Goal: Task Accomplishment & Management: Manage account settings

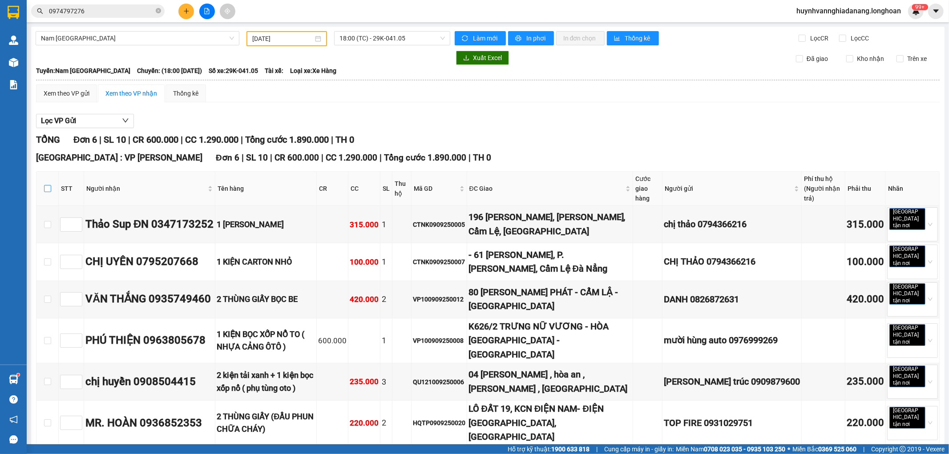
click at [46, 185] on input "checkbox" at bounding box center [47, 188] width 7 height 7
checkbox input "true"
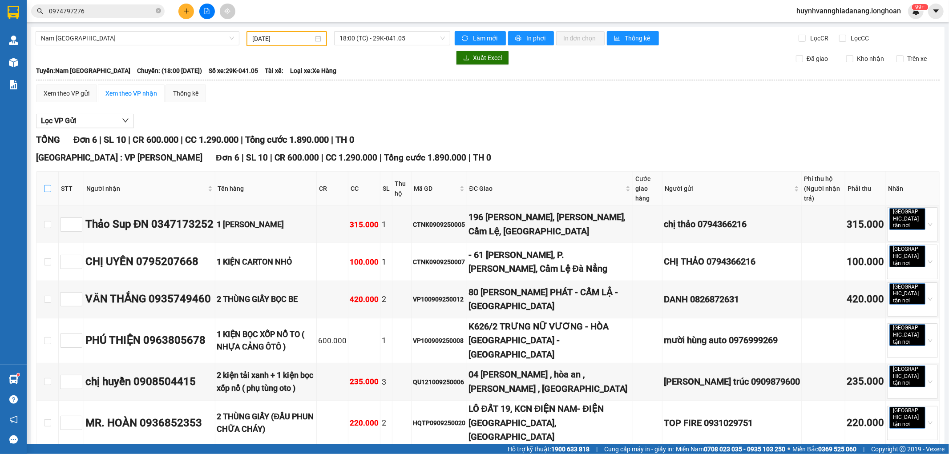
checkbox input "true"
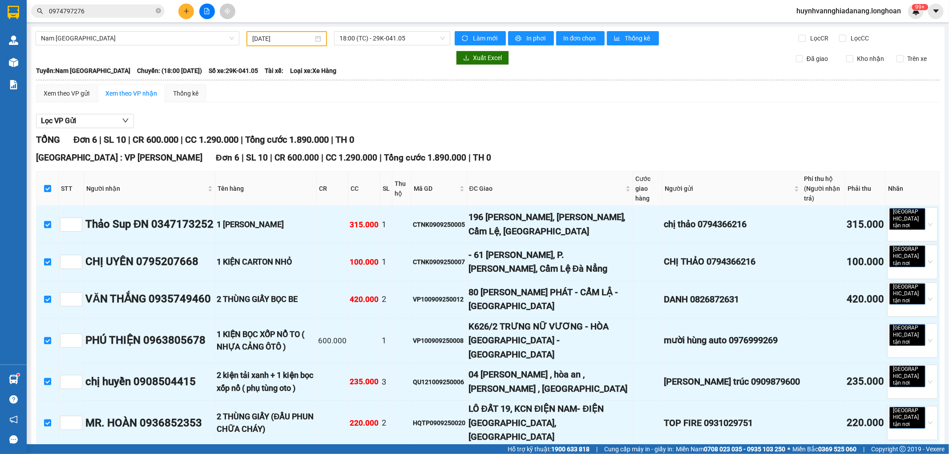
click at [154, 454] on span "Nhập kho nhận" at bounding box center [175, 460] width 43 height 10
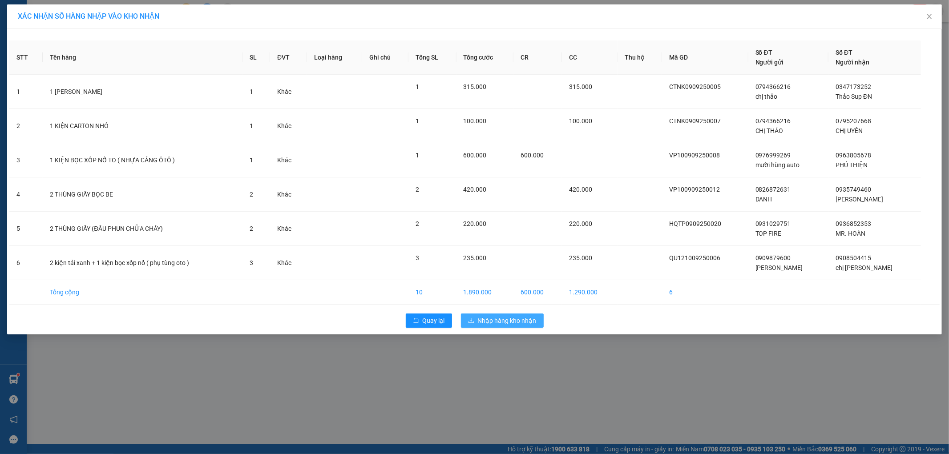
click at [516, 323] on span "Nhập hàng kho nhận" at bounding box center [507, 321] width 59 height 10
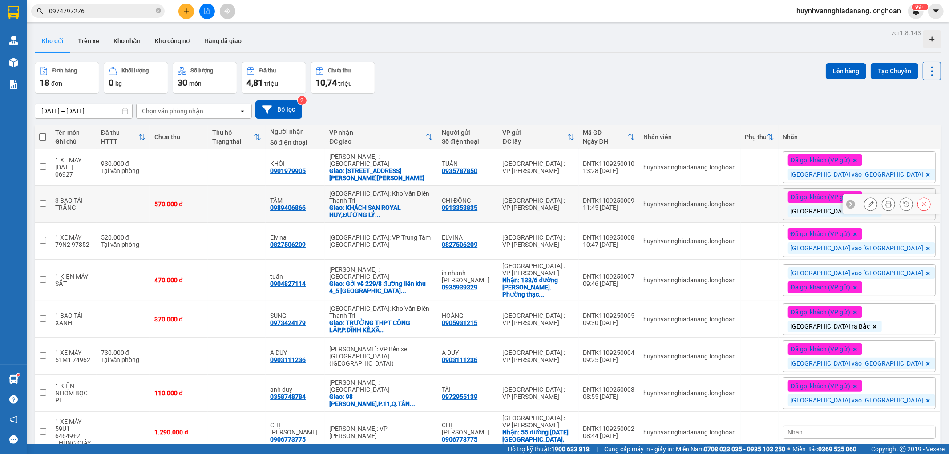
drag, startPoint x: 43, startPoint y: 203, endPoint x: 259, endPoint y: 203, distance: 215.8
click at [44, 203] on input "checkbox" at bounding box center [43, 203] width 7 height 7
checkbox input "true"
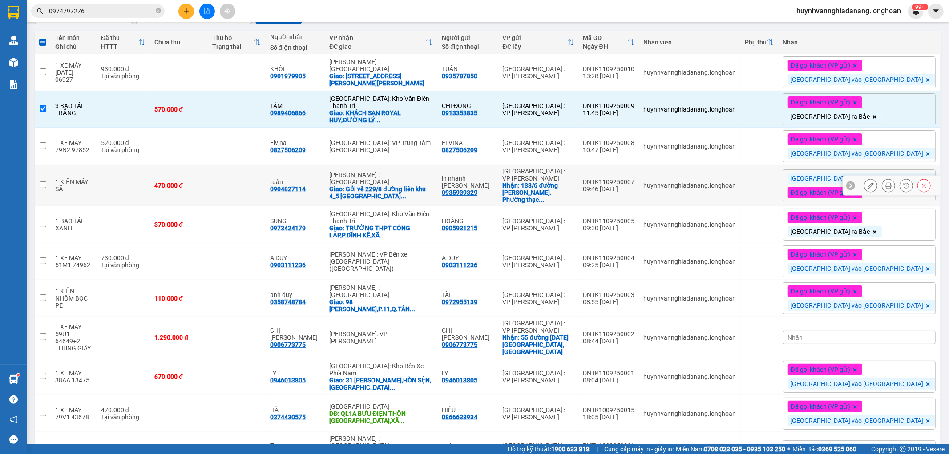
scroll to position [99, 0]
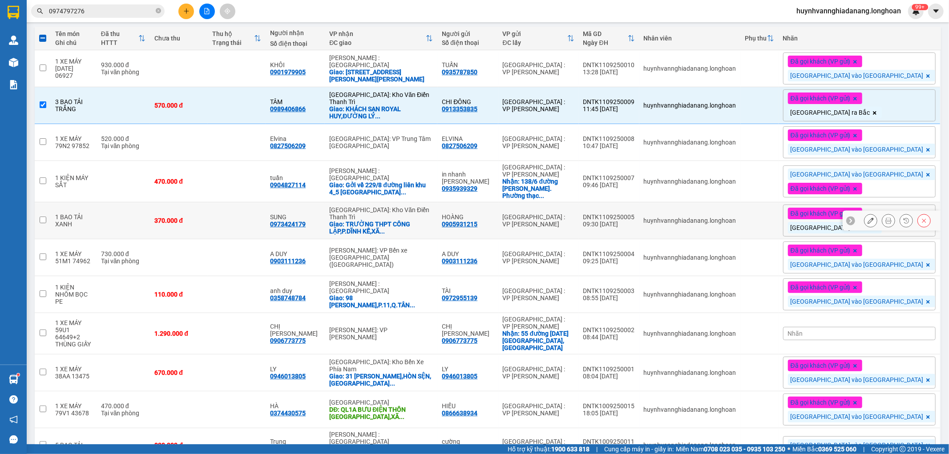
drag, startPoint x: 42, startPoint y: 220, endPoint x: 352, endPoint y: 265, distance: 313.3
click at [44, 220] on input "checkbox" at bounding box center [43, 220] width 7 height 7
checkbox input "true"
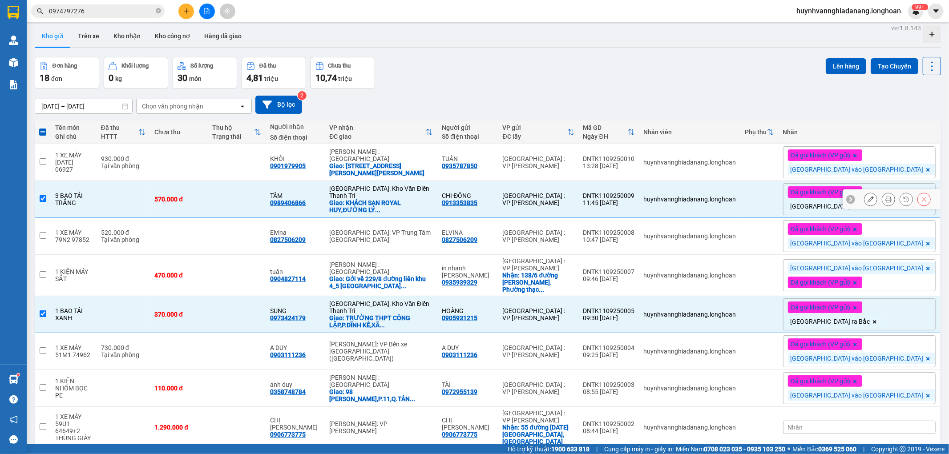
scroll to position [0, 0]
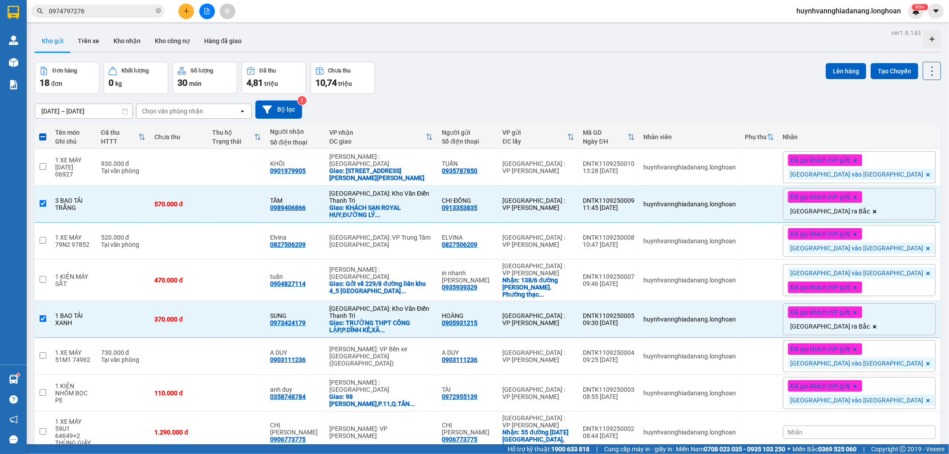
click at [815, 72] on div "Đơn hàng 18 đơn Khối lượng 0 kg Số lượng 30 món Đã thu 4,81 triệu Chưa thu 10,7…" at bounding box center [488, 78] width 906 height 32
click at [827, 70] on button "Lên hàng" at bounding box center [846, 71] width 40 height 16
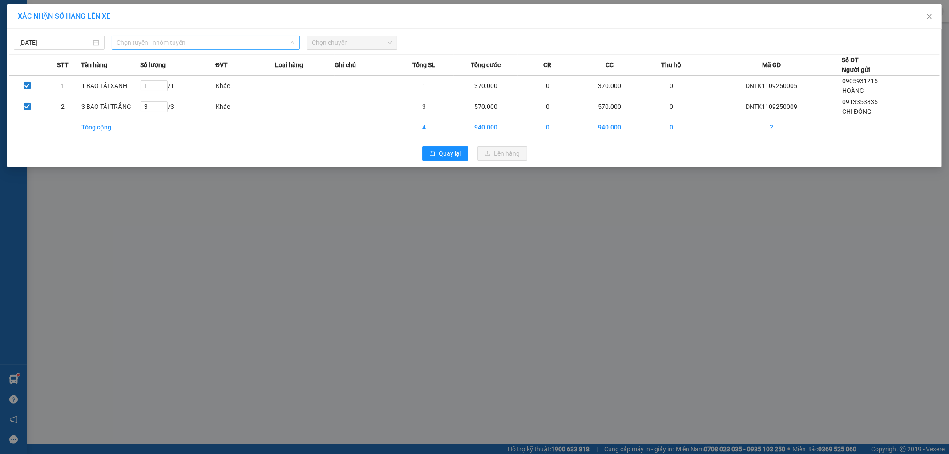
click at [256, 47] on span "Chọn tuyến - nhóm tuyến" at bounding box center [206, 42] width 178 height 13
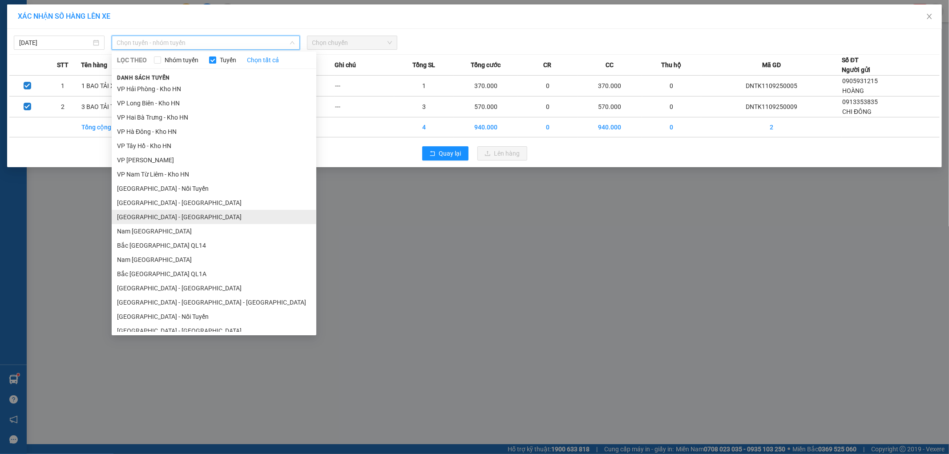
scroll to position [461, 0]
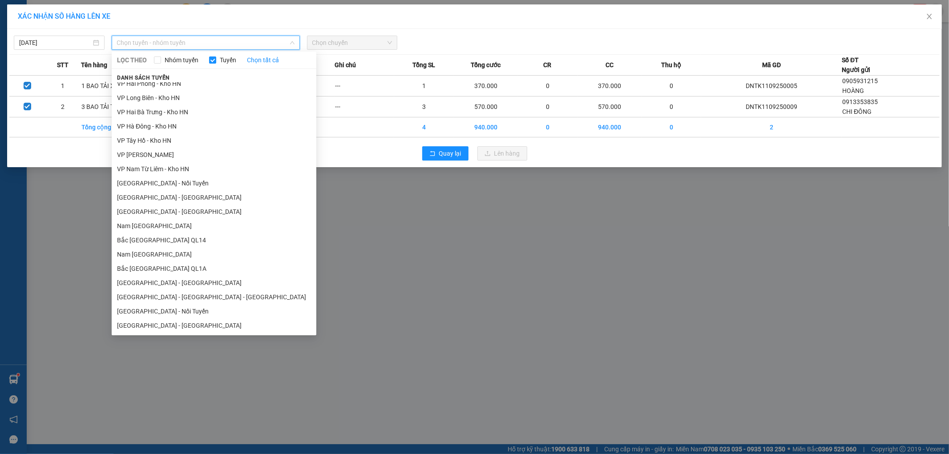
drag, startPoint x: 165, startPoint y: 257, endPoint x: 165, endPoint y: 250, distance: 6.2
click at [165, 254] on li "Nam Trung Bắc QL1A" at bounding box center [214, 254] width 205 height 14
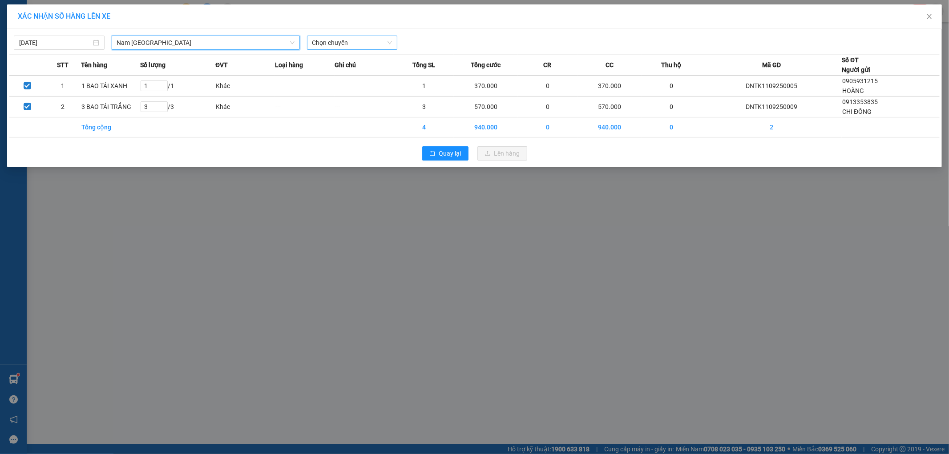
click at [351, 42] on span "Chọn chuyến" at bounding box center [352, 42] width 80 height 13
click at [350, 39] on span "Chọn chuyến" at bounding box center [352, 42] width 80 height 13
click at [57, 44] on input "03/09/2025" at bounding box center [55, 43] width 72 height 10
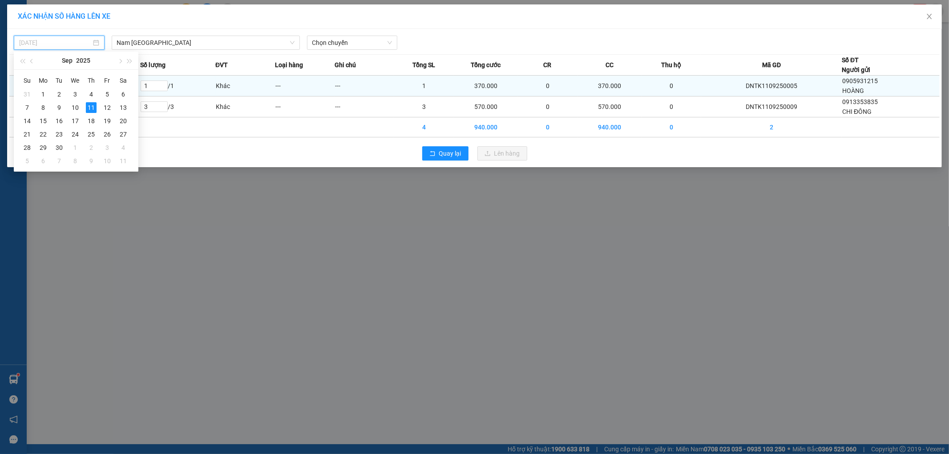
drag, startPoint x: 78, startPoint y: 108, endPoint x: 100, endPoint y: 88, distance: 29.9
click at [78, 106] on div "10" at bounding box center [75, 107] width 11 height 11
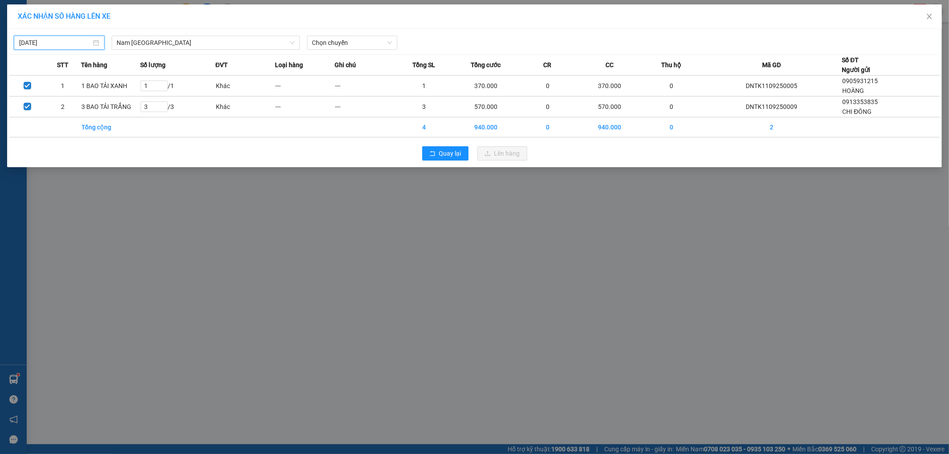
type input "10/09/2025"
click at [343, 42] on span "Chọn chuyến" at bounding box center [352, 42] width 80 height 13
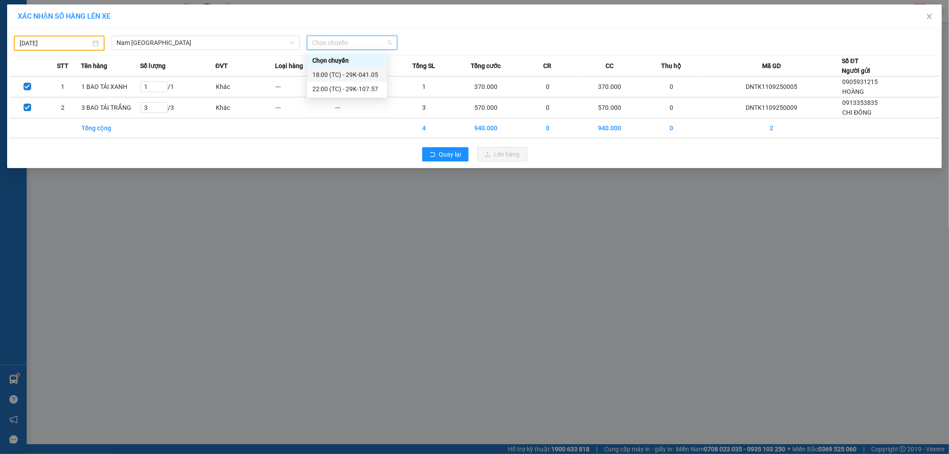
click at [363, 73] on div "18:00 (TC) - 29K-041.05" at bounding box center [346, 75] width 69 height 10
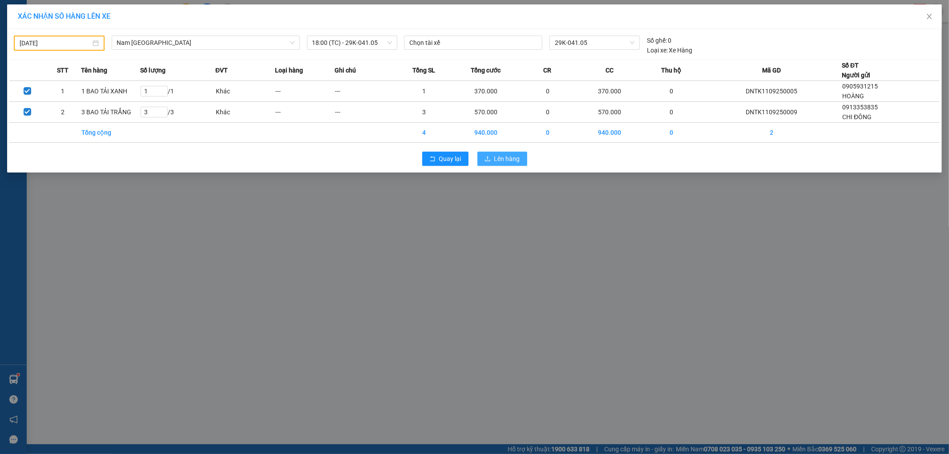
click at [497, 153] on button "Lên hàng" at bounding box center [502, 159] width 50 height 14
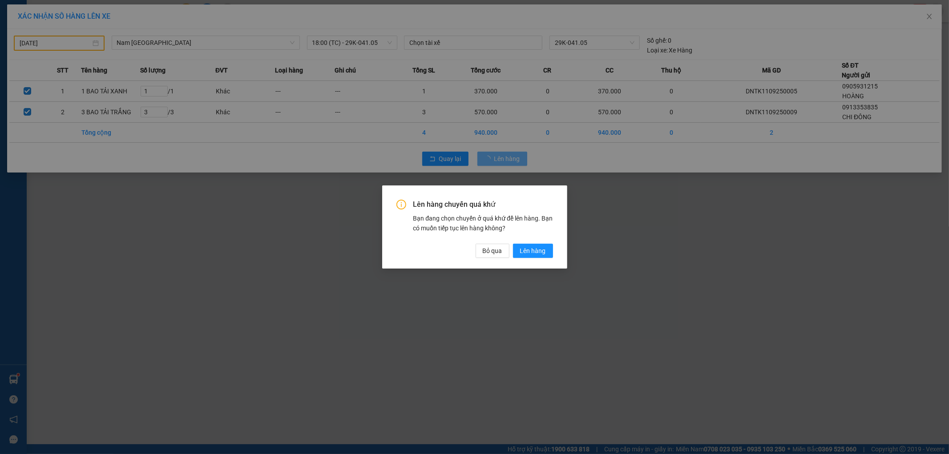
drag, startPoint x: 538, startPoint y: 240, endPoint x: 538, endPoint y: 246, distance: 5.3
click at [538, 239] on div "Lên hàng chuyến quá khứ Bạn đang chọn chuyến ở quá khứ để lên hàng. Bạn có muốn…" at bounding box center [474, 229] width 157 height 58
click at [538, 246] on span "Lên hàng" at bounding box center [533, 251] width 26 height 10
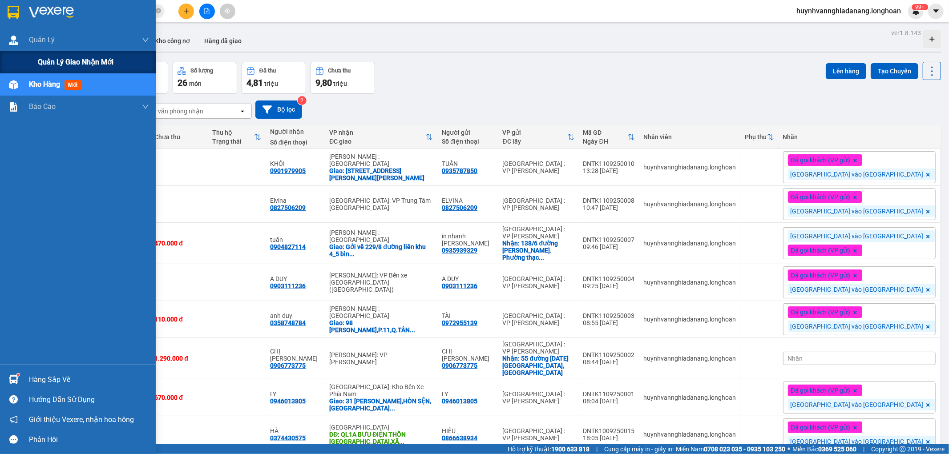
drag, startPoint x: 57, startPoint y: 62, endPoint x: 108, endPoint y: 68, distance: 51.5
click at [59, 63] on span "Quản lý giao nhận mới" at bounding box center [76, 61] width 76 height 11
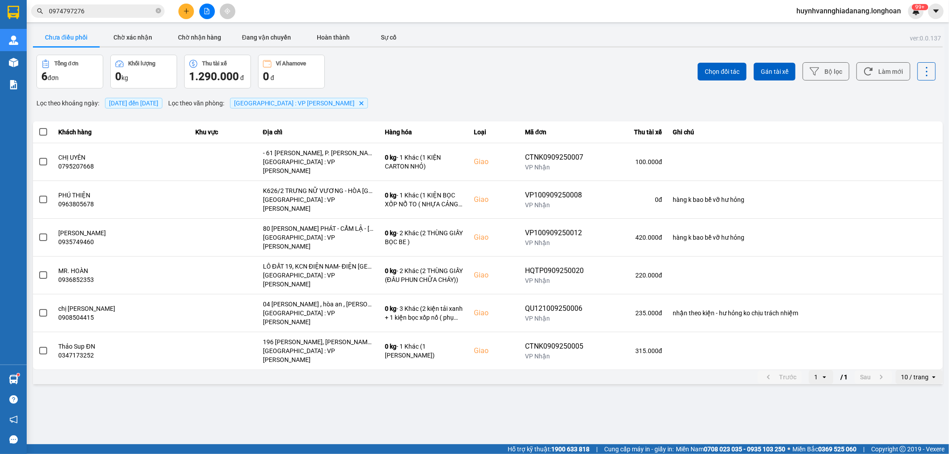
click at [45, 129] on span at bounding box center [43, 132] width 8 height 8
click at [38, 127] on input "checkbox" at bounding box center [38, 127] width 0 height 0
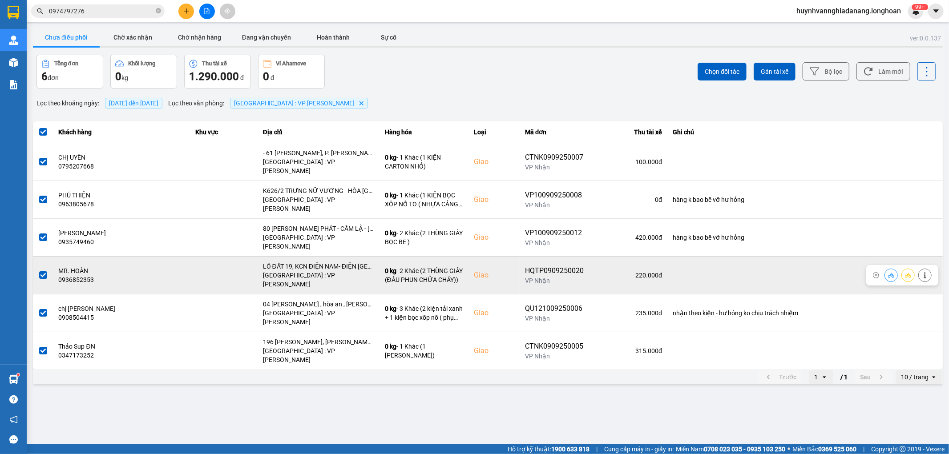
drag, startPoint x: 45, startPoint y: 251, endPoint x: 275, endPoint y: 251, distance: 229.6
click at [51, 256] on td at bounding box center [43, 275] width 20 height 38
click at [44, 271] on span at bounding box center [43, 275] width 8 height 8
click at [38, 270] on input "checkbox" at bounding box center [38, 270] width 0 height 0
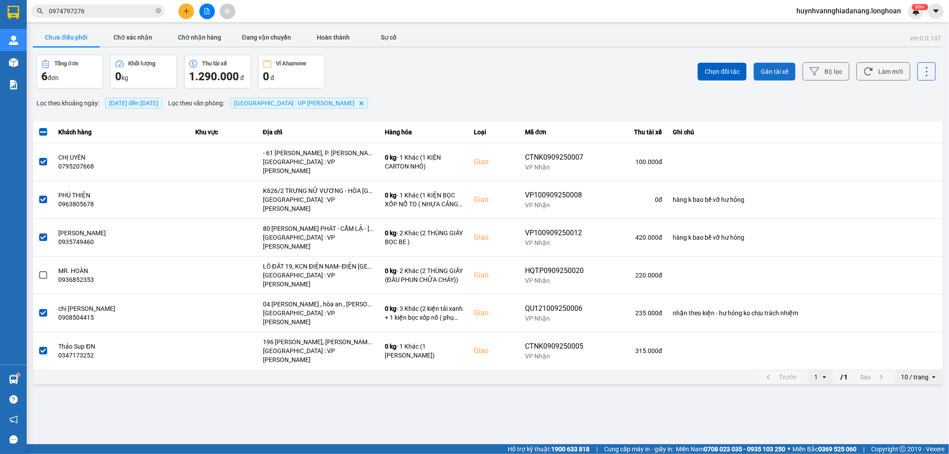
click at [773, 70] on span "Gán tài xế" at bounding box center [775, 71] width 28 height 9
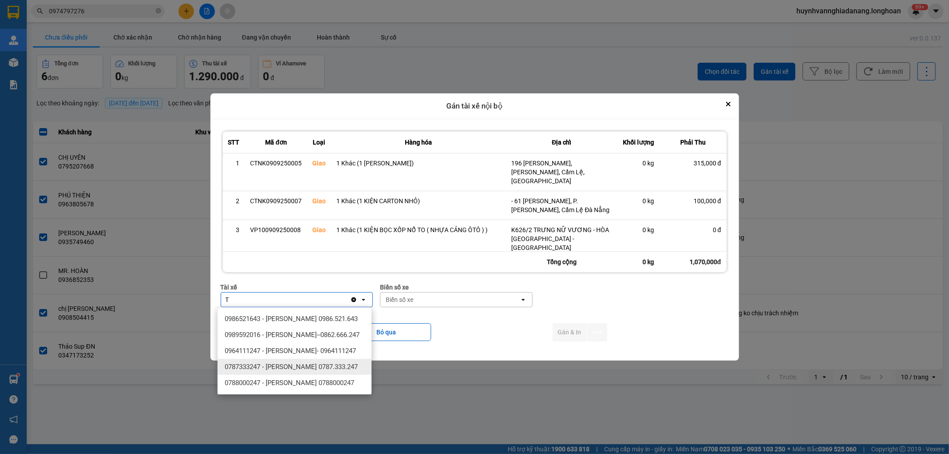
type input "T"
click at [350, 371] on span "0787333247 - Phạm Thanh Tuấn 0787.333.247" at bounding box center [291, 367] width 133 height 9
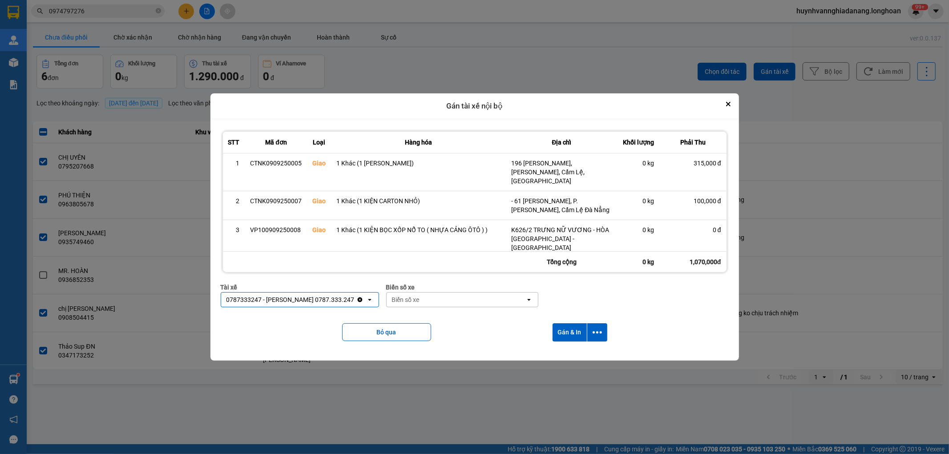
click at [398, 299] on div "Biển số xe" at bounding box center [406, 299] width 28 height 9
type input "6268"
drag, startPoint x: 499, startPoint y: 321, endPoint x: 522, endPoint y: 324, distance: 23.8
click at [508, 322] on div "29H-962.68" at bounding box center [462, 319] width 154 height 16
click at [598, 330] on icon "dialog" at bounding box center [597, 332] width 9 height 9
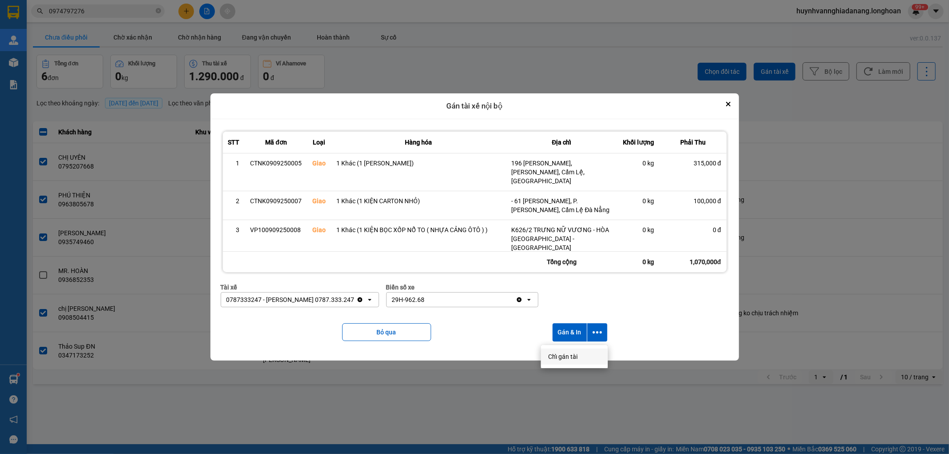
click at [575, 356] on span "Chỉ gán tài" at bounding box center [562, 356] width 29 height 9
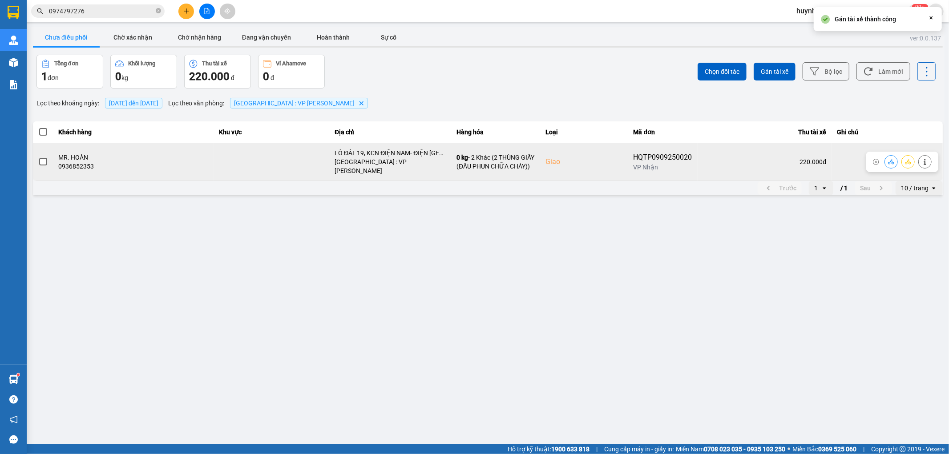
click at [46, 158] on span at bounding box center [43, 162] width 8 height 8
click at [38, 157] on input "checkbox" at bounding box center [38, 157] width 0 height 0
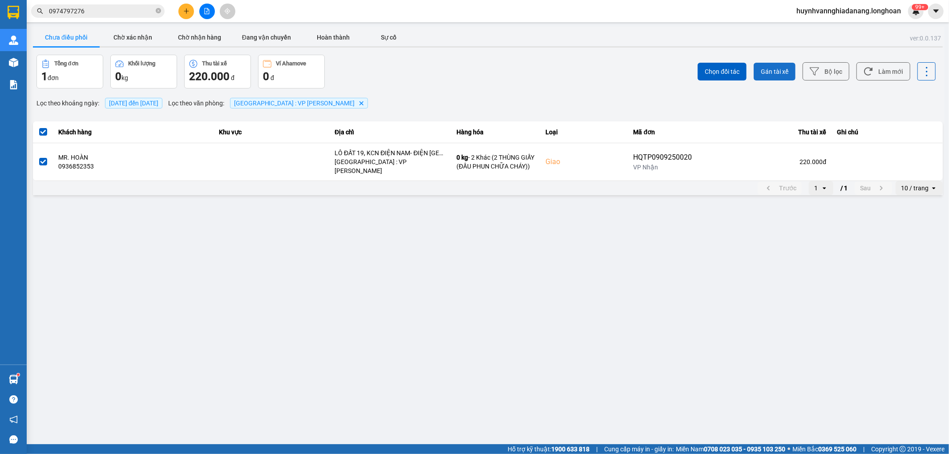
click at [775, 73] on span "Gán tài xế" at bounding box center [775, 71] width 28 height 9
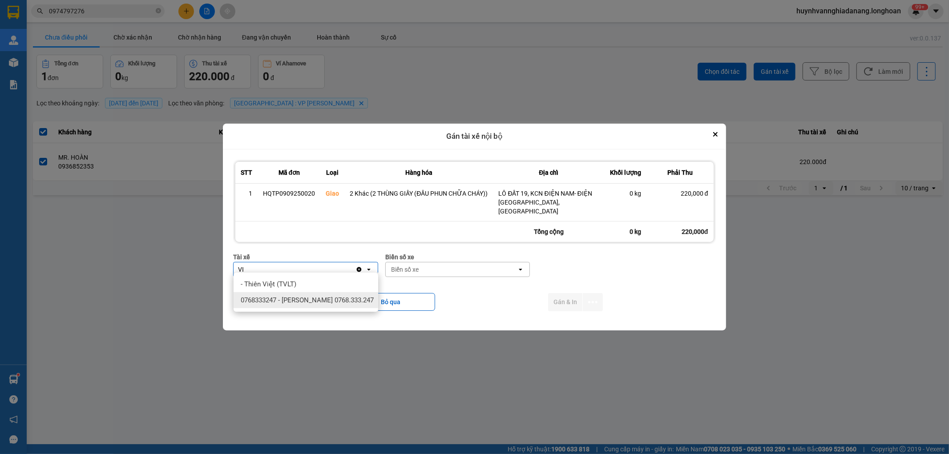
type input "VI"
click at [301, 300] on span "0768333247 - Nguyễn Tấn Việt 0768.333.247" at bounding box center [307, 300] width 133 height 9
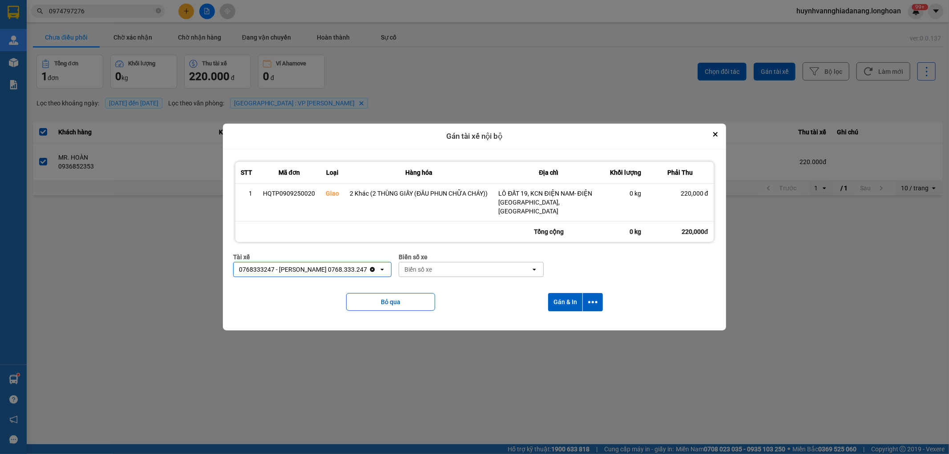
click at [455, 267] on div "Biển số xe" at bounding box center [464, 269] width 131 height 14
type input "8487"
drag, startPoint x: 471, startPoint y: 286, endPoint x: 561, endPoint y: 286, distance: 90.3
click at [472, 286] on div "29E-084.87" at bounding box center [468, 284] width 145 height 16
drag, startPoint x: 592, startPoint y: 295, endPoint x: 588, endPoint y: 299, distance: 5.4
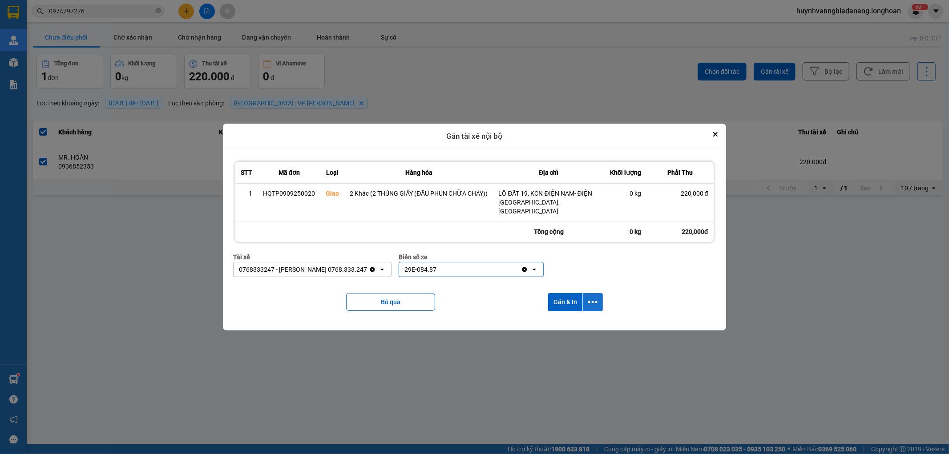
click at [591, 298] on icon "dialog" at bounding box center [592, 302] width 9 height 9
click at [571, 319] on span "Chỉ gán tài" at bounding box center [557, 322] width 29 height 9
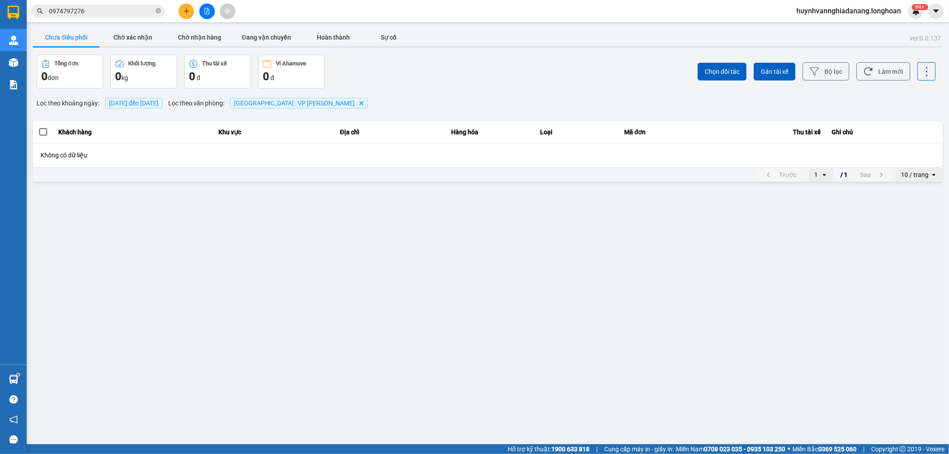
click at [95, 12] on input "0974797276" at bounding box center [101, 11] width 105 height 10
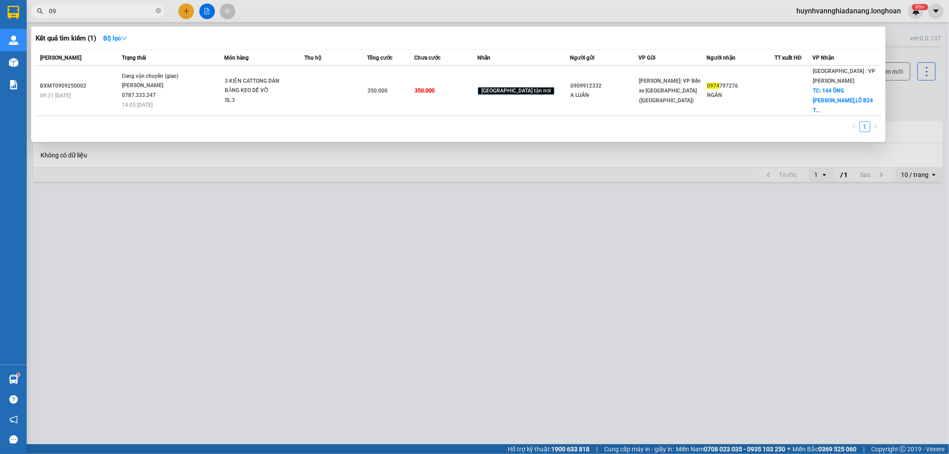
type input "0"
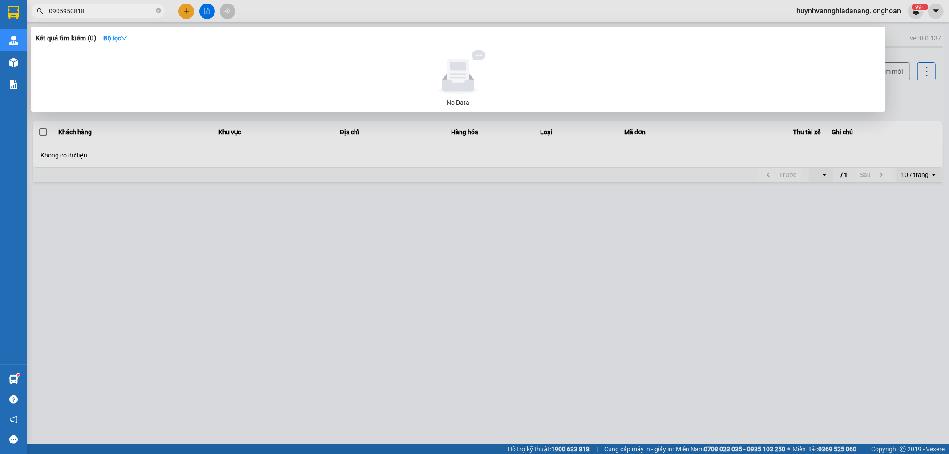
click at [61, 14] on input "0905950818" at bounding box center [101, 11] width 105 height 10
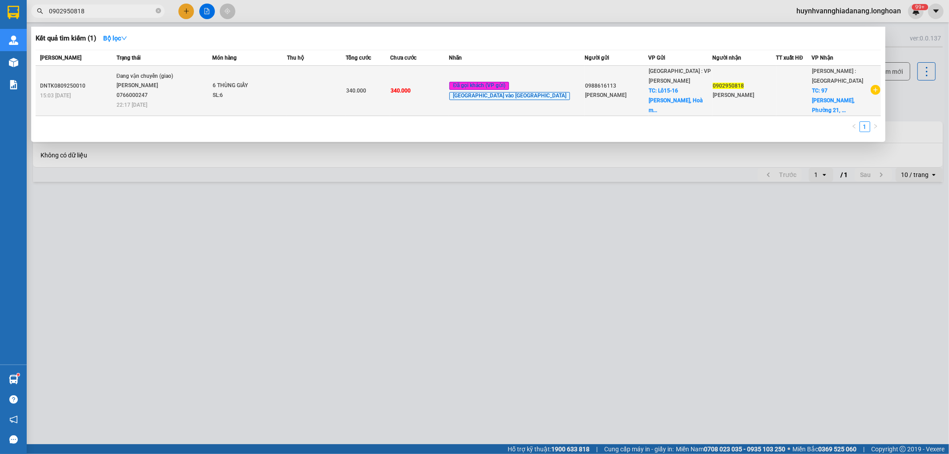
type input "0902950818"
click at [327, 90] on td at bounding box center [316, 91] width 59 height 50
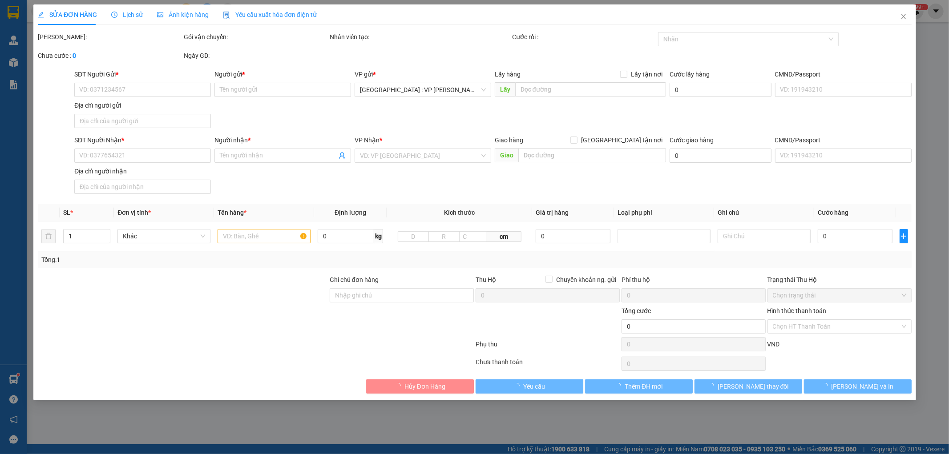
type input "0988616113"
type input "Minh Loan Nguyễn"
checkbox input "true"
type input "Lô15-16 Nguyễn Bính, Hoà minh, Liên Chiểu, Đà Nẵng"
type input "0902950818"
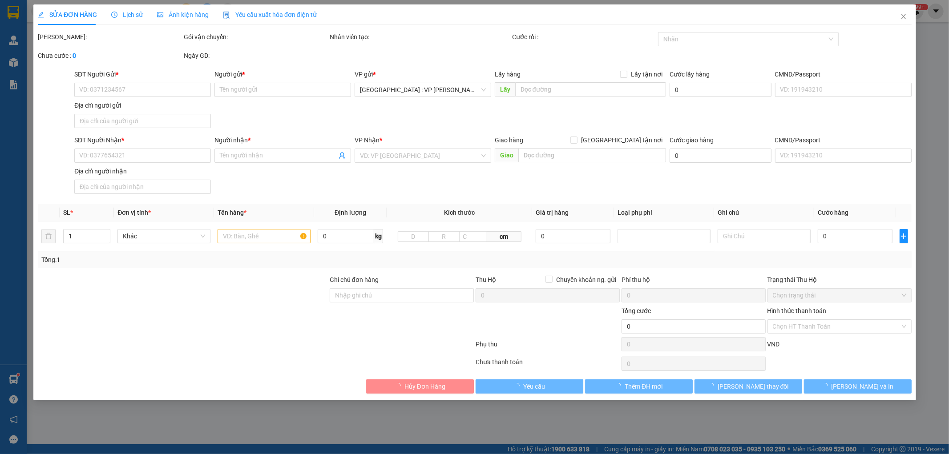
type input "Đạt Đinh"
checkbox input "true"
type input "97 Ngô Tất Tố, Phường 21, Quận Bình Thạnh, Tp HCM"
type input "340.000"
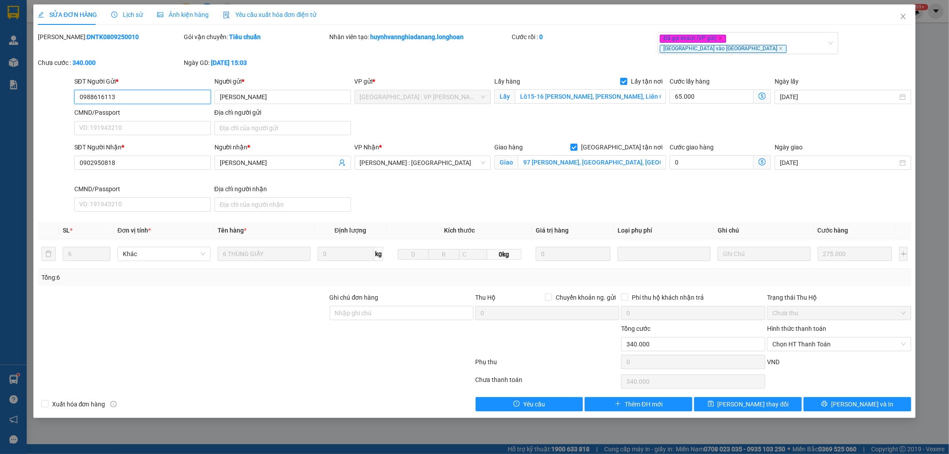
drag, startPoint x: 128, startPoint y: 86, endPoint x: 70, endPoint y: 87, distance: 58.3
click at [70, 87] on div "SĐT Người Gửi * 0988616113 0988616113 Người gửi * Minh Loan Nguyễn VP gửi * Đà …" at bounding box center [475, 108] width 876 height 62
click at [131, 16] on span "Lịch sử" at bounding box center [127, 14] width 32 height 7
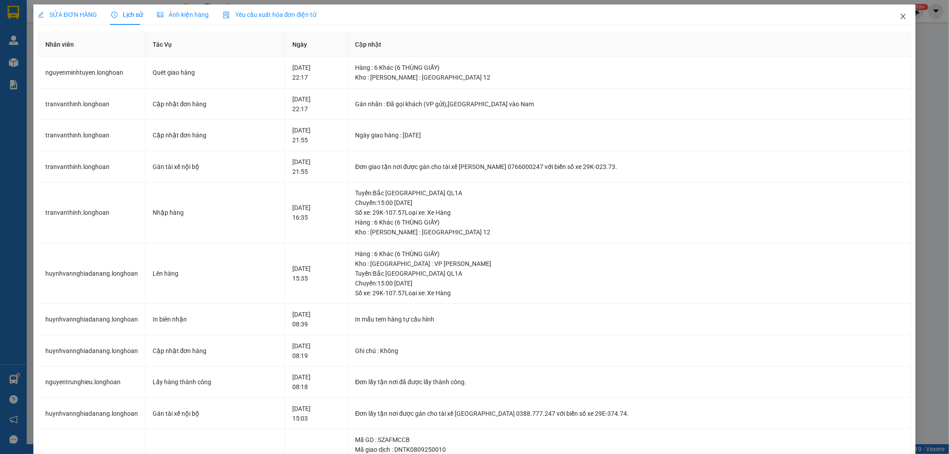
click at [900, 14] on icon "close" at bounding box center [903, 16] width 7 height 7
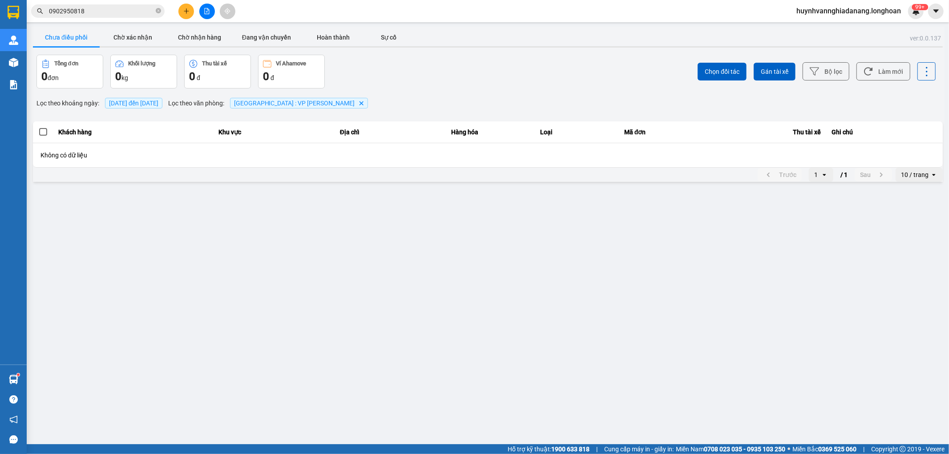
click at [118, 12] on input "0902950818" at bounding box center [101, 11] width 105 height 10
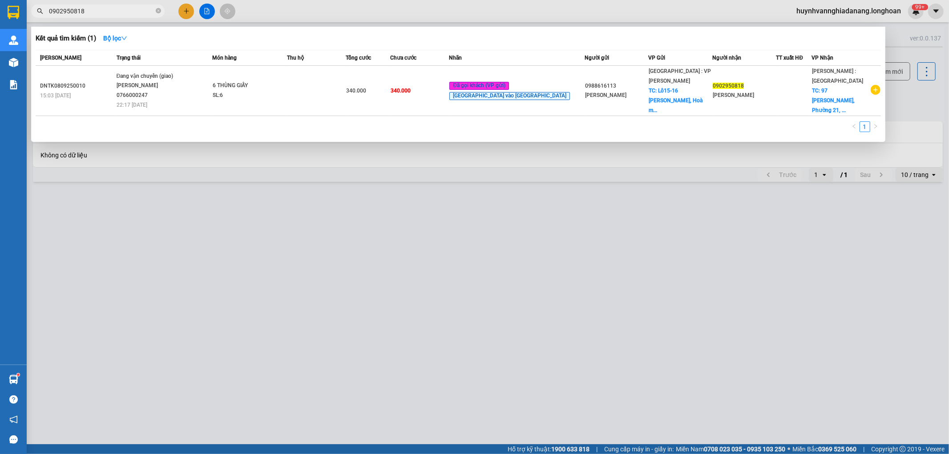
click at [307, 257] on div at bounding box center [474, 227] width 949 height 454
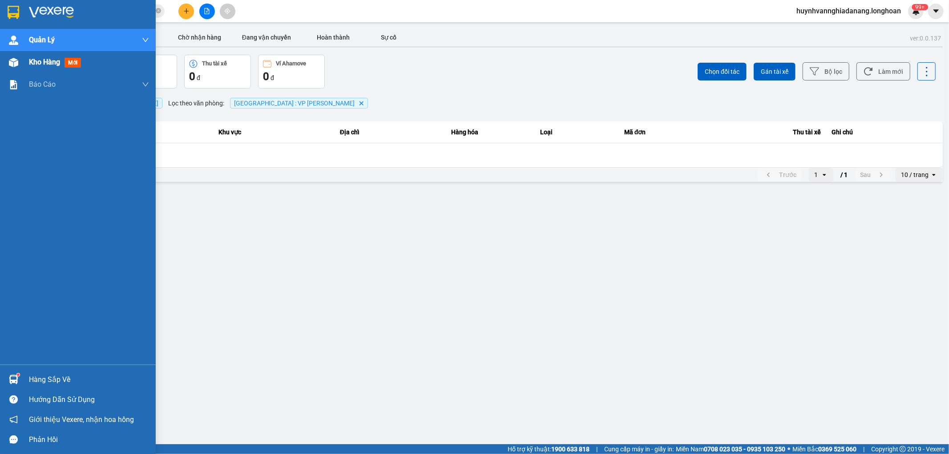
click at [32, 68] on div "Kho hàng mới" at bounding box center [89, 62] width 120 height 22
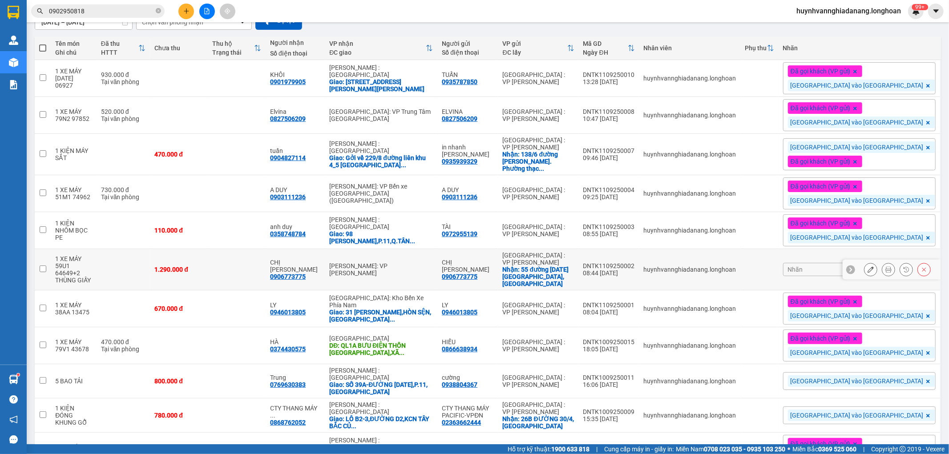
scroll to position [99, 0]
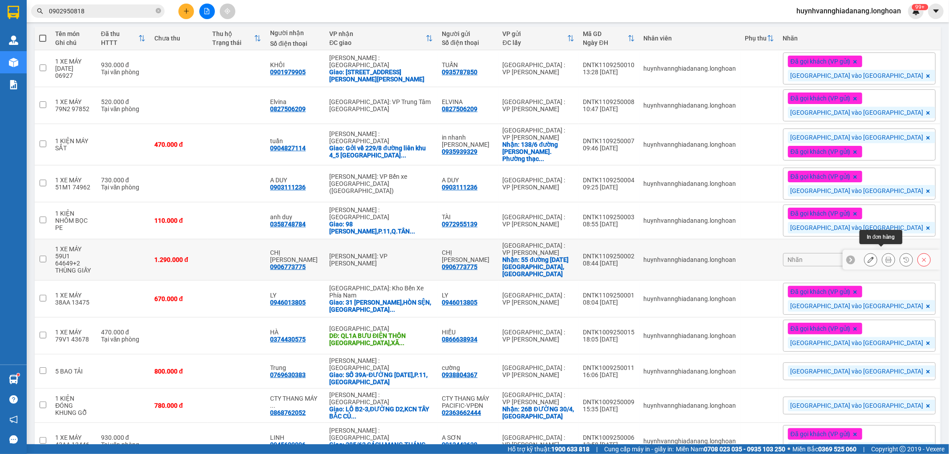
click at [885, 257] on icon at bounding box center [888, 260] width 6 height 6
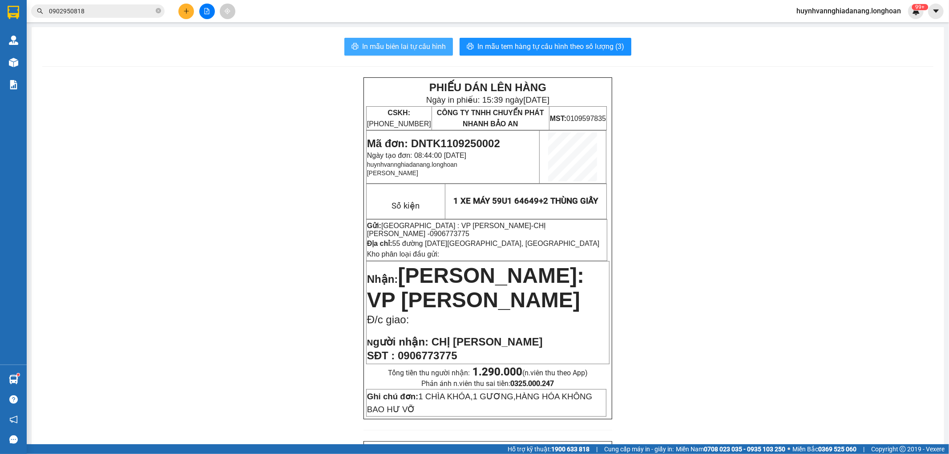
click at [402, 46] on span "In mẫu biên lai tự cấu hình" at bounding box center [404, 46] width 84 height 11
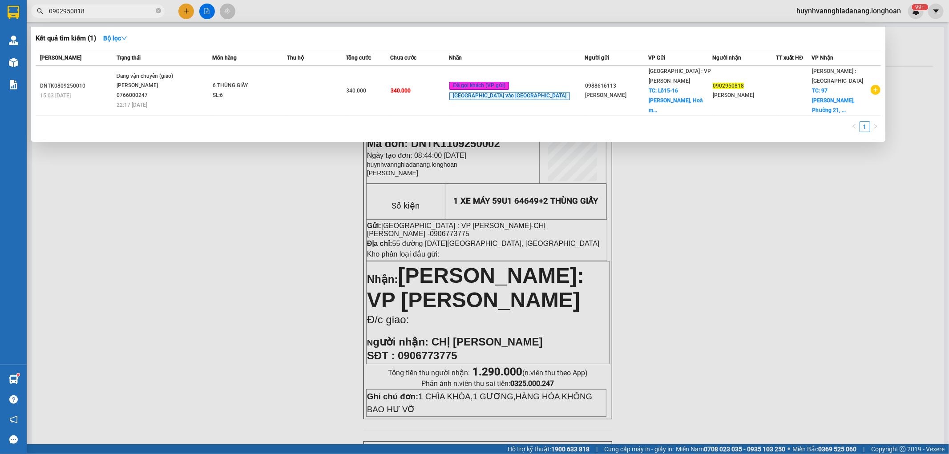
click at [111, 13] on input "0902950818" at bounding box center [101, 11] width 105 height 10
type input "0"
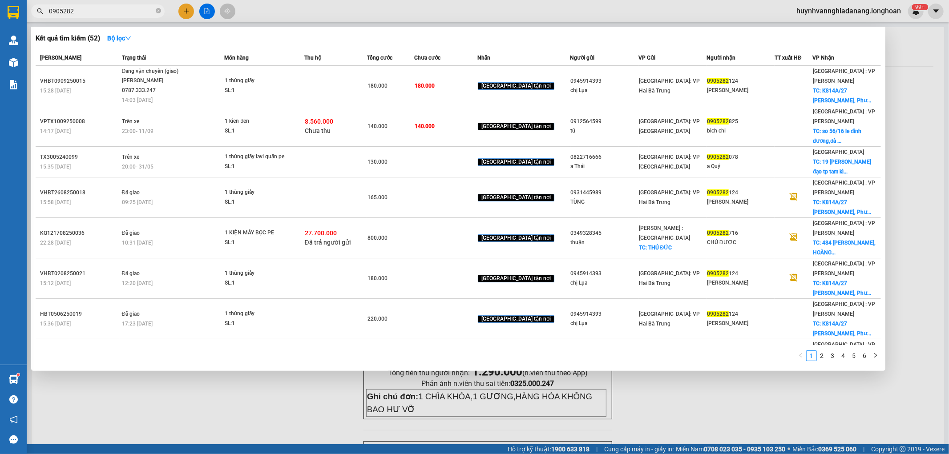
click at [121, 6] on input "0905282" at bounding box center [101, 11] width 105 height 10
type input "0"
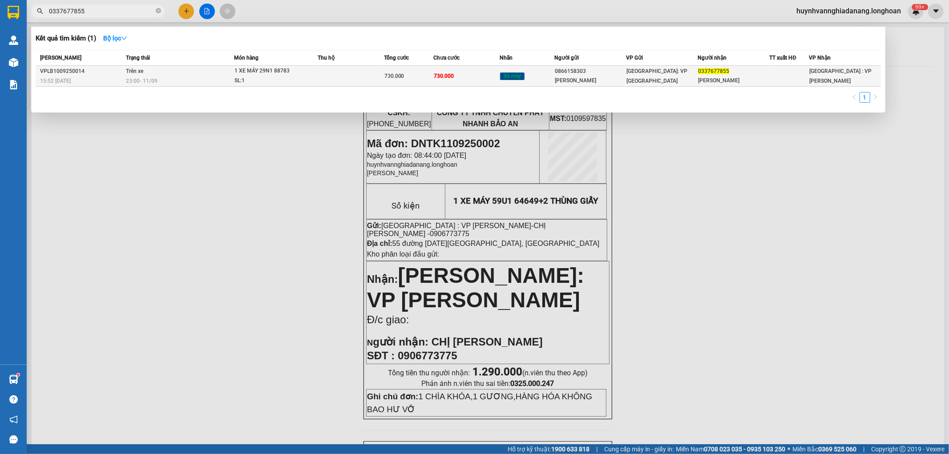
type input "0337677855"
click at [201, 77] on div "23:00 - 11/09" at bounding box center [180, 81] width 108 height 10
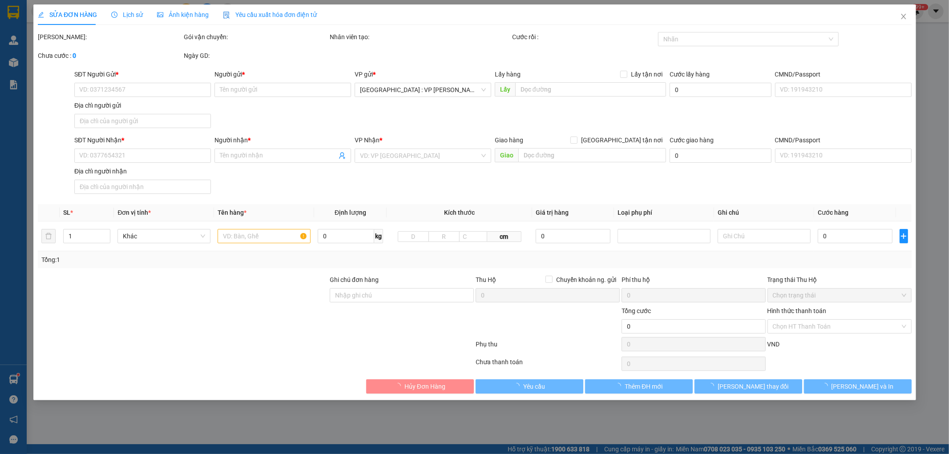
type input "0866158303"
type input "ANH CƯỜNG"
type input "0337677855"
type input "ANH TUẤN"
type input "CÓ CHÌA KHÓA QUẤN TAY LÁI, KHÔNG GIẤY TỜ, GƯƠNG ĐỂ CỐP XE"
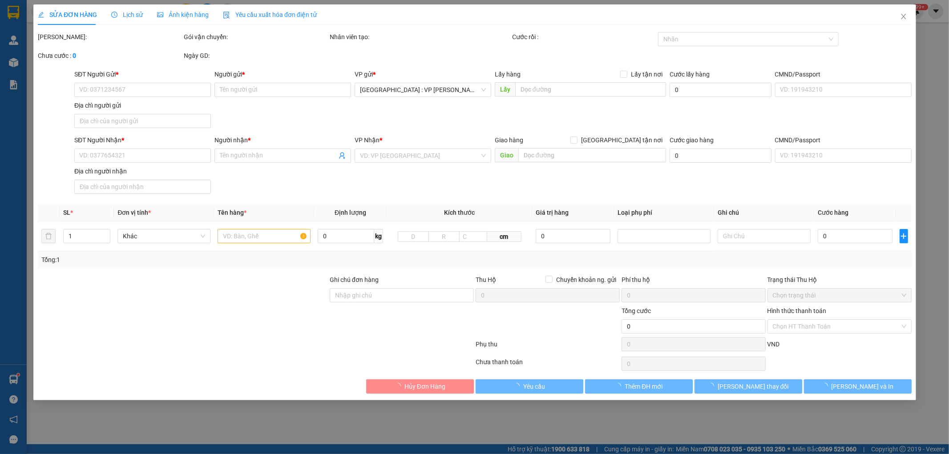
type input "730.000"
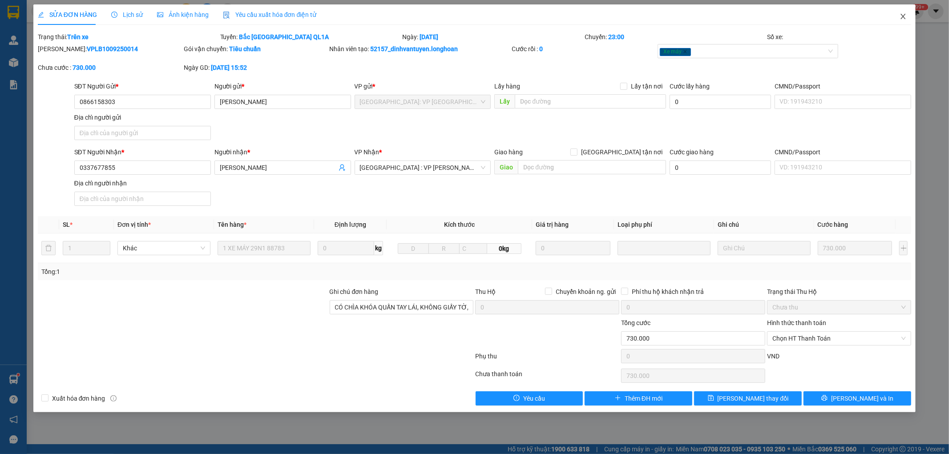
click at [902, 16] on icon "close" at bounding box center [903, 16] width 5 height 5
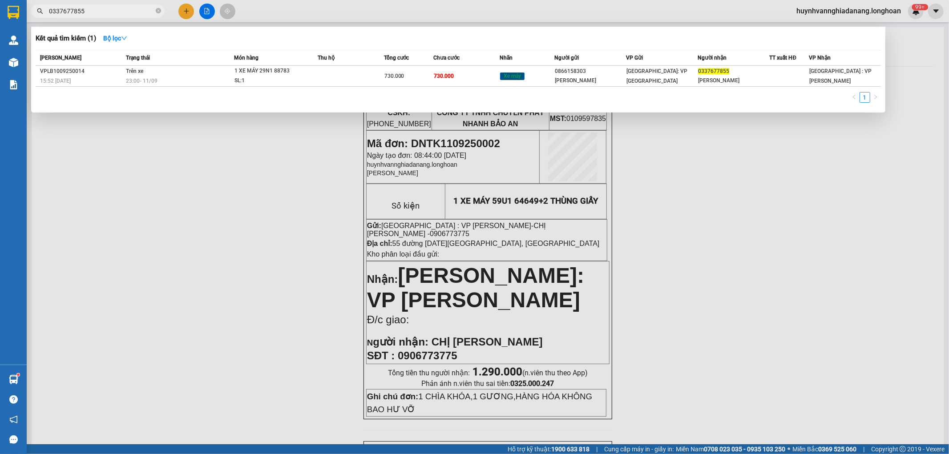
click at [112, 15] on input "0337677855" at bounding box center [101, 11] width 105 height 10
click at [362, 76] on td at bounding box center [351, 76] width 66 height 21
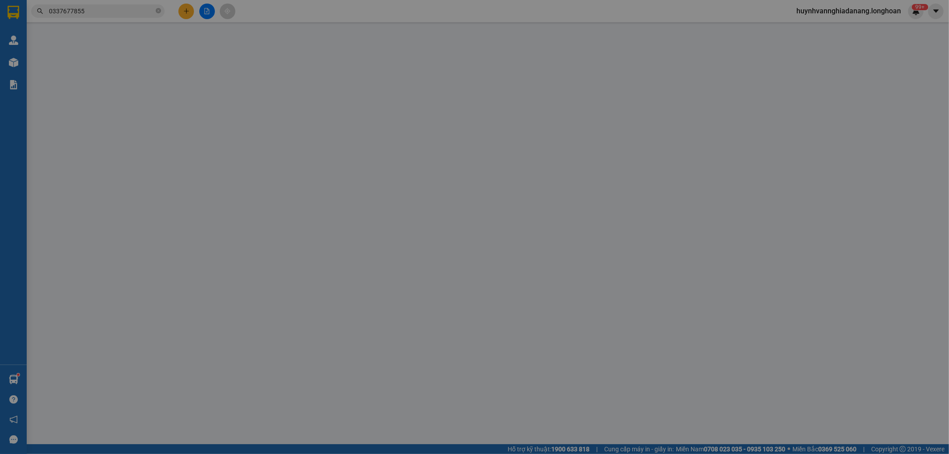
type input "0866158303"
type input "ANH CƯỜNG"
type input "0337677855"
type input "ANH TUẤN"
type input "CÓ CHÌA KHÓA QUẤN TAY LÁI, KHÔNG GIẤY TỜ, GƯƠNG ĐỂ CỐP XE"
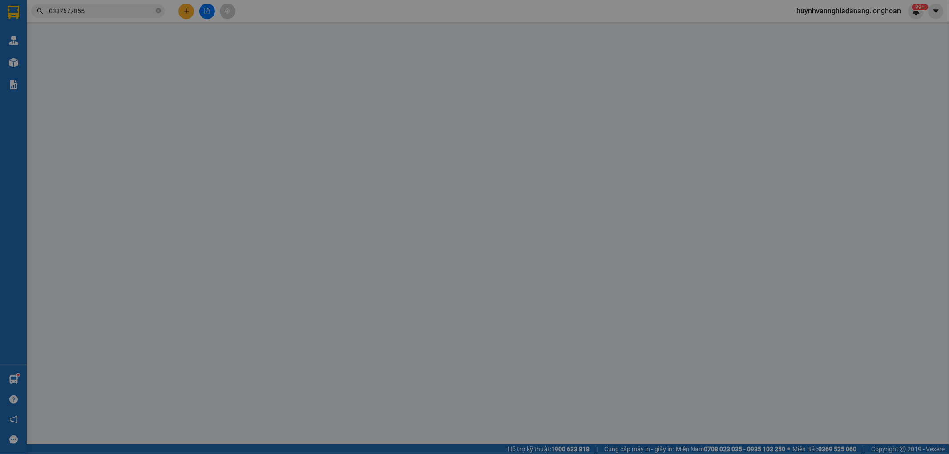
type input "730.000"
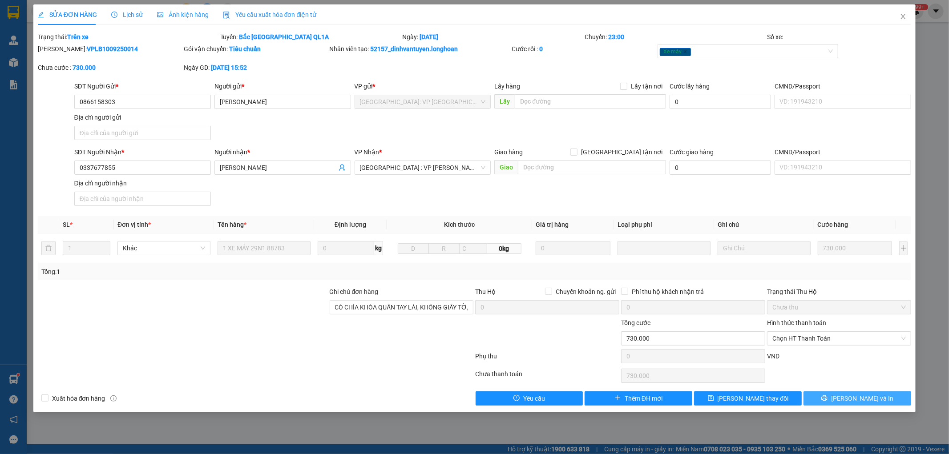
click at [851, 401] on span "[PERSON_NAME] và In" at bounding box center [862, 399] width 62 height 10
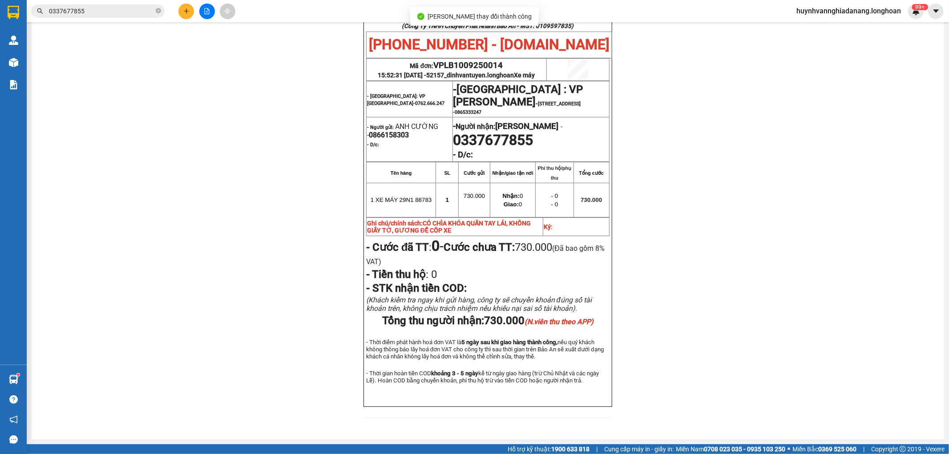
scroll to position [49, 0]
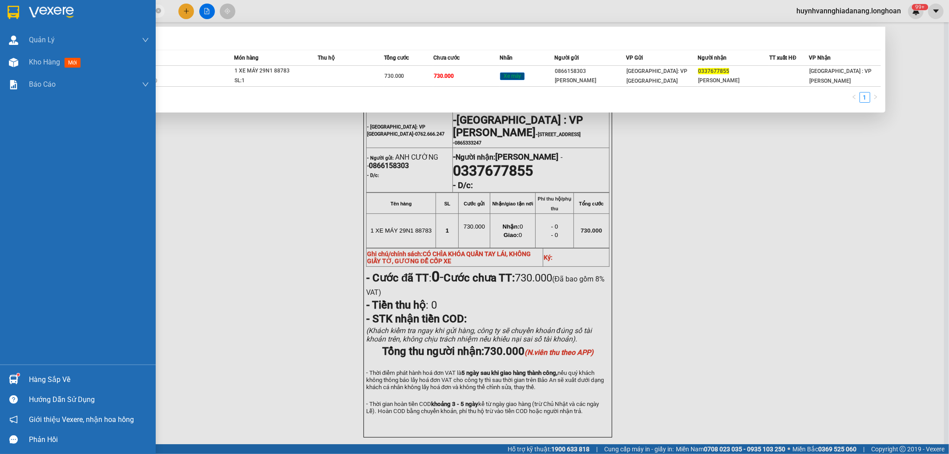
drag, startPoint x: 92, startPoint y: 12, endPoint x: 25, endPoint y: 11, distance: 66.7
click at [25, 11] on section "Kết quả tìm kiếm ( 1 ) Bộ lọc Mã ĐH Trạng thái Món hàng Thu hộ Tổng cước Chưa c…" at bounding box center [474, 227] width 949 height 454
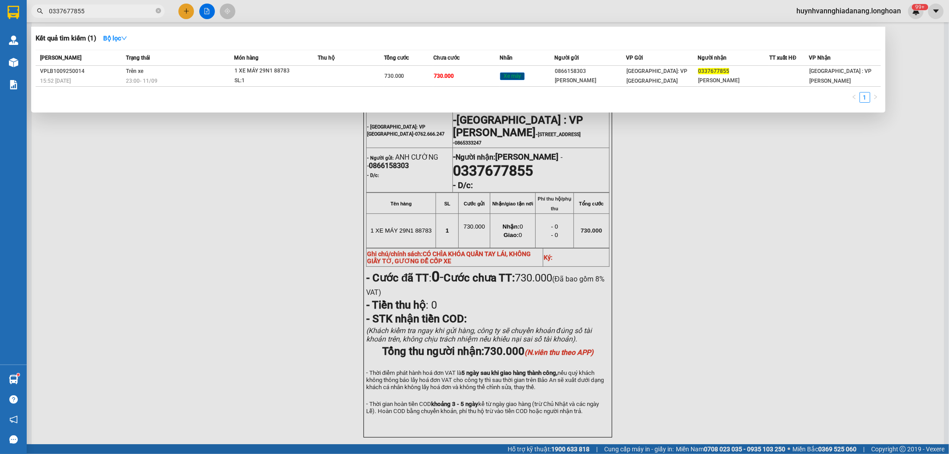
click at [313, 299] on div at bounding box center [474, 227] width 949 height 454
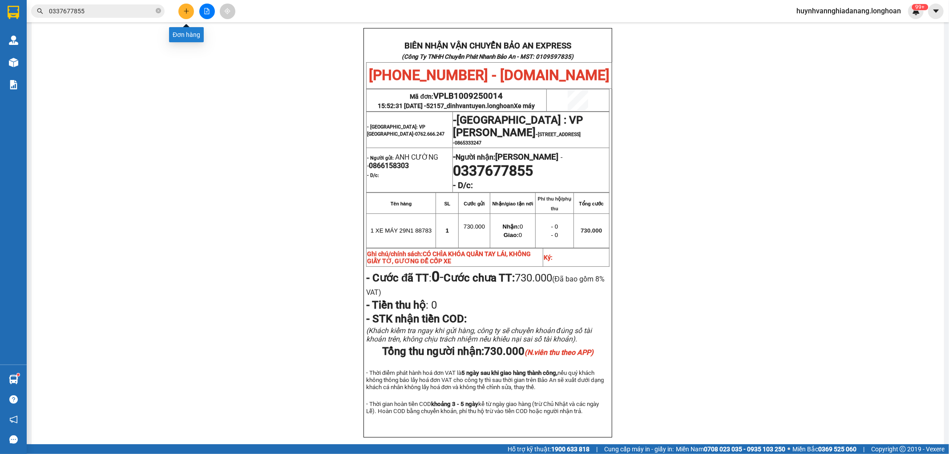
click at [186, 9] on icon "plus" at bounding box center [186, 11] width 6 height 6
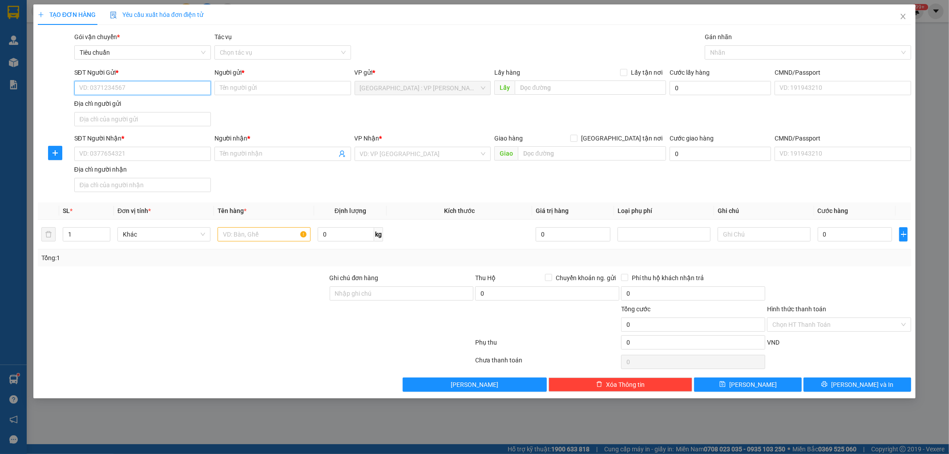
click at [109, 88] on input "SĐT Người Gửi *" at bounding box center [142, 88] width 137 height 14
type input "0914859292"
click at [269, 86] on input "Người gửi *" at bounding box center [282, 88] width 137 height 14
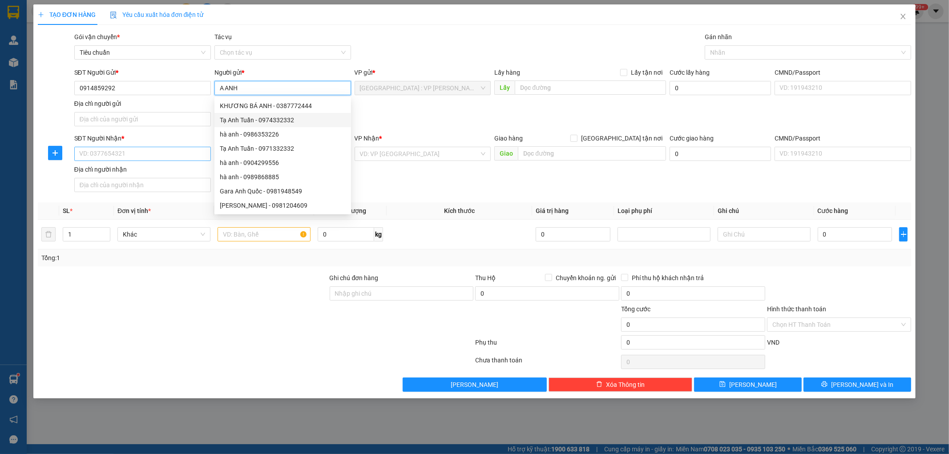
type input "A ANH"
click at [119, 157] on input "SĐT Người Nhận *" at bounding box center [142, 154] width 137 height 14
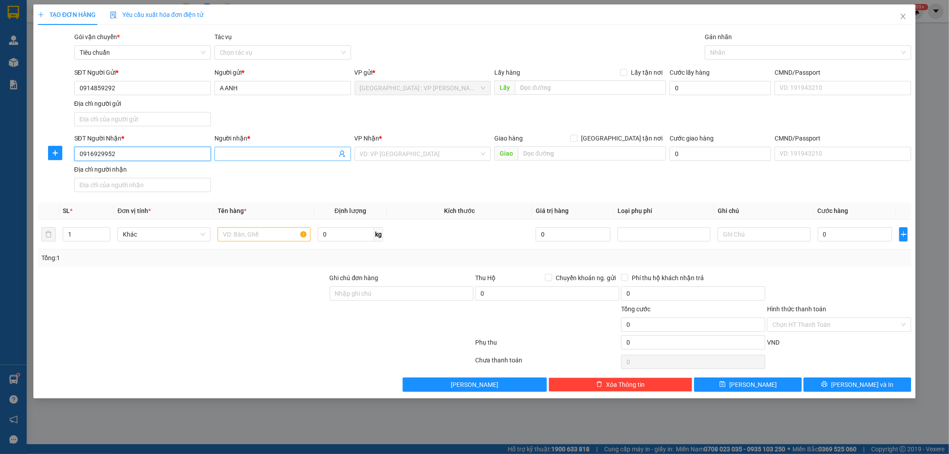
type input "0916929952"
click at [254, 155] on input "Người nhận *" at bounding box center [278, 154] width 117 height 10
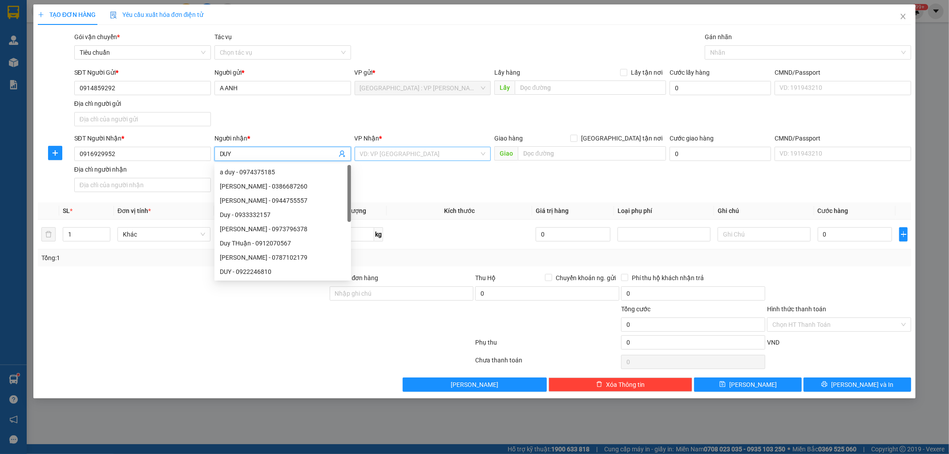
type input "DUY"
click at [400, 153] on input "search" at bounding box center [420, 153] width 120 height 13
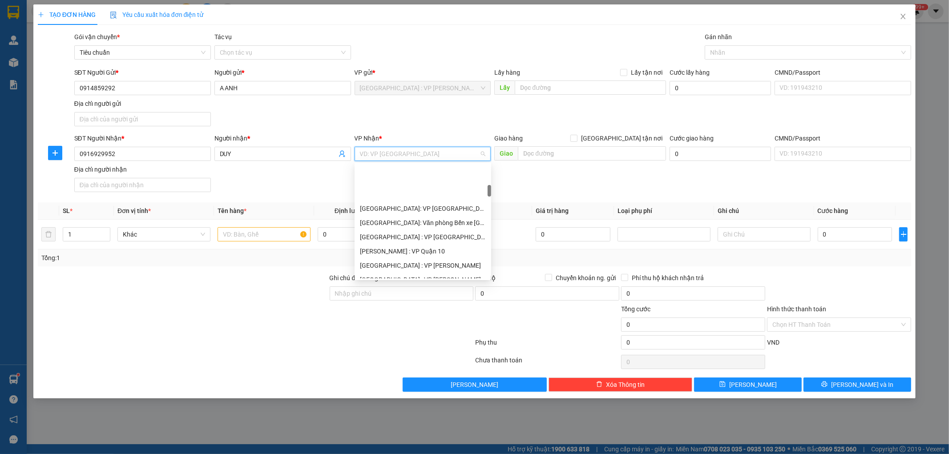
scroll to position [198, 0]
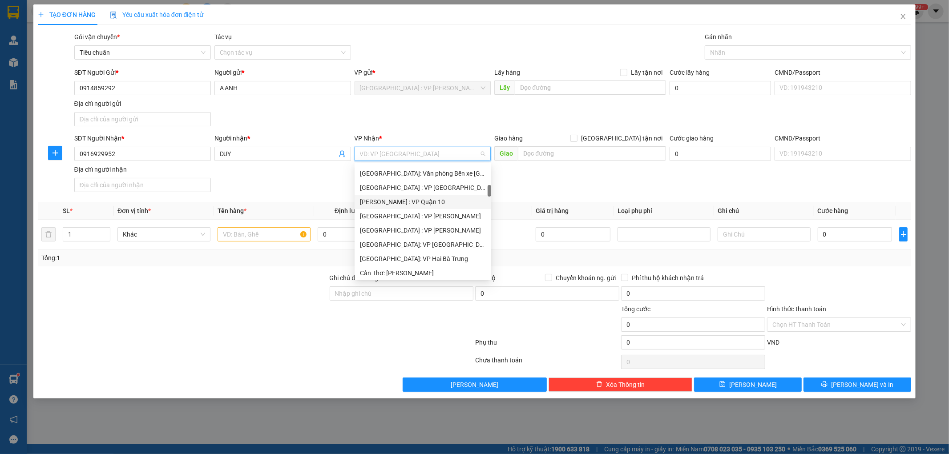
click at [419, 203] on div "[PERSON_NAME] : VP Quận 10" at bounding box center [423, 202] width 126 height 10
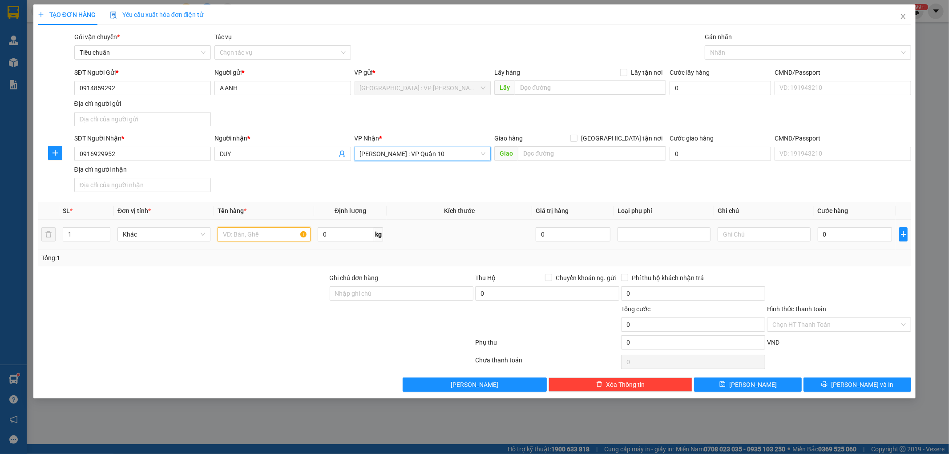
click at [281, 234] on input "text" at bounding box center [264, 234] width 93 height 14
type input "1 XE MÁY 43AA 42529"
click at [386, 295] on input "Ghi chú đơn hàng" at bounding box center [402, 293] width 144 height 14
type input "1 CHÌA KHÓA,2 GƯƠNG,1 MŨ BH"
click at [81, 234] on input "1" at bounding box center [86, 234] width 47 height 13
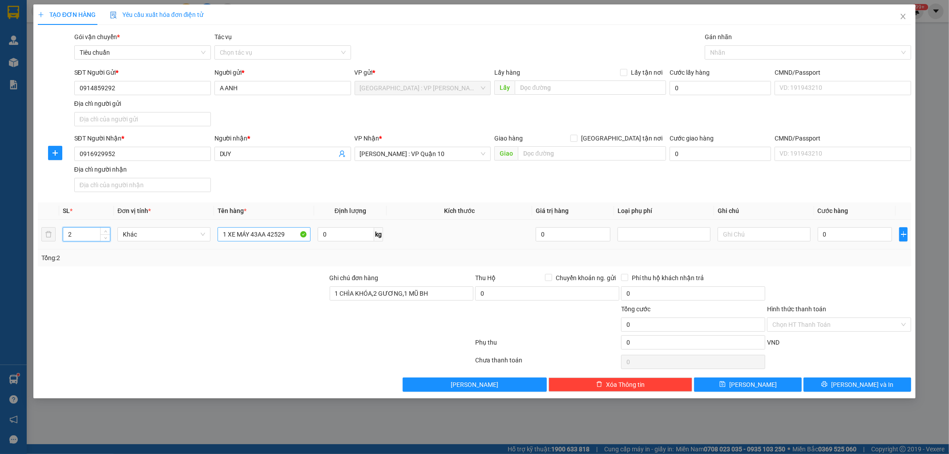
type input "2"
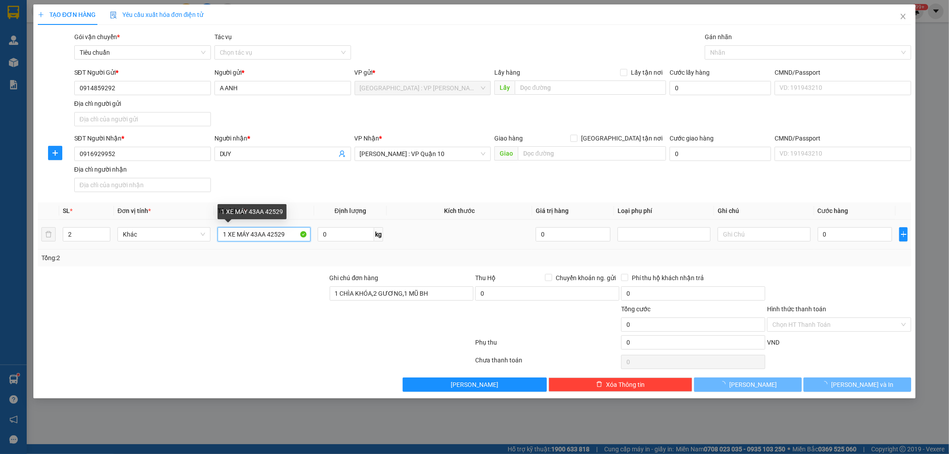
click at [286, 236] on input "1 XE MÁY 43AA 42529" at bounding box center [264, 234] width 93 height 14
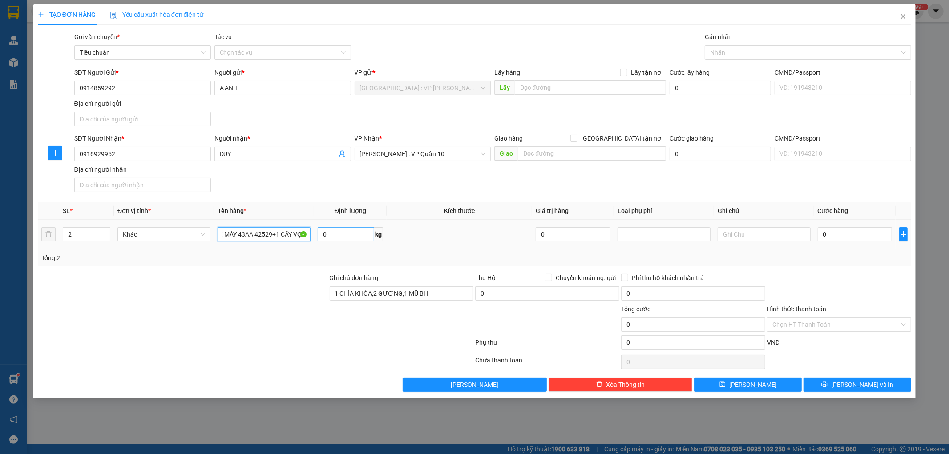
scroll to position [0, 12]
type input "1 XE MÁY 43AA 42529+1 CÂY VỢT"
click at [847, 234] on input "0" at bounding box center [855, 234] width 75 height 14
type input "6"
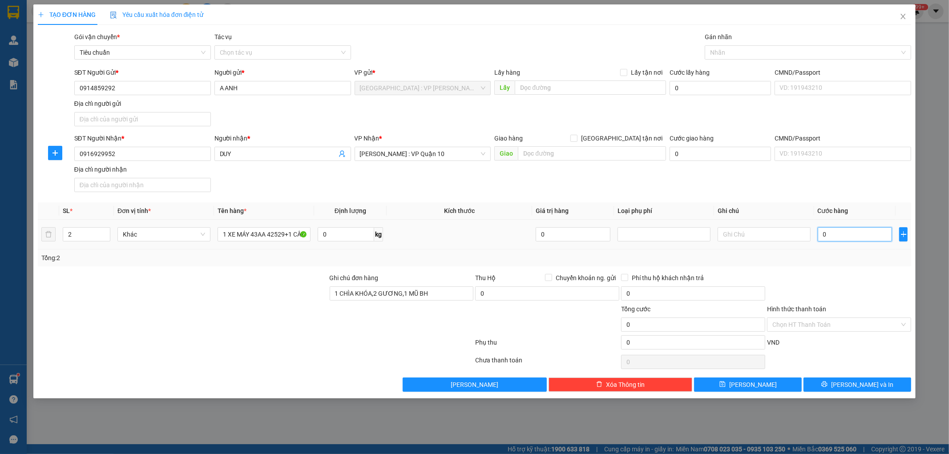
type input "6"
type input "67"
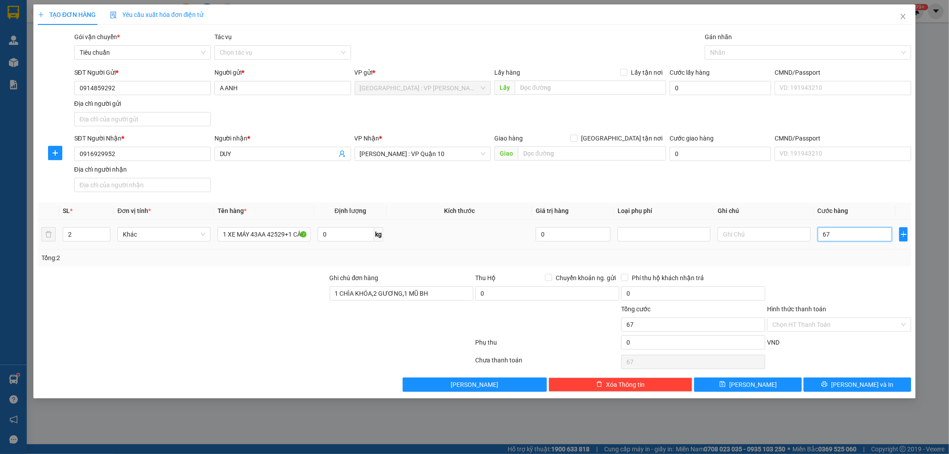
type input "670"
type input "6.700"
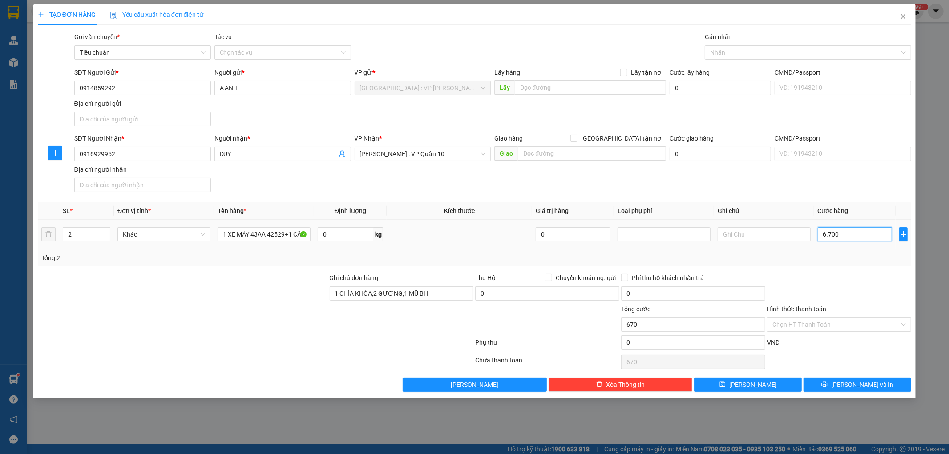
type input "6.700"
type input "67.000"
type input "670.000"
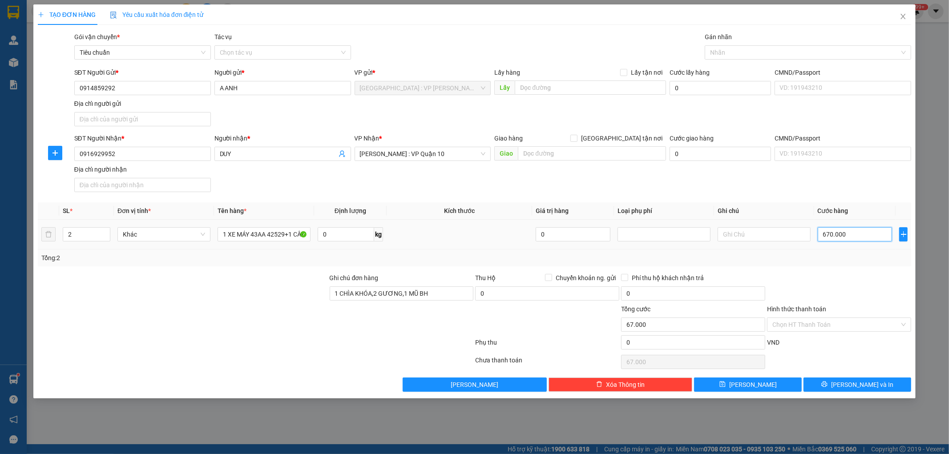
type input "670.000"
click at [829, 236] on input "670.000" at bounding box center [855, 234] width 75 height 14
type input "60.000"
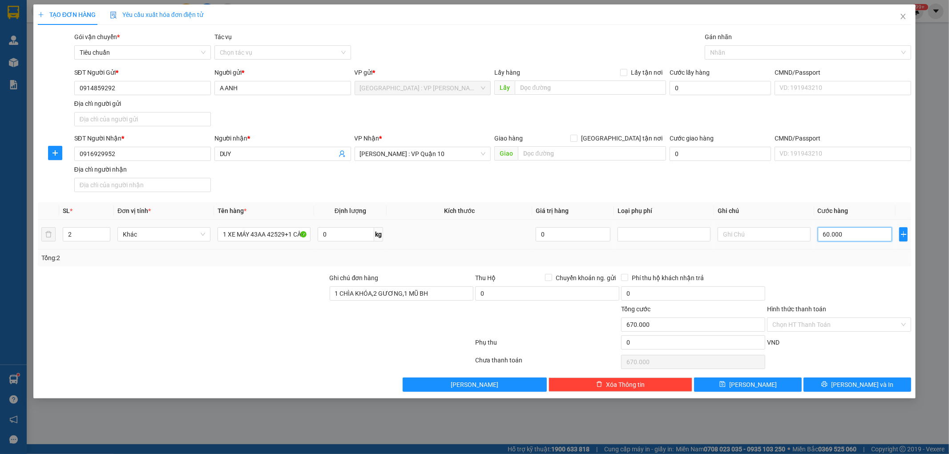
type input "60.000"
type input "690.000"
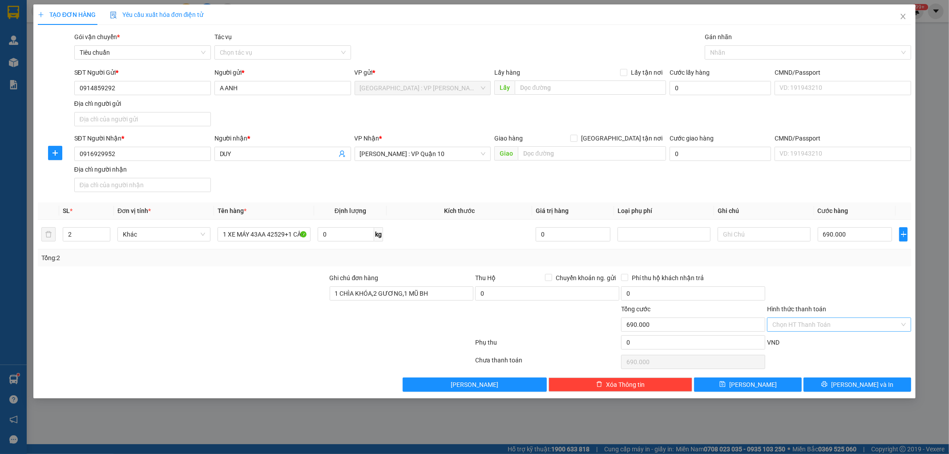
click at [829, 322] on input "Hình thức thanh toán" at bounding box center [835, 324] width 127 height 13
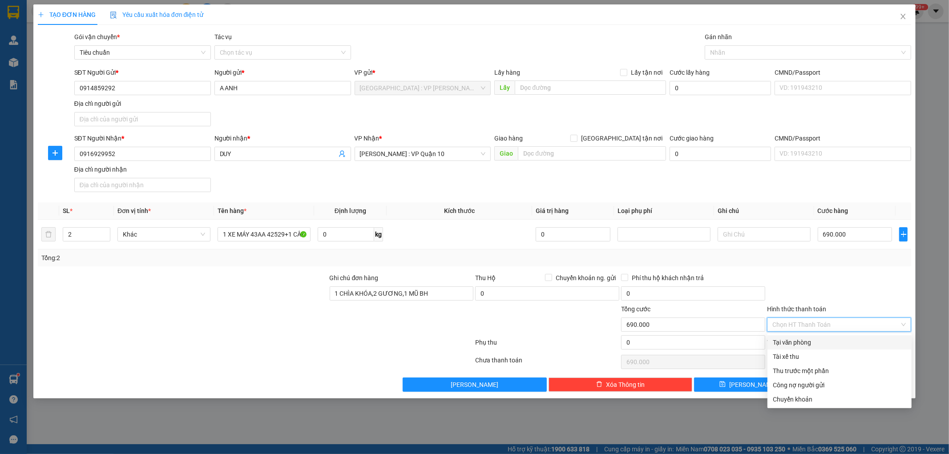
click at [822, 341] on div "Tại văn phòng" at bounding box center [839, 343] width 133 height 10
type input "0"
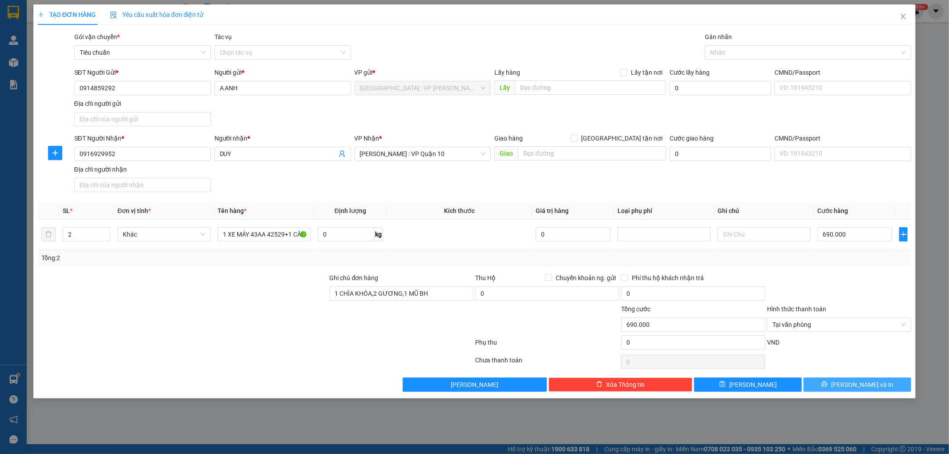
click at [832, 379] on button "[PERSON_NAME] và In" at bounding box center [857, 385] width 108 height 14
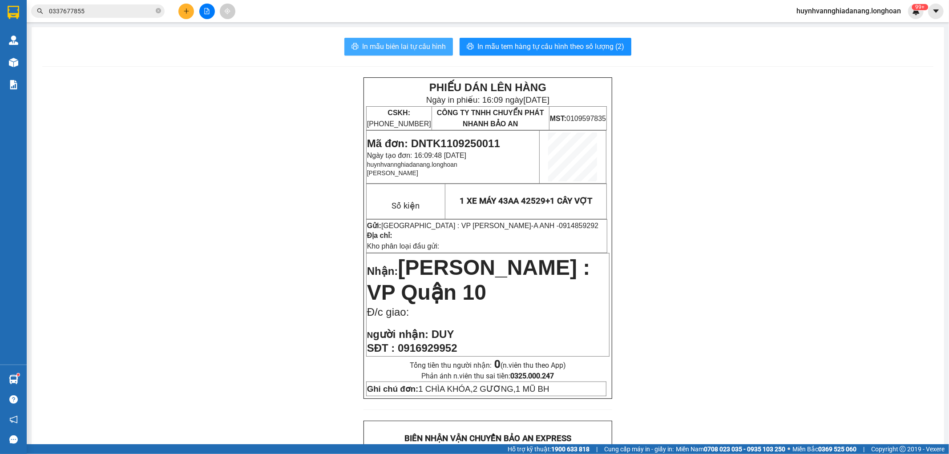
click at [394, 47] on span "In mẫu biên lai tự cấu hình" at bounding box center [404, 46] width 84 height 11
click at [414, 46] on span "In mẫu biên lai tự cấu hình" at bounding box center [404, 46] width 84 height 11
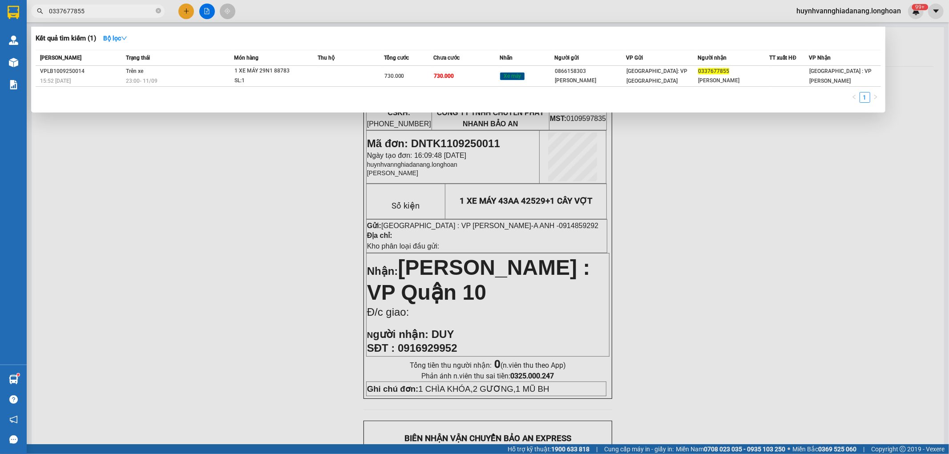
click at [96, 17] on span "0337677855" at bounding box center [97, 10] width 133 height 13
click at [100, 12] on input "0337677855" at bounding box center [101, 11] width 105 height 10
type input "0"
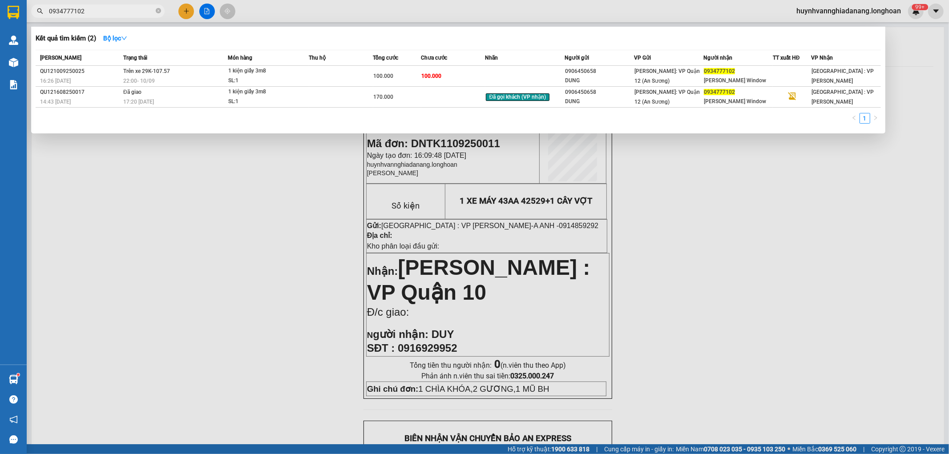
click at [114, 9] on input "0934777102" at bounding box center [101, 11] width 105 height 10
type input "0"
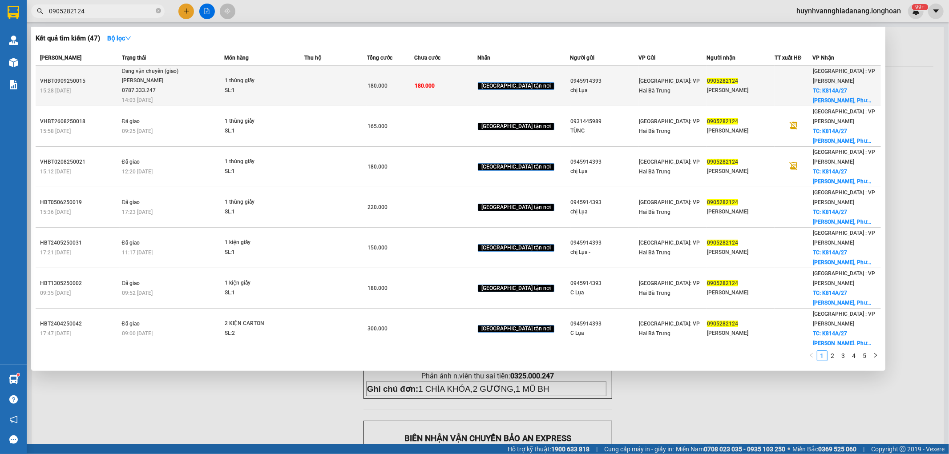
type input "0905282124"
click at [353, 79] on td at bounding box center [335, 86] width 63 height 40
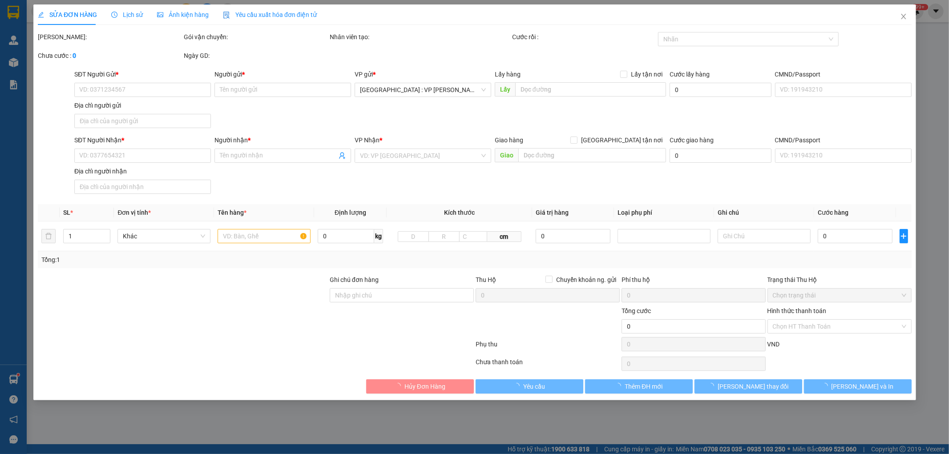
type input "0945914393"
type input "chị Lụa"
type input "0905282124"
type input "[PERSON_NAME]"
checkbox input "true"
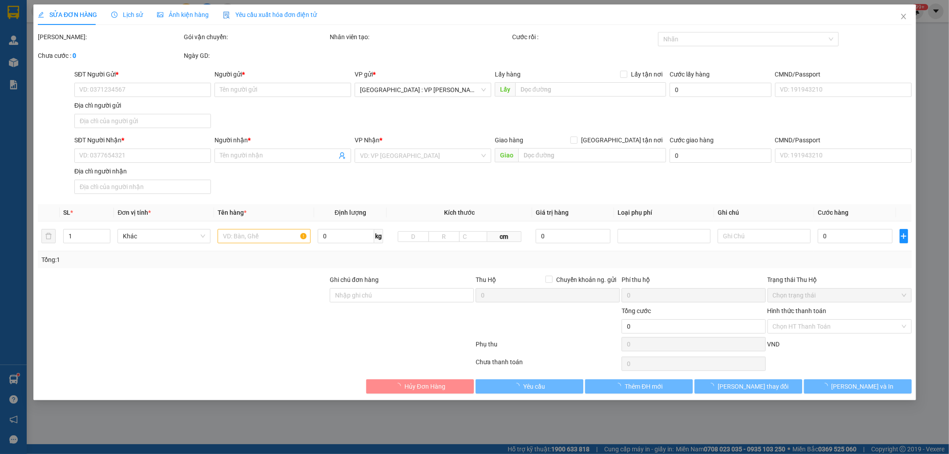
type input "K814A/27 Trần Cao Vân, Phường Thanh Khê Đông, Quận Thanh Khê, Đà Nẵng"
type input "180.000"
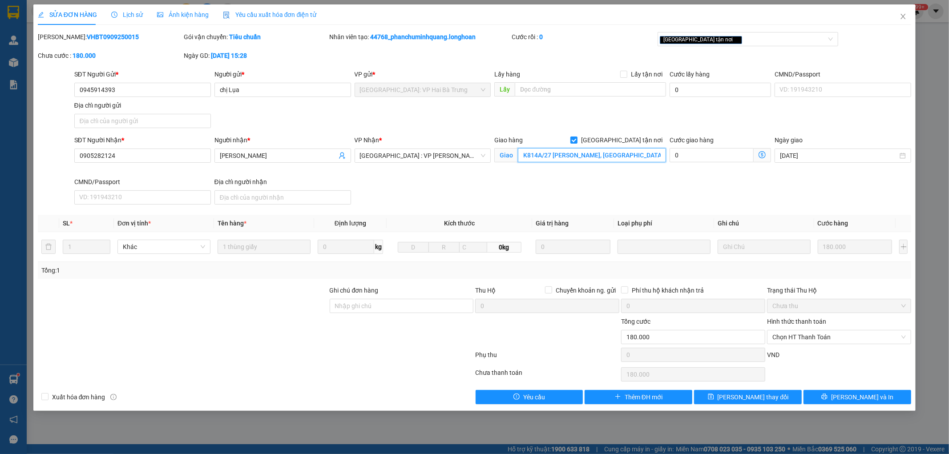
click at [585, 157] on input "K814A/27 Trần Cao Vân, Phường Thanh Khê Đông, Quận Thanh Khê, Đà Nẵng" at bounding box center [592, 155] width 148 height 14
click at [577, 138] on input "[GEOGRAPHIC_DATA] tận nơi" at bounding box center [573, 140] width 6 height 6
checkbox input "false"
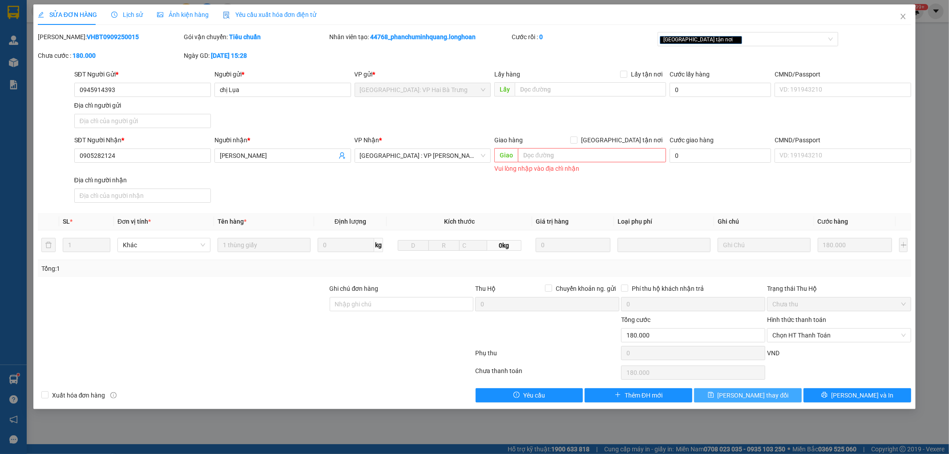
click at [738, 392] on span "[PERSON_NAME] thay đổi" at bounding box center [753, 396] width 71 height 10
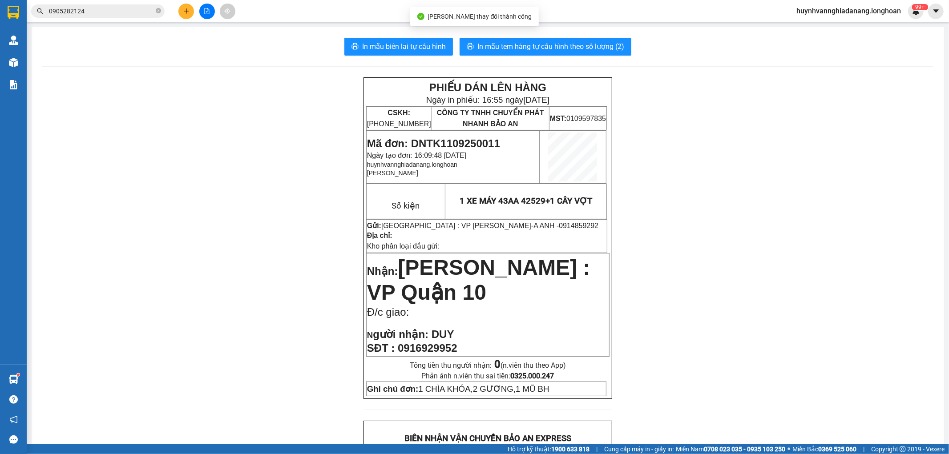
click at [102, 9] on input "0905282124" at bounding box center [101, 11] width 105 height 10
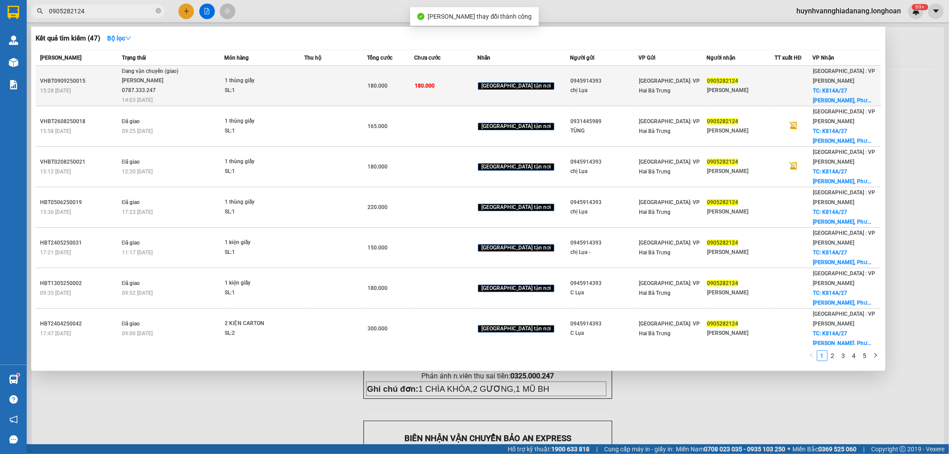
click at [219, 77] on span "Đang vận chuyển (giao) Phạm Thanh Tuấn 0787.333.247 14:03 - 11/09" at bounding box center [173, 85] width 102 height 37
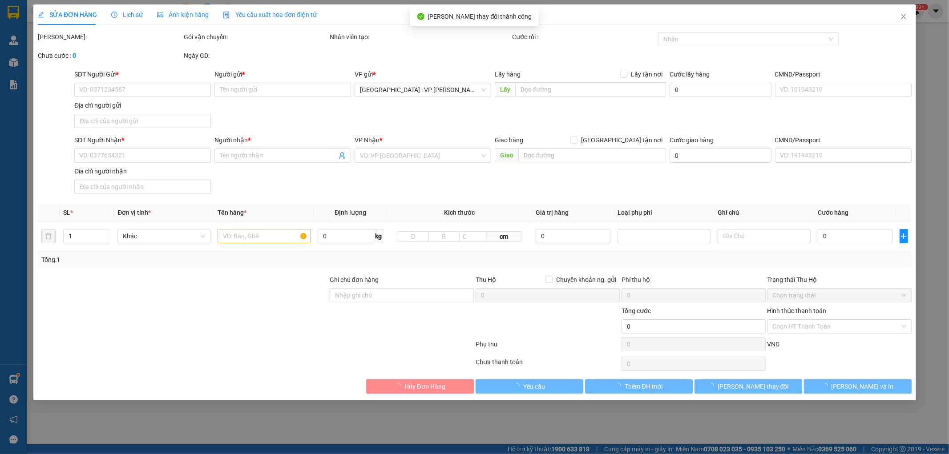
type input "0945914393"
type input "chị Lụa"
type input "0905282124"
type input "[PERSON_NAME]"
type input "180.000"
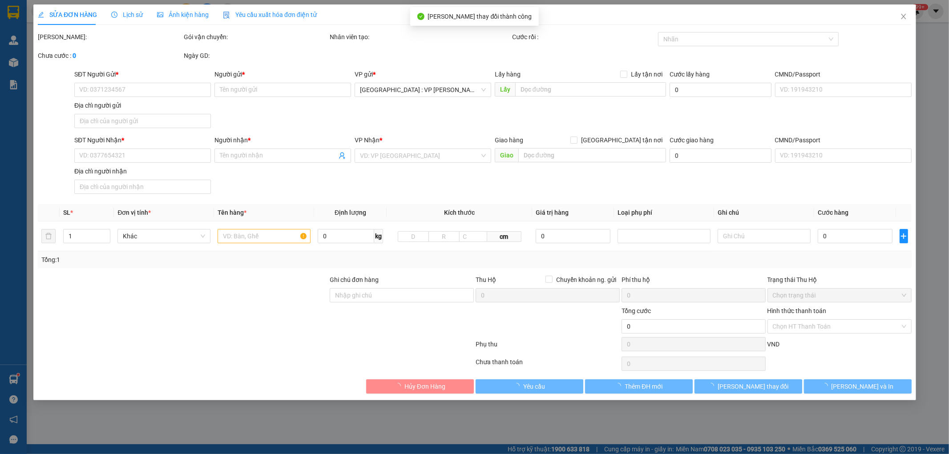
type input "180.000"
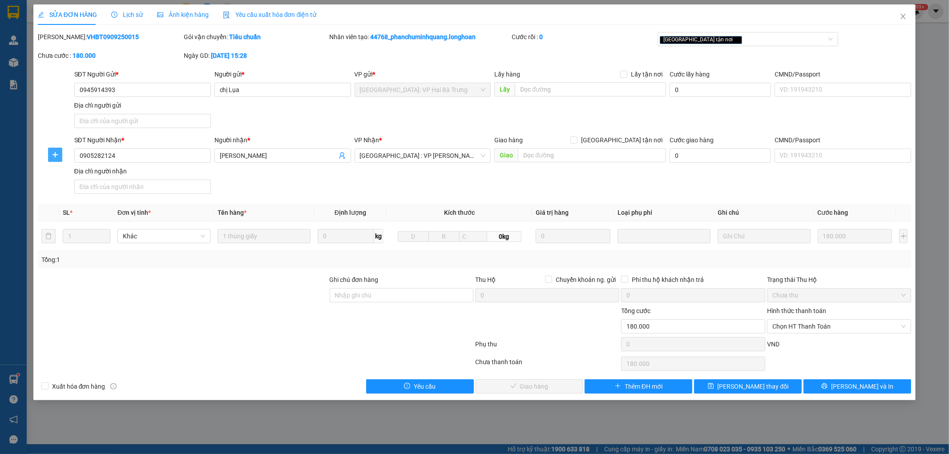
click at [59, 161] on button "button" at bounding box center [55, 155] width 14 height 14
click at [65, 188] on span "Chuyển hoàn" at bounding box center [71, 187] width 36 height 10
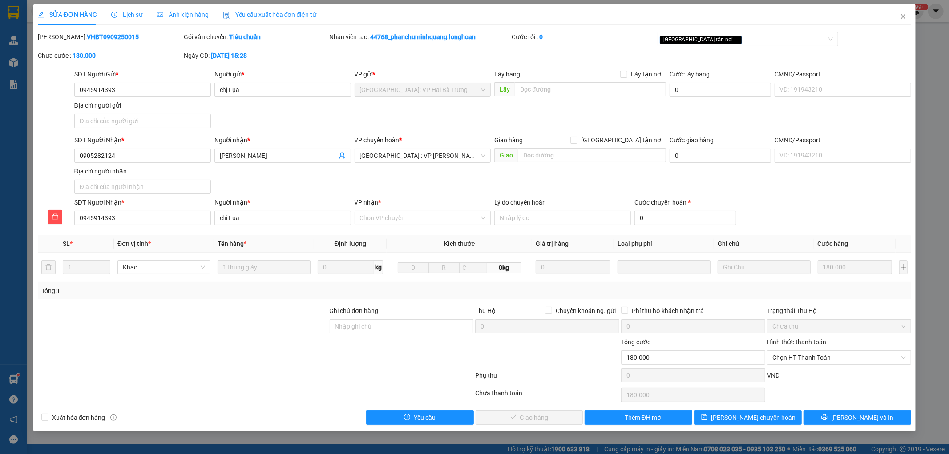
click at [381, 225] on div "VP nhận * Chọn VP chuyển" at bounding box center [423, 213] width 137 height 31
click at [397, 219] on input "VP nhận *" at bounding box center [420, 217] width 120 height 13
type input "HAI BÀ"
click at [438, 233] on div "[GEOGRAPHIC_DATA]: VP Hai Bà Trưng" at bounding box center [423, 236] width 126 height 10
click at [669, 218] on input "0" at bounding box center [684, 218] width 101 height 14
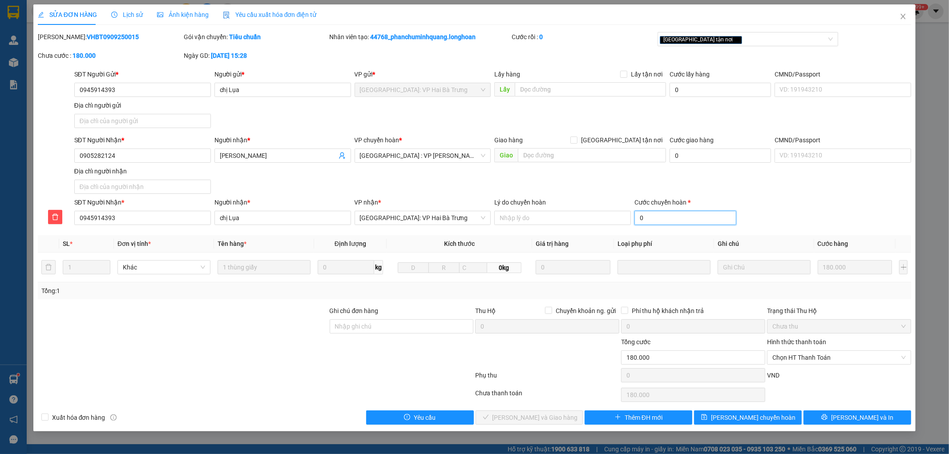
type input "180.009"
type input "90"
type input "180.090"
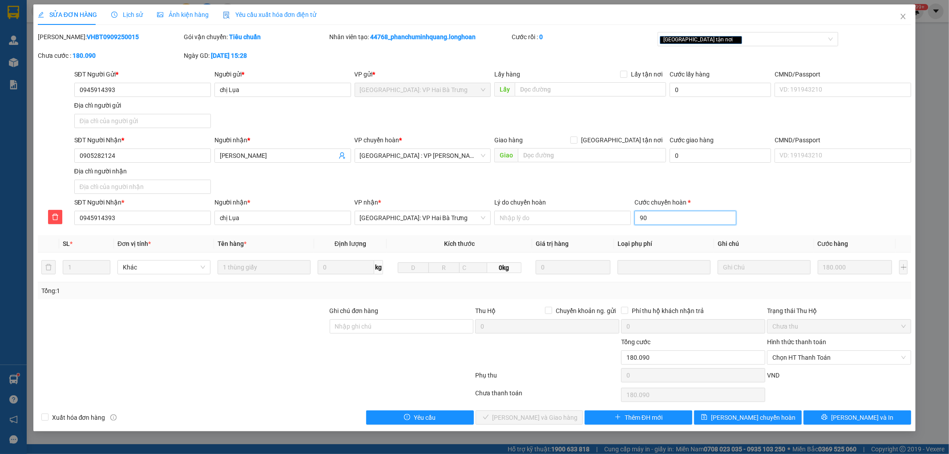
type input "900"
type input "180.900"
type input "9000"
type input "189.000"
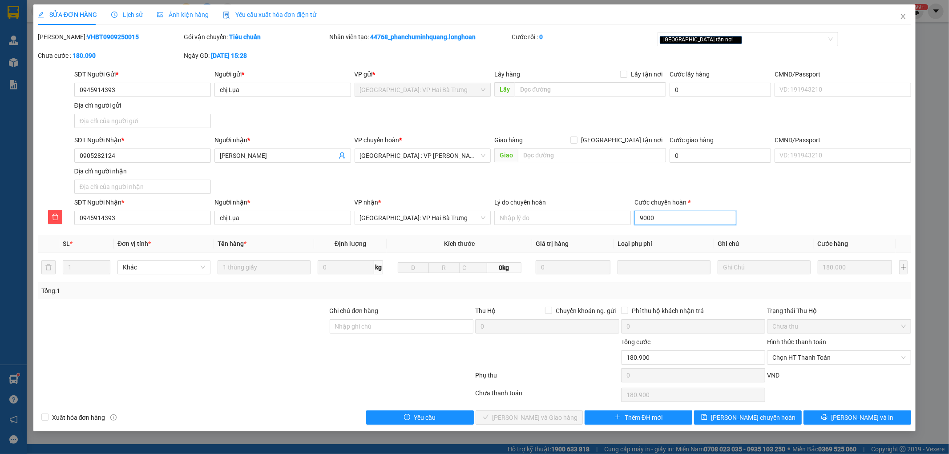
type input "189.000"
type input "90000"
type input "270.000"
type input "90.000"
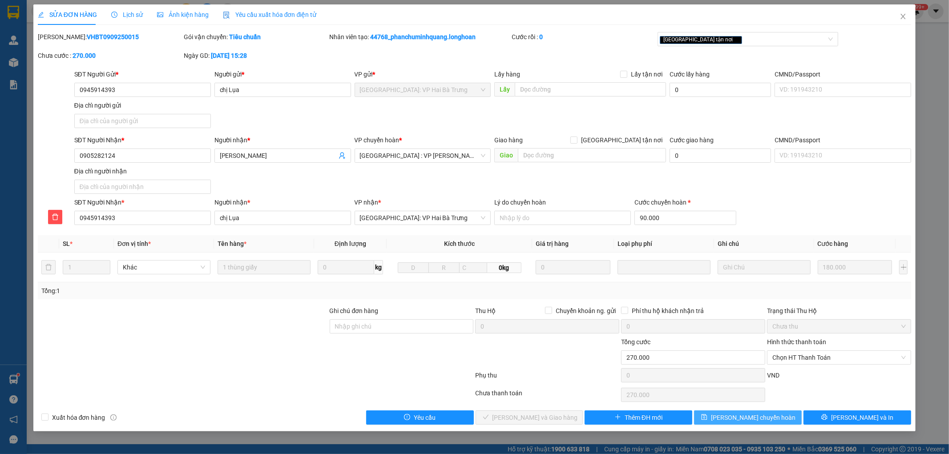
click at [784, 417] on button "Lưu chuyển hoàn" at bounding box center [748, 418] width 108 height 14
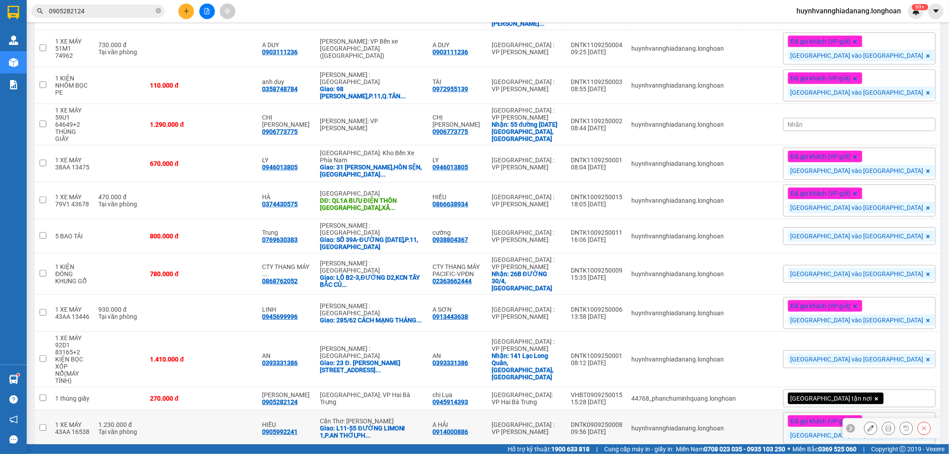
scroll to position [325, 0]
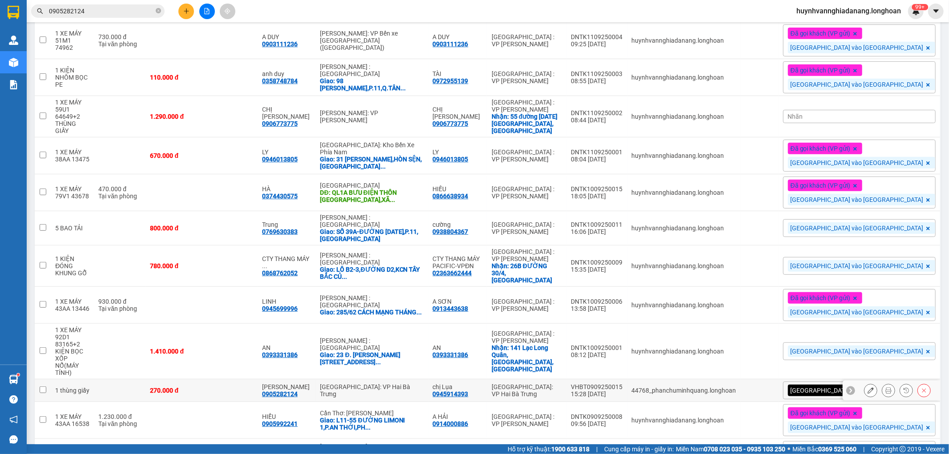
click at [868, 387] on icon at bounding box center [871, 390] width 6 height 6
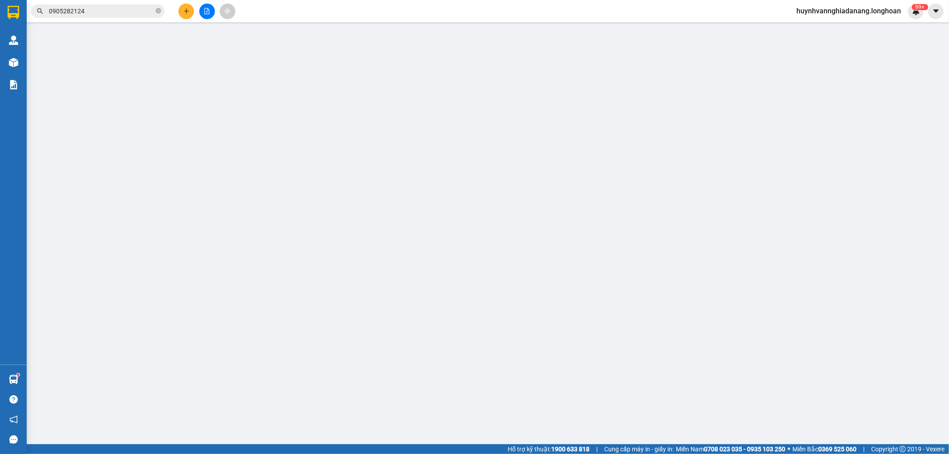
type input "0945914393"
type input "chị Lụa"
type input "0905282124"
type input "[PERSON_NAME]"
type input "270.000"
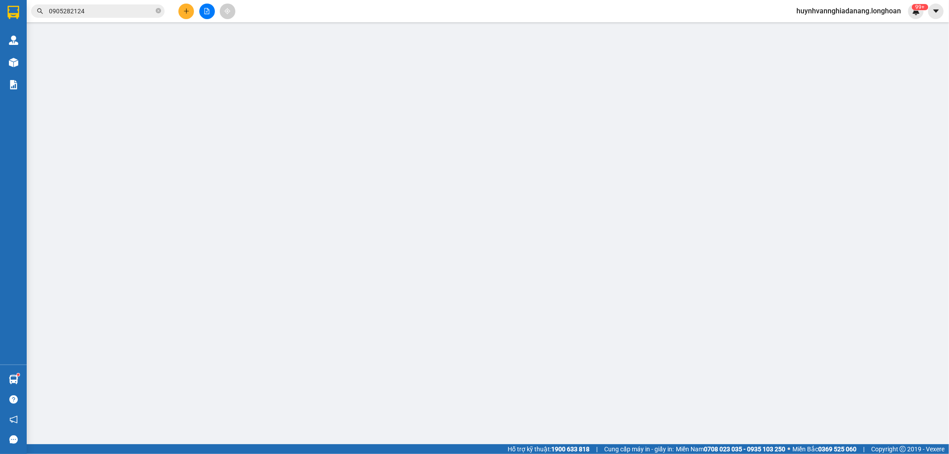
type input "270.000"
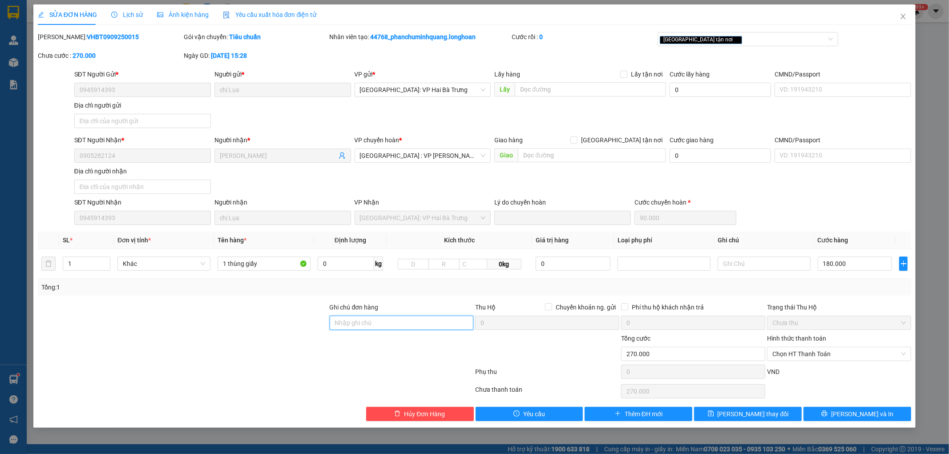
click at [365, 318] on input "Ghi chú đơn hàng" at bounding box center [402, 323] width 144 height 14
click at [726, 37] on div "[GEOGRAPHIC_DATA] tận nơi" at bounding box center [743, 39] width 167 height 11
type input "KHÁCH KHÔNG NHẬN,CHO QUAY ĐẦU"
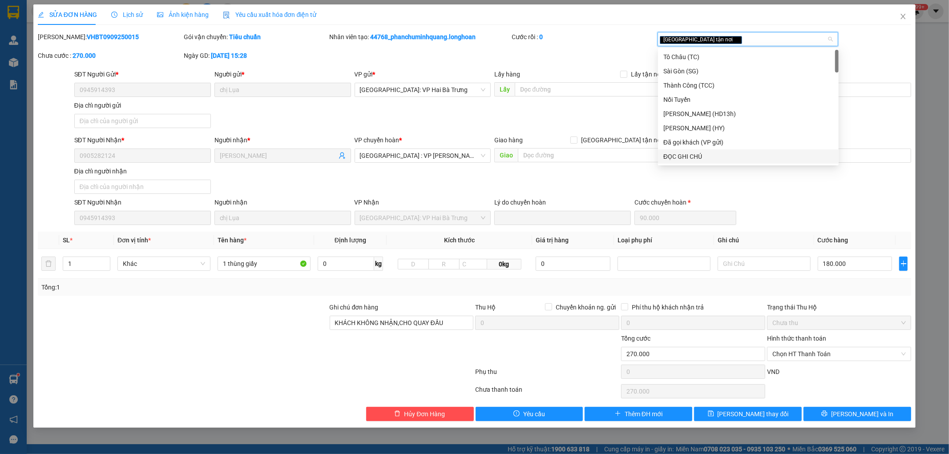
click at [715, 153] on div "ĐỌC GHI CHÚ" at bounding box center [748, 157] width 170 height 10
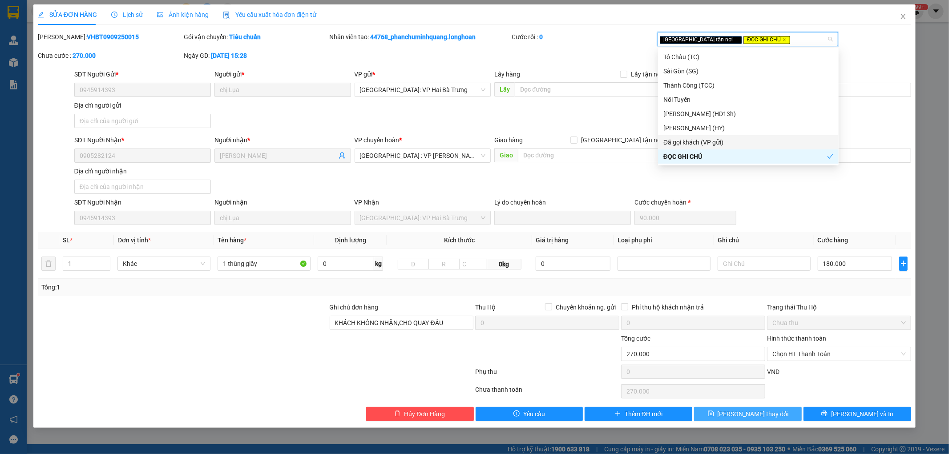
click at [748, 415] on span "[PERSON_NAME] thay đổi" at bounding box center [753, 414] width 71 height 10
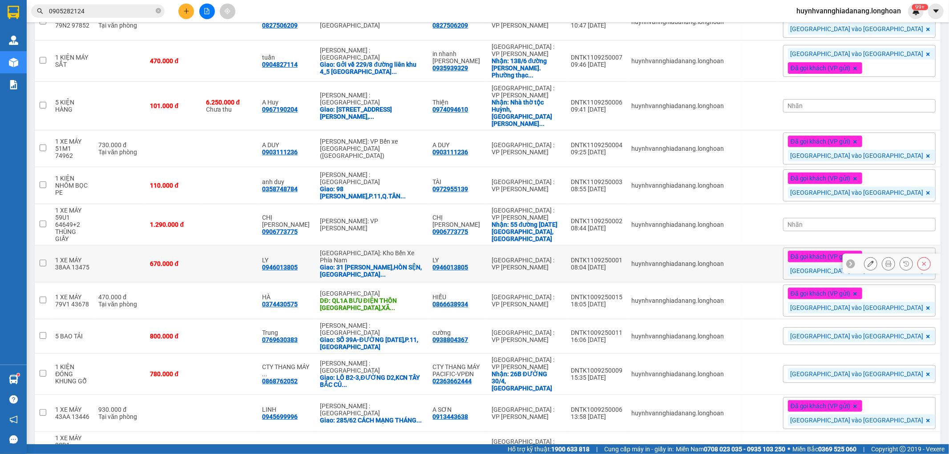
scroll to position [247, 0]
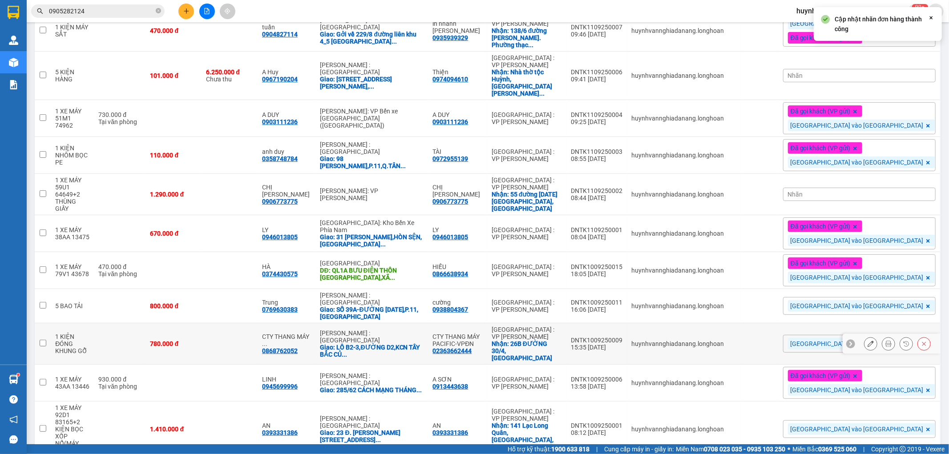
scroll to position [424, 0]
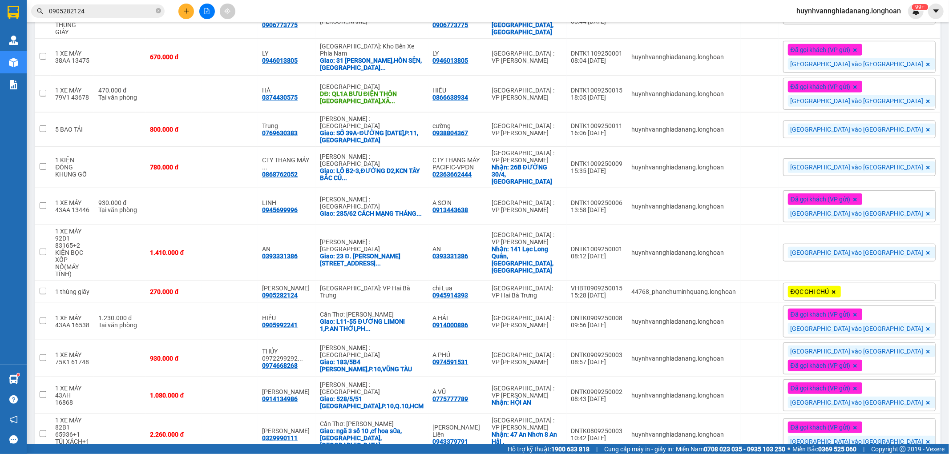
click at [841, 286] on div "ĐỌC GHI CHÚ" at bounding box center [814, 292] width 53 height 12
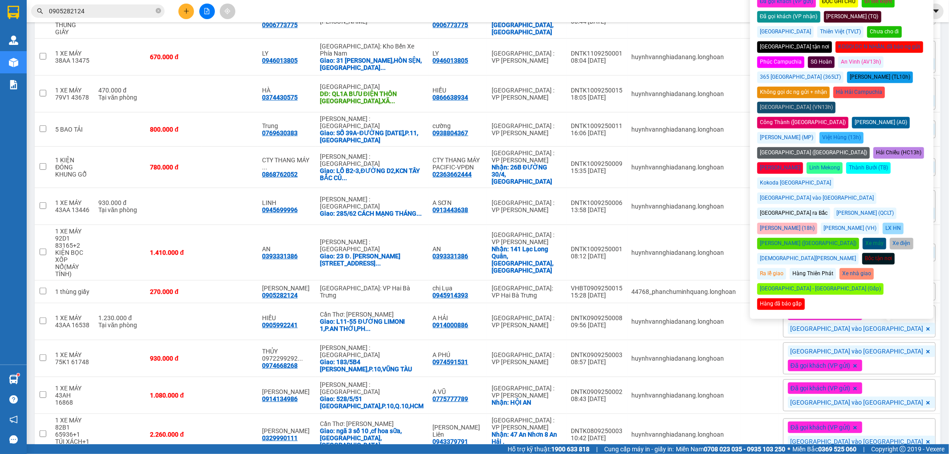
click at [779, 208] on div "[GEOGRAPHIC_DATA] ra Bắc" at bounding box center [793, 214] width 73 height 12
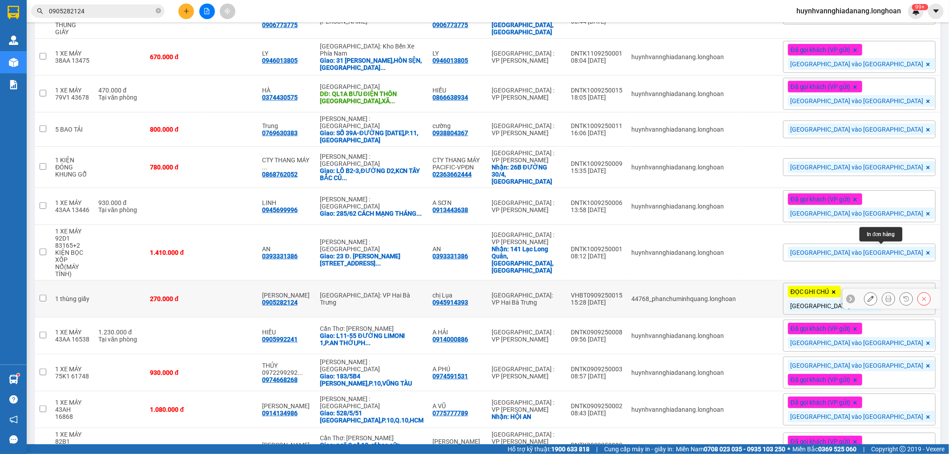
click at [885, 296] on icon at bounding box center [888, 299] width 6 height 6
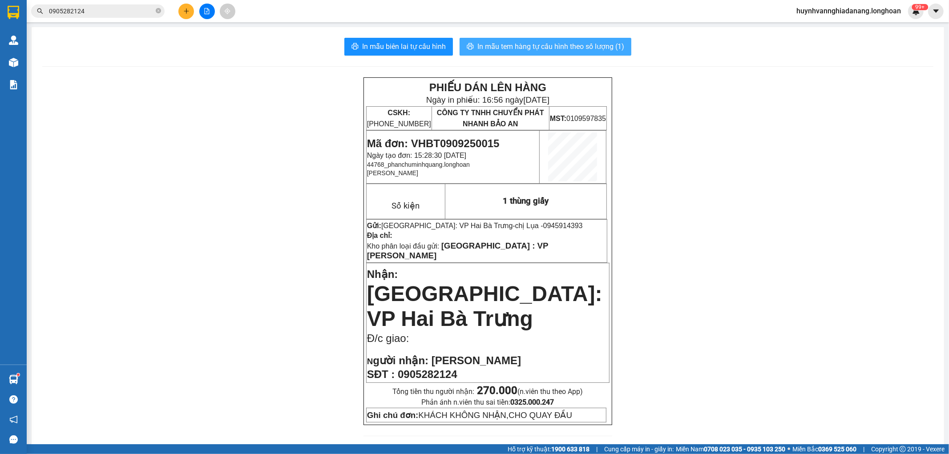
click at [546, 52] on span "In mẫu tem hàng tự cấu hình theo số lượng (1)" at bounding box center [550, 46] width 147 height 11
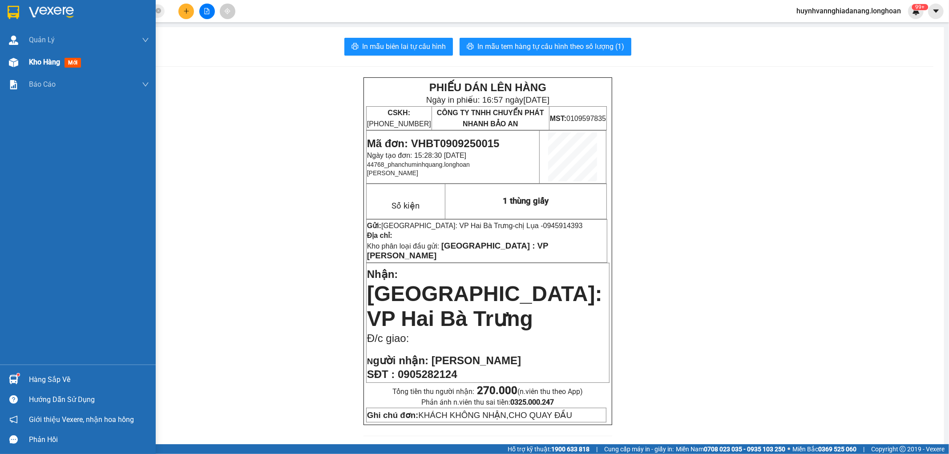
click at [45, 61] on span "Kho hàng" at bounding box center [44, 62] width 31 height 8
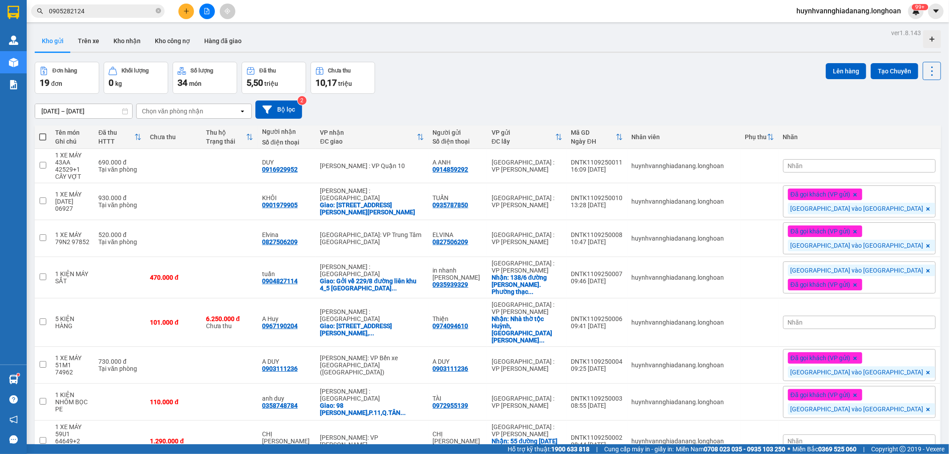
click at [870, 160] on div "Nhãn" at bounding box center [859, 165] width 153 height 13
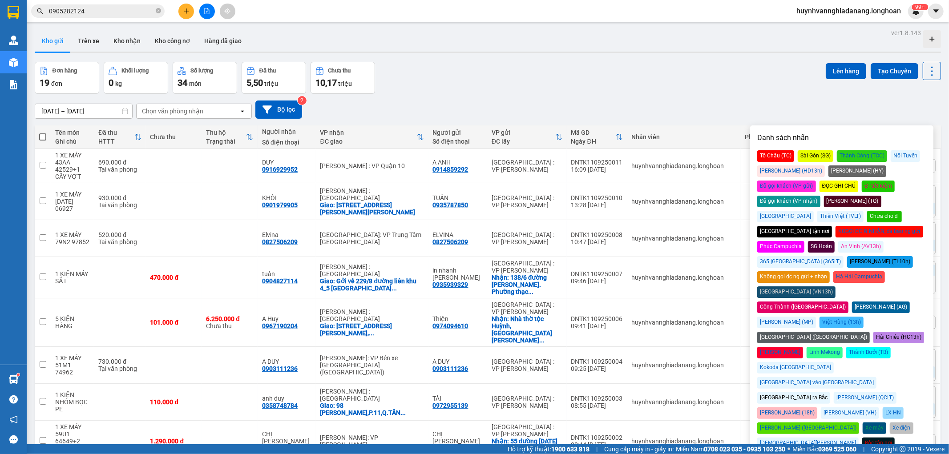
drag, startPoint x: 884, startPoint y: 322, endPoint x: 884, endPoint y: 308, distance: 13.3
click at [876, 377] on div "[GEOGRAPHIC_DATA] vào [GEOGRAPHIC_DATA]" at bounding box center [816, 383] width 119 height 12
click at [816, 181] on div "Đã gọi khách (VP gửi)" at bounding box center [786, 187] width 59 height 12
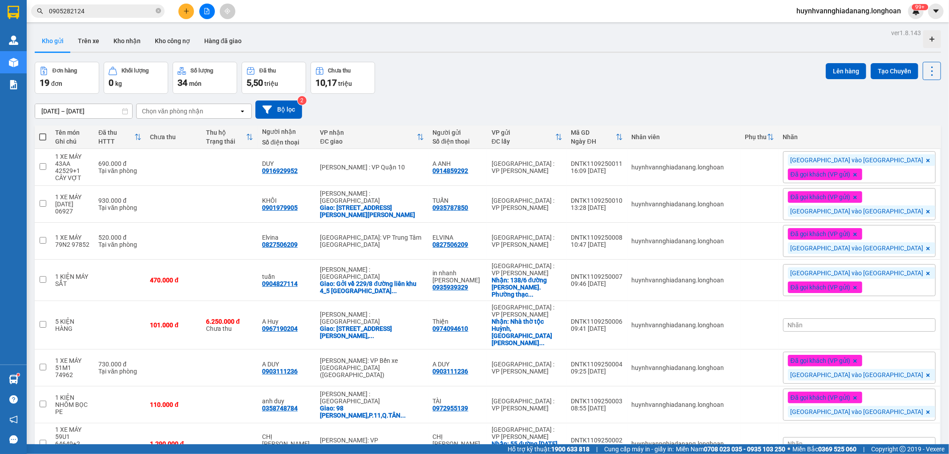
click at [823, 101] on div "11/08/2025 – 11/09/2025 Press the down arrow key to interact with the calendar …" at bounding box center [488, 110] width 906 height 18
click at [868, 322] on icon at bounding box center [871, 325] width 6 height 6
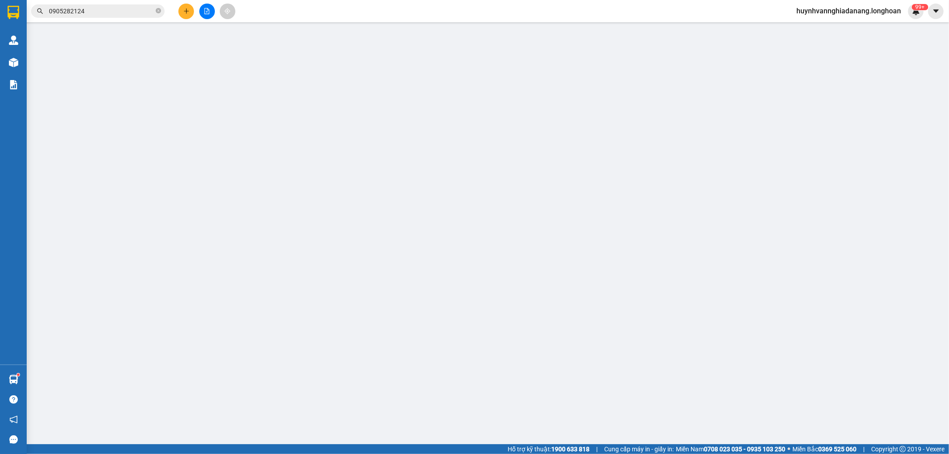
type input "0974094610"
type input "Thiện"
checkbox input "true"
type input "Nhà thờ tộc Huỳnh, đường Mai Đăng Chơn, Điện Ngọc, Quảng Nam"
type input "0967190204"
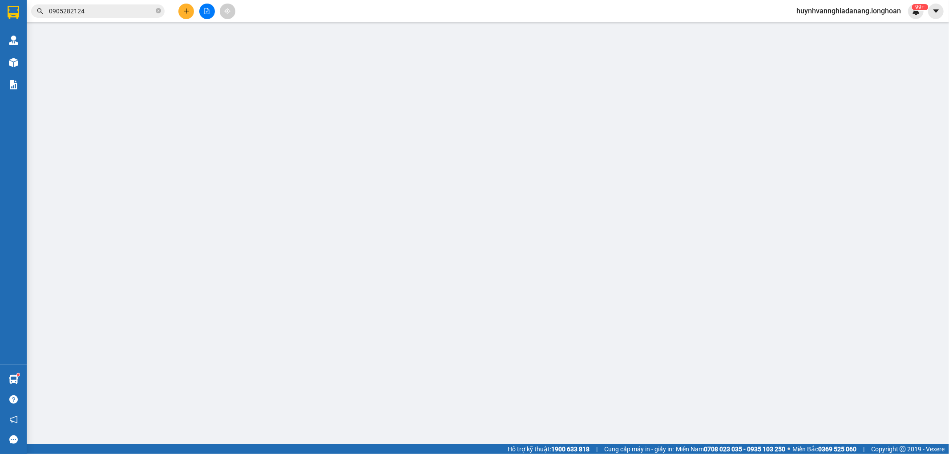
type input "A Huy"
checkbox input "true"
type input "266/8 đường lê hồng phong, tân phước, tân bình, dĩ an, bình dương"
type input "KHÔNG BAO HƯ VỠ,MÓP MÉO"
type input "101.000"
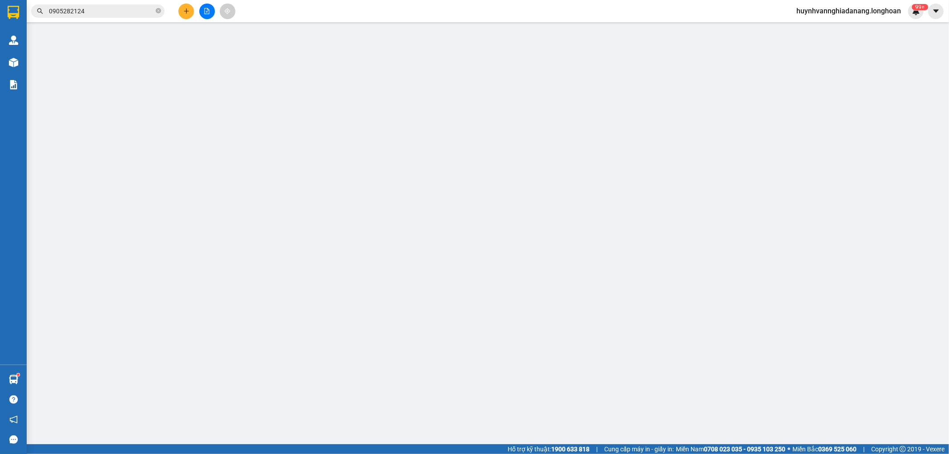
type input "101.000"
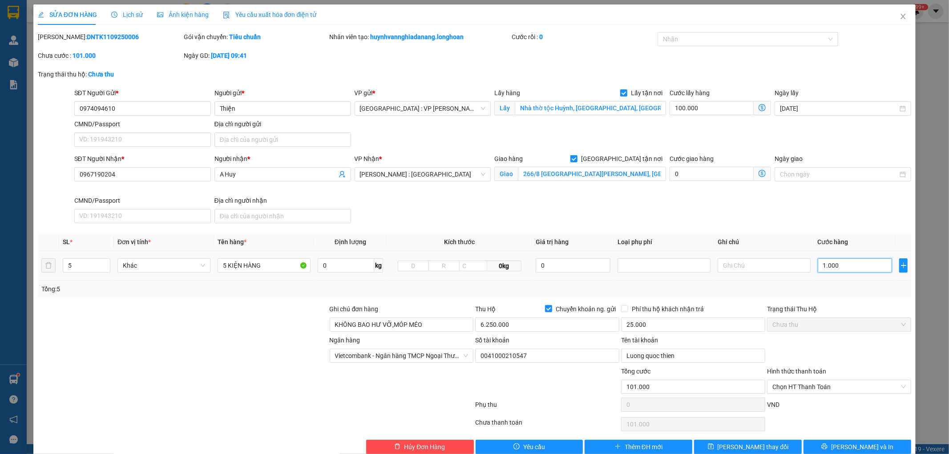
click at [841, 267] on input "1.000" at bounding box center [855, 265] width 75 height 14
type input "1.100.000"
click at [518, 175] on input "266/8 đường lê hồng phong, tân phước, tân bình, dĩ an, bình dương" at bounding box center [592, 174] width 148 height 14
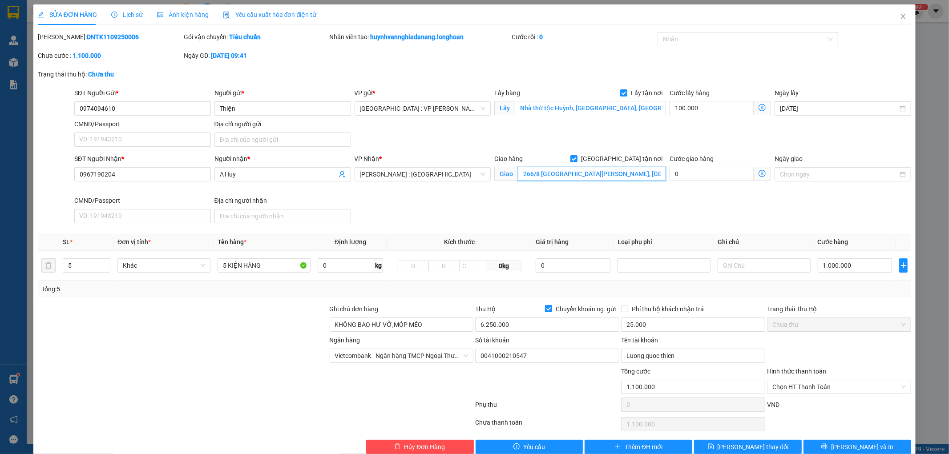
drag, startPoint x: 517, startPoint y: 175, endPoint x: 660, endPoint y: 174, distance: 143.3
click at [660, 174] on input "266/8 đường lê hồng phong, tân phước, tân bình, dĩ an, bình dương" at bounding box center [592, 174] width 148 height 14
click at [642, 207] on div "SĐT Người Nhận * 0967190204 Người nhận * A Huy VP Nhận * Hồ Chí Minh : Kho Quận…" at bounding box center [493, 190] width 841 height 73
click at [850, 262] on input "1.000.000" at bounding box center [855, 265] width 75 height 14
type input "8"
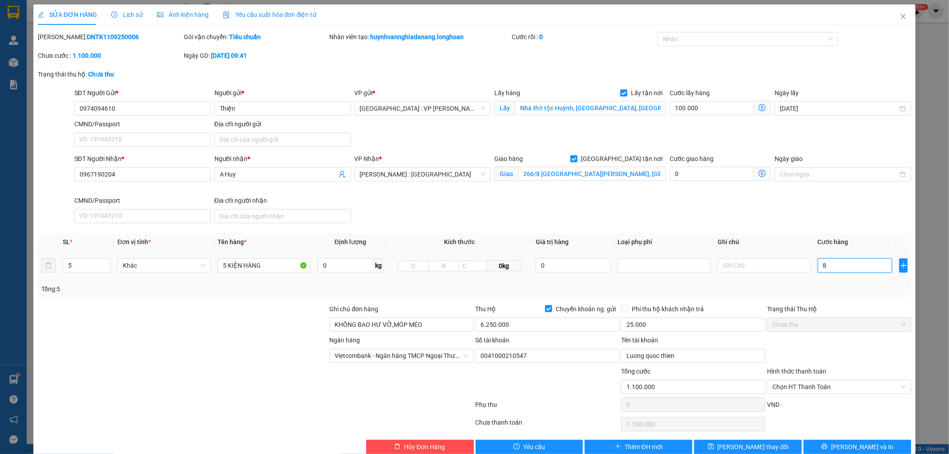
type input "100.008"
type input "80"
type input "100.080"
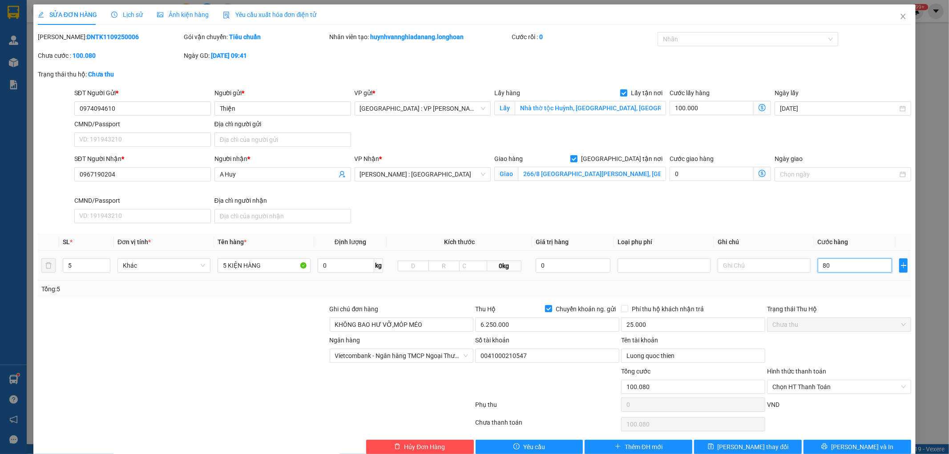
type input "800"
type input "100.800"
type input "8.000"
type input "108.000"
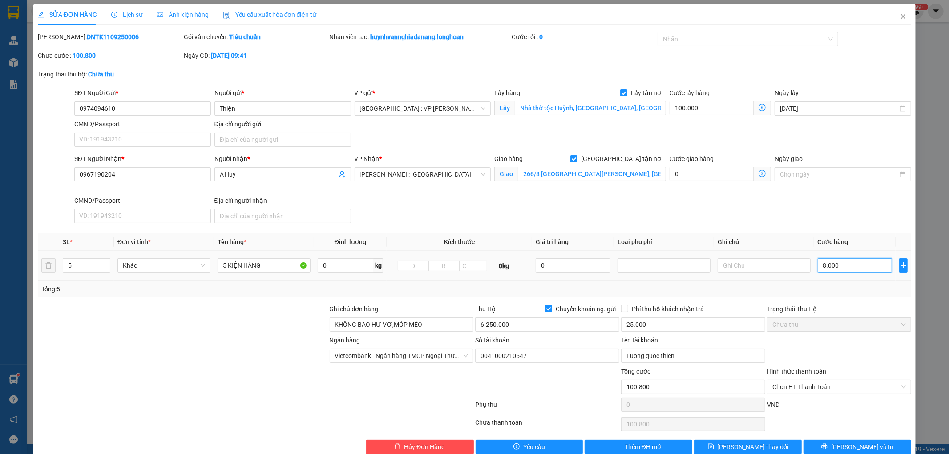
type input "108.000"
type input "80.000"
type input "180.000"
type input "800.000"
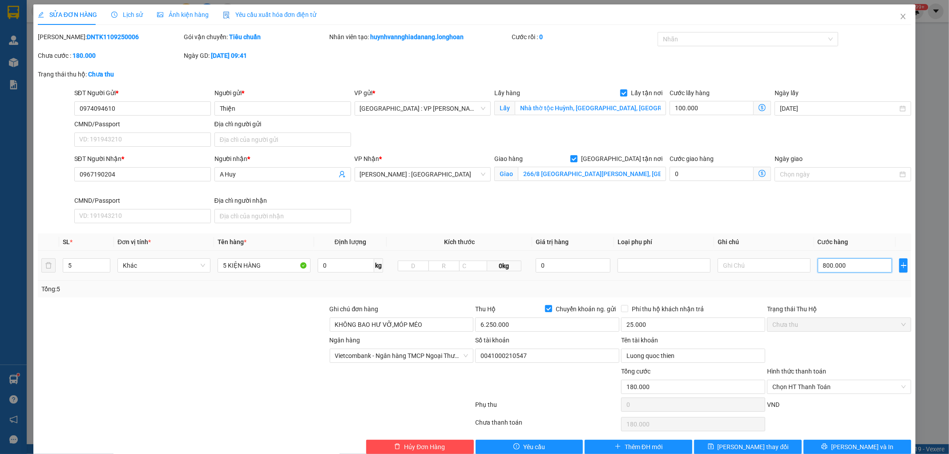
type input "900.000"
click at [755, 442] on span "[PERSON_NAME] thay đổi" at bounding box center [753, 447] width 71 height 10
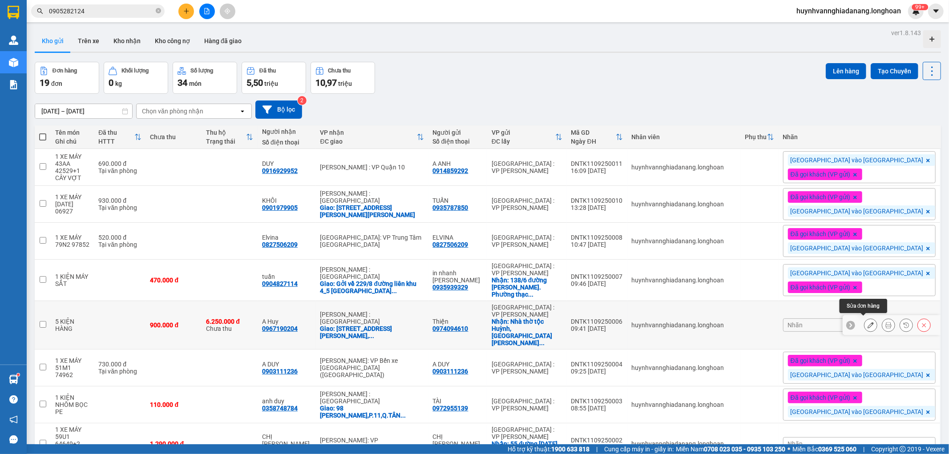
click at [868, 322] on icon at bounding box center [871, 325] width 6 height 6
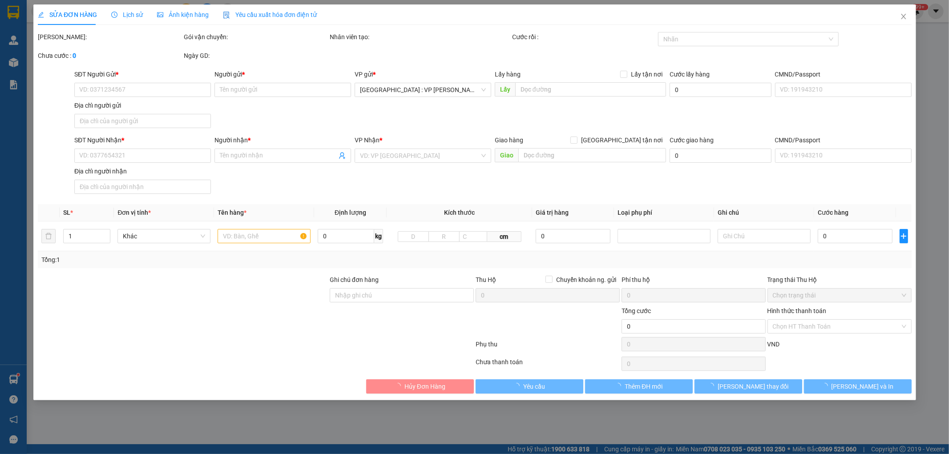
type input "0974094610"
type input "Thiện"
checkbox input "true"
type input "Nhà thờ tộc Huỳnh, đường Mai Đăng Chơn, Điện Ngọc, Quảng Nam"
type input "0967190204"
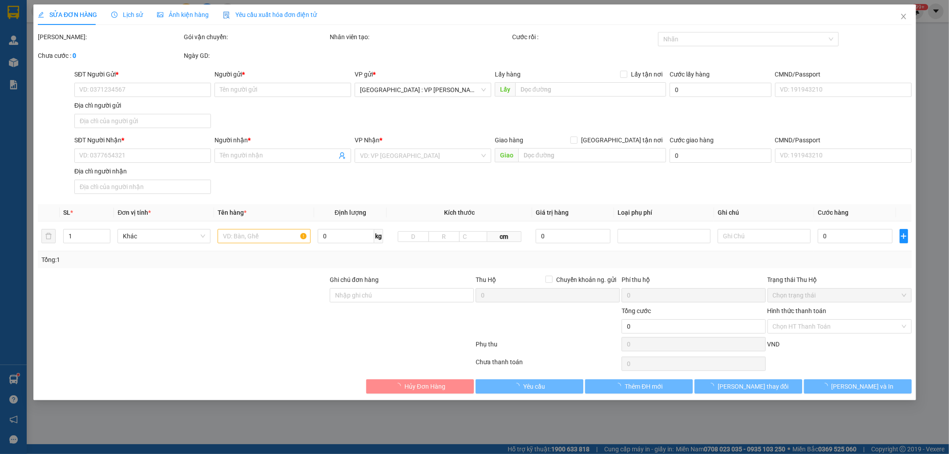
type input "A Huy"
checkbox input "true"
type input "266/8 đường lê hồng phong, tân phước, tân bình, dĩ an, bình dương"
type input "KHÔNG BAO HƯ VỠ,MÓP MÉO"
type input "900.000"
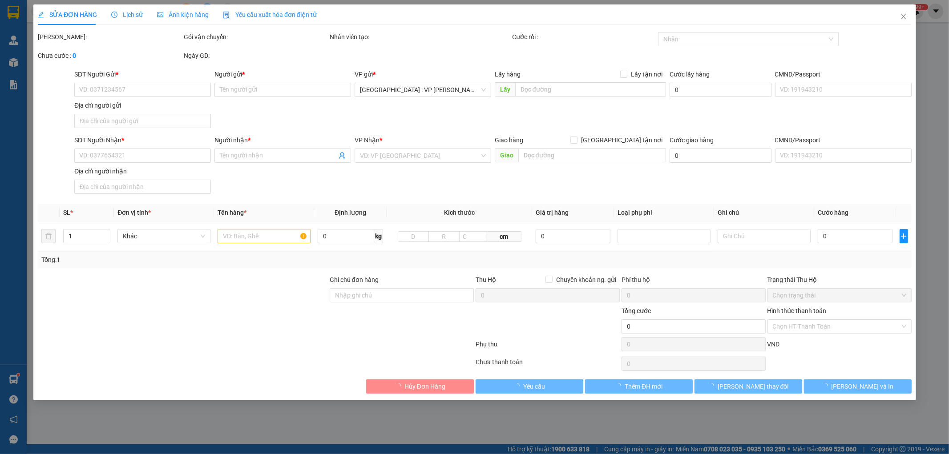
type input "900.000"
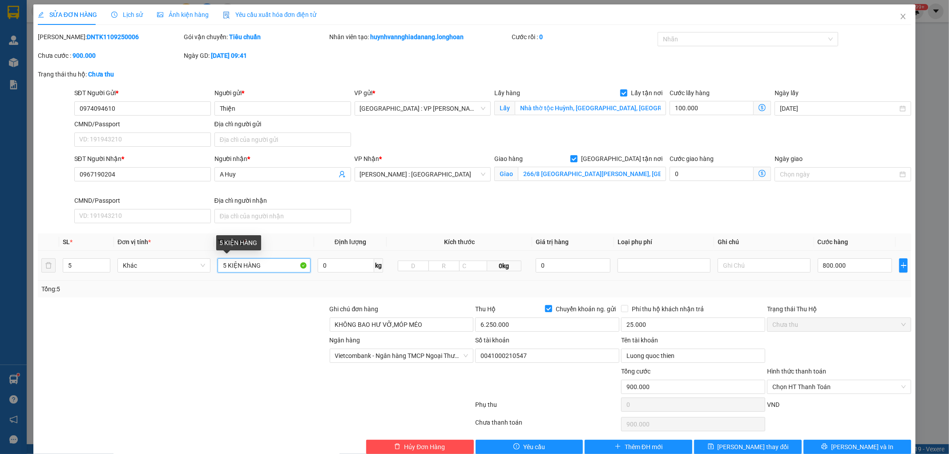
drag, startPoint x: 276, startPoint y: 267, endPoint x: 274, endPoint y: 255, distance: 12.7
click at [275, 263] on input "5 KIỆN HÀNG" at bounding box center [264, 265] width 93 height 14
type input "5 KIỆN HÀNG(ĐỂ NẰM KHÔNG ĐỂ ĐỨNG)"
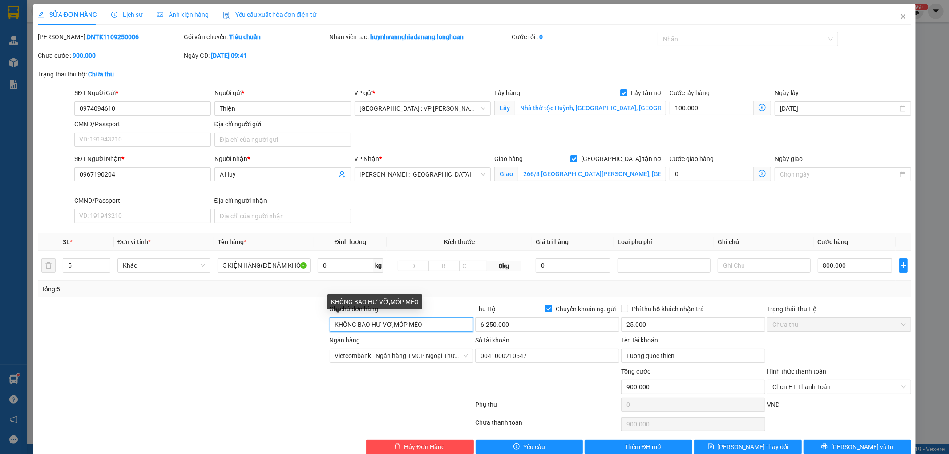
click at [330, 323] on input "KHÔNG BAO HƯ VỠ,MÓP MÉO" at bounding box center [402, 325] width 144 height 14
type input "ĐỂ NẰM KHÔNG ĐỂ ĐỨNG.KHÔNG BAO HƯ VỠ,MÓP MÉO"
click at [695, 46] on div "Nhãn" at bounding box center [748, 39] width 181 height 14
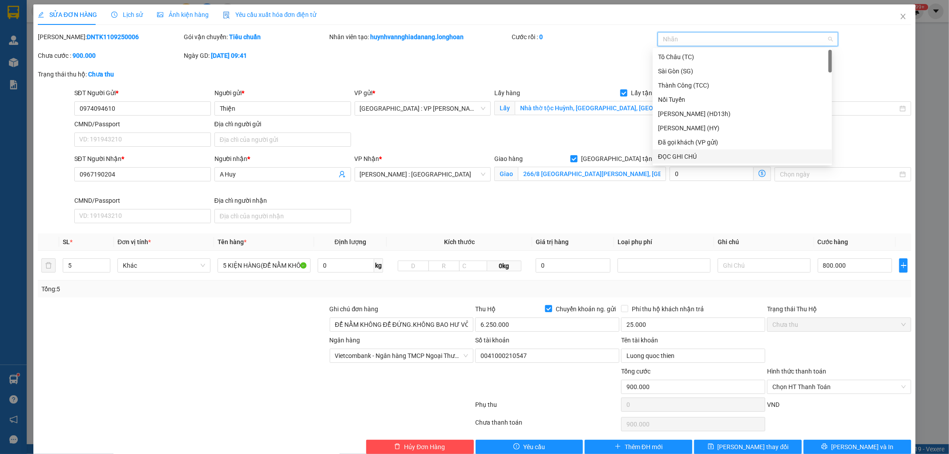
click at [706, 155] on div "ĐỌC GHI CHÚ" at bounding box center [742, 157] width 169 height 10
click at [747, 448] on span "[PERSON_NAME] thay đổi" at bounding box center [753, 447] width 71 height 10
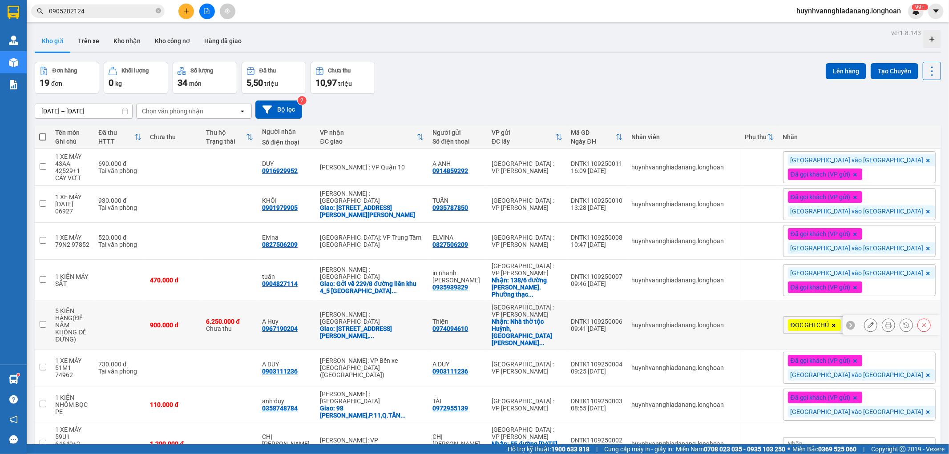
click at [884, 318] on button at bounding box center [888, 326] width 12 height 16
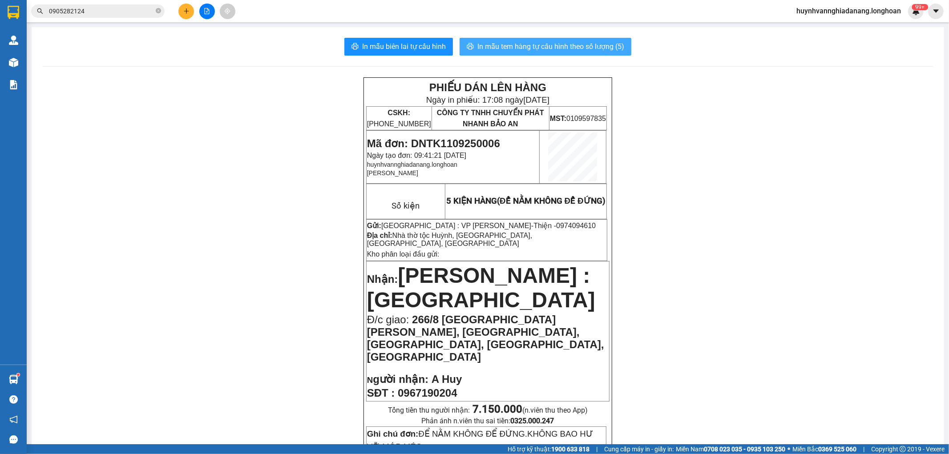
click at [542, 49] on span "In mẫu tem hàng tự cấu hình theo số lượng (5)" at bounding box center [550, 46] width 147 height 11
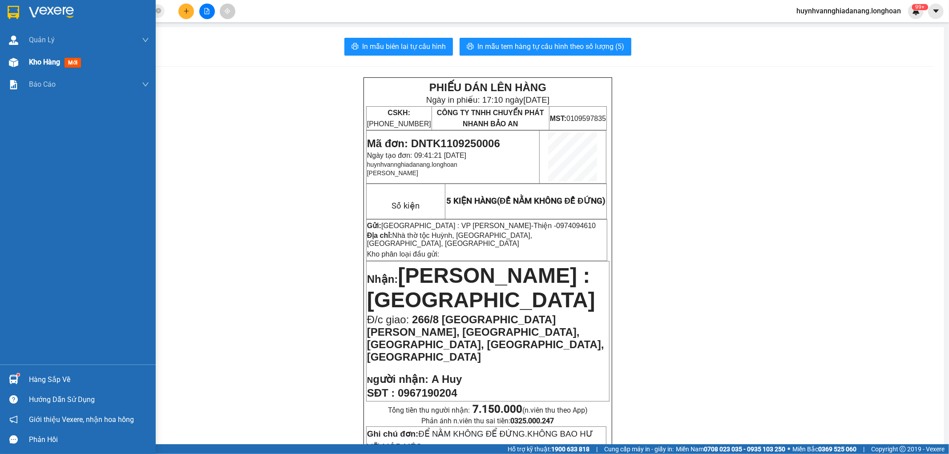
click at [36, 64] on span "Kho hàng" at bounding box center [44, 62] width 31 height 8
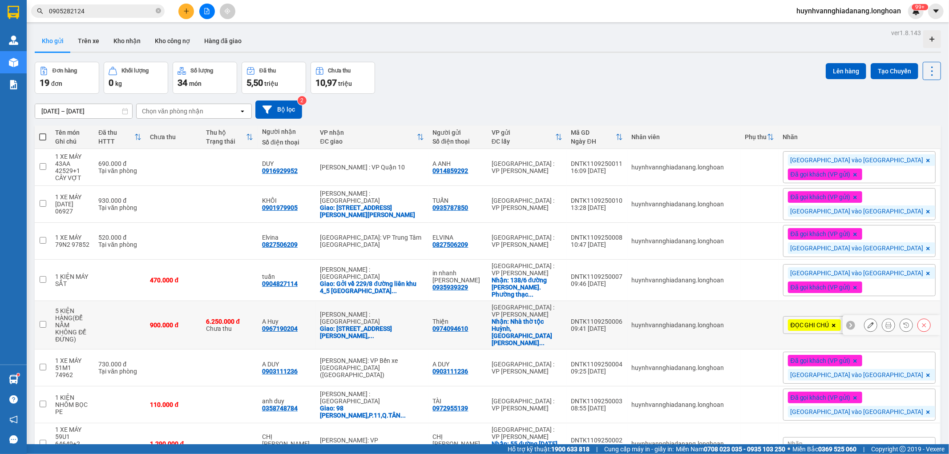
click at [468, 327] on div "0974094610" at bounding box center [451, 328] width 36 height 7
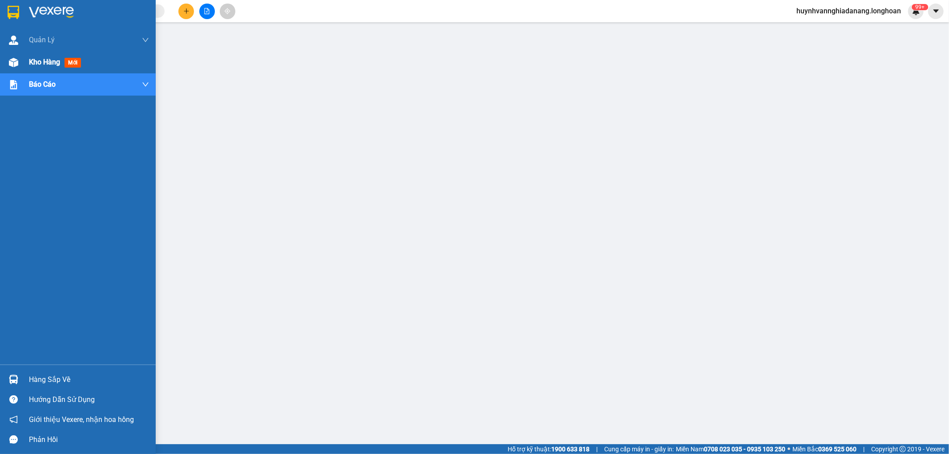
click at [37, 61] on span "Kho hàng" at bounding box center [44, 62] width 31 height 8
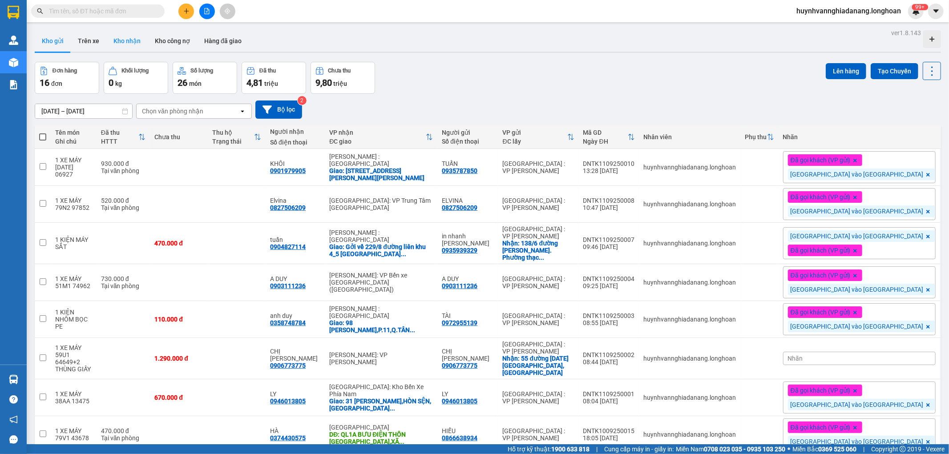
drag, startPoint x: 126, startPoint y: 42, endPoint x: 135, endPoint y: 44, distance: 9.0
click at [126, 42] on button "Kho nhận" at bounding box center [126, 40] width 41 height 21
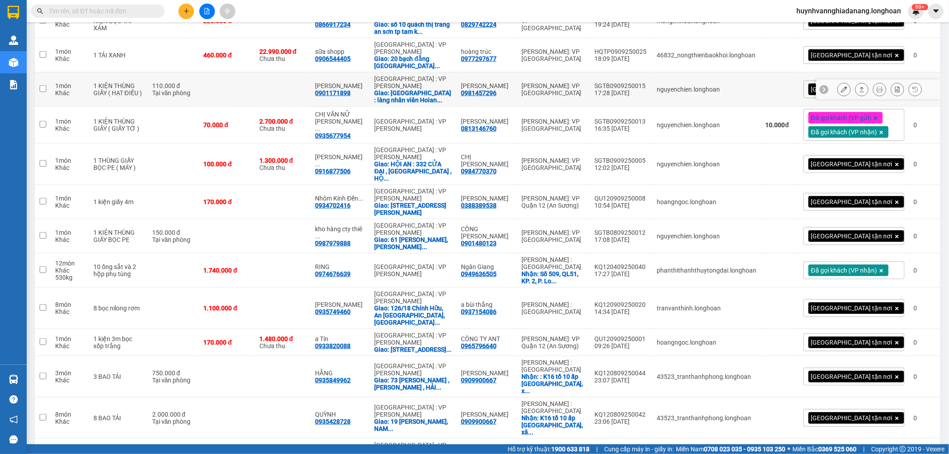
scroll to position [593, 0]
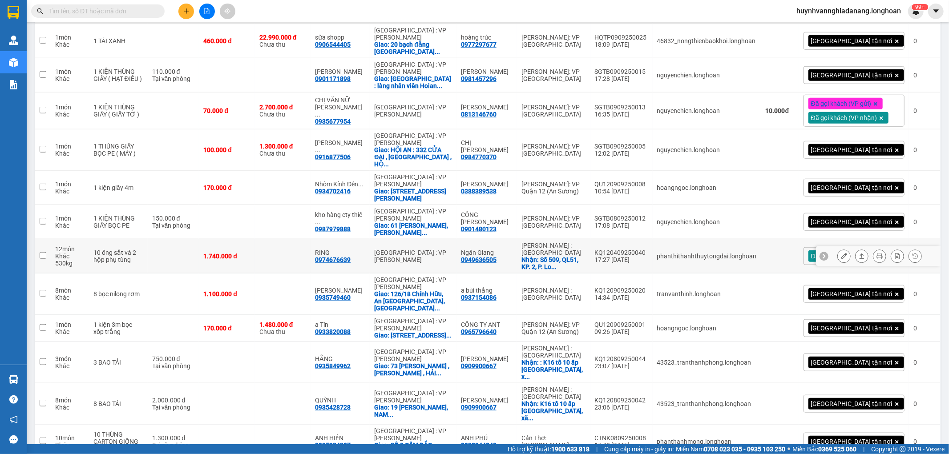
click at [876, 258] on icon at bounding box center [879, 256] width 6 height 6
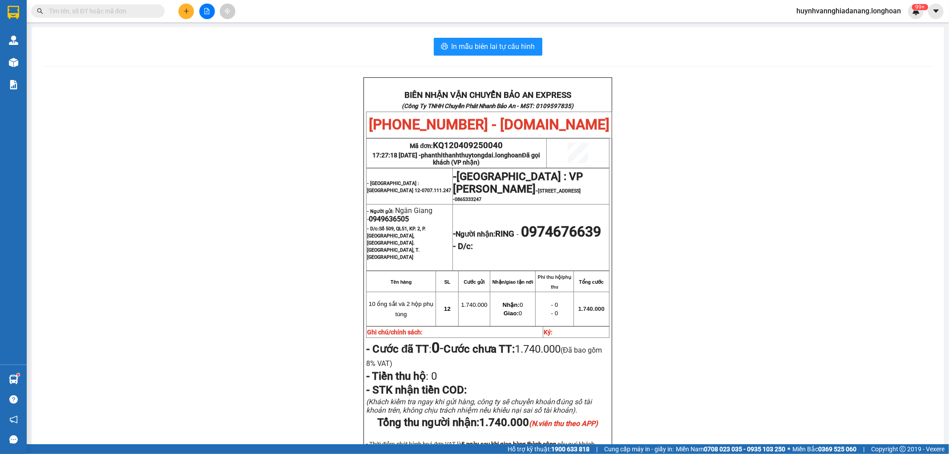
click at [74, 11] on input "text" at bounding box center [101, 11] width 105 height 10
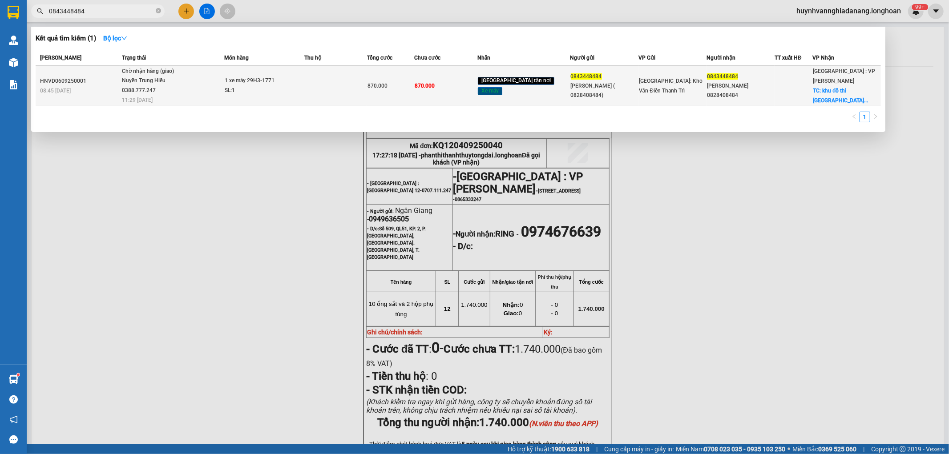
type input "0843448484"
click at [327, 92] on td at bounding box center [335, 86] width 63 height 40
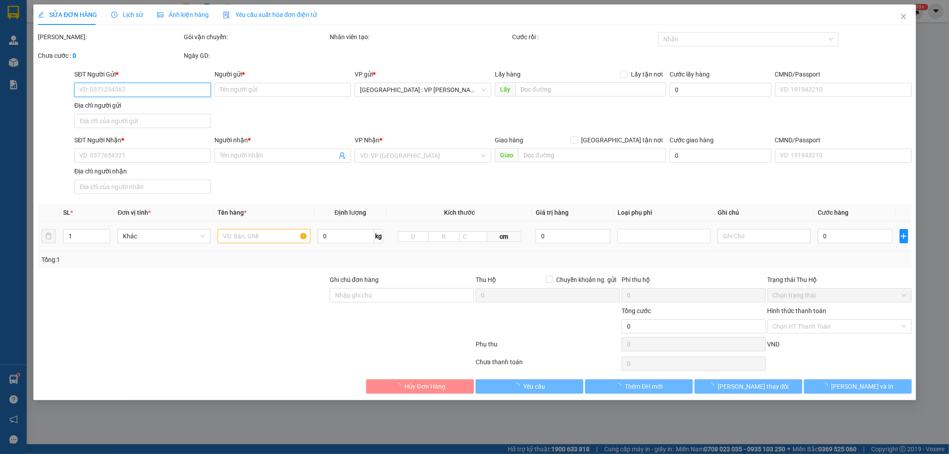
type input "0843448484"
type input "phạm hùng ( 0828408484)"
type input "0843448484"
type input "phạm hùng 0828408484"
checkbox input "true"
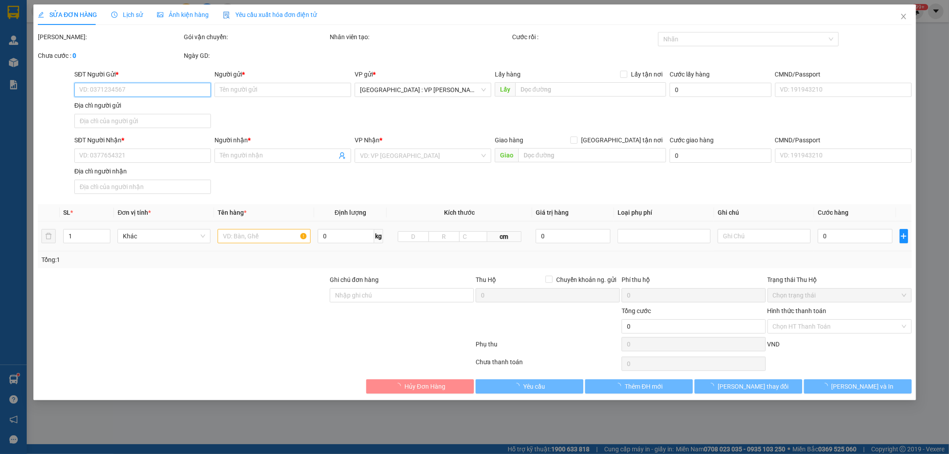
type input "khu đô thi bàu tràm lakeside, phường hoà hiệp nam, quận liên chiểu, đà nẵng"
type input "ngày 11 khách nhận hàng ( để lưu kho giúp em, lúc nào giao gọi trước cho khách )"
type input "870.000"
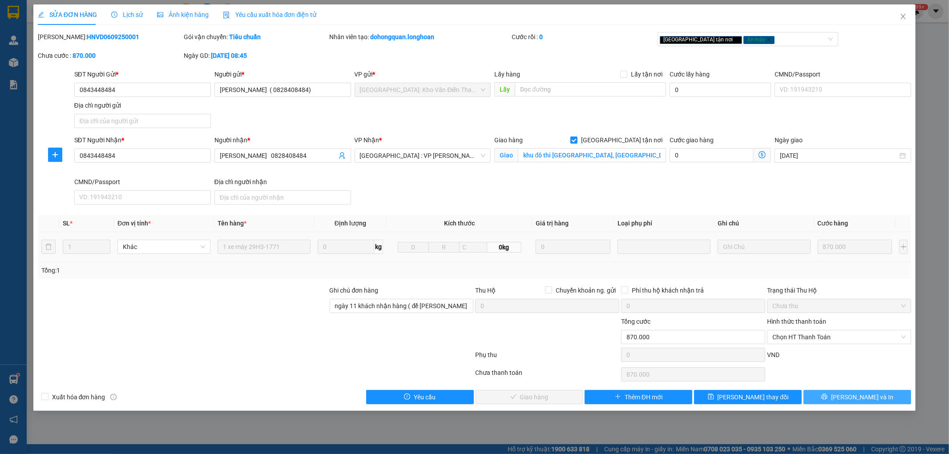
click at [856, 398] on span "Lưu và In" at bounding box center [862, 397] width 62 height 10
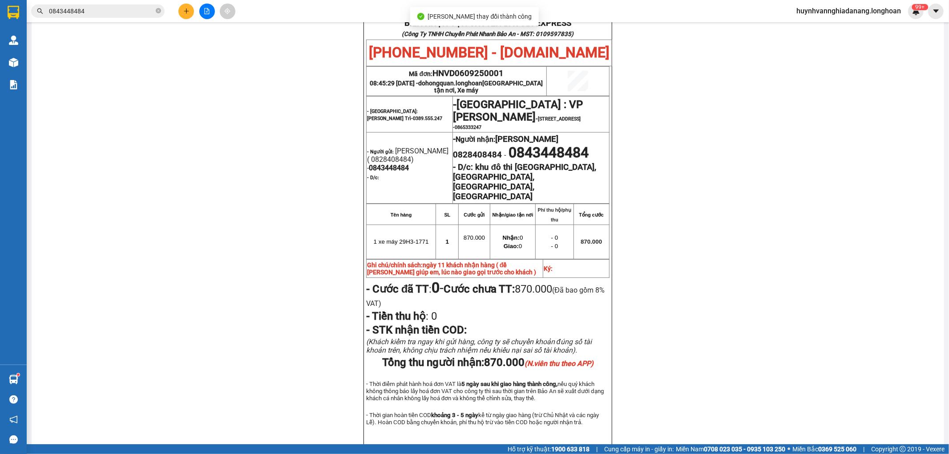
scroll to position [49, 0]
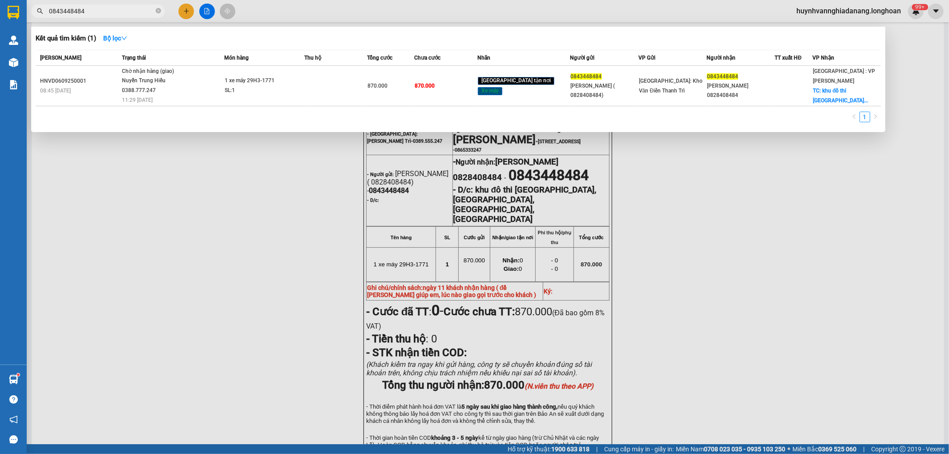
click at [101, 11] on input "0843448484" at bounding box center [101, 11] width 105 height 10
type input "0"
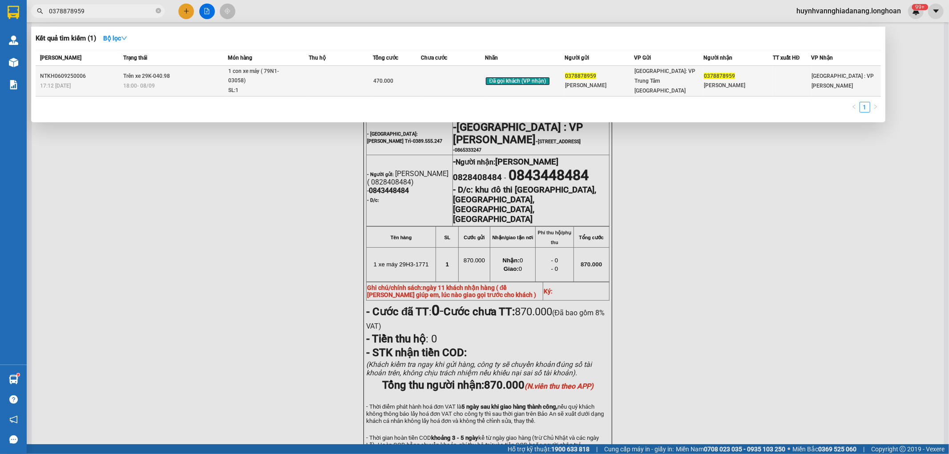
type input "0378878959"
click at [318, 76] on td at bounding box center [341, 81] width 64 height 31
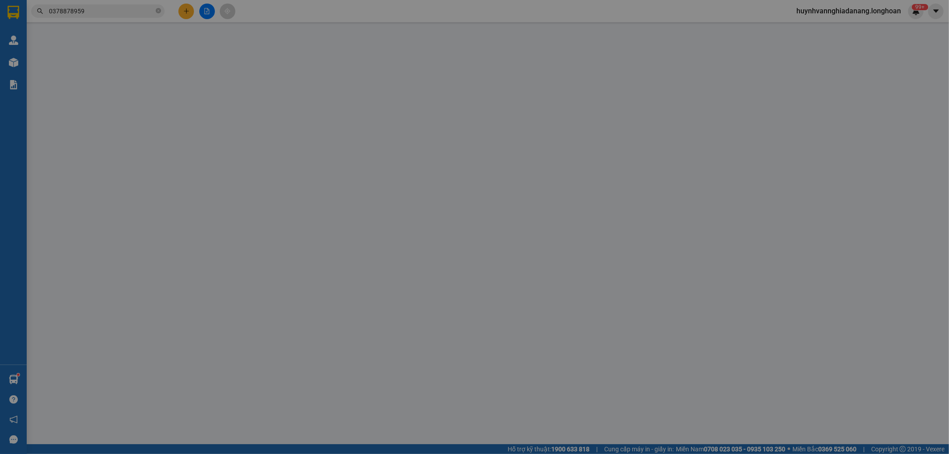
type input "0378878959"
type input "Anh Minh"
type input "0378878959"
type input "Anh Minh"
type input "1 chìa khóa + 0 cavet"
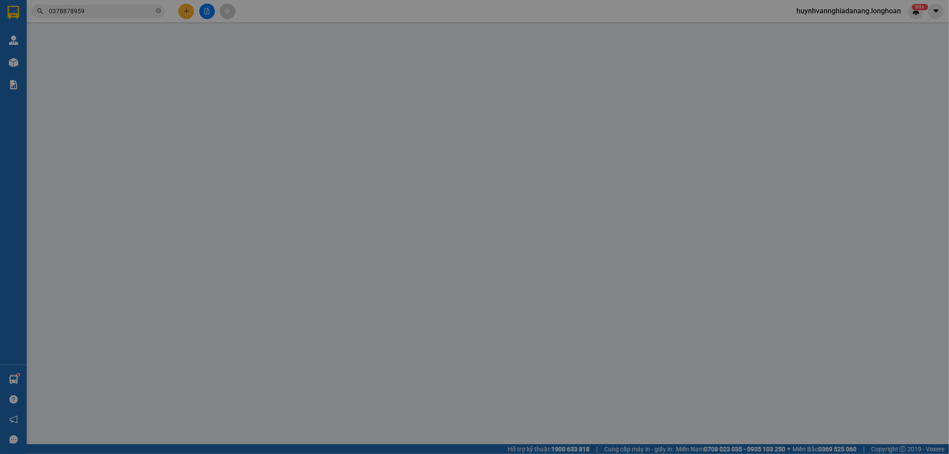
type input "470.000"
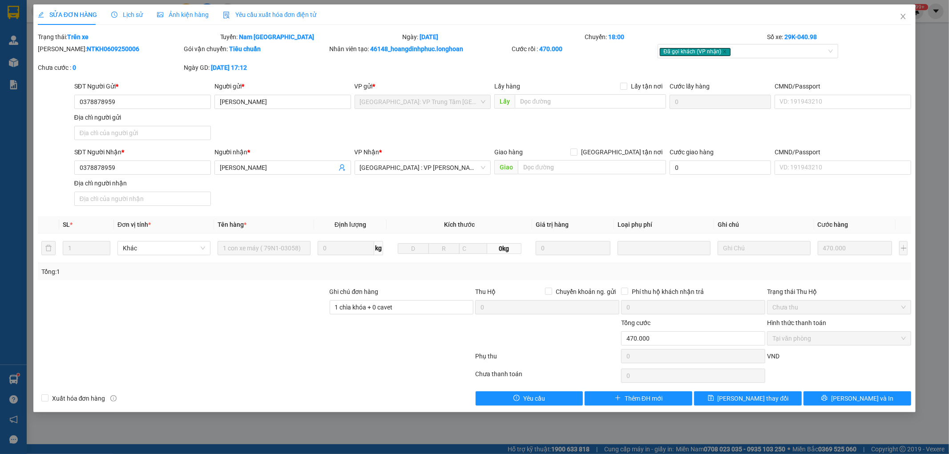
click at [130, 14] on span "Lịch sử" at bounding box center [127, 14] width 32 height 7
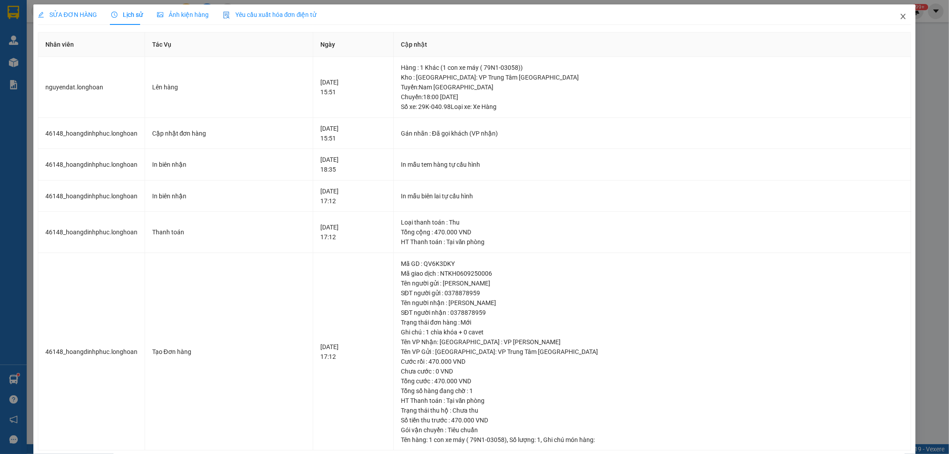
click at [900, 16] on icon "close" at bounding box center [903, 16] width 7 height 7
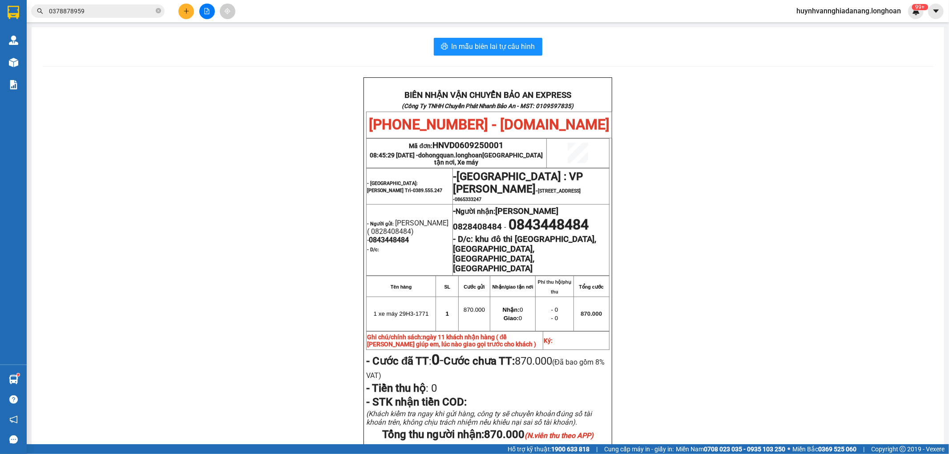
click at [101, 7] on input "0378878959" at bounding box center [101, 11] width 105 height 10
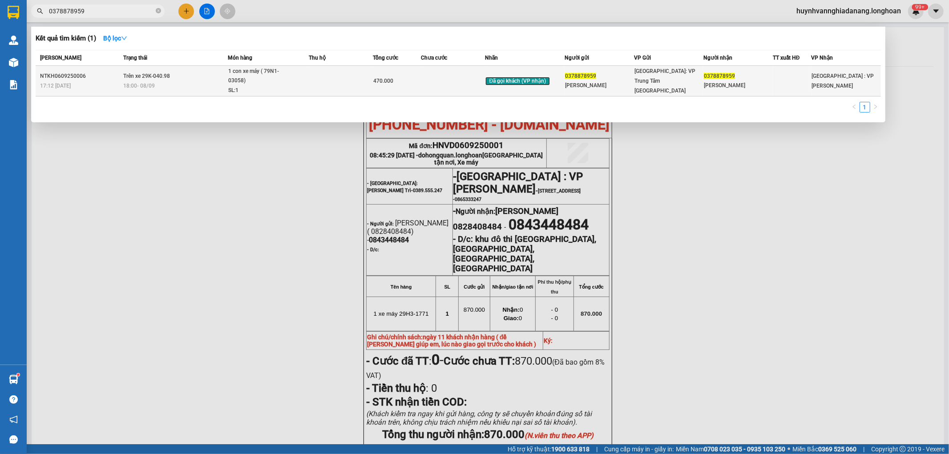
click at [323, 73] on td at bounding box center [341, 81] width 64 height 31
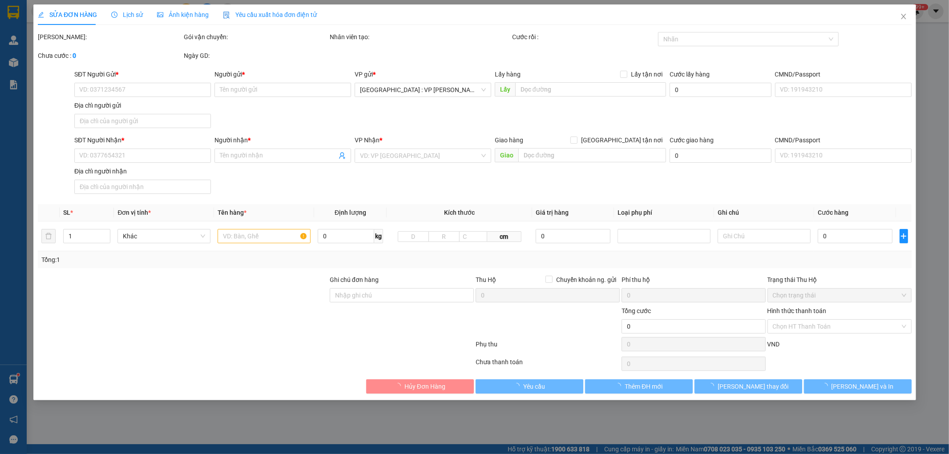
type input "0378878959"
type input "Anh Minh"
type input "0378878959"
type input "Anh Minh"
type input "1 chìa khóa + 0 cavet"
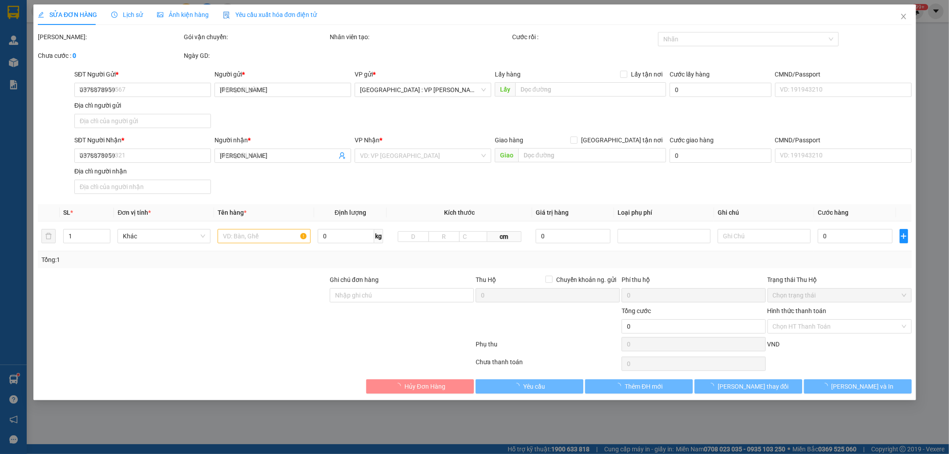
type input "470.000"
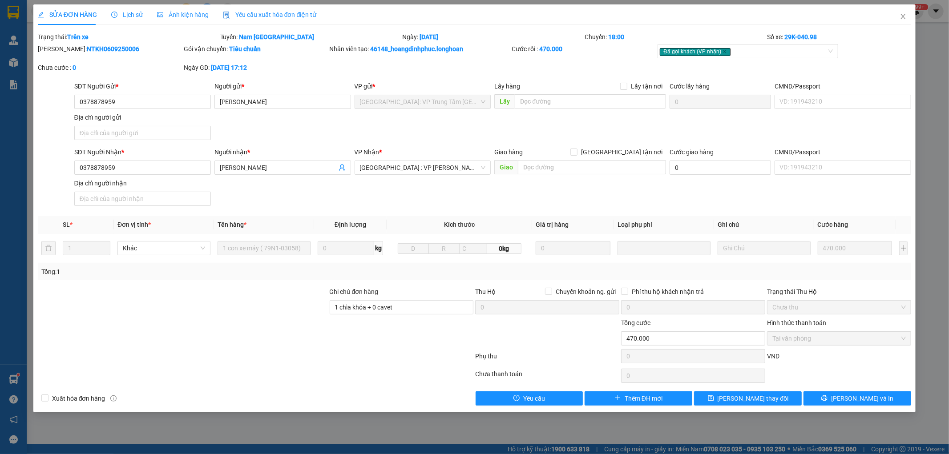
click at [125, 11] on span "Lịch sử" at bounding box center [127, 14] width 32 height 7
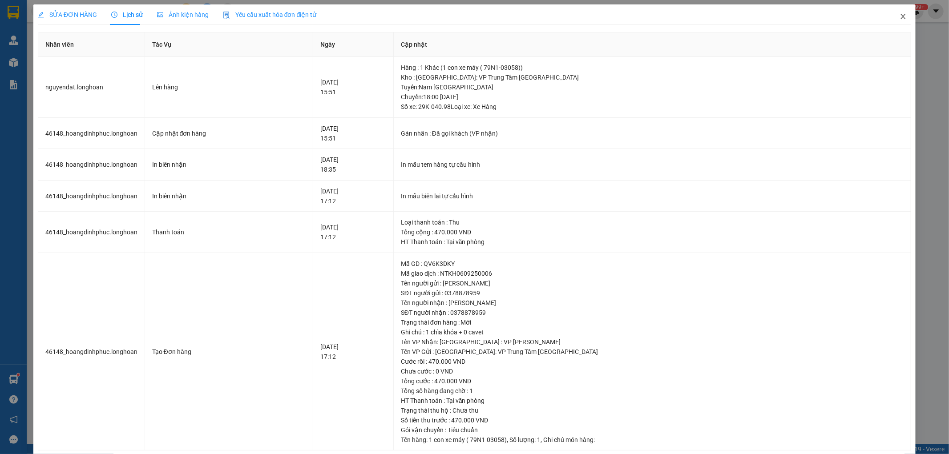
click at [900, 18] on icon "close" at bounding box center [903, 16] width 7 height 7
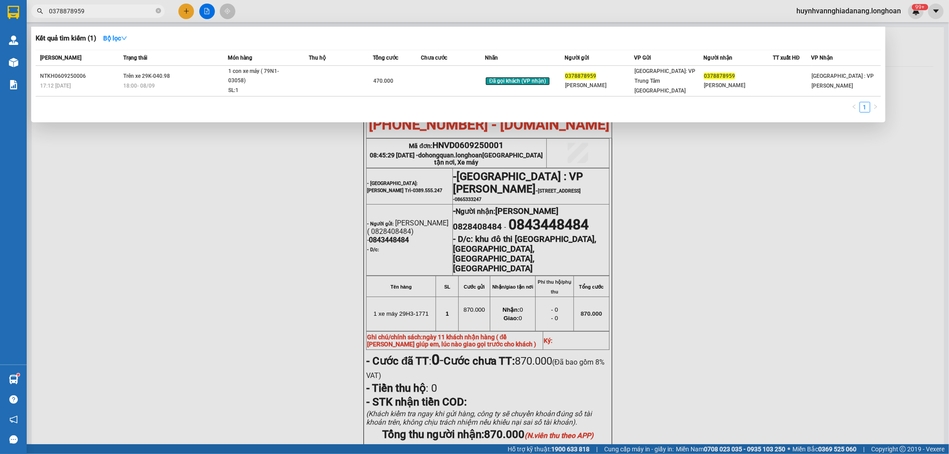
click at [117, 16] on span "0378878959" at bounding box center [97, 10] width 133 height 13
click at [250, 154] on div at bounding box center [474, 227] width 949 height 454
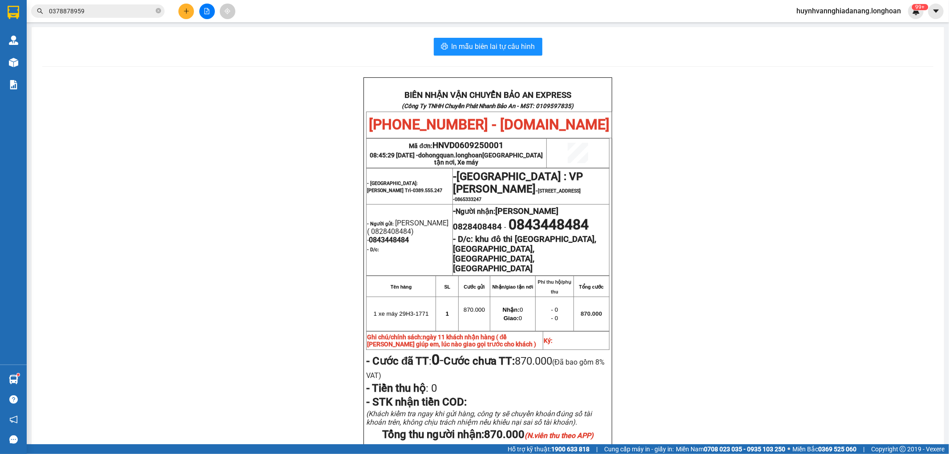
click at [205, 13] on icon "file-add" at bounding box center [207, 11] width 6 height 6
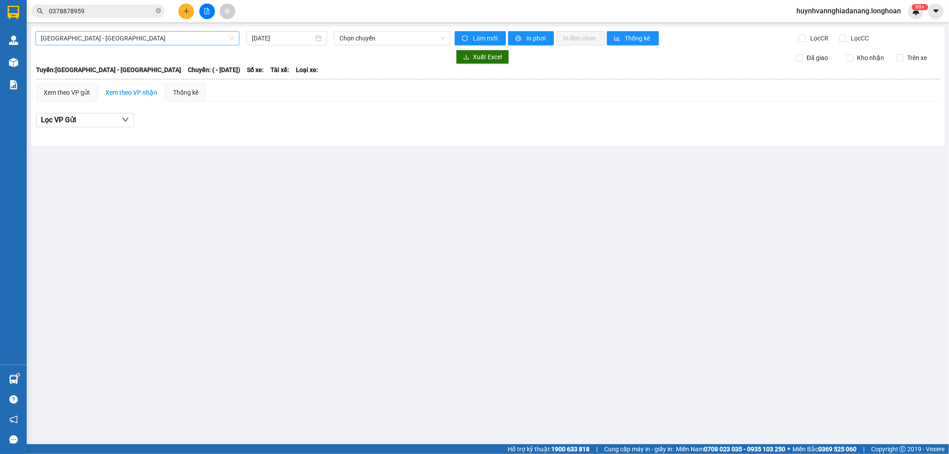
drag, startPoint x: 139, startPoint y: 41, endPoint x: 143, endPoint y: 44, distance: 5.4
click at [139, 41] on span "Hải Phòng - Hà Nội" at bounding box center [137, 38] width 193 height 13
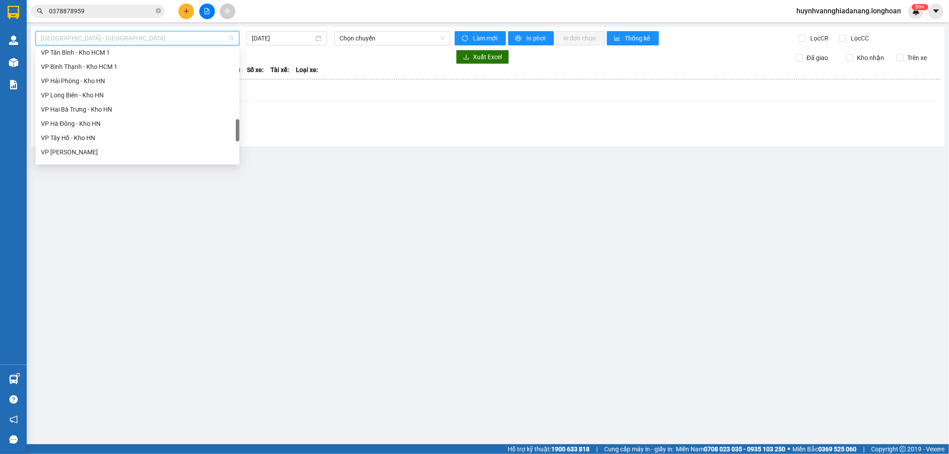
scroll to position [612, 0]
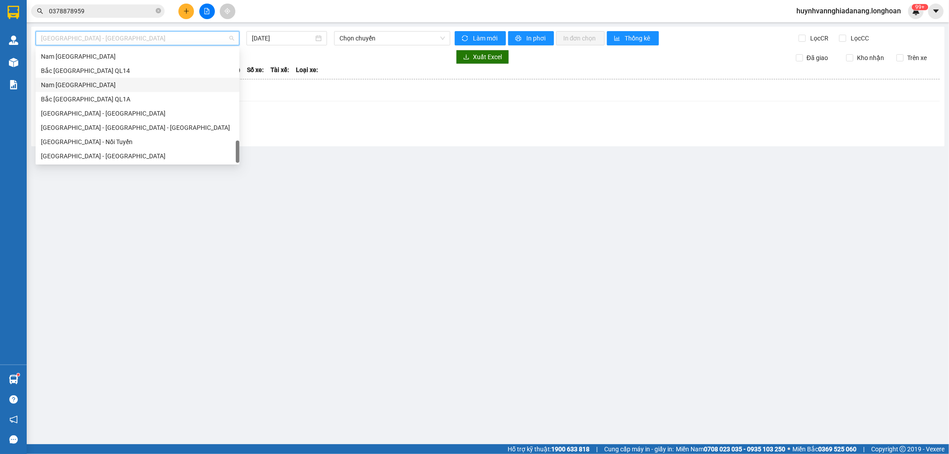
click at [86, 87] on div "Nam Trung Bắc QL1A" at bounding box center [137, 85] width 193 height 10
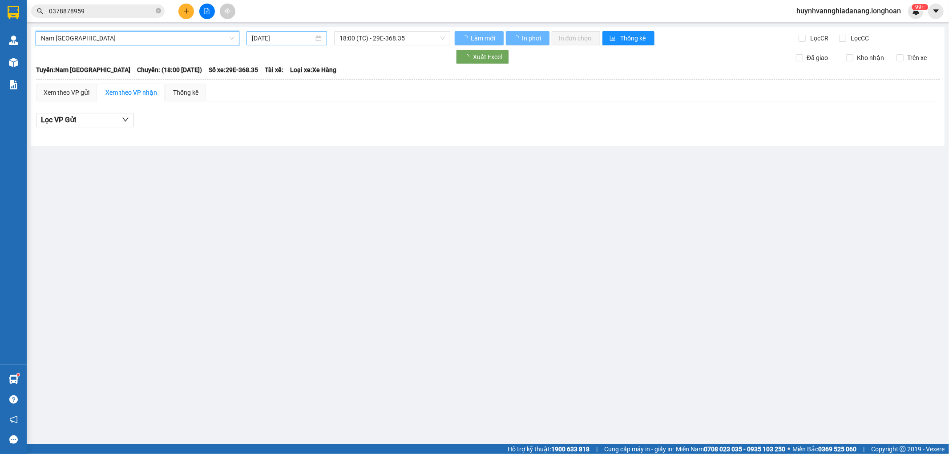
click at [291, 40] on input "11/09/2025" at bounding box center [283, 38] width 62 height 10
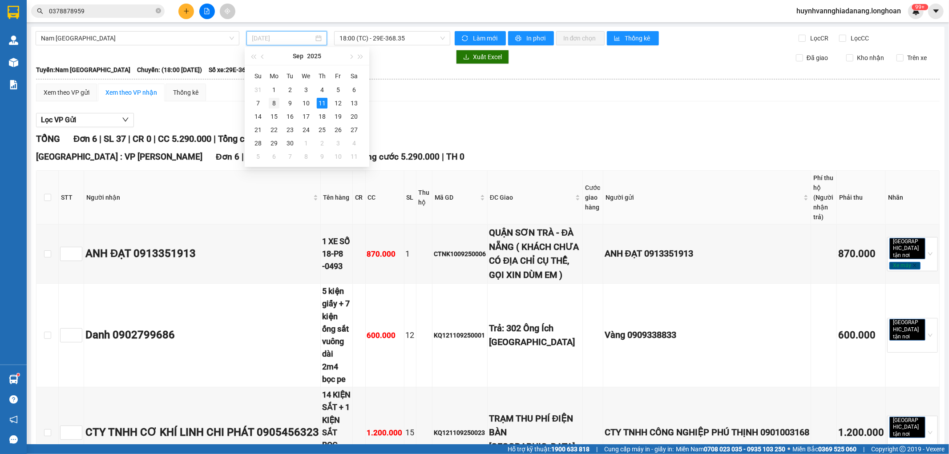
click at [272, 104] on div "8" at bounding box center [274, 103] width 11 height 11
type input "08/09/2025"
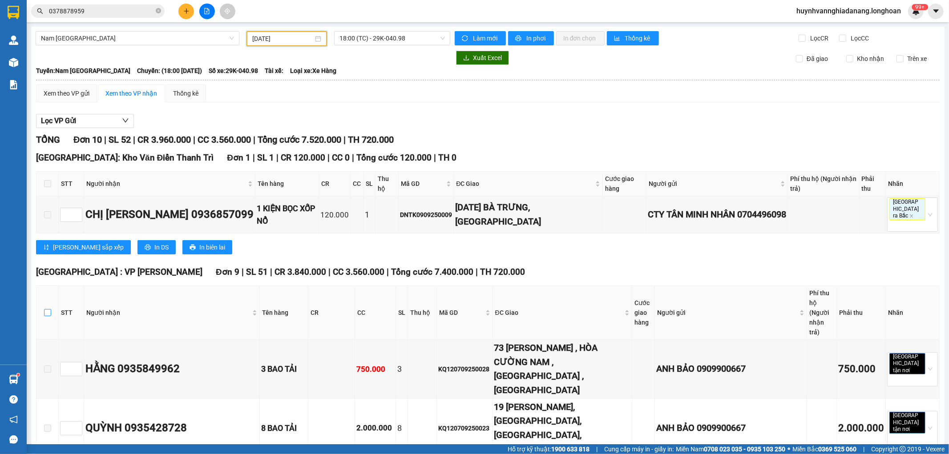
drag, startPoint x: 46, startPoint y: 285, endPoint x: 52, endPoint y: 280, distance: 7.6
click at [47, 309] on input "checkbox" at bounding box center [47, 312] width 7 height 7
checkbox input "true"
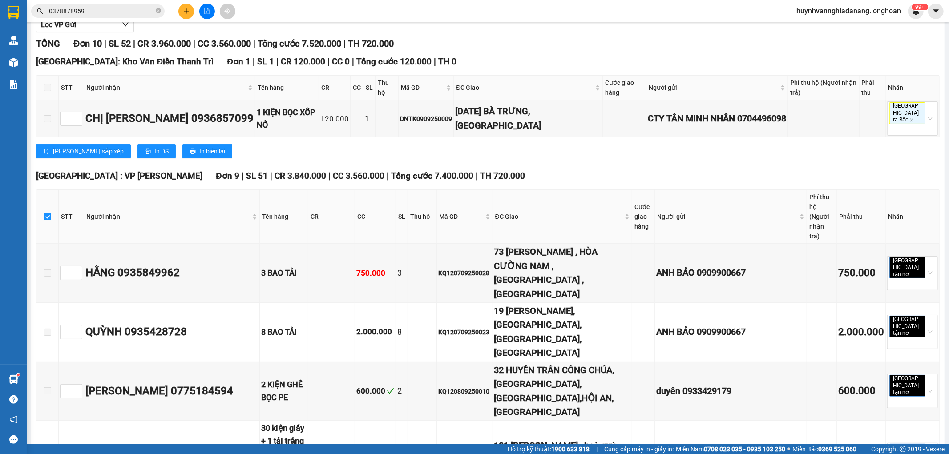
scroll to position [323, 0]
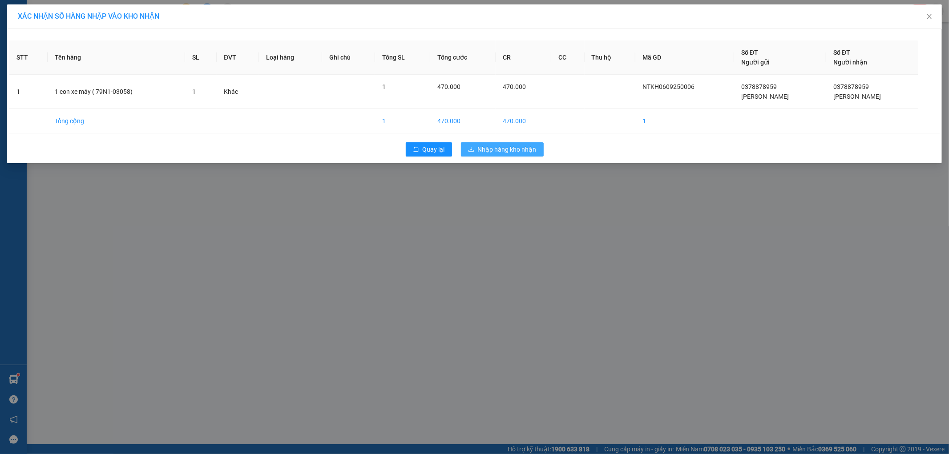
click at [496, 149] on span "Nhập hàng kho nhận" at bounding box center [507, 150] width 59 height 10
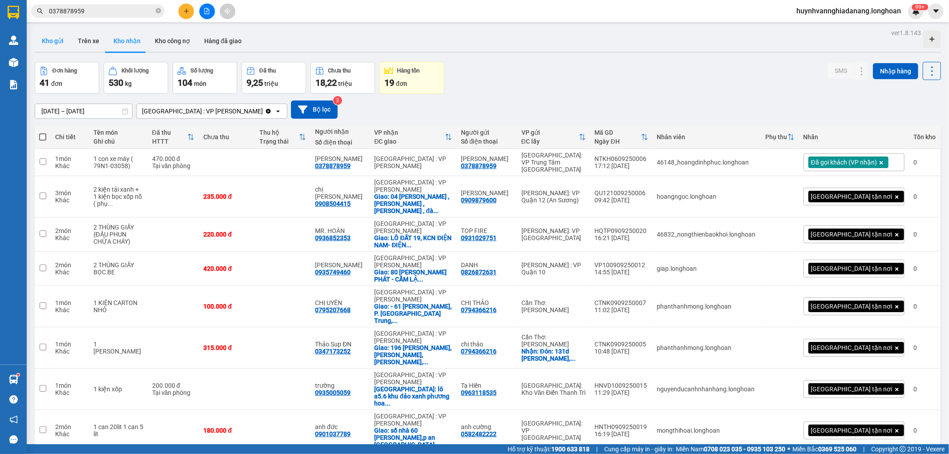
click at [39, 36] on button "Kho gửi" at bounding box center [53, 40] width 36 height 21
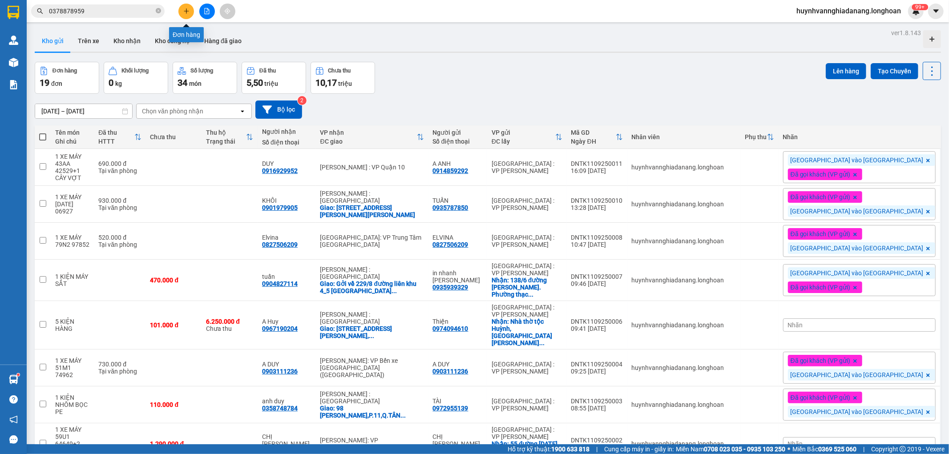
click at [188, 11] on icon "plus" at bounding box center [186, 11] width 5 height 0
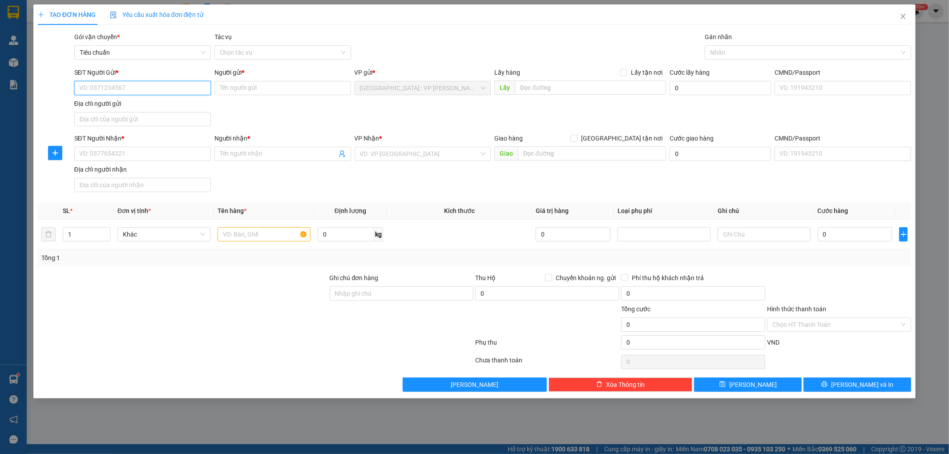
click at [109, 86] on input "SĐT Người Gửi *" at bounding box center [142, 88] width 137 height 14
paste input "0913353835"
type input "0913353835"
click at [143, 89] on input "0913353835" at bounding box center [142, 88] width 137 height 14
click at [141, 104] on div "0913353835 - CHI ĐÔNG" at bounding box center [143, 106] width 126 height 10
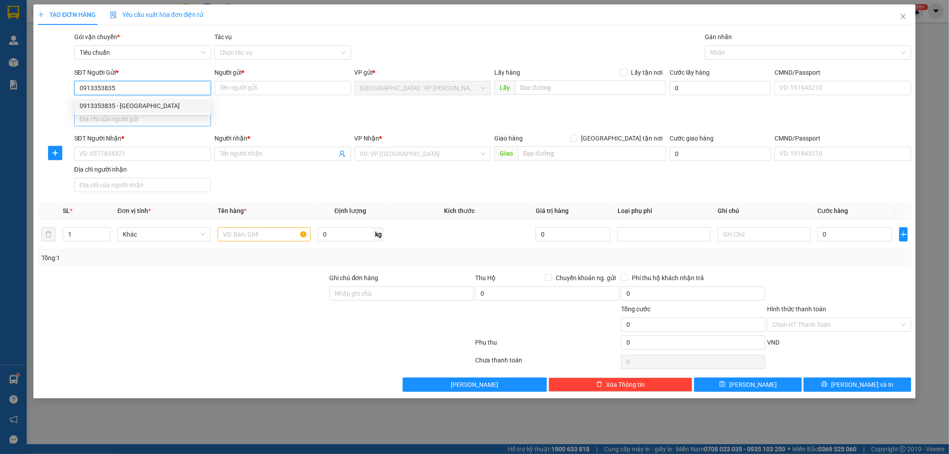
type input "CHI ĐÔNG"
type input "0913353835"
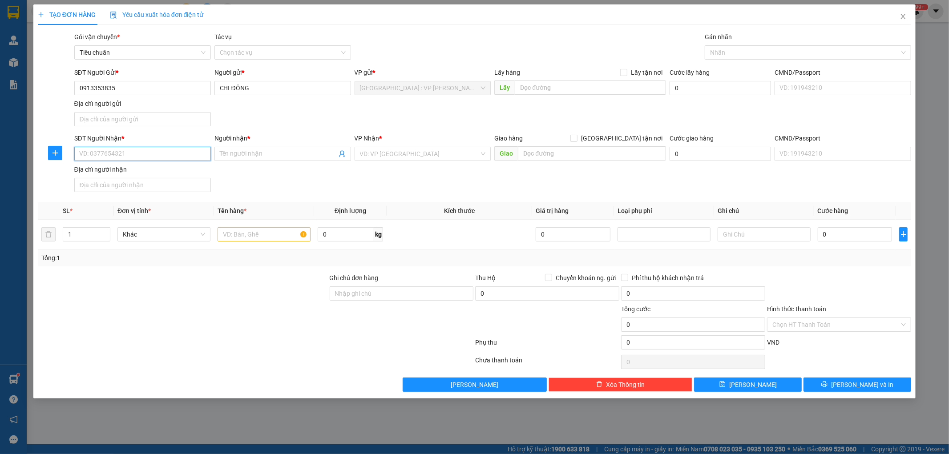
click at [139, 150] on input "SĐT Người Nhận *" at bounding box center [142, 154] width 137 height 14
click at [148, 170] on div "0989406866 - TÂM" at bounding box center [143, 172] width 126 height 10
type input "0989406866"
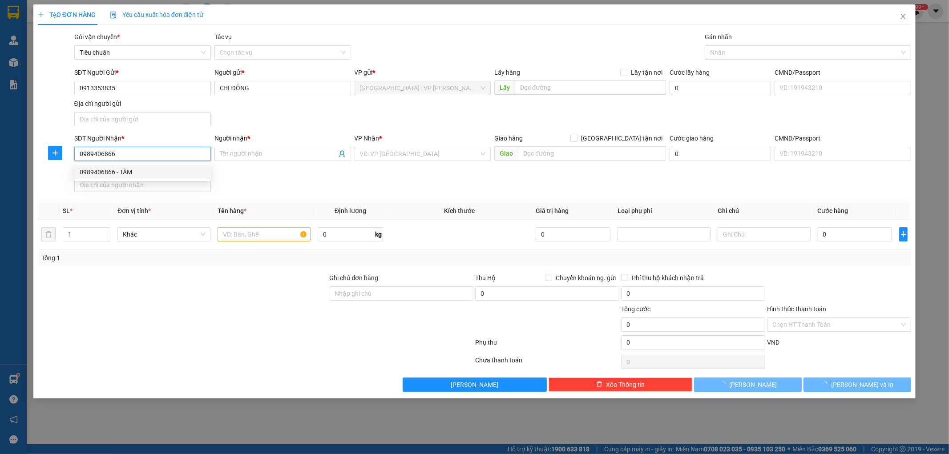
type input "TÂM"
checkbox input "true"
type input "KHÁCH SẠN ROYAL HUY,ĐƯỜNG LÝ BÔN,P.ĐỐNG ĐA,VĨNH YÊN,VĨNH PHÚC"
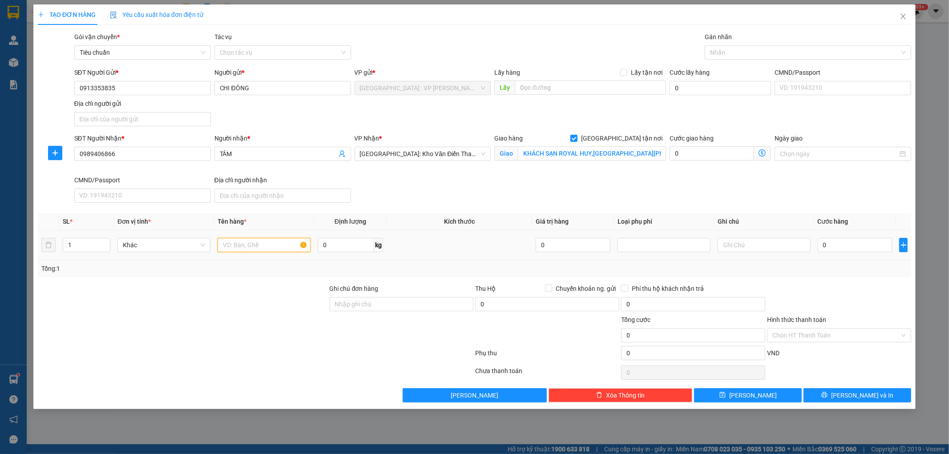
click at [237, 245] on input "text" at bounding box center [264, 245] width 93 height 14
type input "1 BAO TẢI XANH"
drag, startPoint x: 435, startPoint y: 305, endPoint x: 449, endPoint y: 308, distance: 14.6
click at [436, 305] on input "Ghi chú đơn hàng" at bounding box center [402, 304] width 144 height 14
type input "KHÔNG BAO HƯ VỠ,MÓP MÉO"
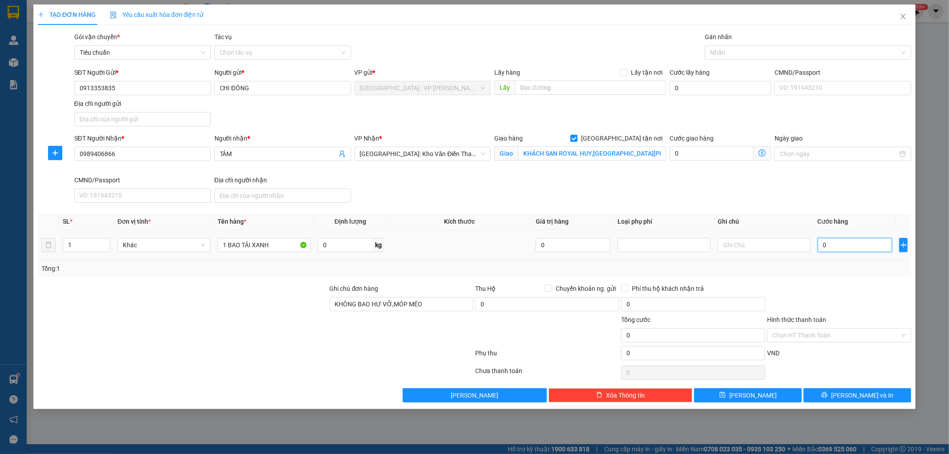
click at [850, 250] on input "0" at bounding box center [855, 245] width 75 height 14
click at [525, 153] on input "KHÁCH SẠN ROYAL HUY,ĐƯỜNG LÝ BÔN,P.ĐỐNG ĐA,VĨNH YÊN,VĨNH PHÚC" at bounding box center [592, 153] width 148 height 14
drag, startPoint x: 522, startPoint y: 153, endPoint x: 675, endPoint y: 141, distance: 153.5
click at [675, 141] on div "SĐT Người Nhận * 0989406866 Người nhận * TÂM VP Nhận * Hà Nội: Kho Văn Điển Tha…" at bounding box center [493, 169] width 841 height 73
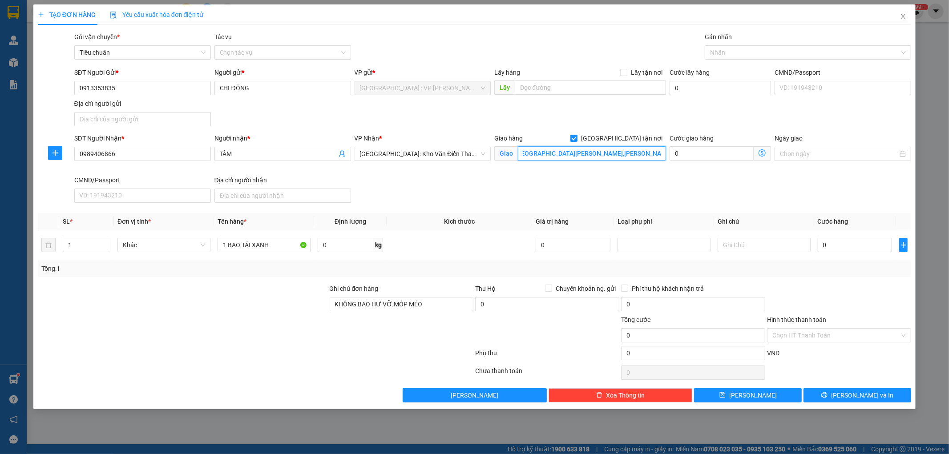
scroll to position [0, 0]
drag, startPoint x: 842, startPoint y: 242, endPoint x: 830, endPoint y: 241, distance: 12.1
click at [843, 242] on input "0" at bounding box center [855, 245] width 75 height 14
type input "3"
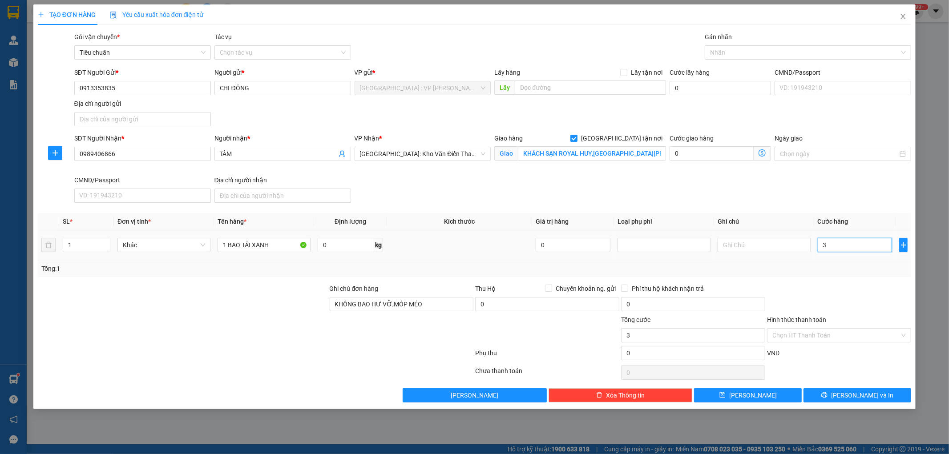
type input "3"
type input "38"
type input "380"
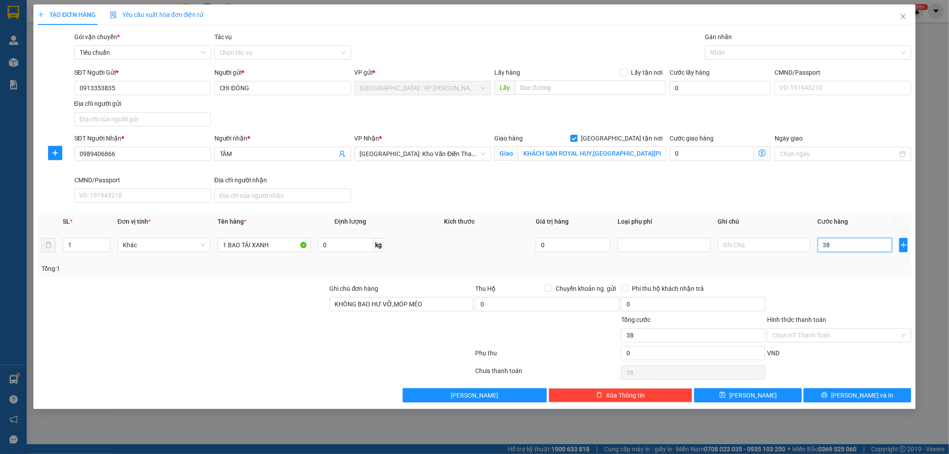
type input "380"
type input "3.800"
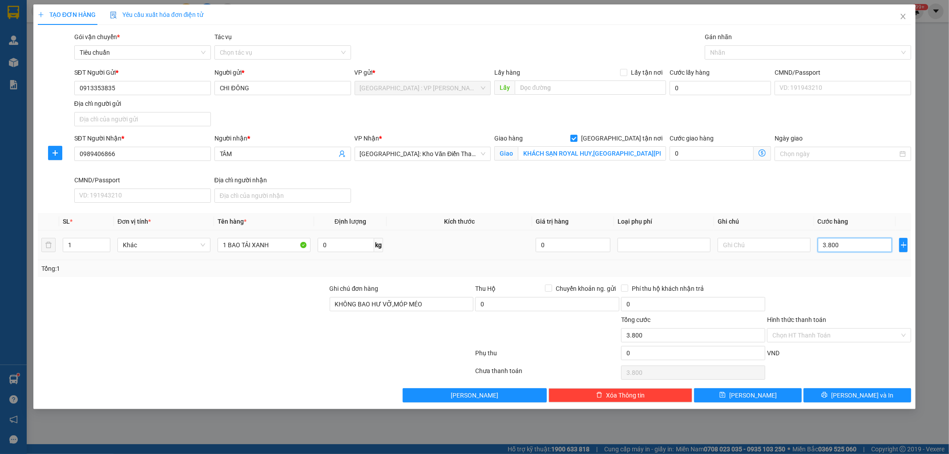
type input "38.000"
type input "380.000"
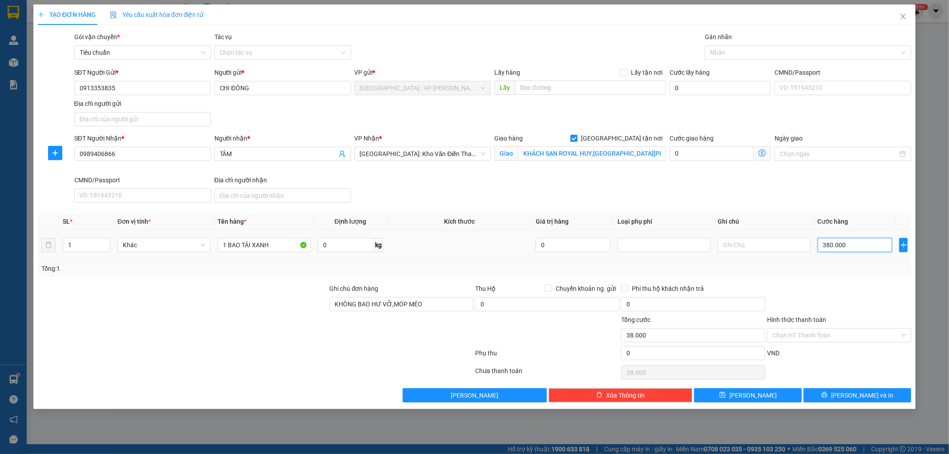
type input "380.000"
click at [851, 397] on span "Lưu và In" at bounding box center [862, 396] width 62 height 10
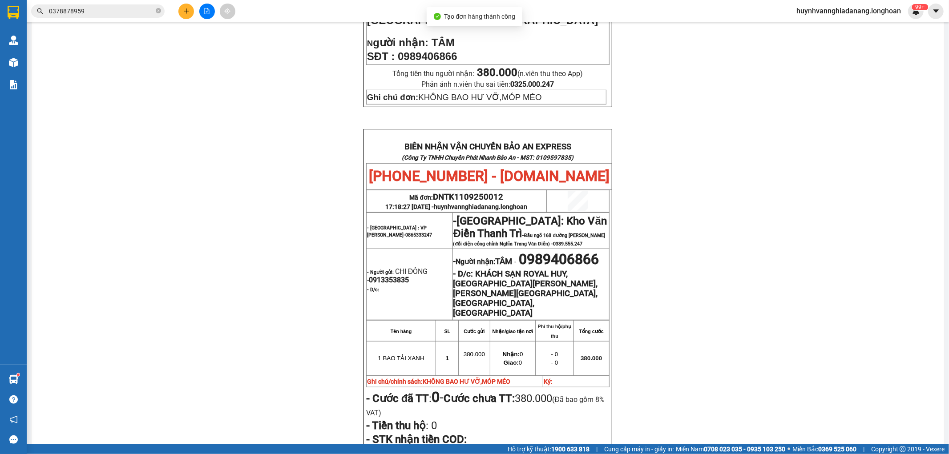
scroll to position [395, 0]
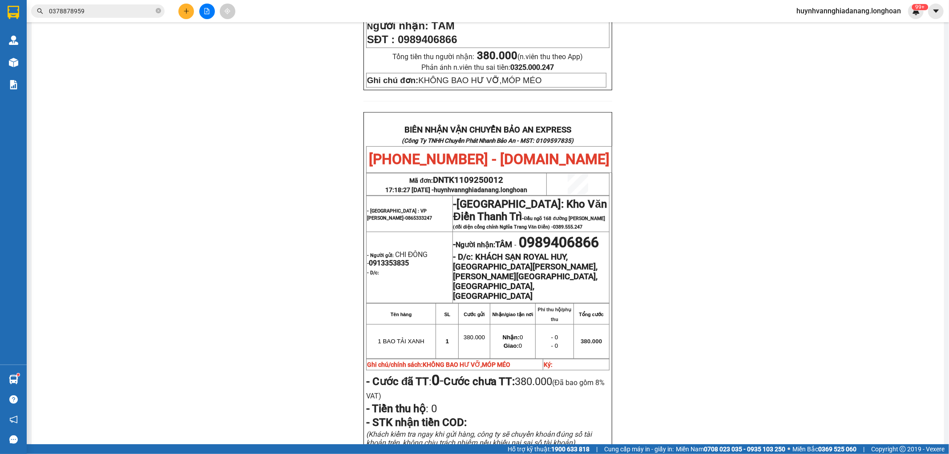
click at [88, 12] on input "0378878959" at bounding box center [101, 11] width 105 height 10
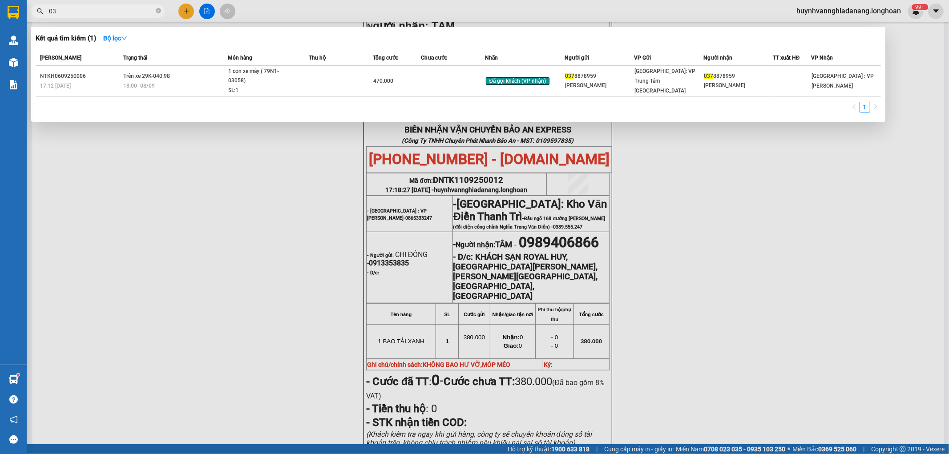
type input "0"
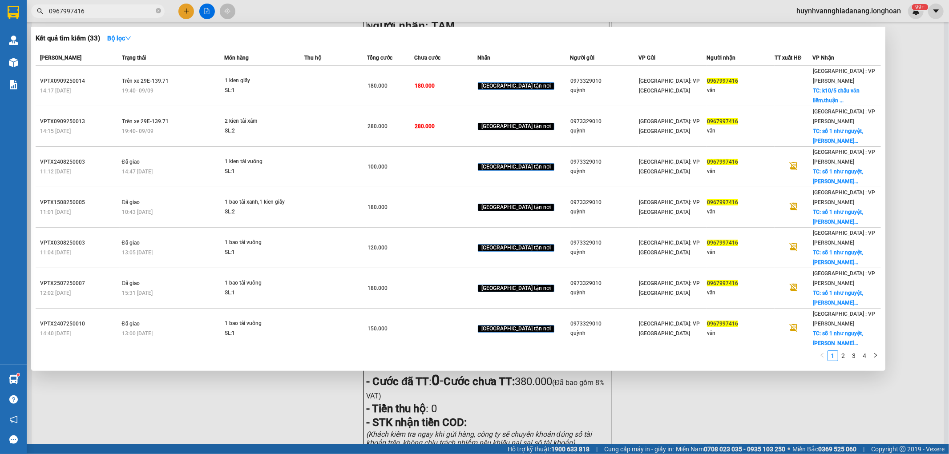
drag, startPoint x: 207, startPoint y: 379, endPoint x: 206, endPoint y: 375, distance: 4.9
click at [206, 379] on div at bounding box center [474, 227] width 949 height 454
click at [96, 7] on input "0967997416" at bounding box center [101, 11] width 105 height 10
type input "0"
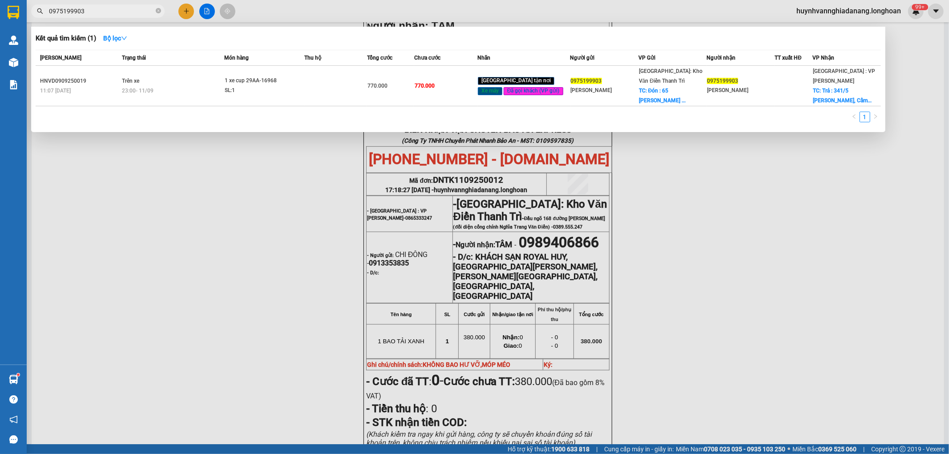
type input "0975199903"
click at [300, 245] on div at bounding box center [474, 227] width 949 height 454
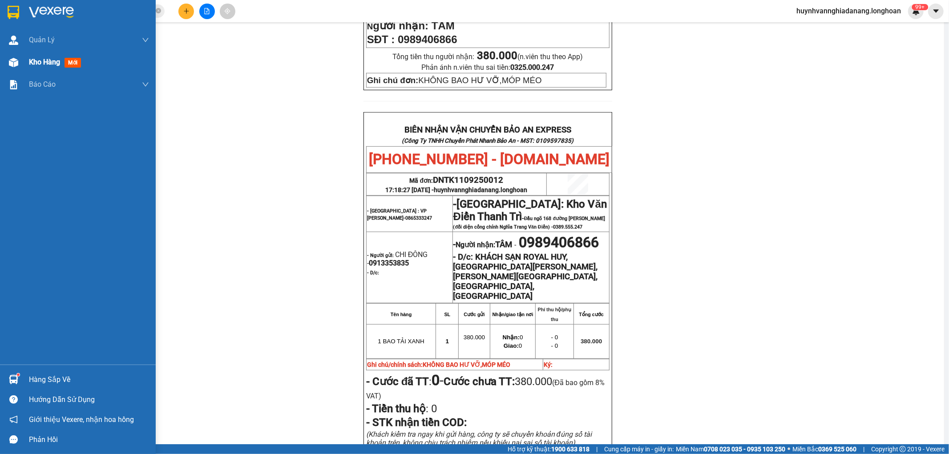
click at [26, 56] on div "Kho hàng mới" at bounding box center [78, 62] width 156 height 22
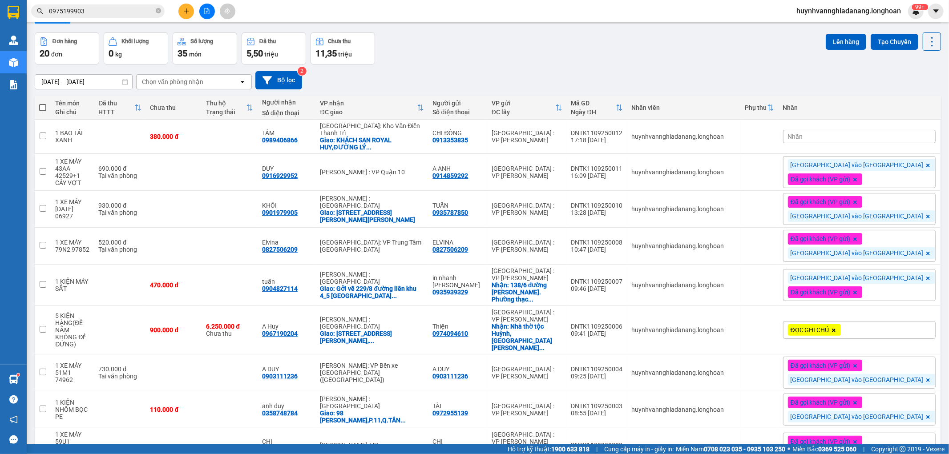
scroll to position [4, 0]
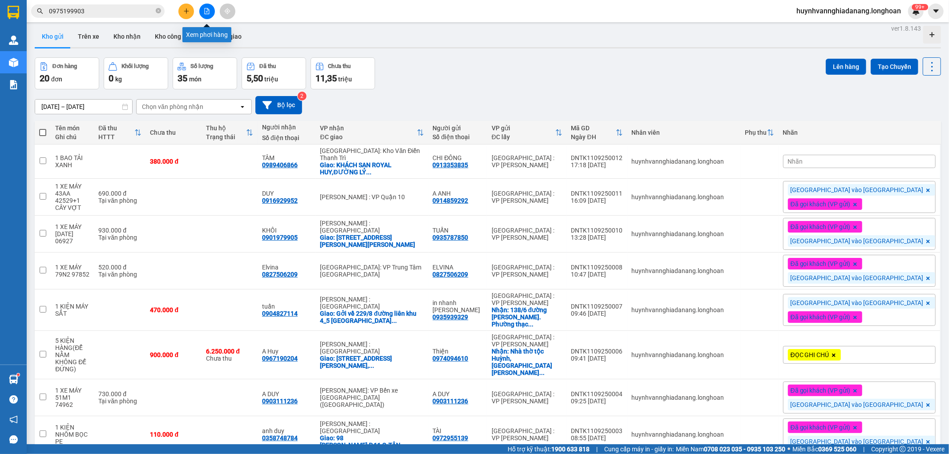
click at [211, 10] on button at bounding box center [207, 12] width 16 height 16
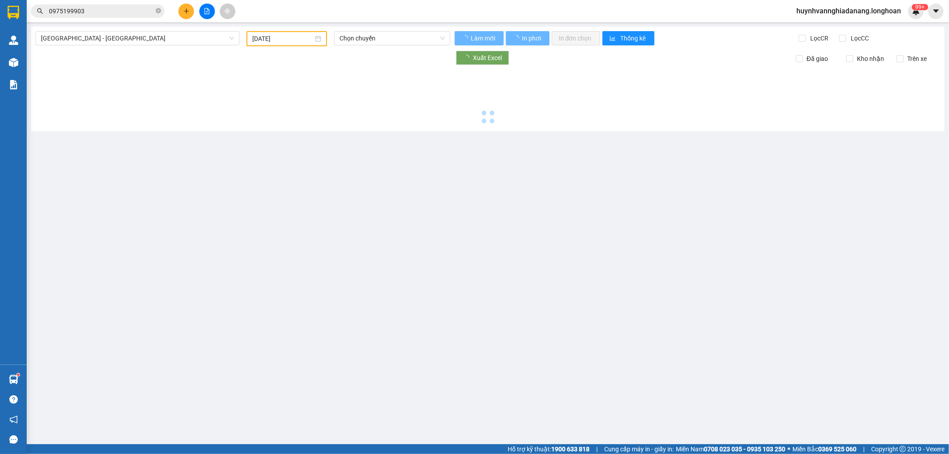
type input "11/09/2025"
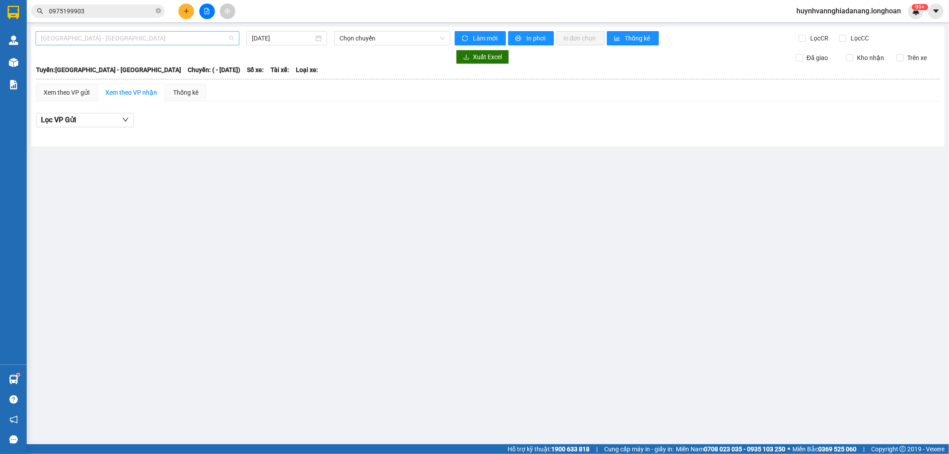
click at [186, 37] on span "Hải Phòng - Hà Nội" at bounding box center [137, 38] width 193 height 13
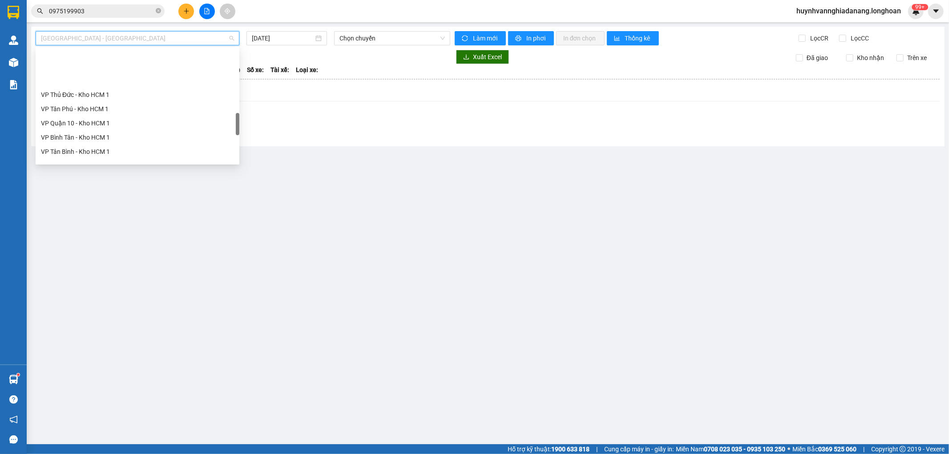
scroll to position [612, 0]
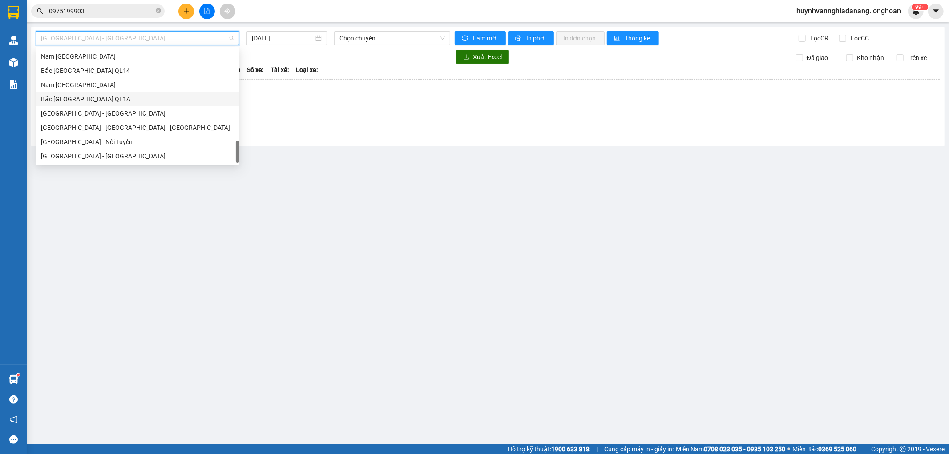
click at [100, 98] on div "Bắc [GEOGRAPHIC_DATA] QL1A" at bounding box center [137, 99] width 193 height 10
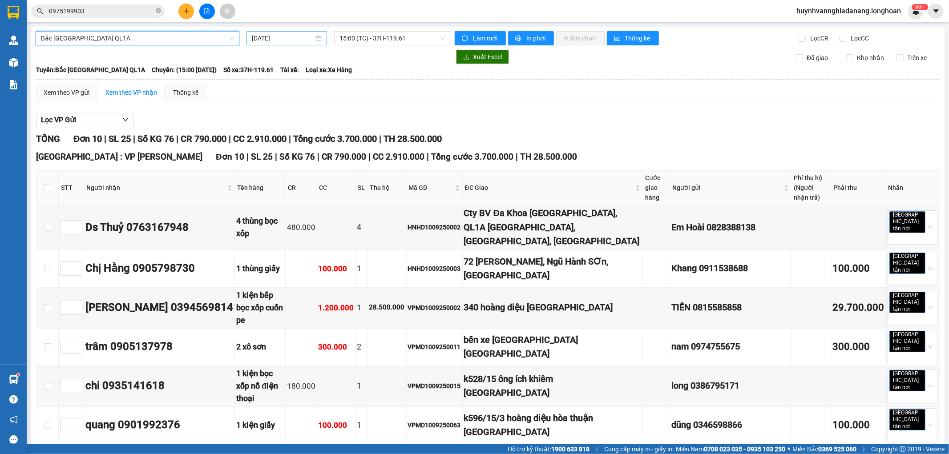
click at [298, 37] on input "11/09/2025" at bounding box center [283, 38] width 62 height 10
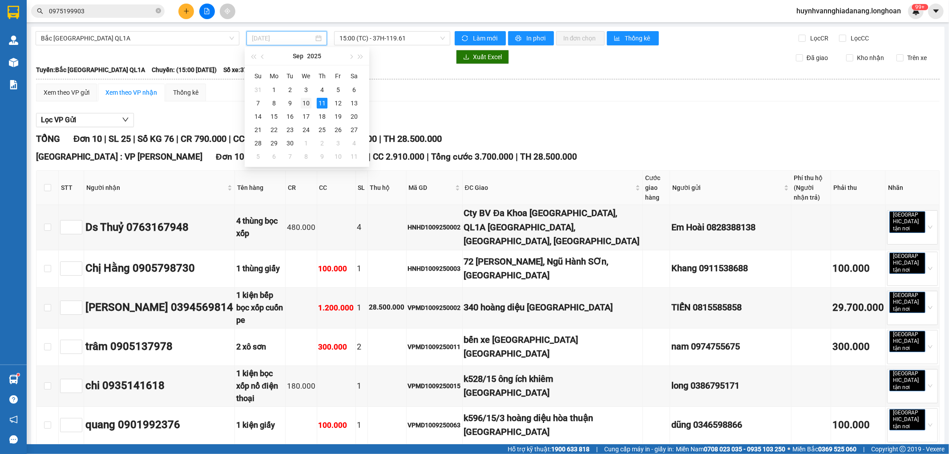
click at [305, 104] on div "10" at bounding box center [306, 103] width 11 height 11
type input "10/09/2025"
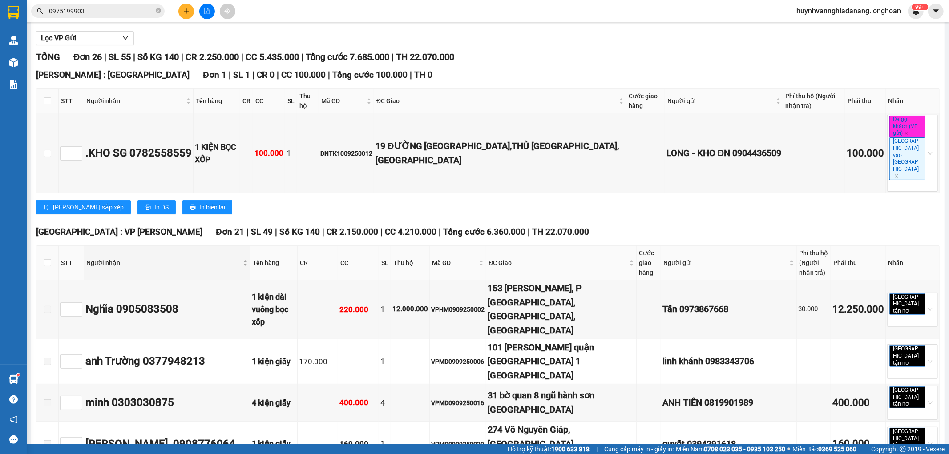
scroll to position [99, 0]
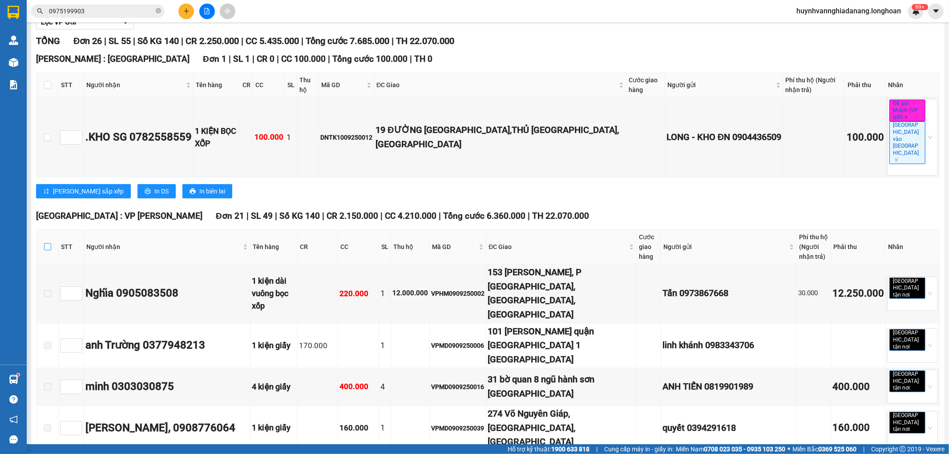
click at [46, 243] on input "checkbox" at bounding box center [47, 246] width 7 height 7
checkbox input "true"
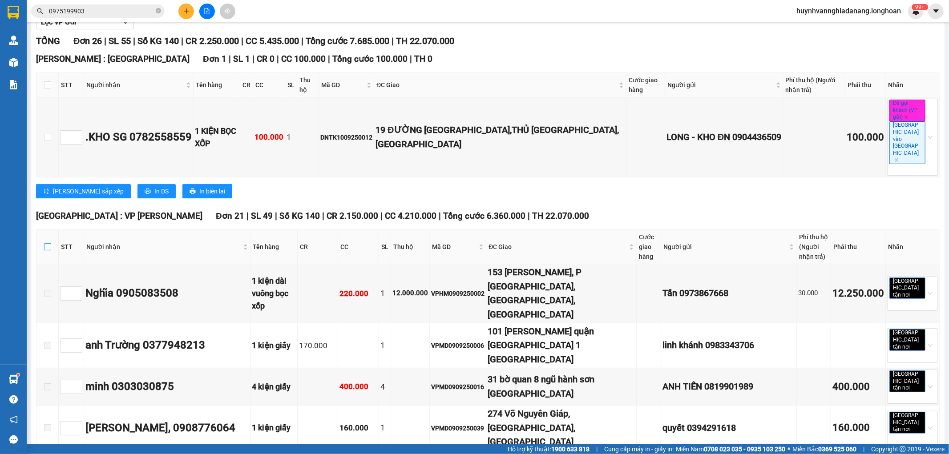
checkbox input "true"
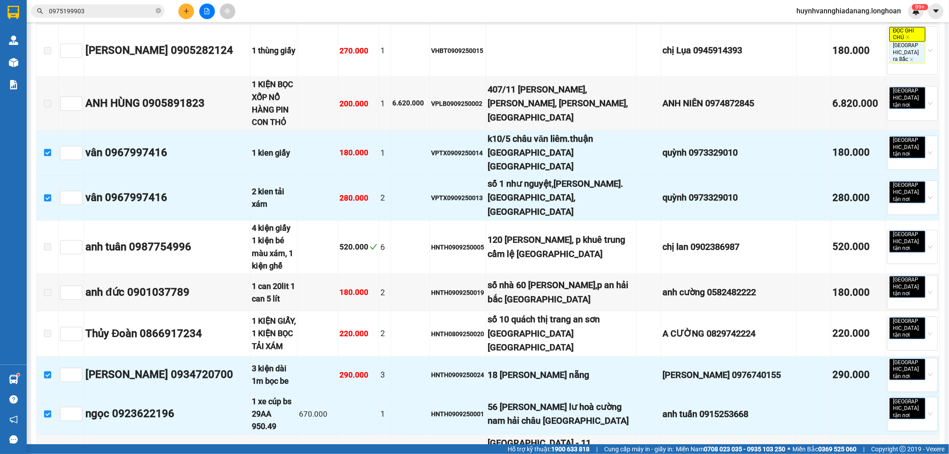
scroll to position [741, 0]
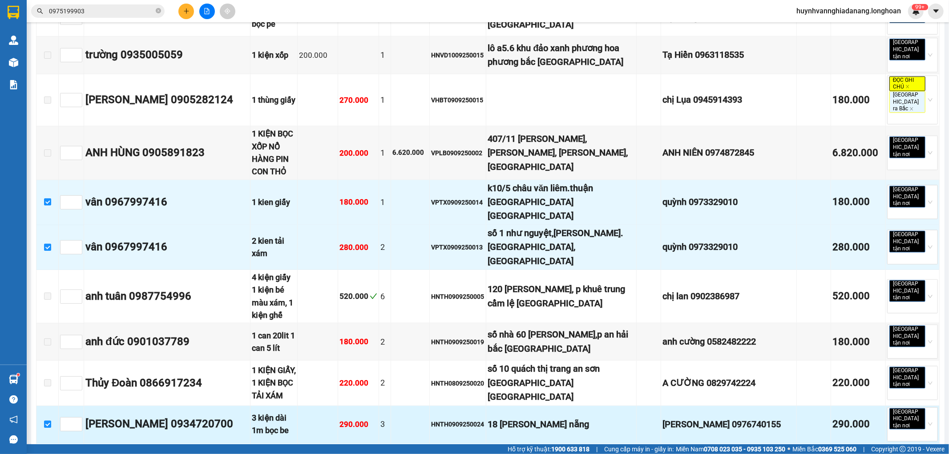
click at [45, 421] on input "checkbox" at bounding box center [47, 424] width 7 height 7
checkbox input "false"
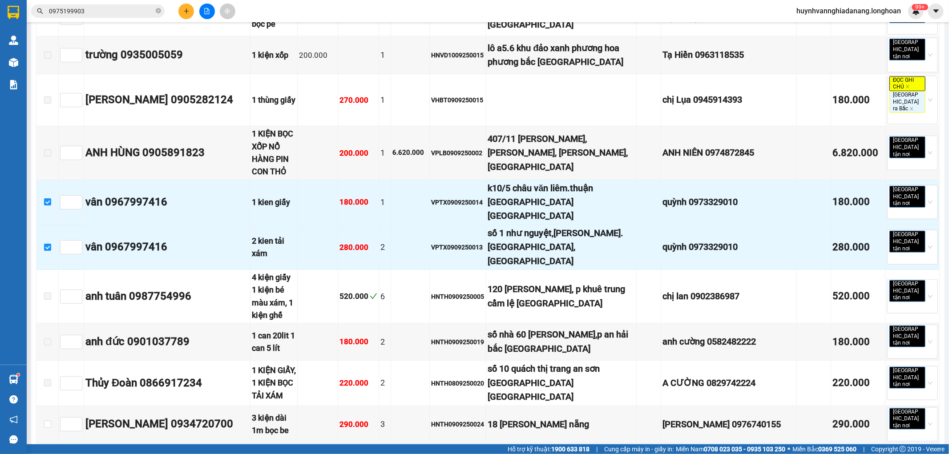
checkbox input "false"
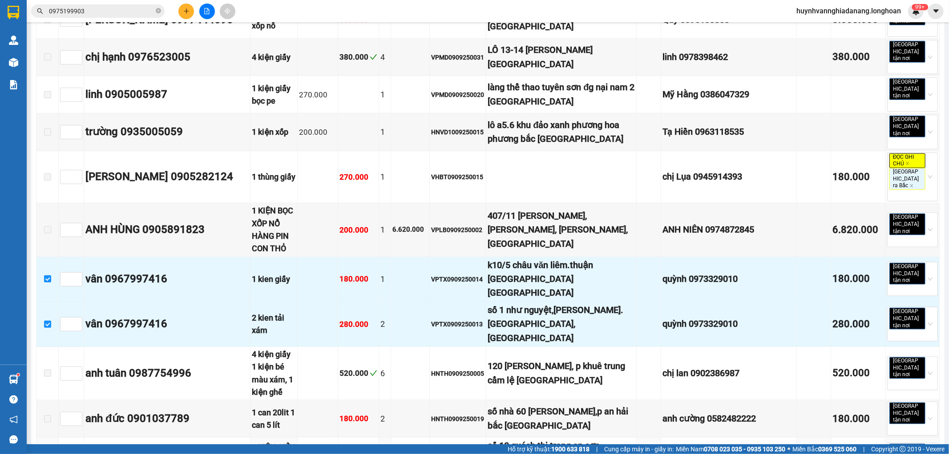
scroll to position [692, 0]
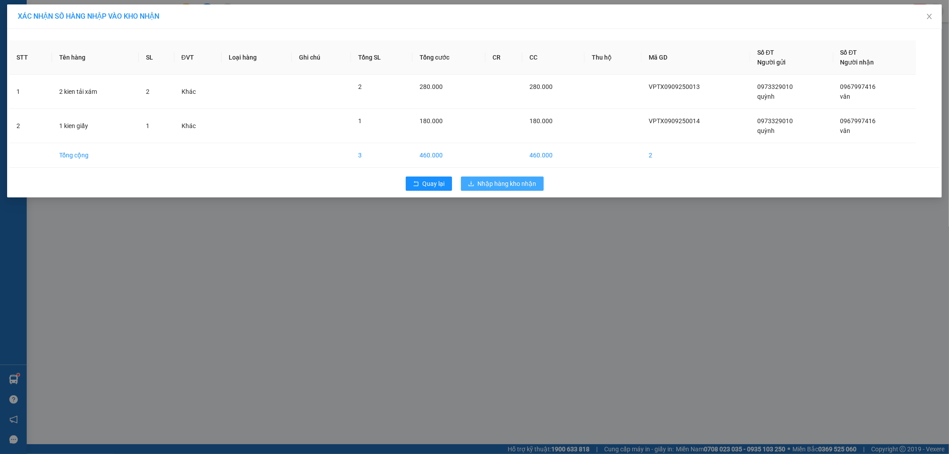
click at [500, 183] on span "Nhập hàng kho nhận" at bounding box center [507, 184] width 59 height 10
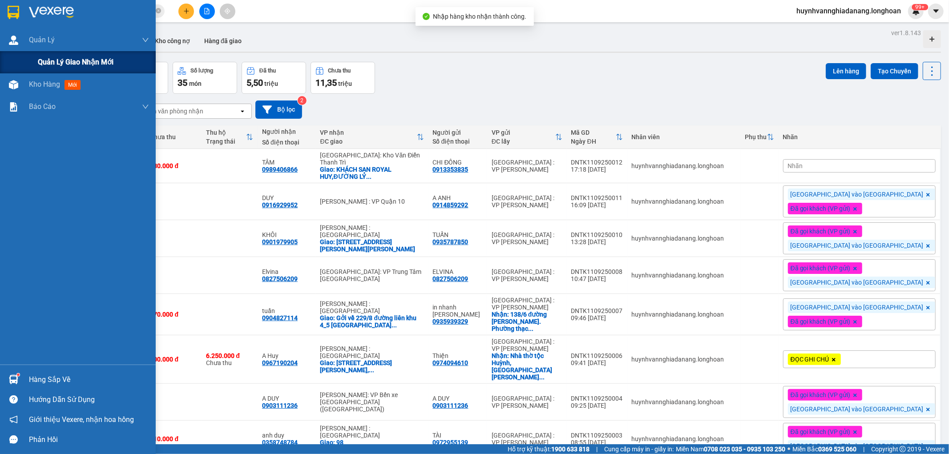
click at [46, 56] on span "Quản lý giao nhận mới" at bounding box center [76, 61] width 76 height 11
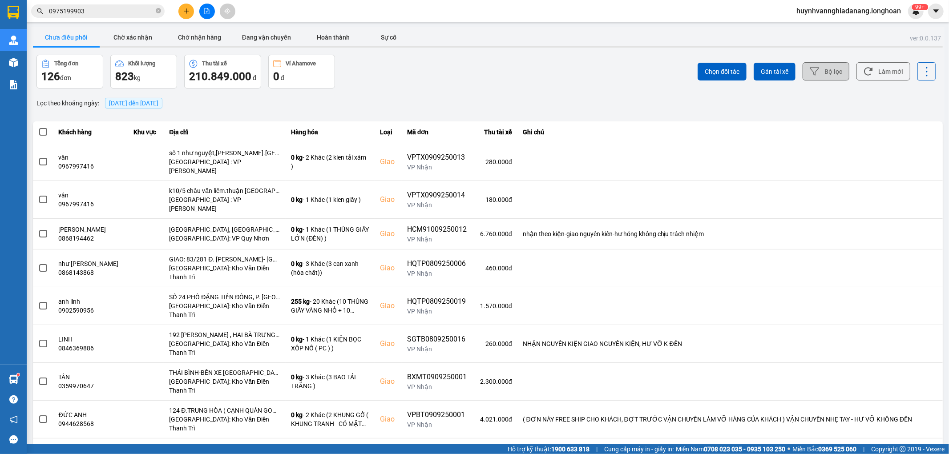
click at [810, 73] on icon at bounding box center [814, 71] width 9 height 9
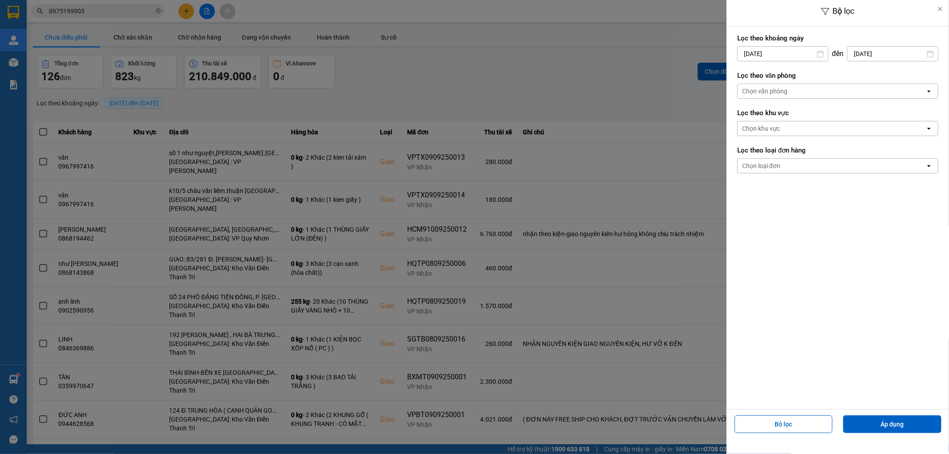
click at [792, 54] on input "11/09/2025" at bounding box center [783, 54] width 90 height 14
click at [741, 119] on div "1" at bounding box center [742, 118] width 12 height 11
type input "01/09/2025"
drag, startPoint x: 786, startPoint y: 94, endPoint x: 791, endPoint y: 97, distance: 6.0
click at [786, 94] on div "Chọn văn phòng" at bounding box center [764, 91] width 45 height 9
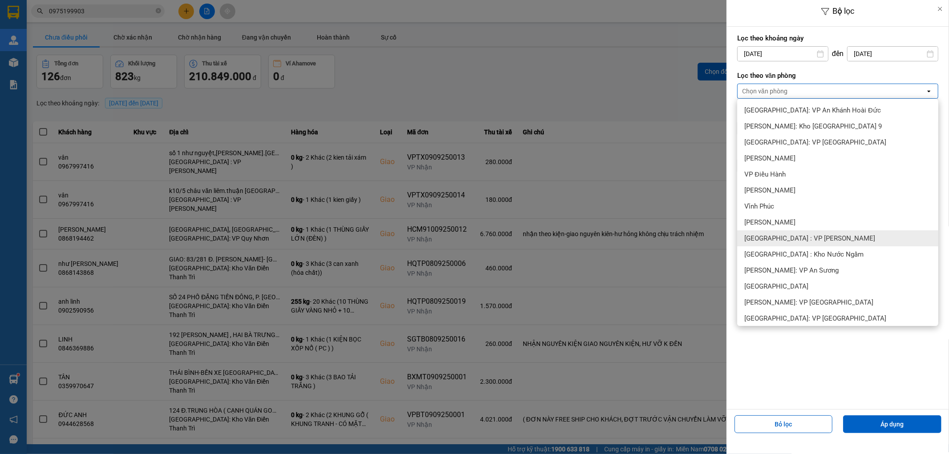
click at [795, 240] on span "[GEOGRAPHIC_DATA] : VP [PERSON_NAME]" at bounding box center [809, 238] width 131 height 9
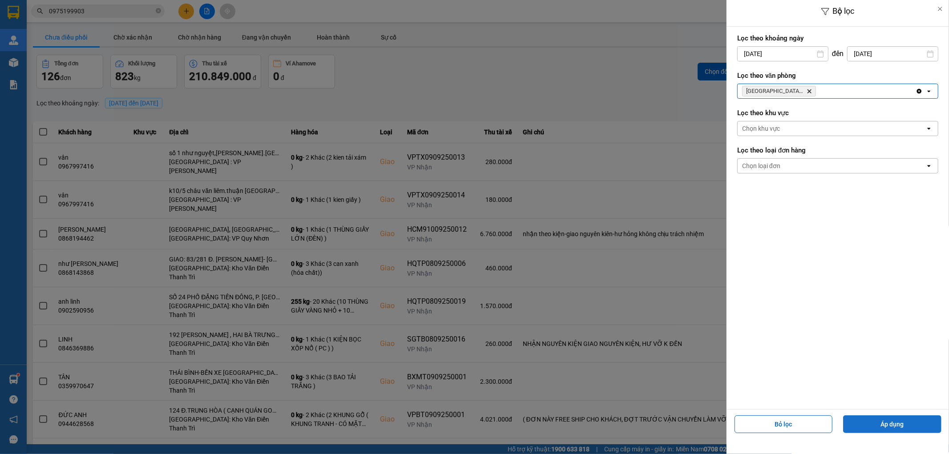
click at [888, 424] on button "Áp dụng" at bounding box center [892, 425] width 98 height 18
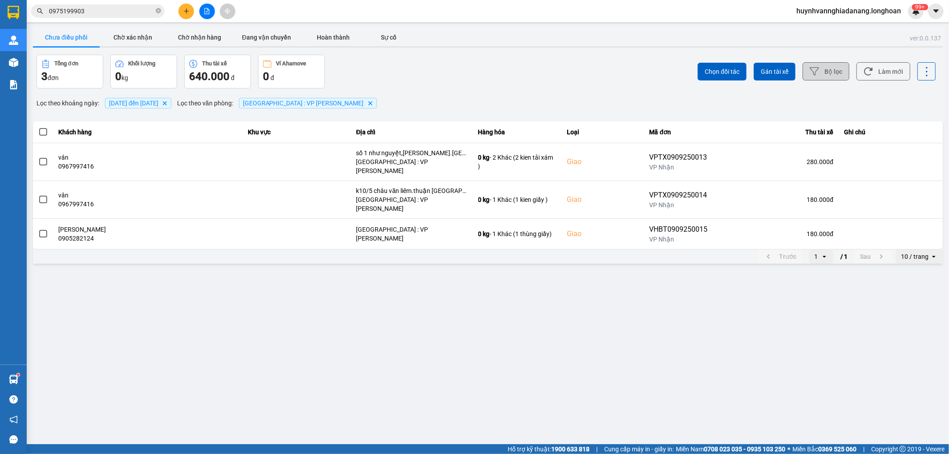
click at [918, 252] on div "10 / trang" at bounding box center [915, 256] width 28 height 9
click at [930, 322] on div "100 / trang" at bounding box center [919, 325] width 32 height 9
drag, startPoint x: 44, startPoint y: 130, endPoint x: 48, endPoint y: 143, distance: 13.2
click at [45, 132] on span at bounding box center [43, 132] width 8 height 8
click at [38, 127] on input "checkbox" at bounding box center [38, 127] width 0 height 0
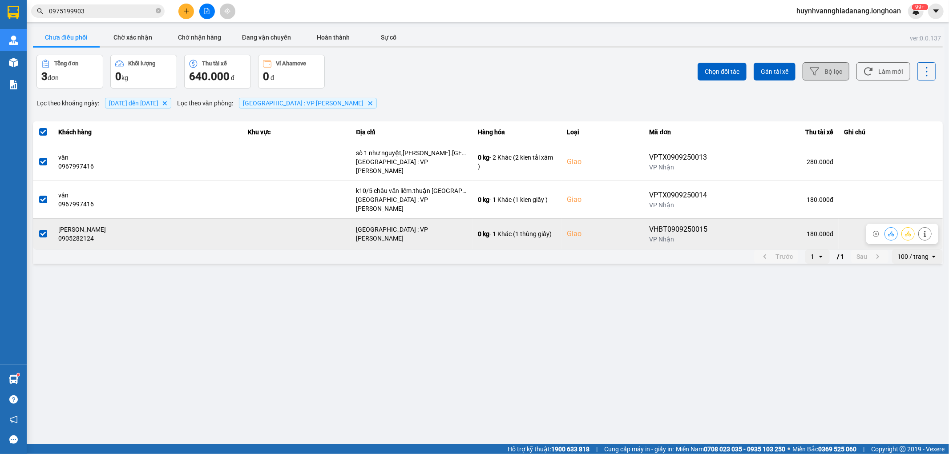
click at [42, 230] on span at bounding box center [43, 234] width 8 height 8
click at [38, 229] on input "checkbox" at bounding box center [38, 229] width 0 height 0
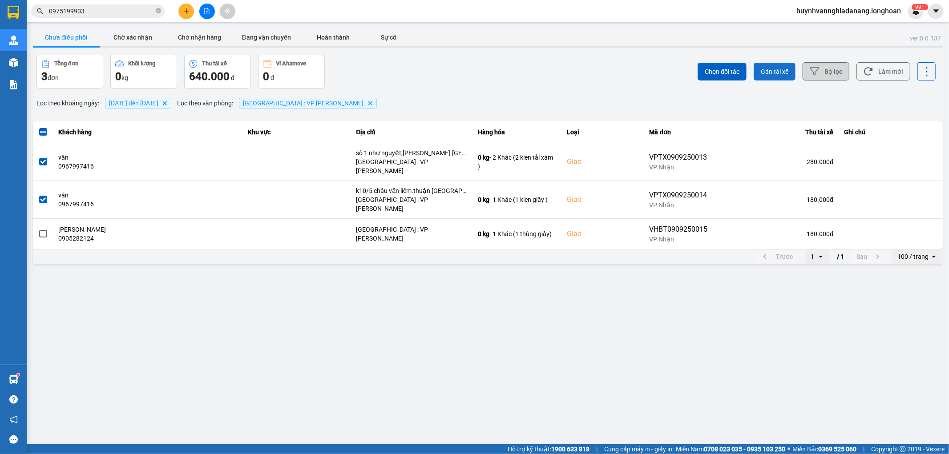
click at [779, 70] on span "Gán tài xế" at bounding box center [775, 71] width 28 height 9
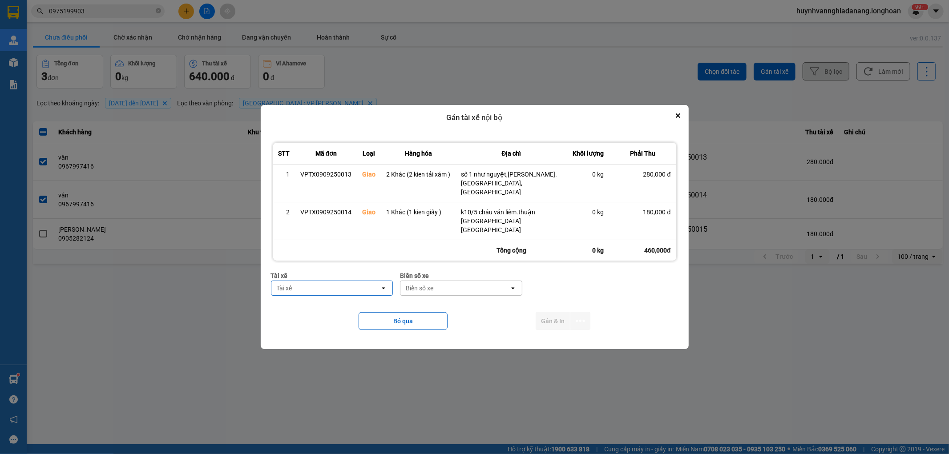
click at [305, 281] on div "Tài xế" at bounding box center [325, 288] width 109 height 14
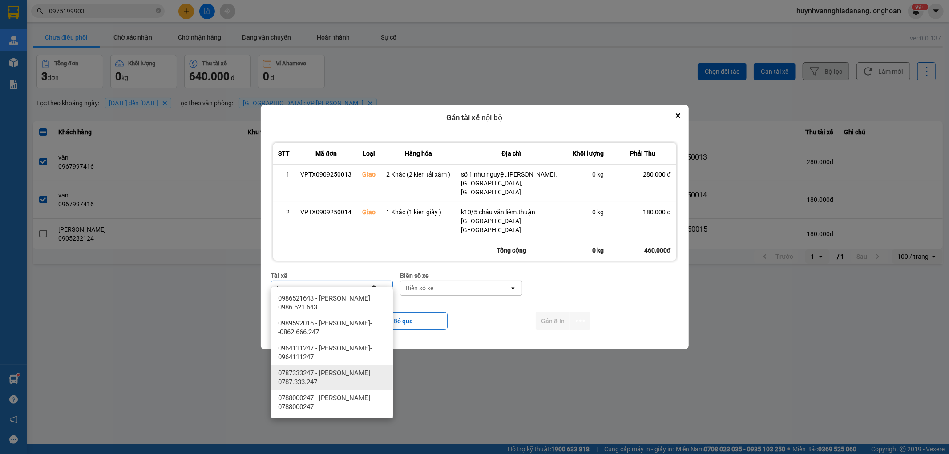
type input "T"
click at [342, 383] on span "0787333247 - Phạm Thanh Tuấn 0787.333.247" at bounding box center [333, 378] width 111 height 18
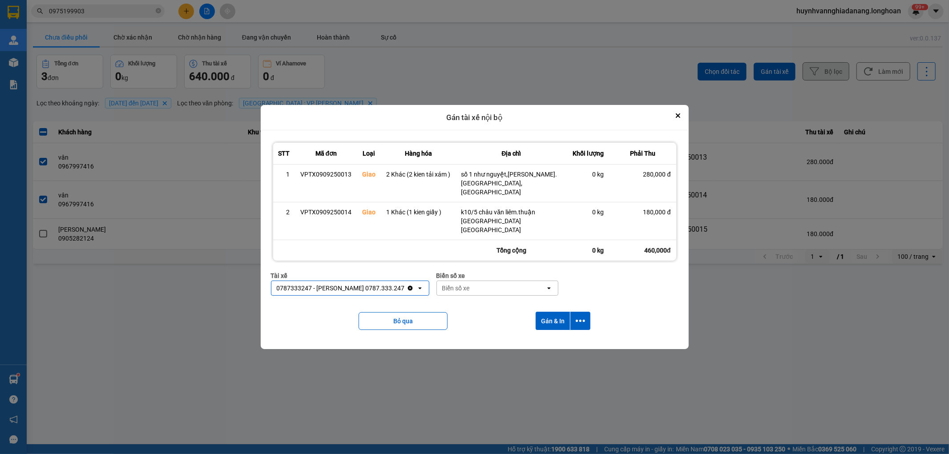
click at [475, 282] on div "Biển số xe" at bounding box center [491, 288] width 109 height 14
type input "6268"
click at [503, 299] on div "29H-962.68" at bounding box center [499, 299] width 122 height 16
click at [578, 316] on icon "dialog" at bounding box center [580, 320] width 9 height 9
click at [550, 335] on span "Chỉ gán tài" at bounding box center [544, 336] width 29 height 9
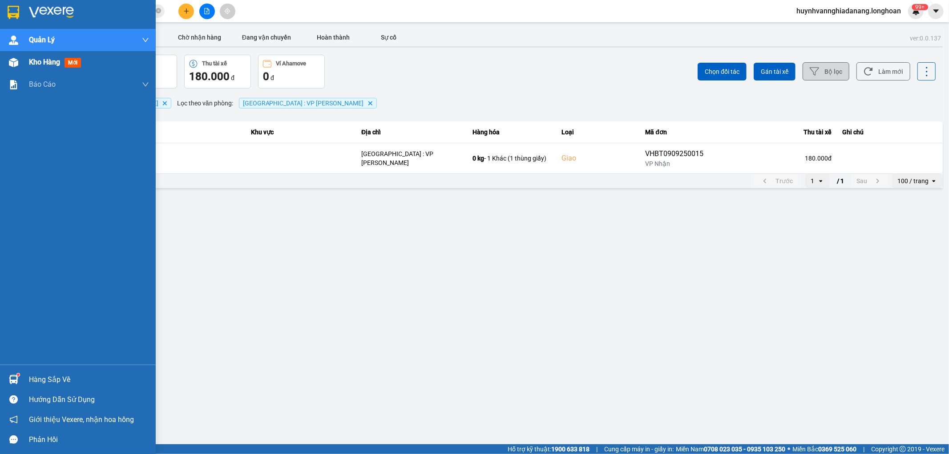
click at [39, 62] on span "Kho hàng" at bounding box center [44, 62] width 31 height 8
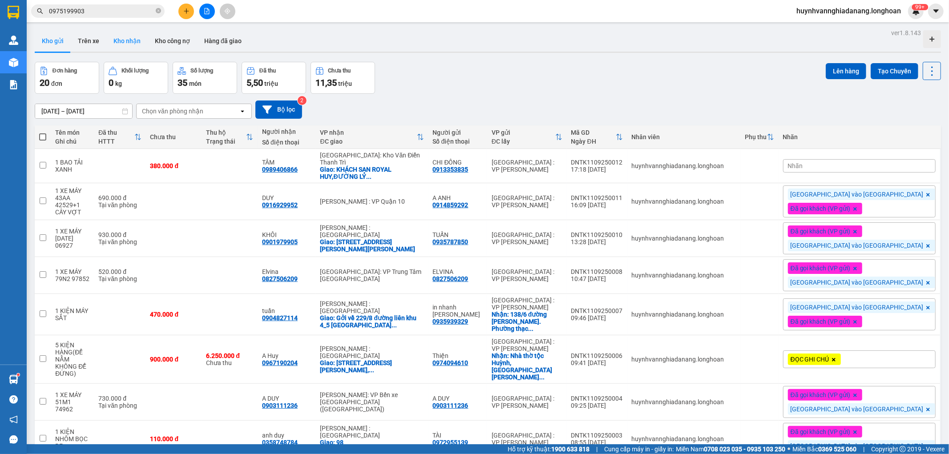
click at [121, 45] on button "Kho nhận" at bounding box center [126, 40] width 41 height 21
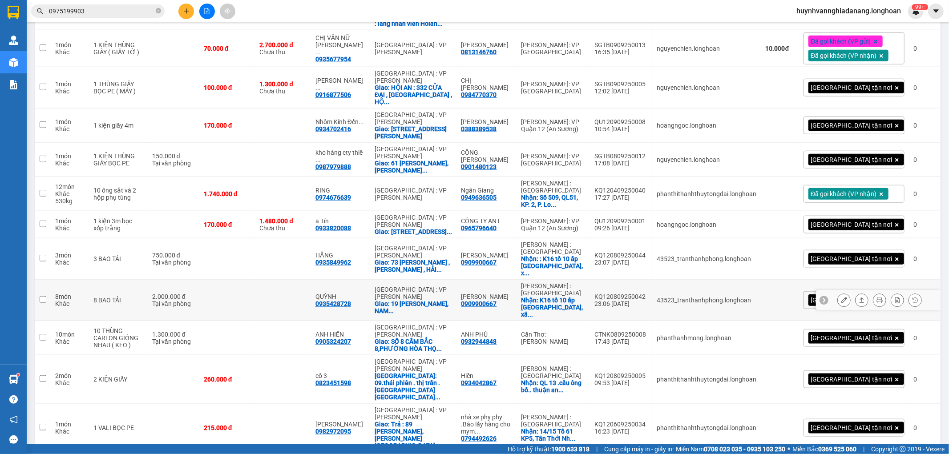
scroll to position [741, 0]
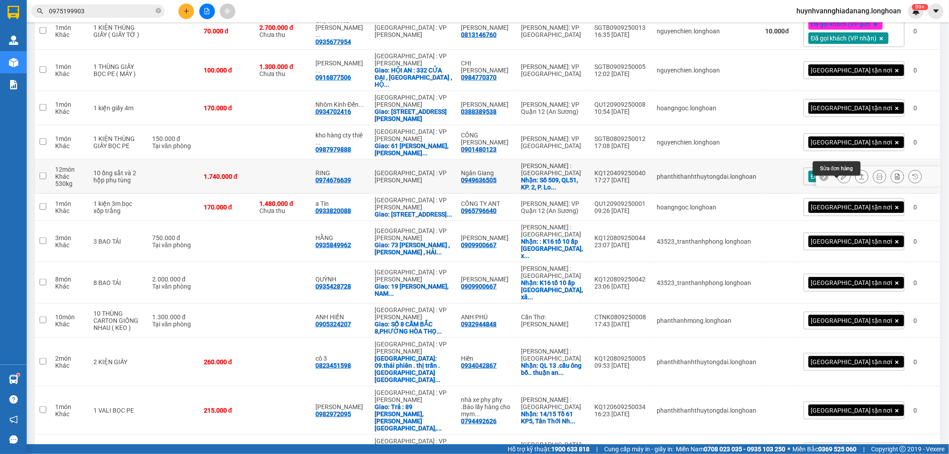
click at [841, 180] on icon at bounding box center [844, 177] width 6 height 6
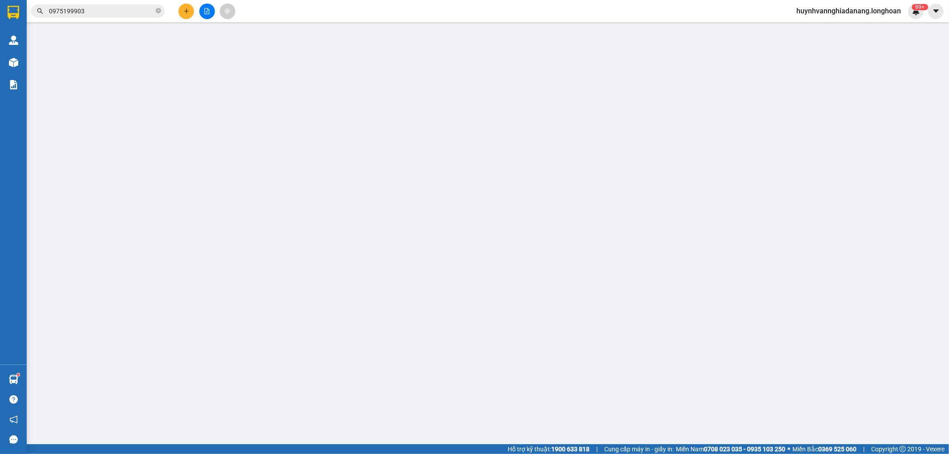
type input "0949636505"
type input "Ngân Giang"
checkbox input "true"
type input "Số 509, QL51, KP. 2, P. Long Bình Tân, Tp. Biên Hoà, T. Đồng Nai"
type input "0974676639"
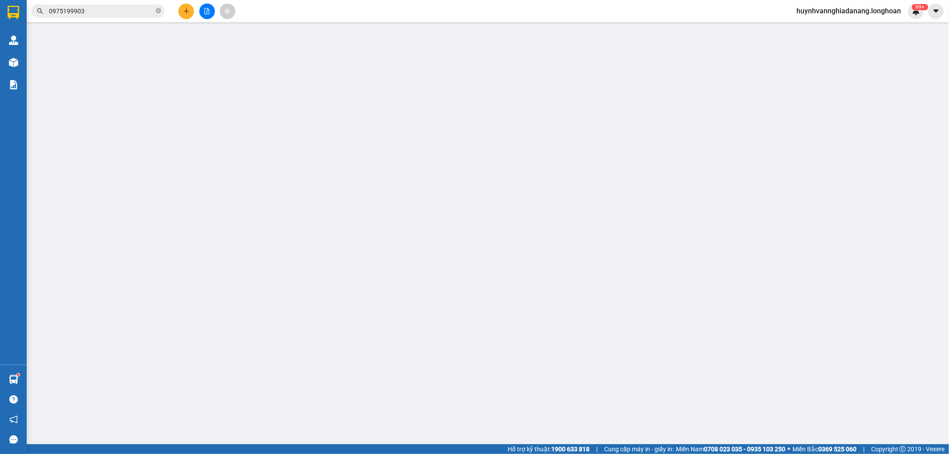
type input "RING"
type input "1.740.000"
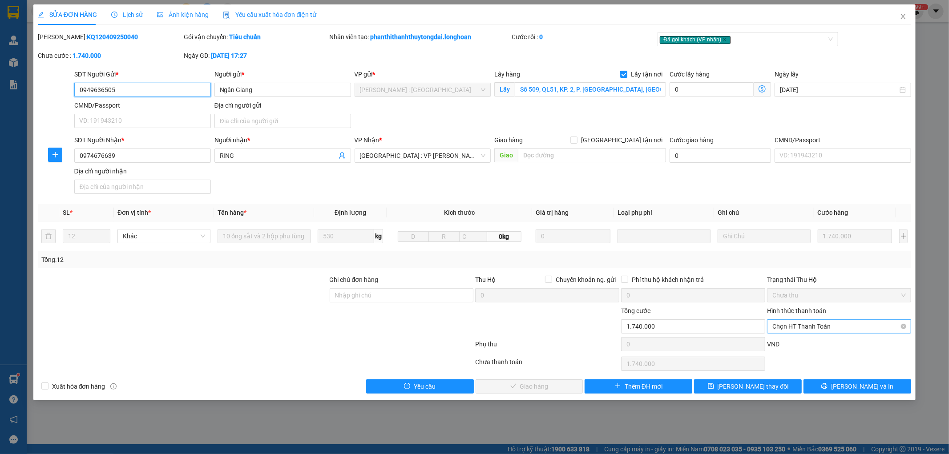
click at [811, 327] on span "Chọn HT Thanh Toán" at bounding box center [838, 326] width 133 height 13
click at [810, 342] on div "Tại văn phòng" at bounding box center [839, 344] width 133 height 10
type input "0"
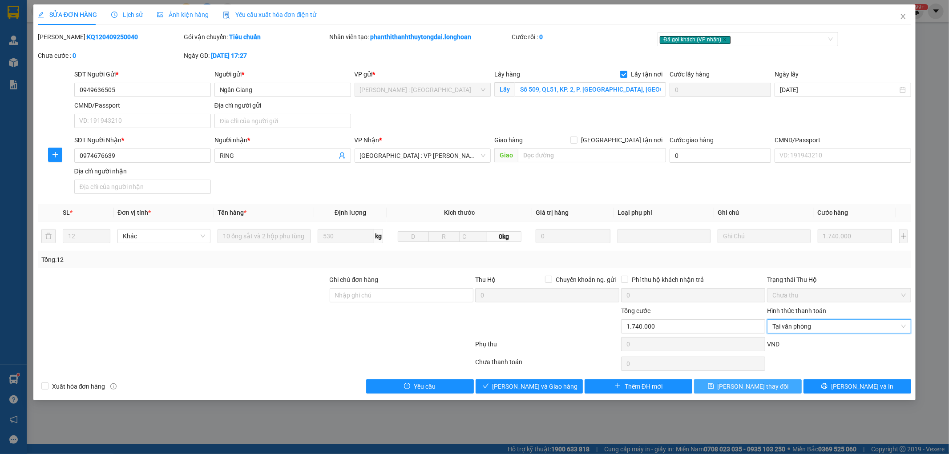
click at [761, 386] on span "[PERSON_NAME] thay đổi" at bounding box center [753, 387] width 71 height 10
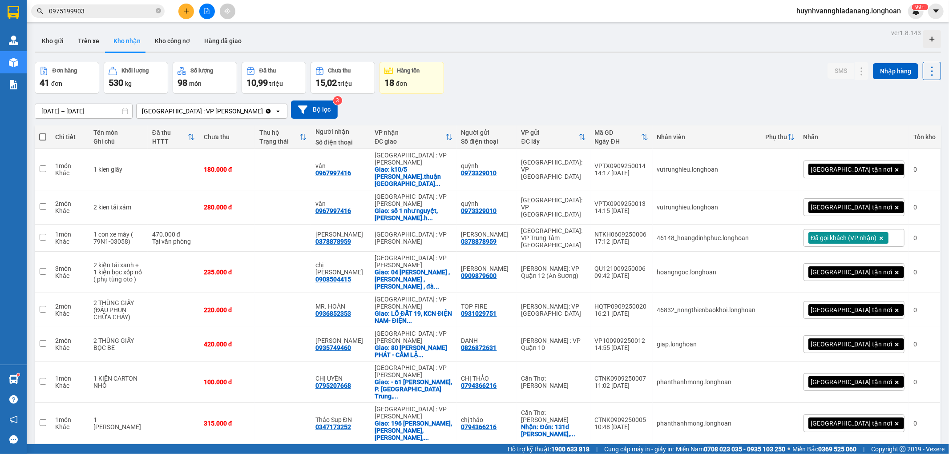
click at [208, 16] on button at bounding box center [207, 12] width 16 height 16
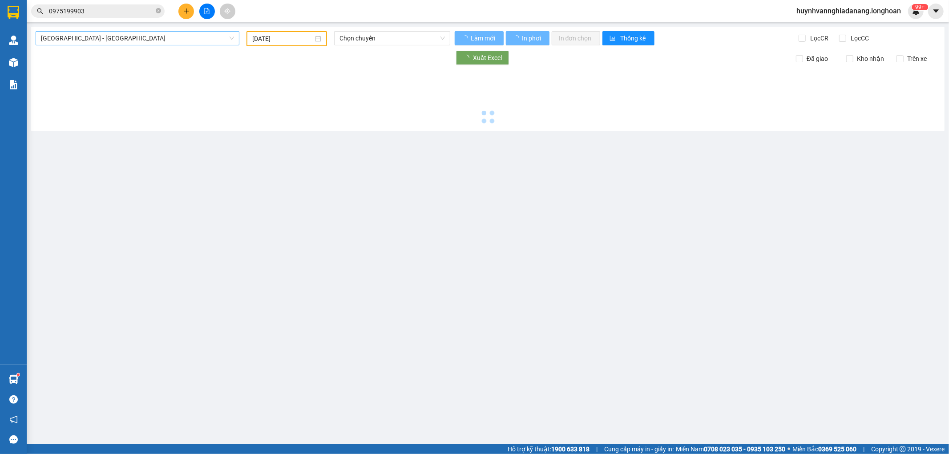
type input "11/09/2025"
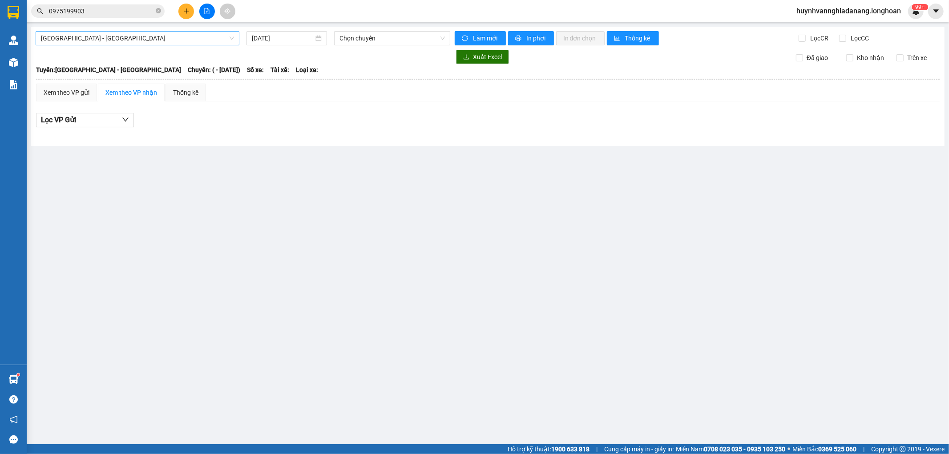
click at [158, 40] on span "Hải Phòng - Hà Nội" at bounding box center [137, 38] width 193 height 13
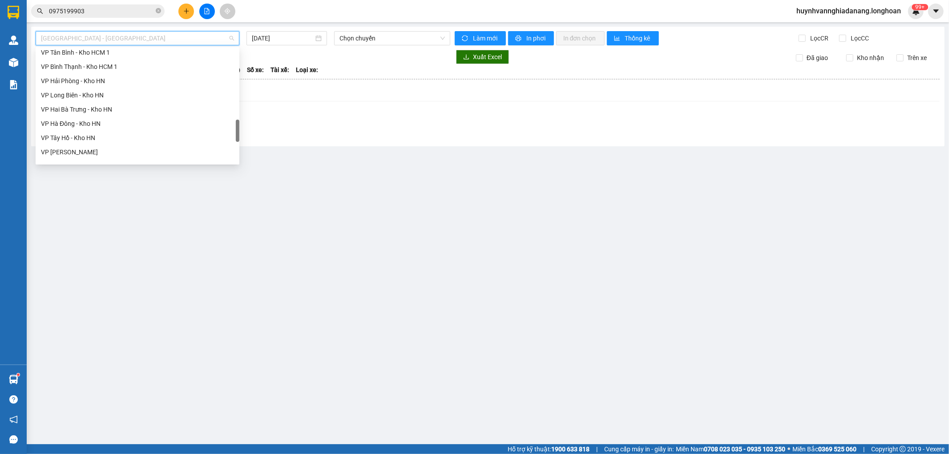
scroll to position [612, 0]
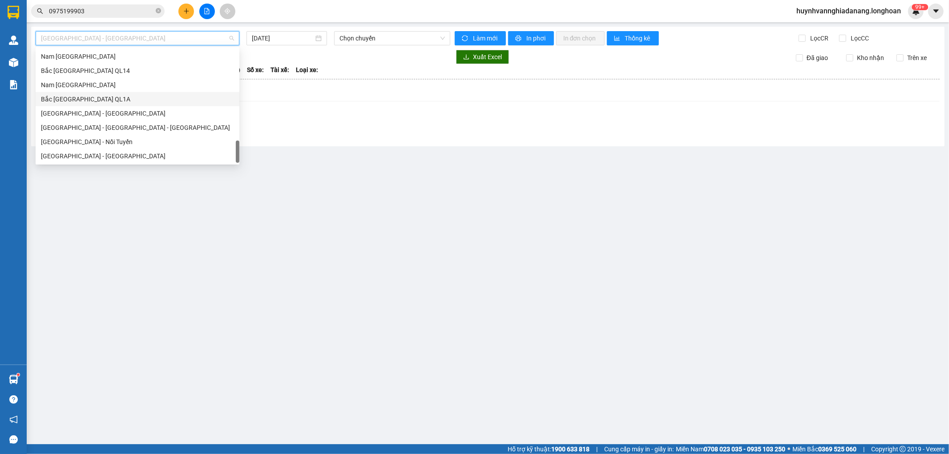
click at [99, 98] on div "Bắc [GEOGRAPHIC_DATA] QL1A" at bounding box center [137, 99] width 193 height 10
type input "11/09/2025"
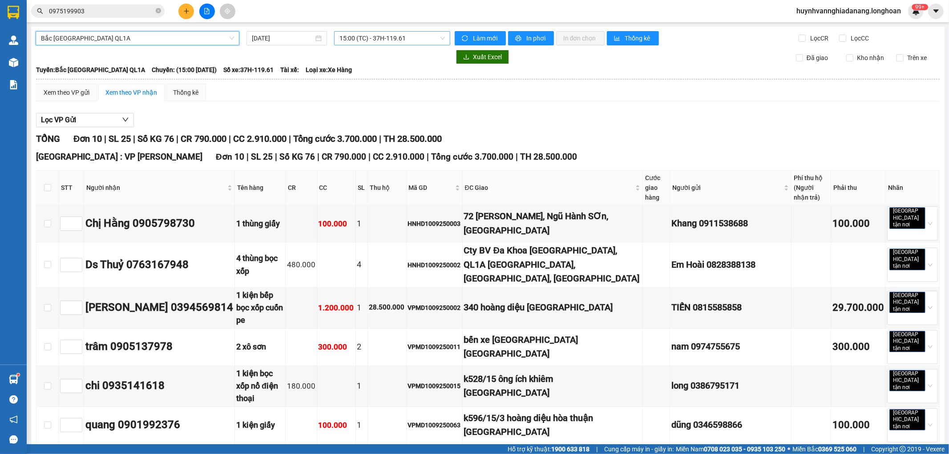
click at [402, 37] on span "15:00 (TC) - 37H-119.61" at bounding box center [391, 38] width 105 height 13
click at [448, 101] on div "Xem theo VP gửi Xem theo VP nhận Thống kê" at bounding box center [488, 93] width 904 height 18
click at [416, 37] on span "15:00 (TC) - 37H-119.61" at bounding box center [391, 38] width 105 height 13
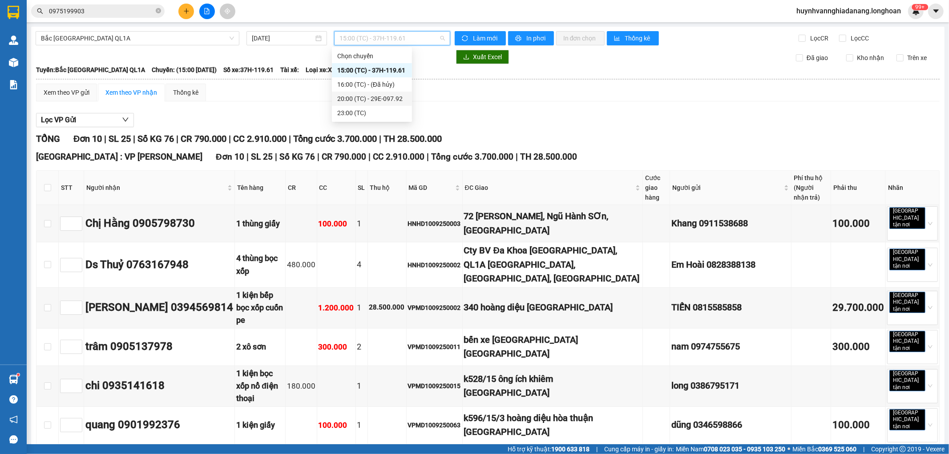
click at [385, 96] on div "20:00 (TC) - 29E-097.92" at bounding box center [371, 99] width 69 height 10
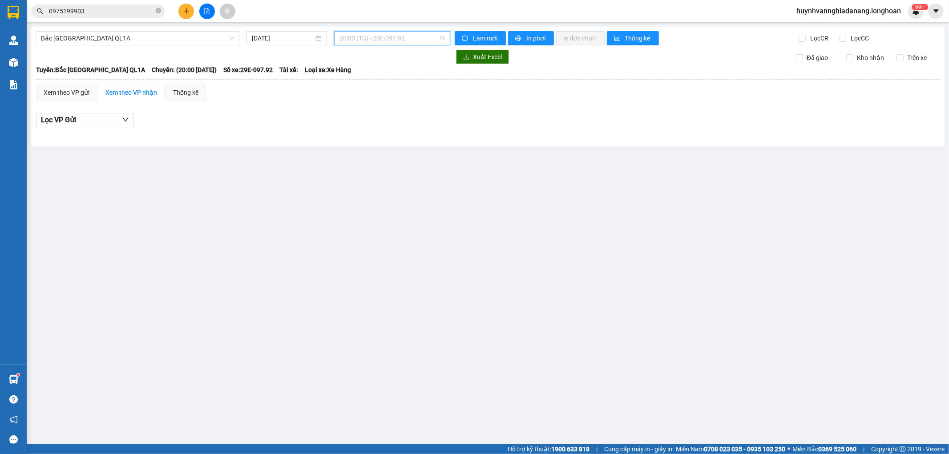
click at [412, 39] on span "20:00 (TC) - 29E-097.92" at bounding box center [391, 38] width 105 height 13
click at [378, 113] on div "23:00 (TC)" at bounding box center [373, 113] width 69 height 10
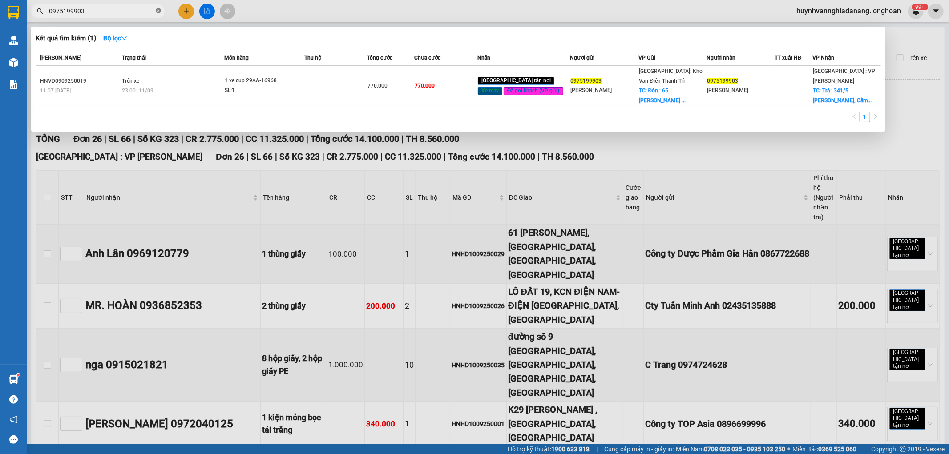
click at [157, 10] on icon "close-circle" at bounding box center [158, 10] width 5 height 5
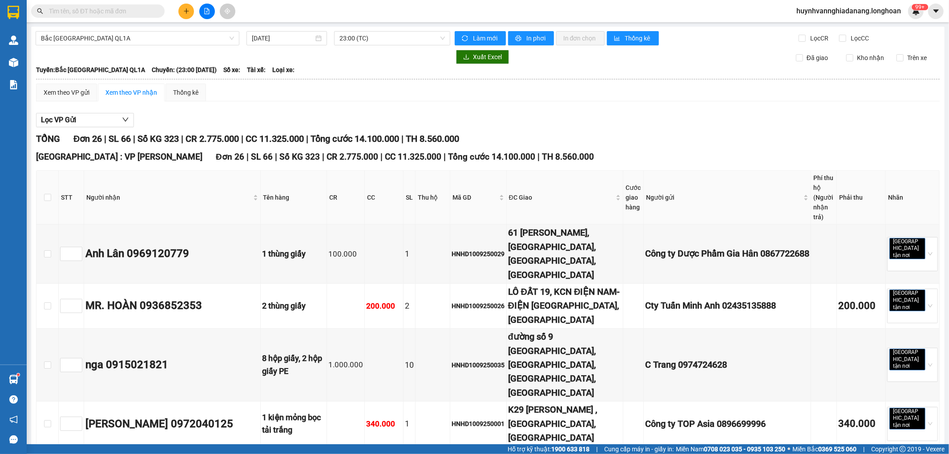
click at [147, 10] on input "text" at bounding box center [101, 11] width 105 height 10
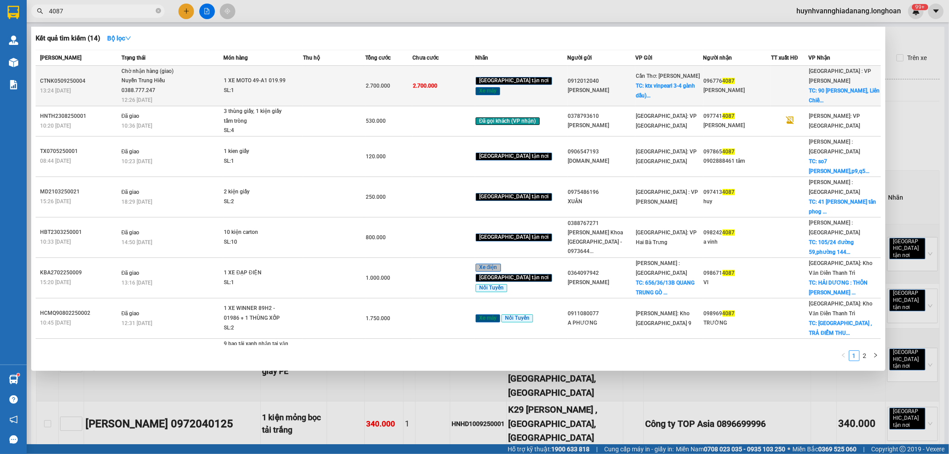
type input "4087"
click at [319, 80] on td at bounding box center [334, 86] width 63 height 40
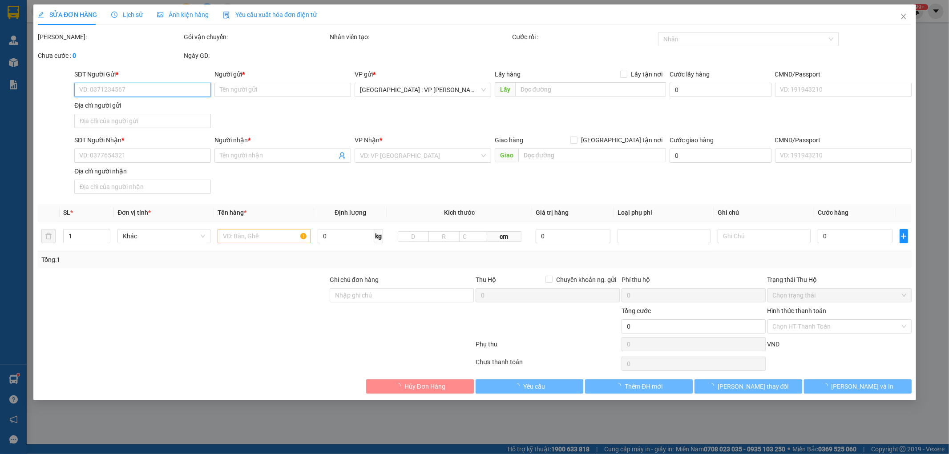
type input "0912012040"
type input "[PERSON_NAME]"
checkbox input "true"
type input "ktx vinpearl 3-4 gành dầu) phú quốc"
type input "0967764087"
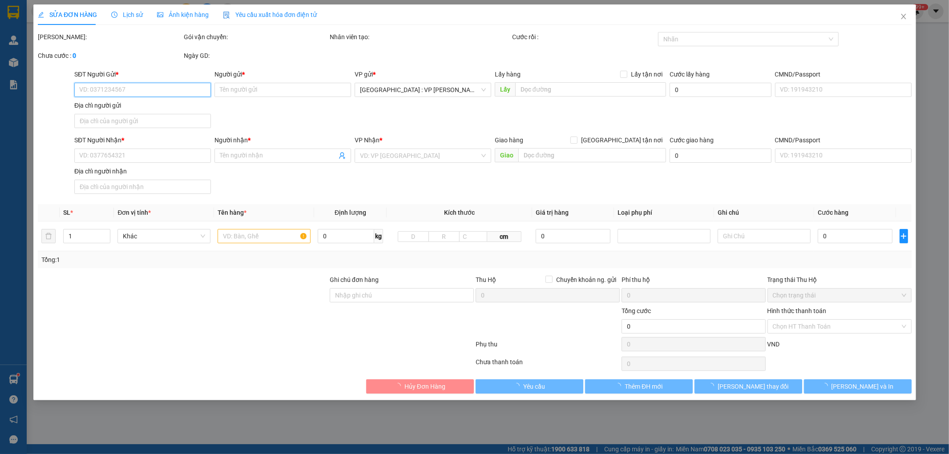
type input "[PERSON_NAME]"
checkbox input "true"
type input "90 Đoàn Văn Cừ, Liên Chiểu Đà Nẵng"
type input "KHÔNG GIẦY TỜ, K CHÌA KHÓA"
type input "2.700.000"
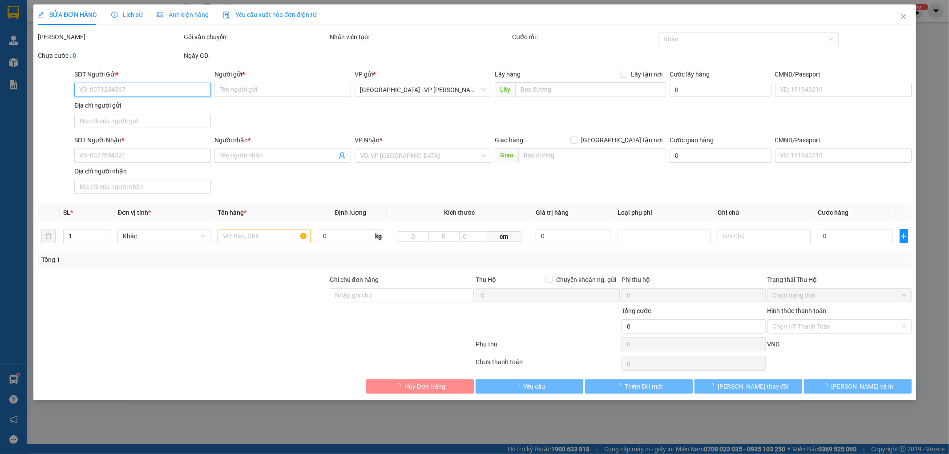
type input "2.700.000"
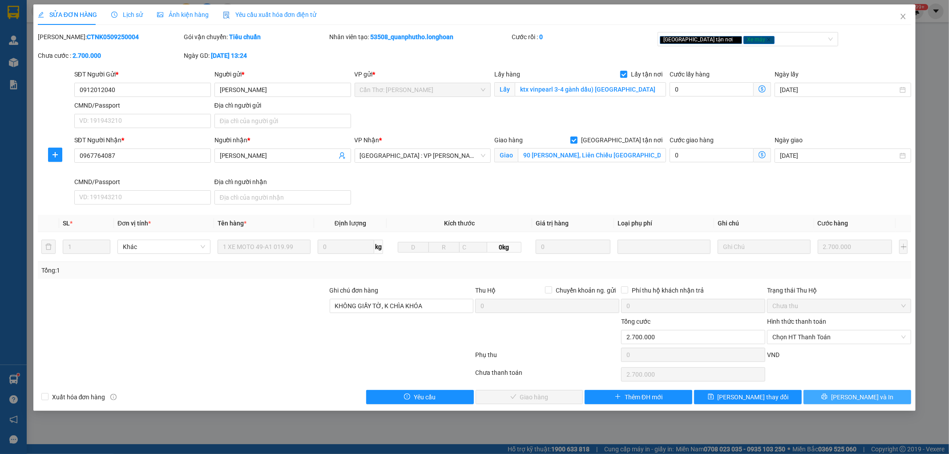
click at [856, 397] on span "[PERSON_NAME] và In" at bounding box center [862, 397] width 62 height 10
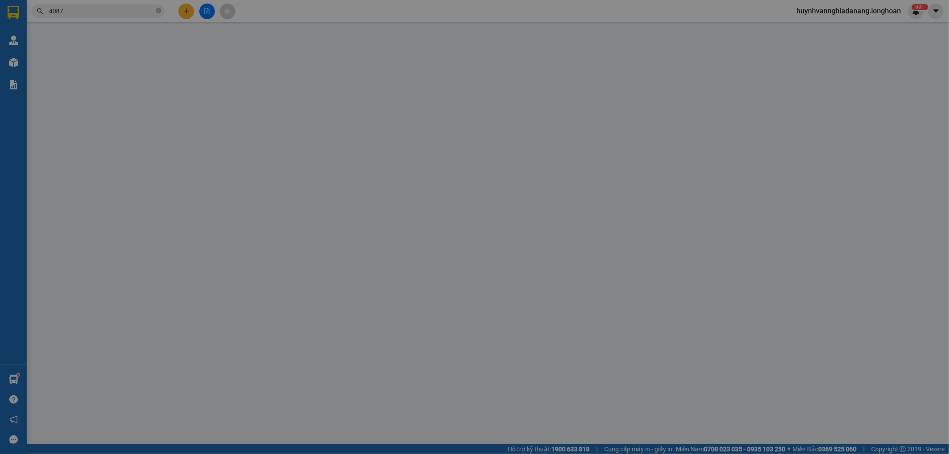
type input "0912012040"
type input "[PERSON_NAME]"
checkbox input "true"
type input "ktx vinpearl 3-4 gành dầu) phú quốc"
type input "0967764087"
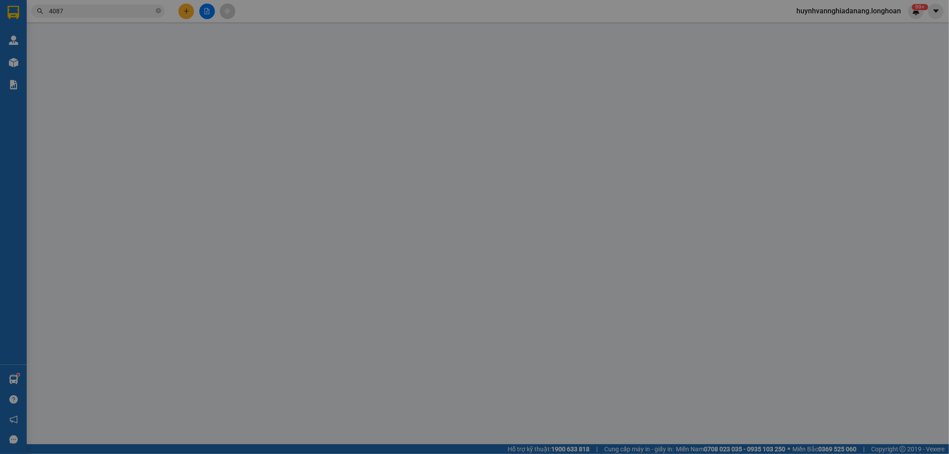
type input "[PERSON_NAME]"
checkbox input "true"
type input "90 Đoàn Văn Cừ, Liên Chiểu Đà Nẵng"
type input "KHÔNG GIẦY TỜ, K CHÌA KHÓA"
type input "2.700.000"
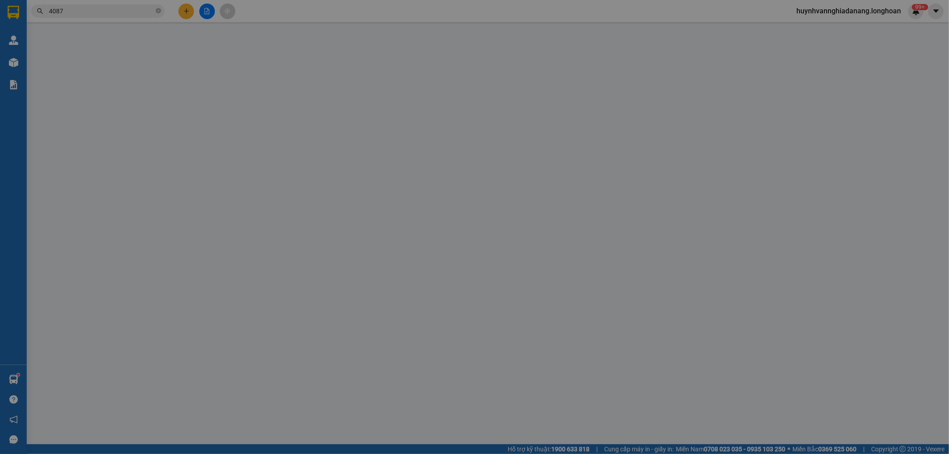
type input "2.700.000"
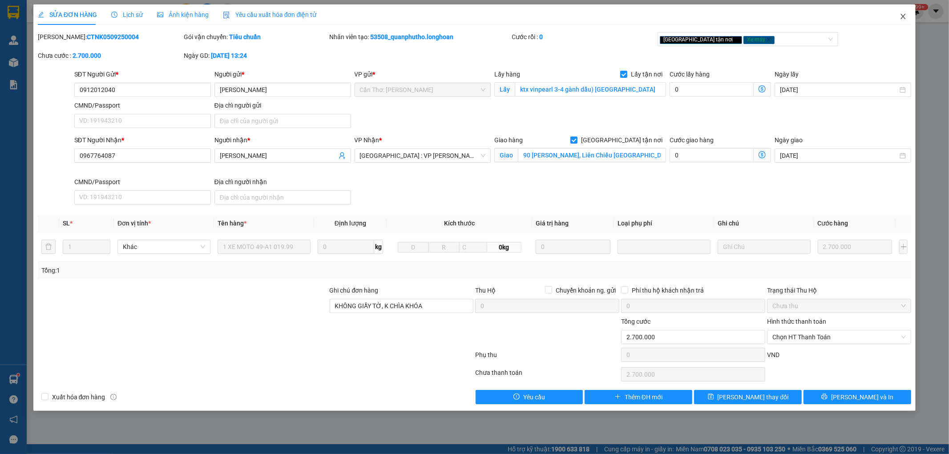
click at [904, 16] on icon "close" at bounding box center [903, 16] width 7 height 7
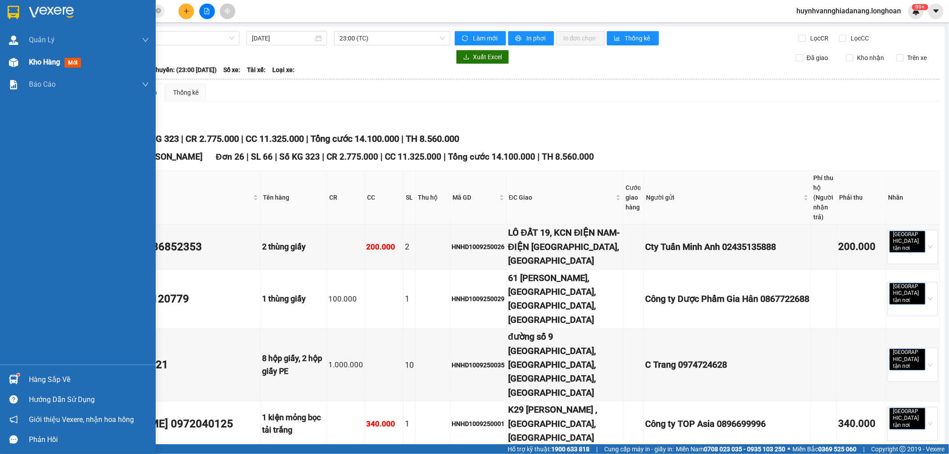
click at [51, 68] on div "Kho hàng mới" at bounding box center [89, 62] width 120 height 22
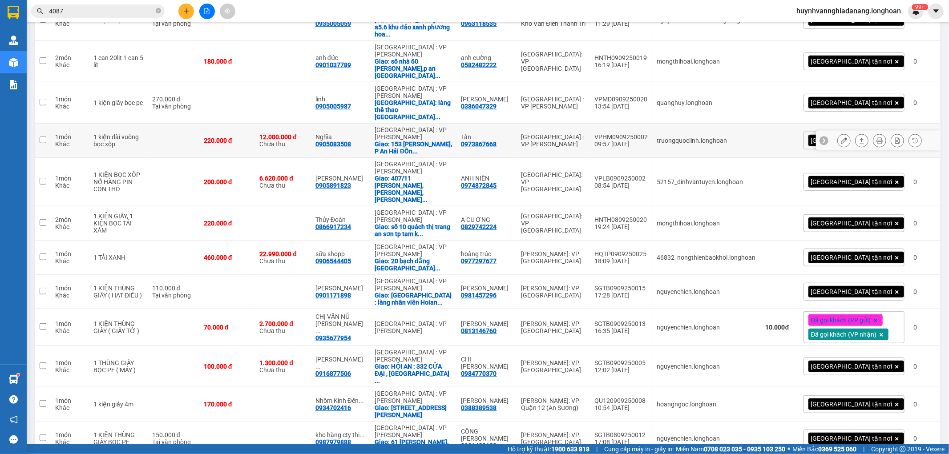
scroll to position [361, 0]
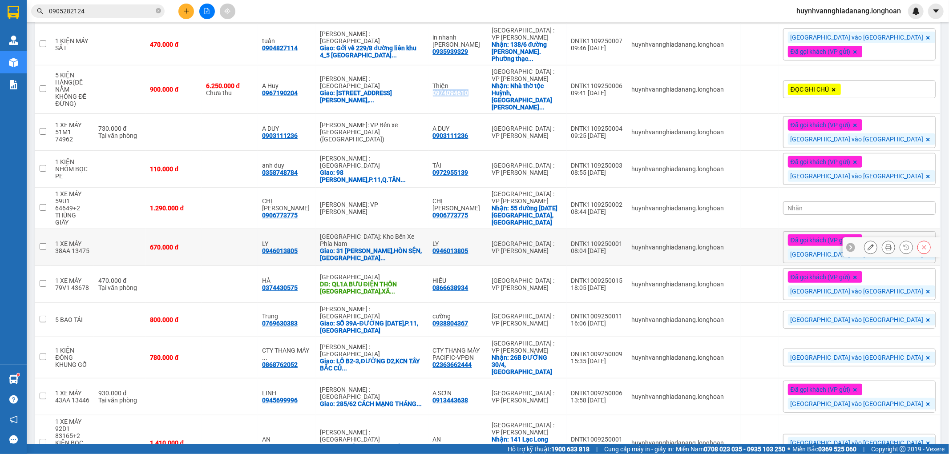
scroll to position [247, 0]
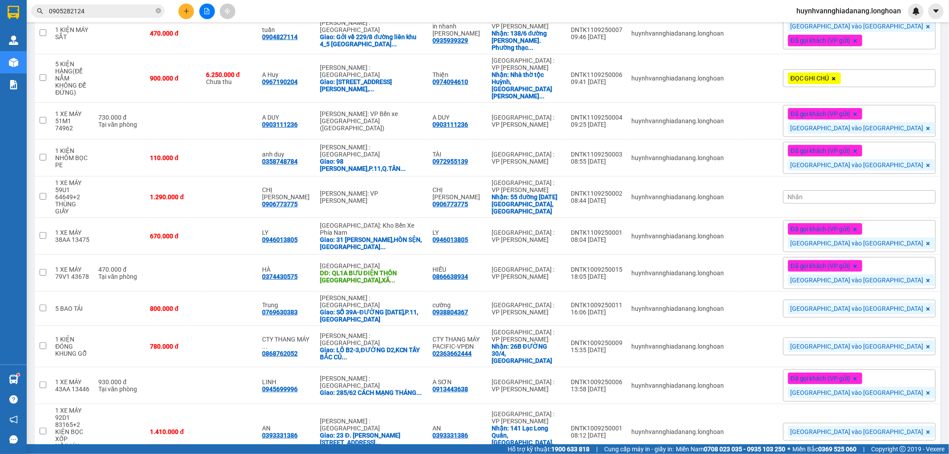
click at [874, 190] on div "Nhãn" at bounding box center [859, 196] width 153 height 13
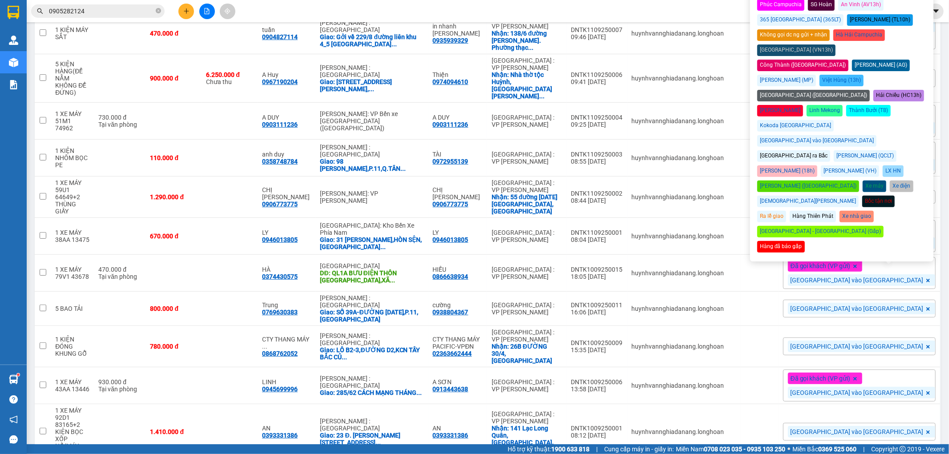
scroll to position [99, 0]
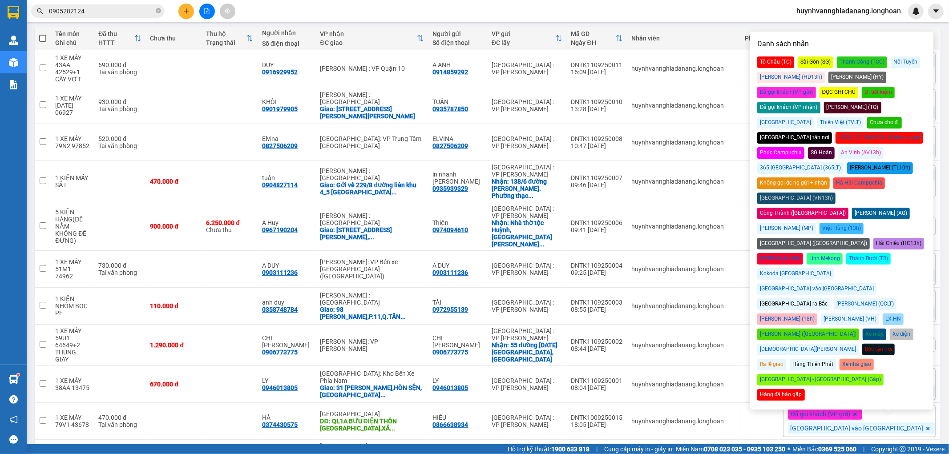
click at [816, 87] on div "Đã gọi khách (VP gửi)" at bounding box center [786, 93] width 59 height 12
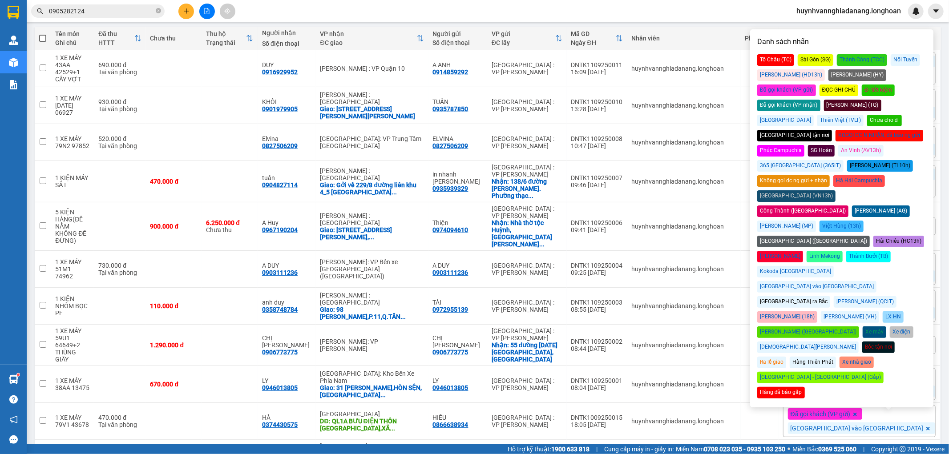
click at [872, 281] on div "[GEOGRAPHIC_DATA] vào [GEOGRAPHIC_DATA]" at bounding box center [816, 287] width 119 height 12
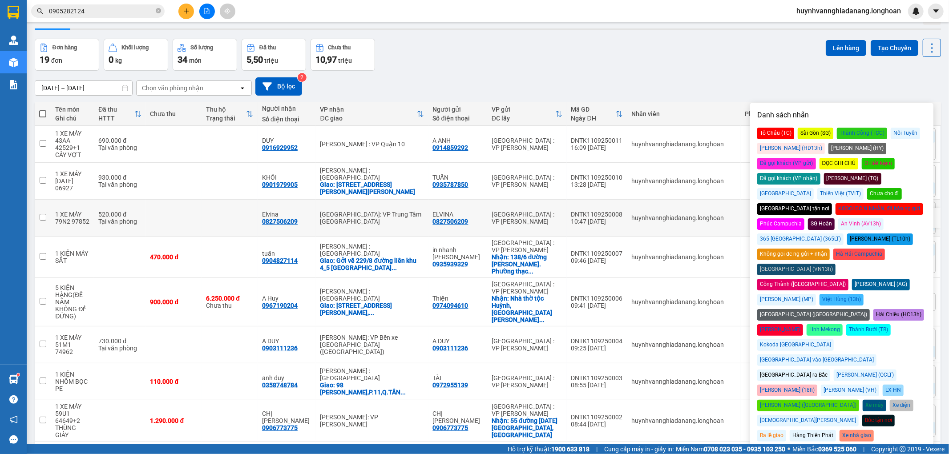
scroll to position [0, 0]
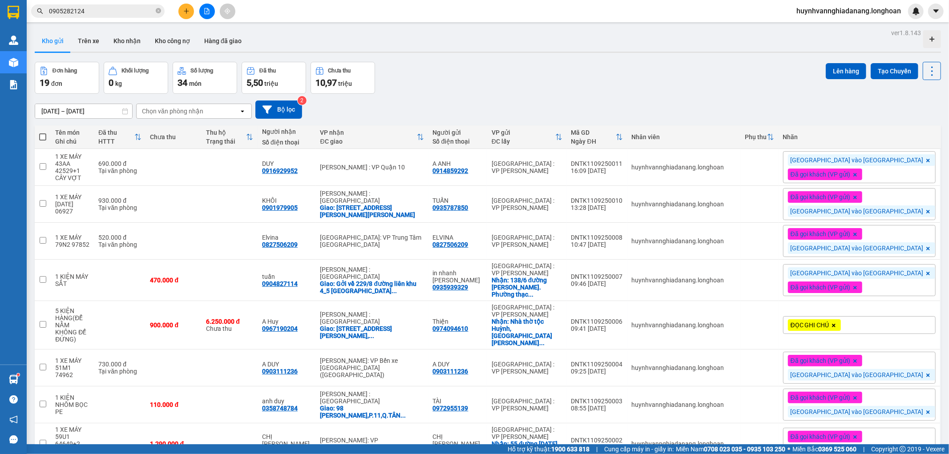
click at [614, 115] on div "11/08/2025 – 11/09/2025 Press the down arrow key to interact with the calendar …" at bounding box center [488, 110] width 906 height 18
click at [89, 11] on input "0905282124" at bounding box center [101, 11] width 105 height 10
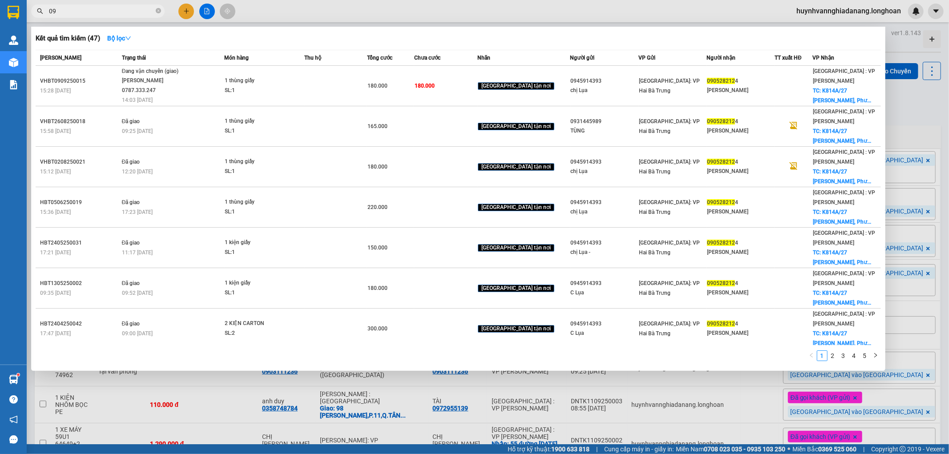
type input "0"
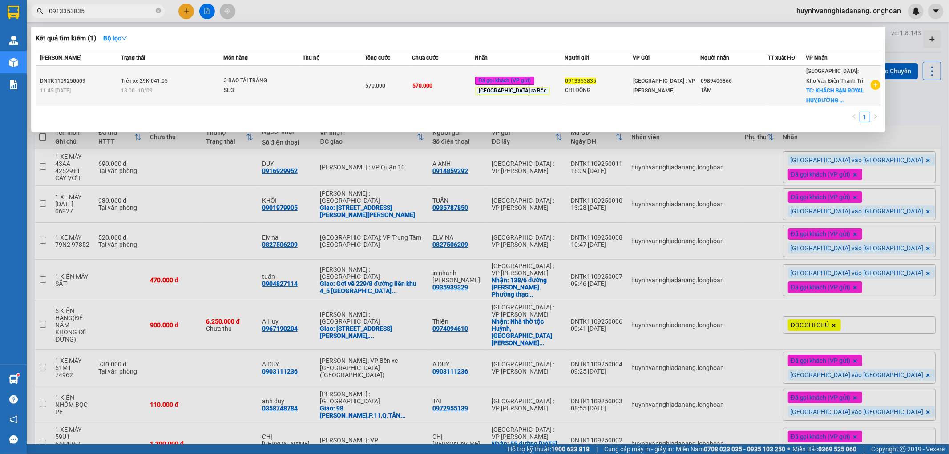
type input "0913353835"
click at [345, 91] on td at bounding box center [334, 86] width 63 height 40
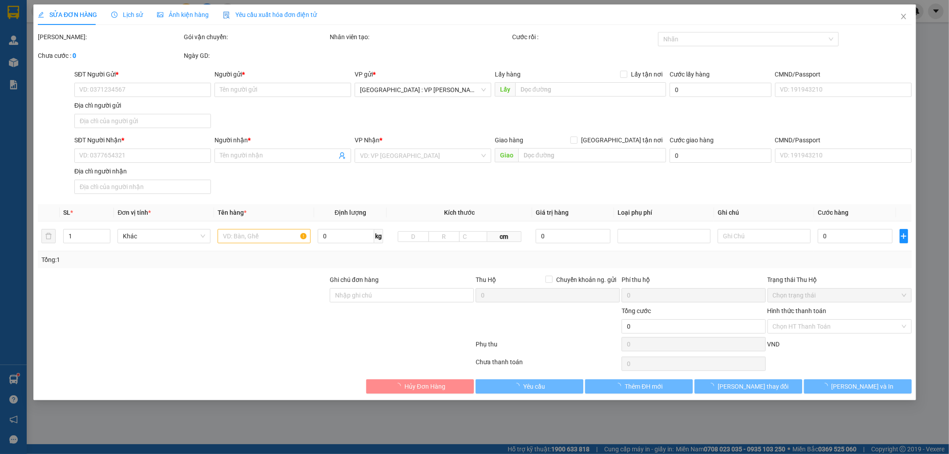
type input "0913353835"
type input "CHI ĐÔNG"
type input "0989406866"
type input "TÂM"
checkbox input "true"
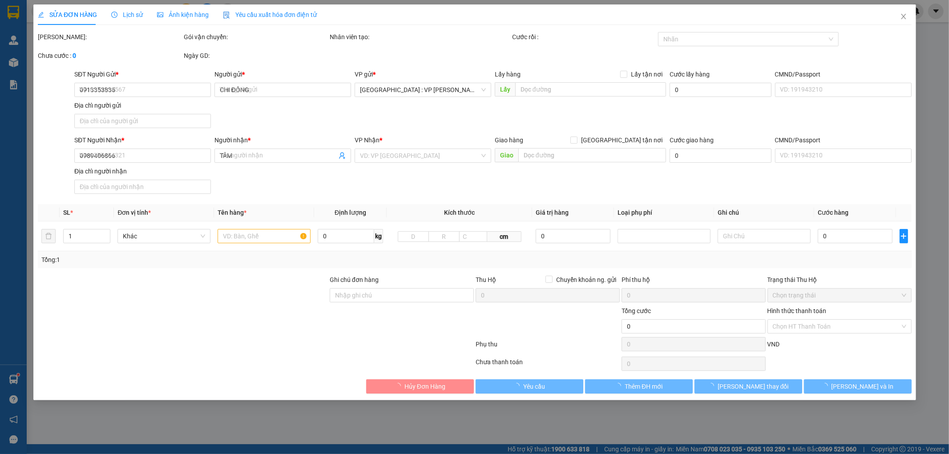
type input "KHÁCH SẠN ROYAL HUY,ĐƯỜNG LÝ BÔN,P.ĐỐNG ĐA,VĨNH YÊN,VĨNH PHÚC"
type input "570.000"
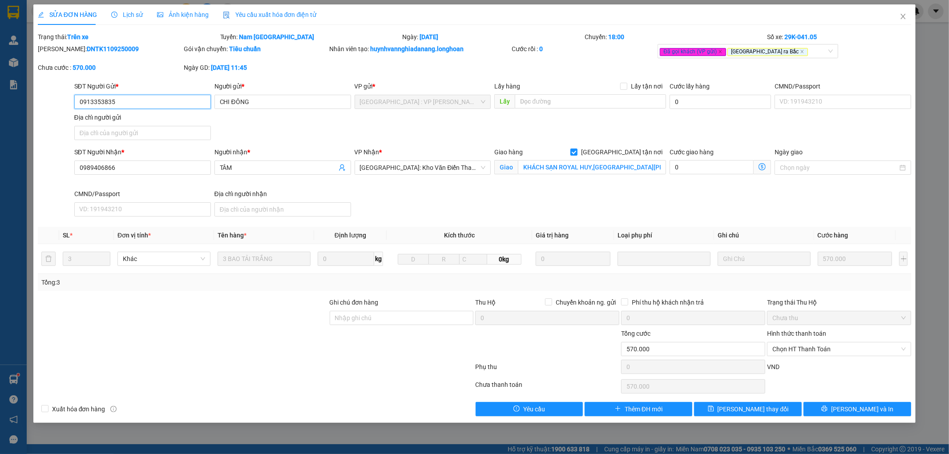
drag, startPoint x: 116, startPoint y: 99, endPoint x: 82, endPoint y: 107, distance: 34.9
click at [71, 105] on div "SĐT Người Gửi * 0913353835 0913353835 Người gửi * CHI ĐÔNG VP gửi * Đà Nẵng : V…" at bounding box center [475, 112] width 876 height 62
click at [904, 14] on icon "close" at bounding box center [903, 16] width 7 height 7
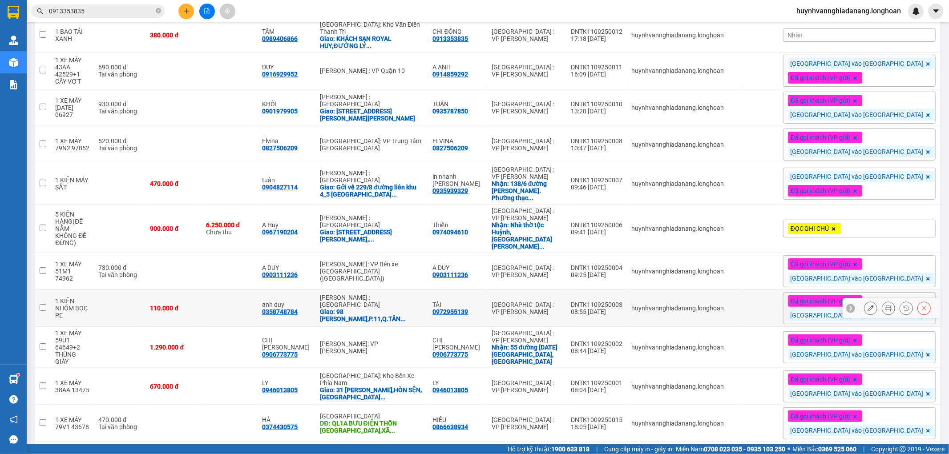
scroll to position [103, 0]
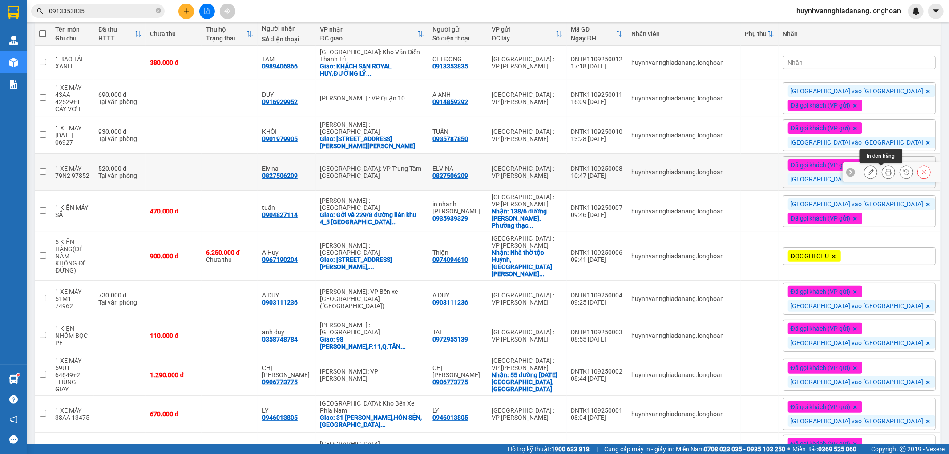
click at [885, 171] on icon at bounding box center [888, 172] width 6 height 6
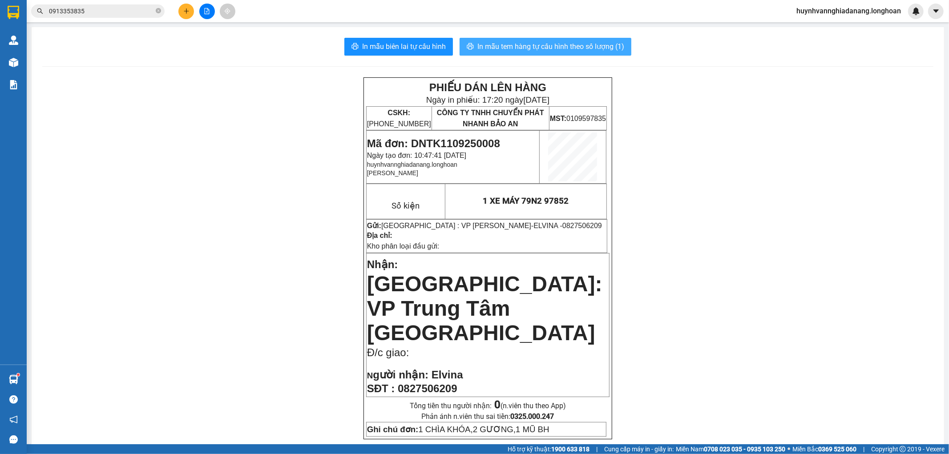
click at [529, 39] on button "In mẫu tem hàng tự cấu hình theo số lượng (1)" at bounding box center [546, 47] width 172 height 18
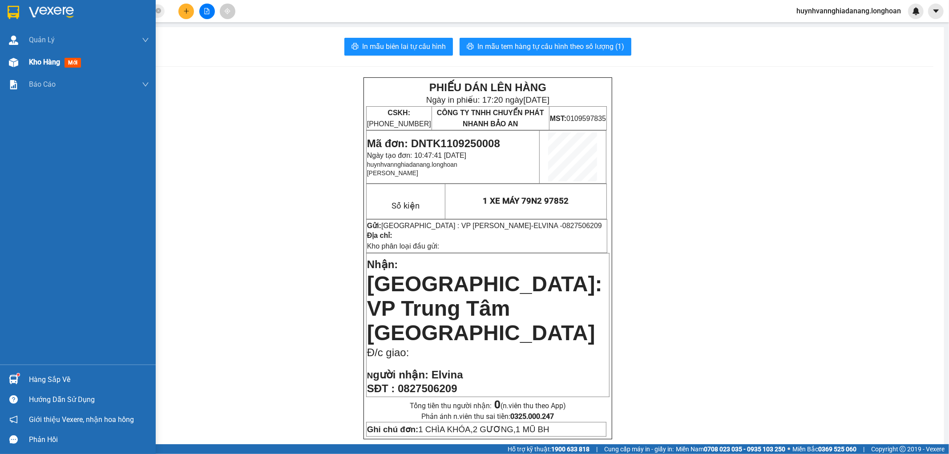
click at [31, 61] on span "Kho hàng" at bounding box center [44, 62] width 31 height 8
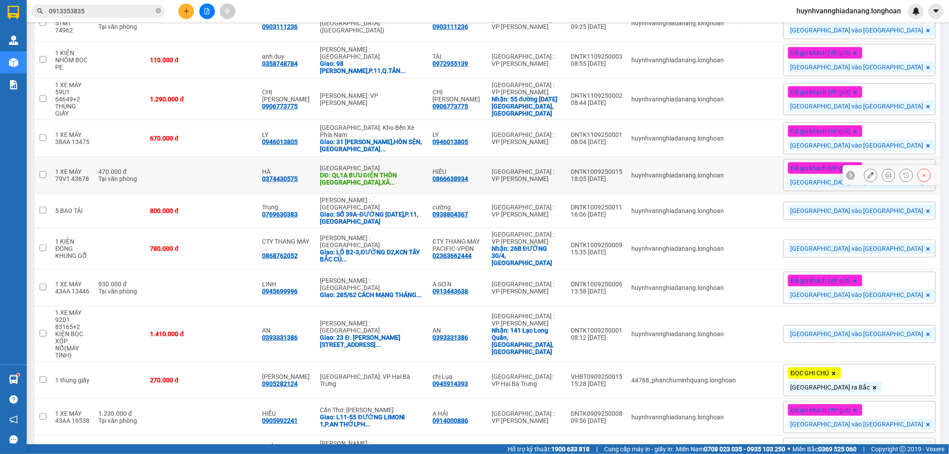
scroll to position [395, 0]
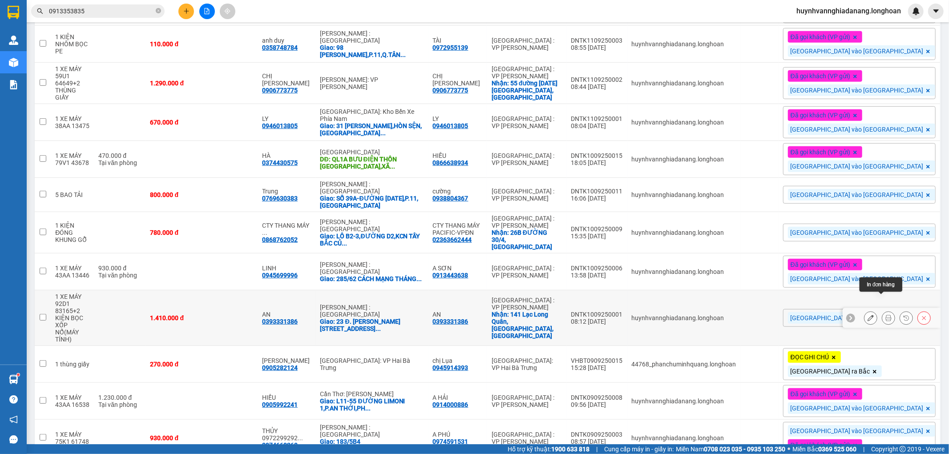
click at [885, 315] on icon at bounding box center [888, 318] width 6 height 6
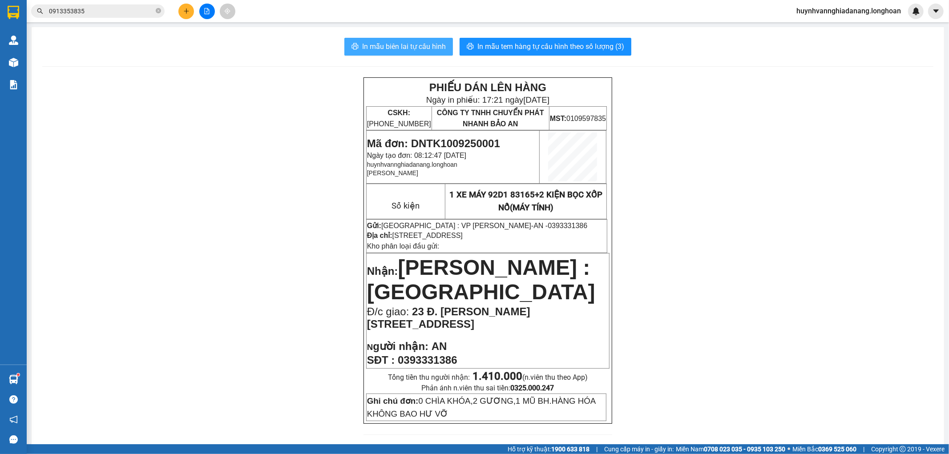
click at [399, 46] on span "In mẫu biên lai tự cấu hình" at bounding box center [404, 46] width 84 height 11
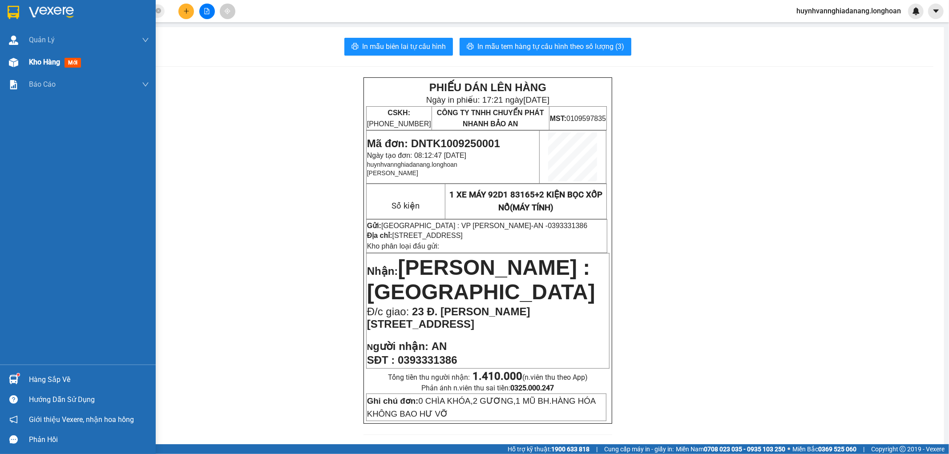
click at [36, 62] on span "Kho hàng" at bounding box center [44, 62] width 31 height 8
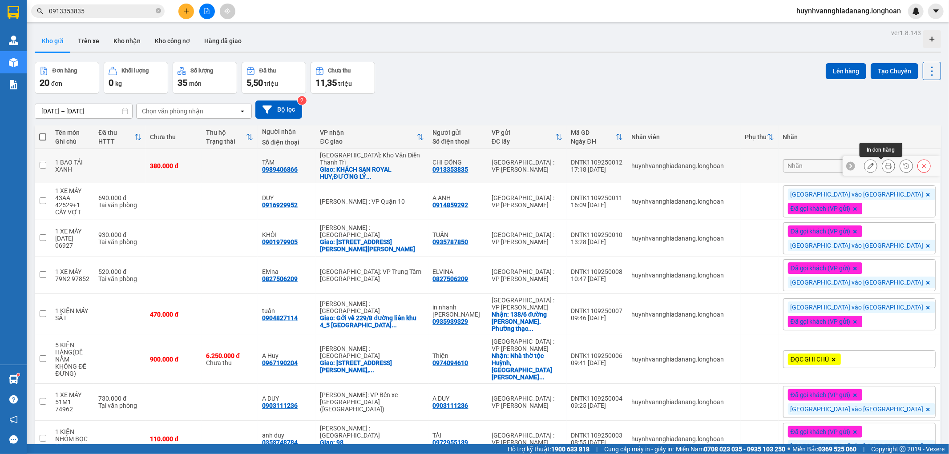
click at [885, 165] on button at bounding box center [888, 166] width 12 height 16
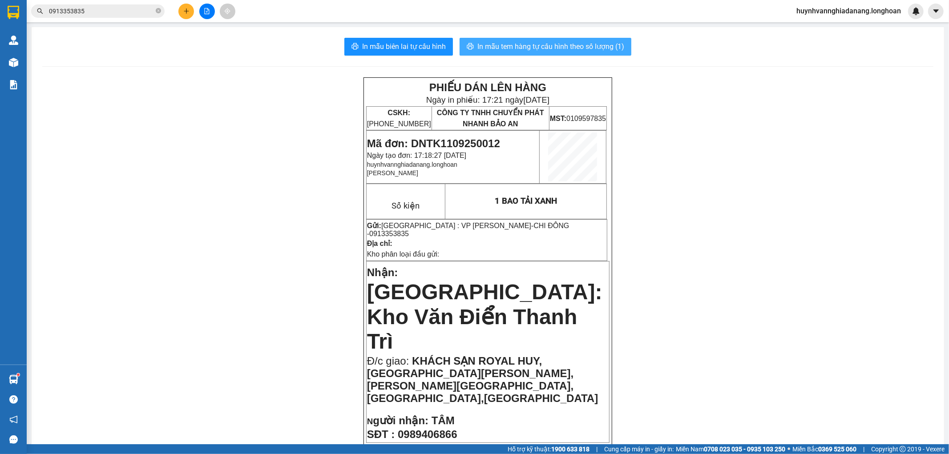
click at [558, 48] on span "In mẫu tem hàng tự cấu hình theo số lượng (1)" at bounding box center [550, 46] width 147 height 11
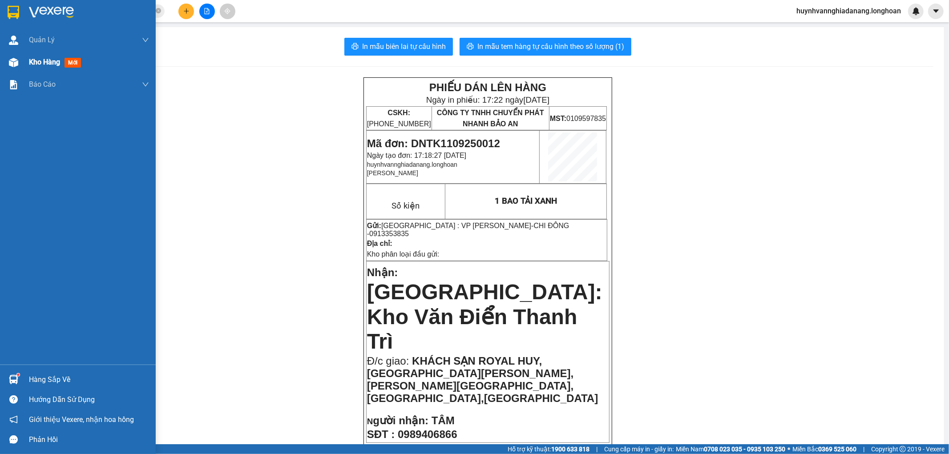
click at [32, 63] on span "Kho hàng" at bounding box center [44, 62] width 31 height 8
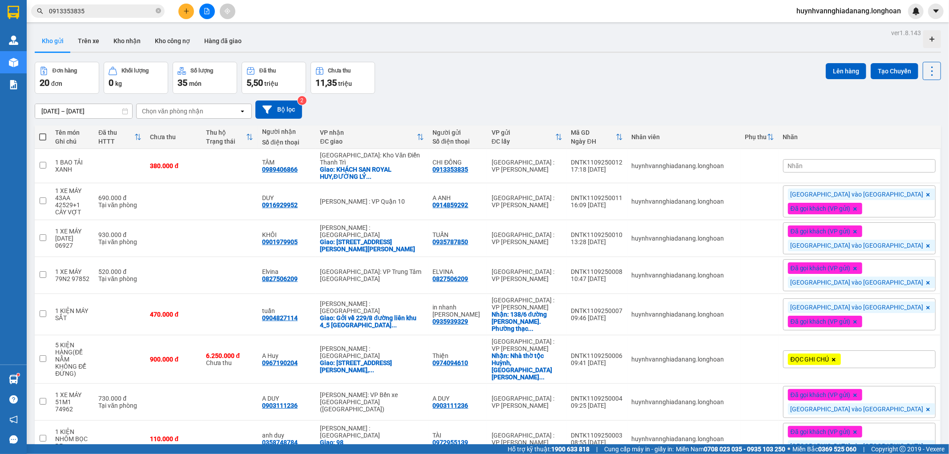
click at [97, 14] on input "0913353835" at bounding box center [101, 11] width 105 height 10
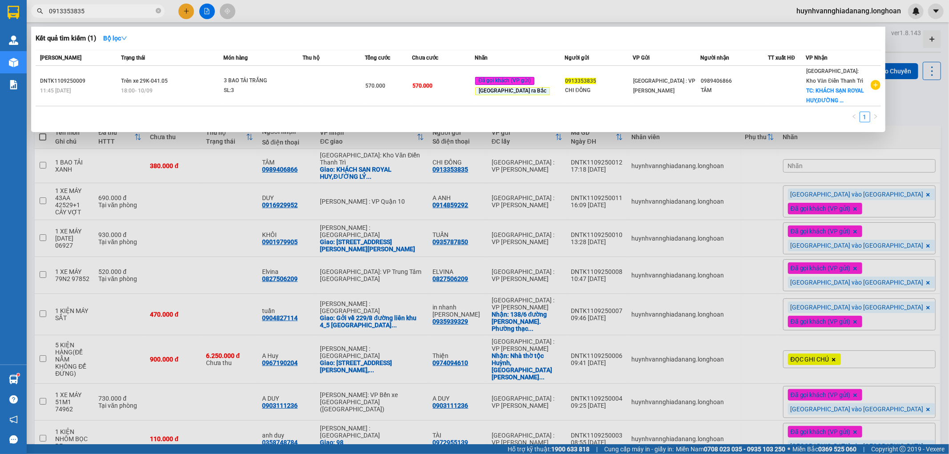
click at [935, 101] on div at bounding box center [474, 227] width 949 height 454
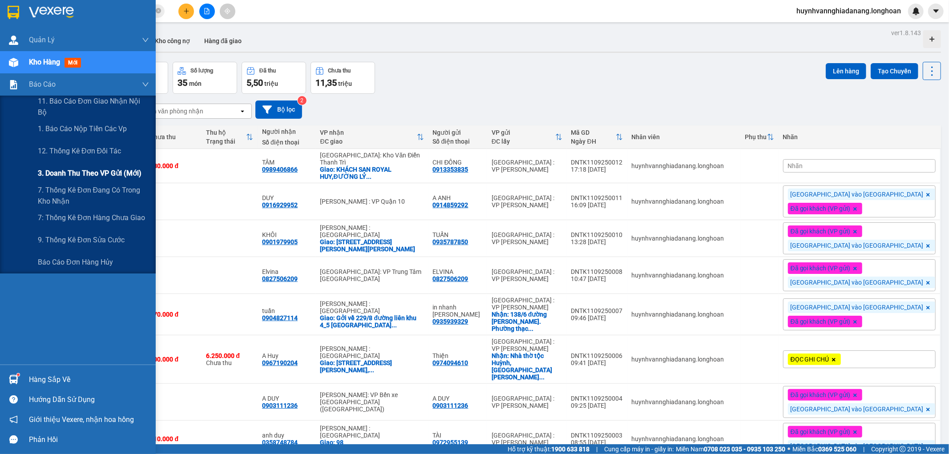
click at [99, 168] on span "3. Doanh Thu theo VP Gửi (mới)" at bounding box center [90, 173] width 104 height 11
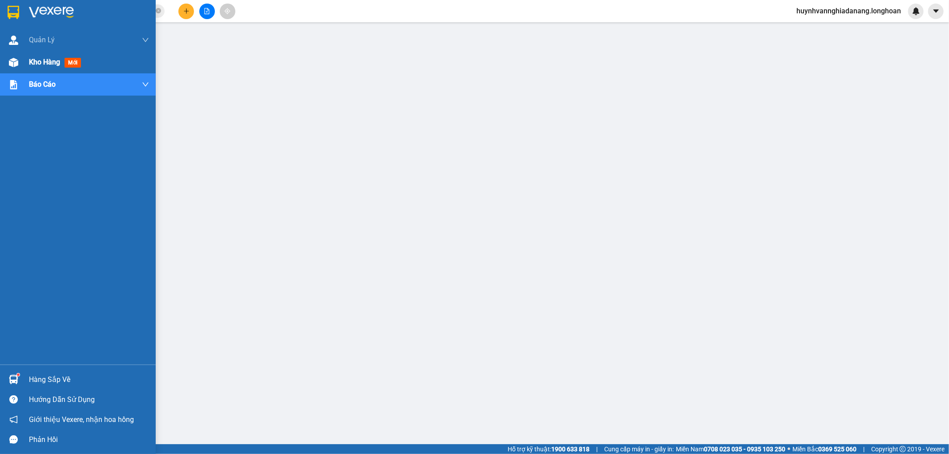
click at [51, 62] on span "Kho hàng" at bounding box center [44, 62] width 31 height 8
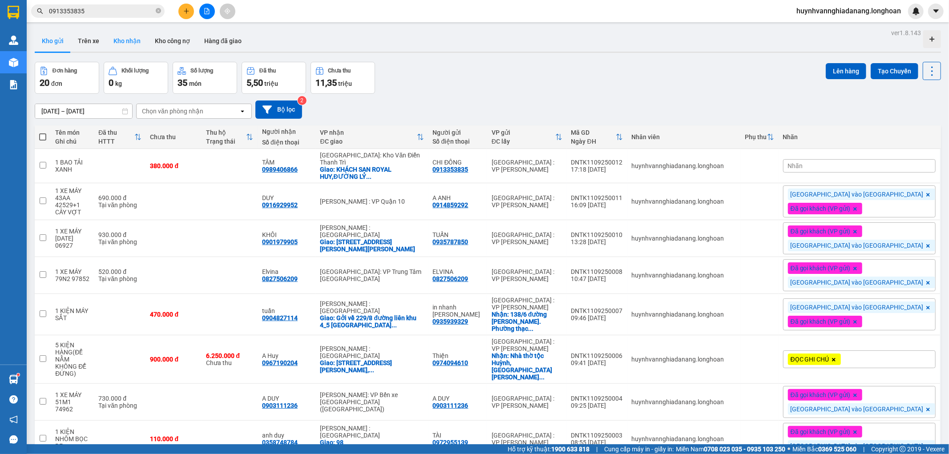
click at [132, 45] on button "Kho nhận" at bounding box center [126, 40] width 41 height 21
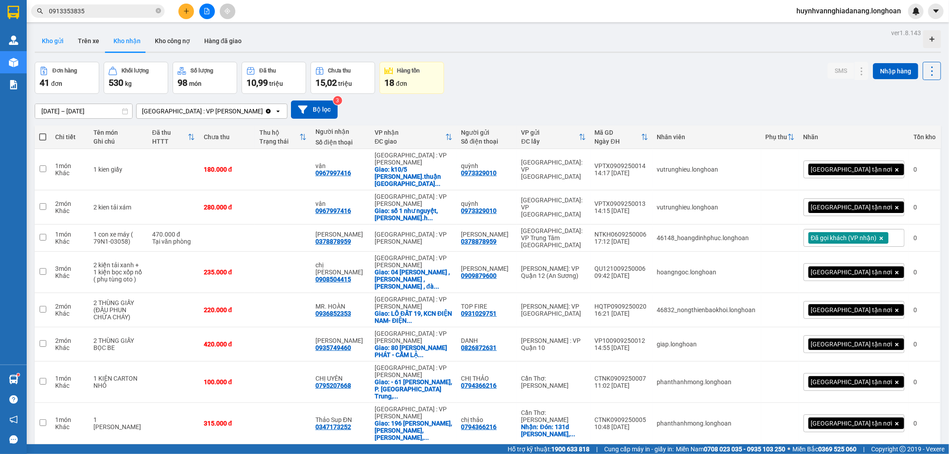
click at [60, 34] on button "Kho gửi" at bounding box center [53, 40] width 36 height 21
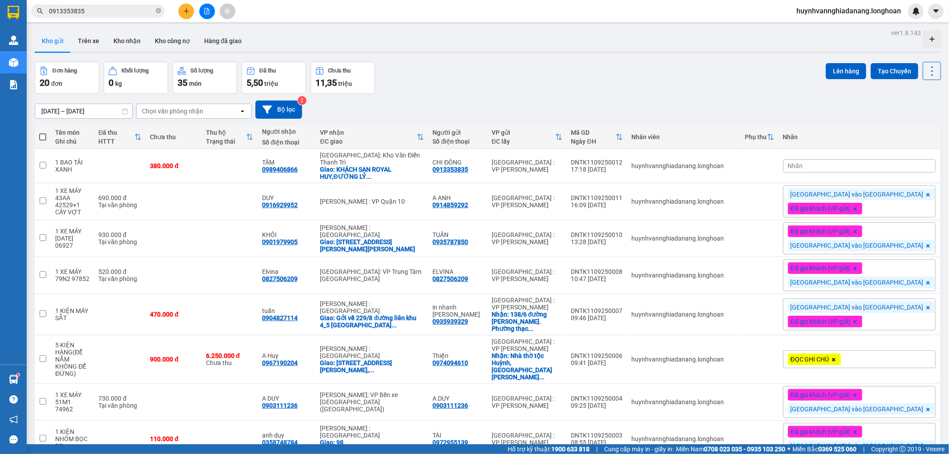
click at [888, 163] on div "Nhãn" at bounding box center [859, 165] width 153 height 13
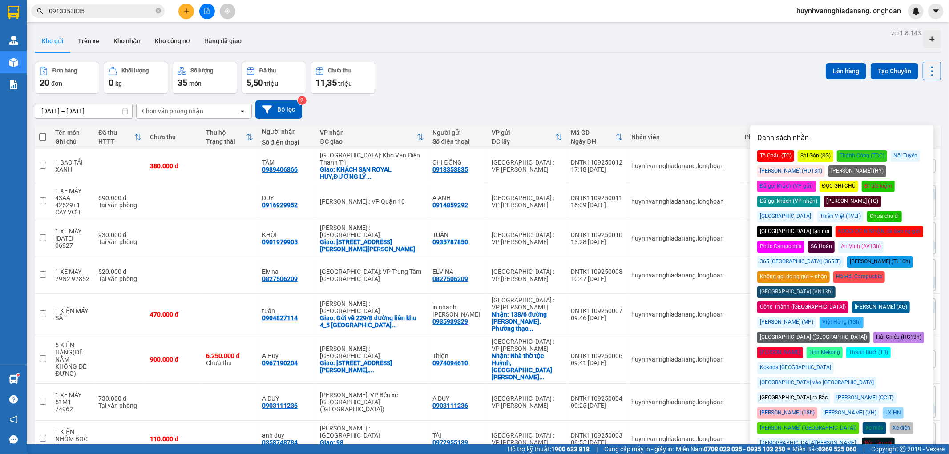
drag, startPoint x: 790, startPoint y: 336, endPoint x: 797, endPoint y: 323, distance: 15.7
click at [790, 392] on div "Đà Nẵng ra Bắc" at bounding box center [793, 398] width 73 height 12
click at [816, 181] on div "Đã gọi khách (VP gửi)" at bounding box center [786, 187] width 59 height 12
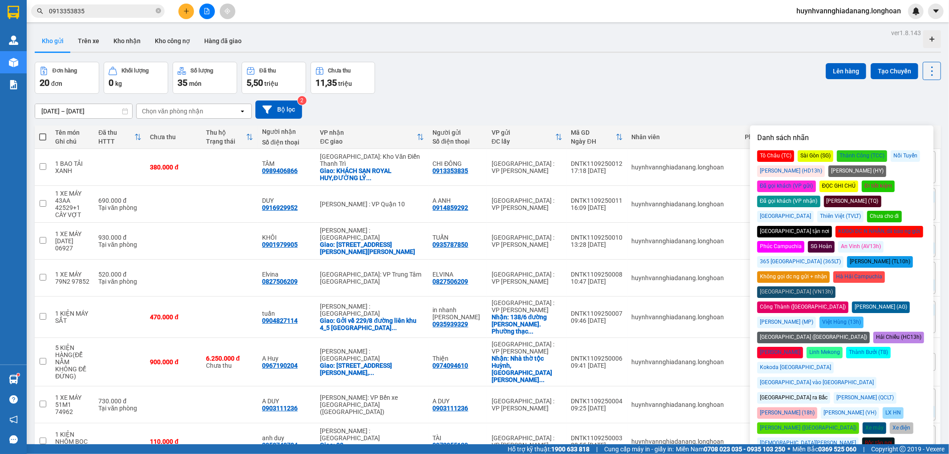
click at [712, 85] on div "Đơn hàng 20 đơn Khối lượng 0 kg Số lượng 35 món Đã thu 5,50 triệu Chưa thu 11,3…" at bounding box center [488, 78] width 906 height 32
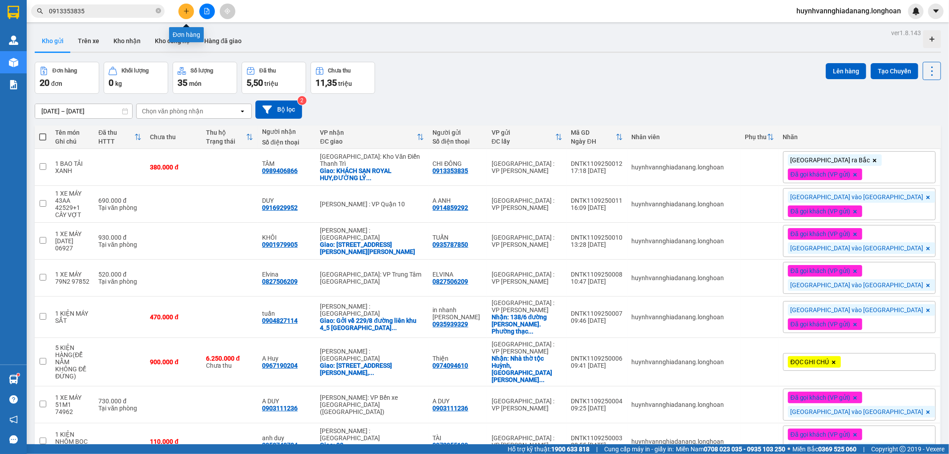
click at [184, 11] on icon "plus" at bounding box center [186, 11] width 5 height 0
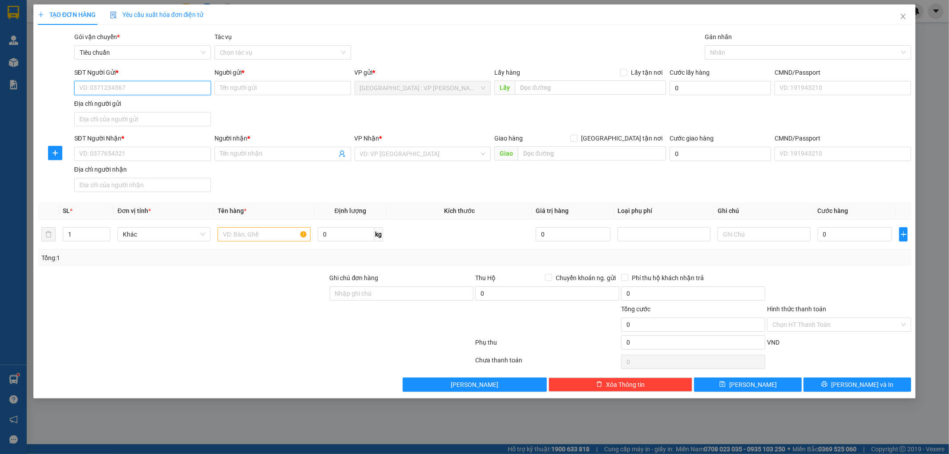
click at [115, 87] on input "SĐT Người Gửi *" at bounding box center [142, 88] width 137 height 14
type input "0705999148"
click at [237, 89] on input "Người gửi *" at bounding box center [282, 88] width 137 height 14
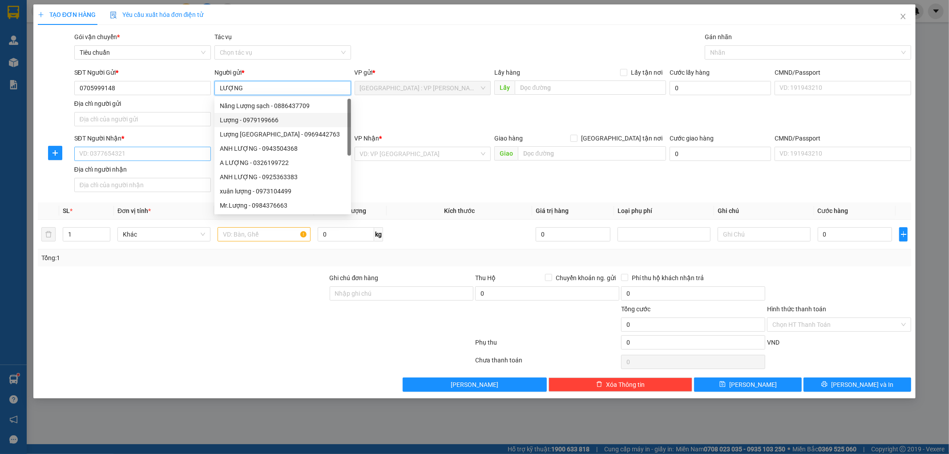
type input "LƯỢNG"
click at [129, 157] on input "SĐT Người Nhận *" at bounding box center [142, 154] width 137 height 14
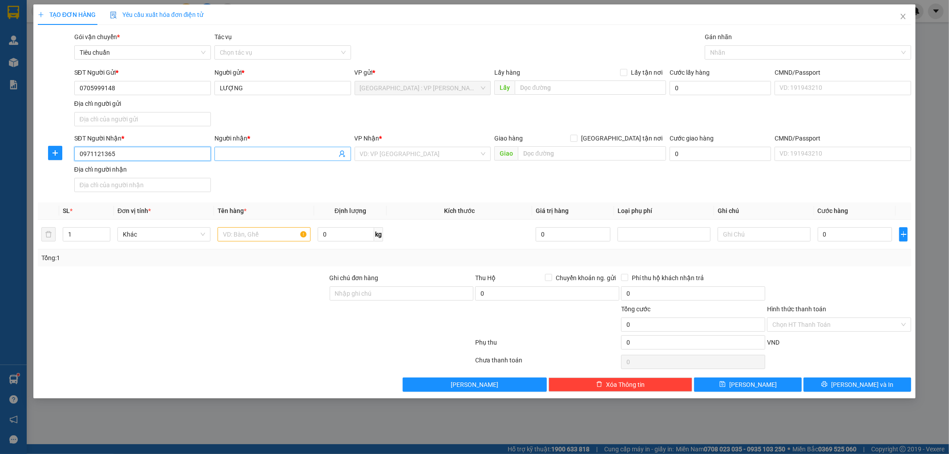
type input "0971121365"
click at [247, 153] on input "Người nhận *" at bounding box center [278, 154] width 117 height 10
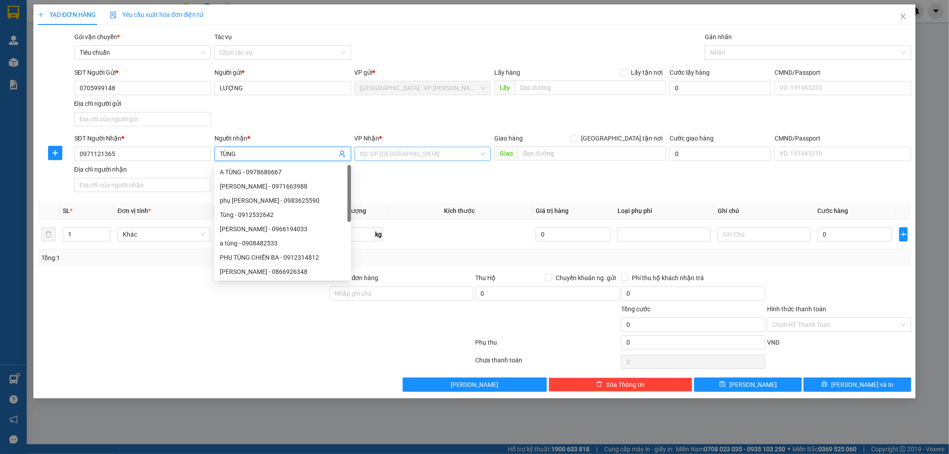
type input "TÙNG"
click at [453, 153] on input "search" at bounding box center [420, 153] width 120 height 13
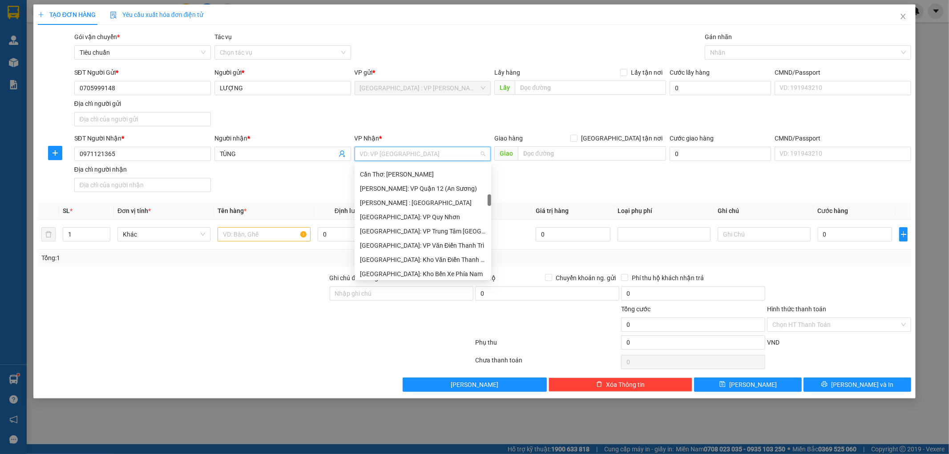
scroll to position [346, 0]
click at [435, 210] on div "[GEOGRAPHIC_DATA]: Kho Văn Điển Thanh Trì" at bounding box center [423, 211] width 126 height 10
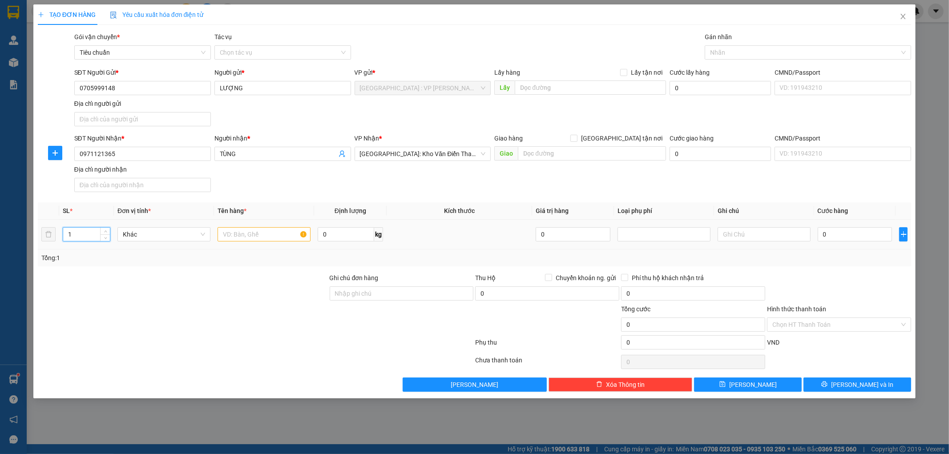
click at [86, 234] on input "1" at bounding box center [86, 234] width 47 height 13
type input "2"
click at [256, 237] on input "text" at bounding box center [264, 234] width 93 height 14
type input "2 THÙNG GIẤY"
click at [407, 297] on input "Ghi chú đơn hàng" at bounding box center [402, 293] width 144 height 14
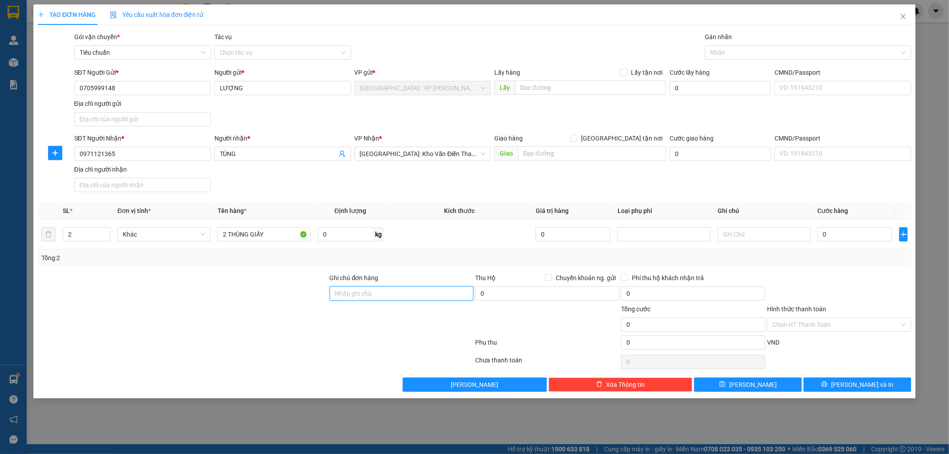
type input "HƯ VỠ KHÔNG ĐỀN"
click at [832, 237] on input "0" at bounding box center [855, 234] width 75 height 14
click at [577, 138] on input "[GEOGRAPHIC_DATA] tận nơi" at bounding box center [573, 138] width 6 height 6
checkbox input "true"
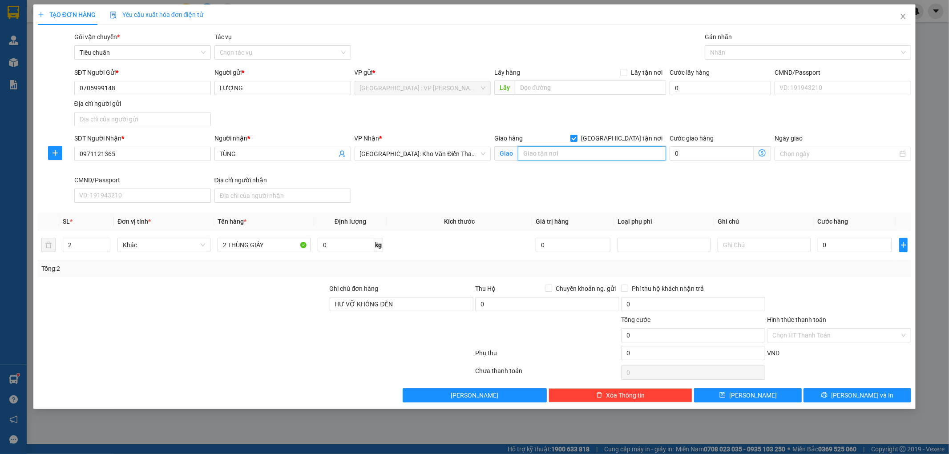
click at [587, 159] on input "text" at bounding box center [592, 153] width 148 height 14
type input "D"
type input "DUYÊN LINH,XÃ ĐÌNH CAO,HUYỆN PHÙ CỪ,HƯNG YÊN"
click at [842, 246] on input "0" at bounding box center [855, 245] width 75 height 14
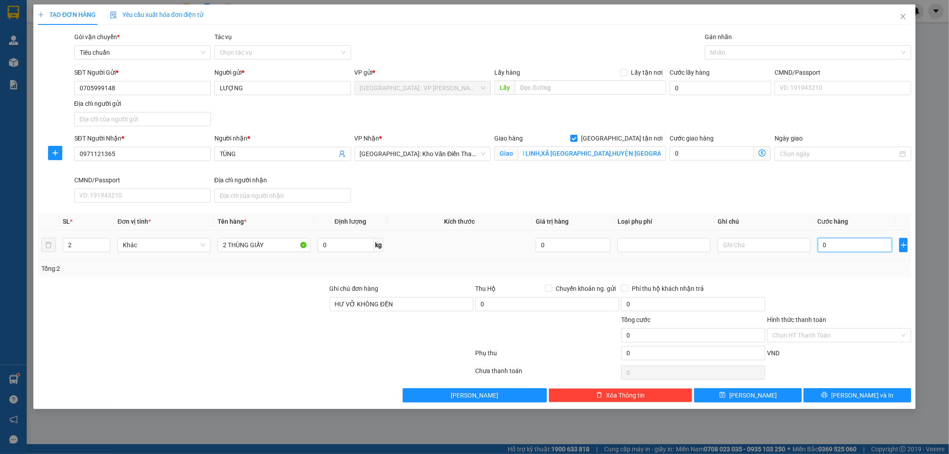
scroll to position [0, 0]
type input "1"
type input "18"
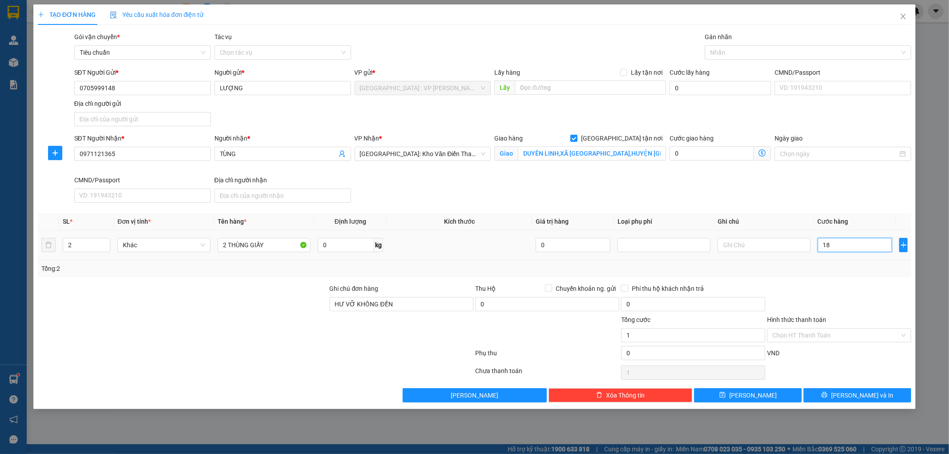
type input "18"
type input "180"
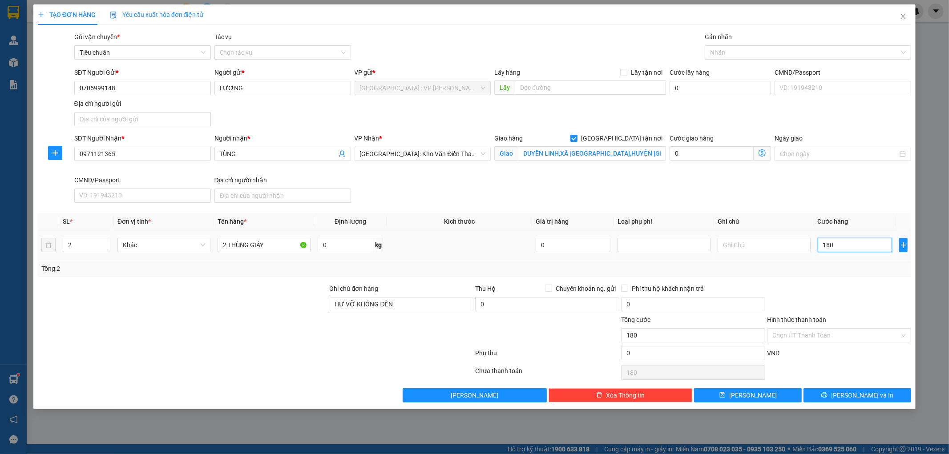
type input "1.800"
type input "18.000"
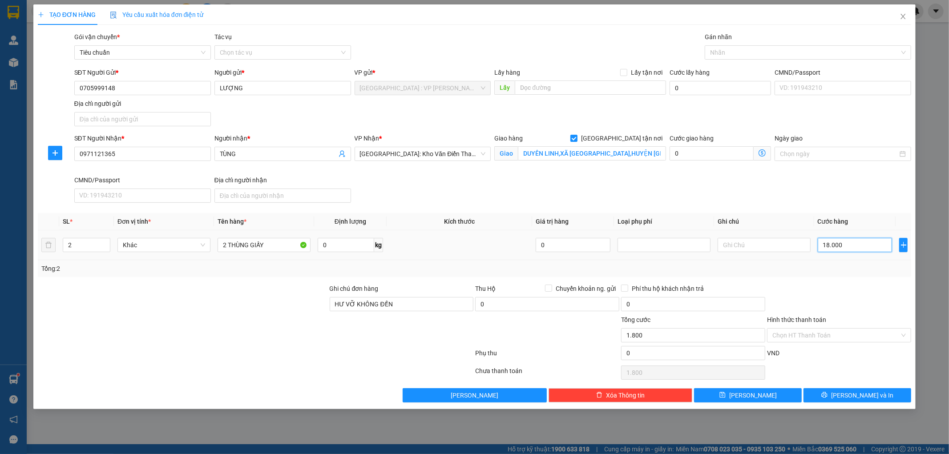
type input "18.000"
type input "180.000"
drag, startPoint x: 742, startPoint y: 52, endPoint x: 750, endPoint y: 58, distance: 10.1
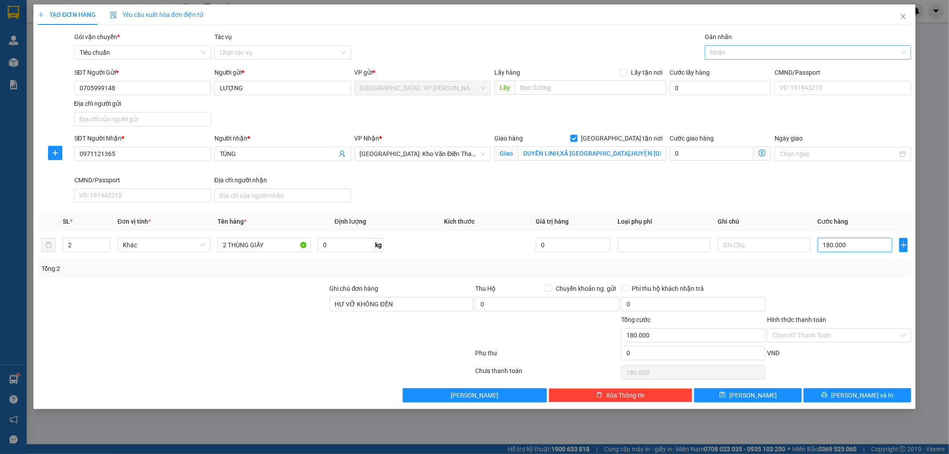
click at [743, 52] on div at bounding box center [803, 52] width 193 height 11
type input "180.000"
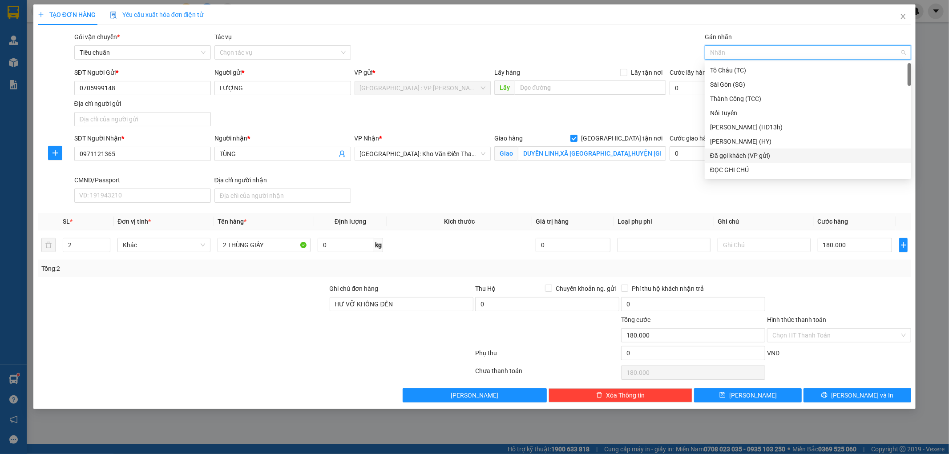
click at [772, 152] on div "Đã gọi khách (VP gửi)" at bounding box center [808, 156] width 196 height 10
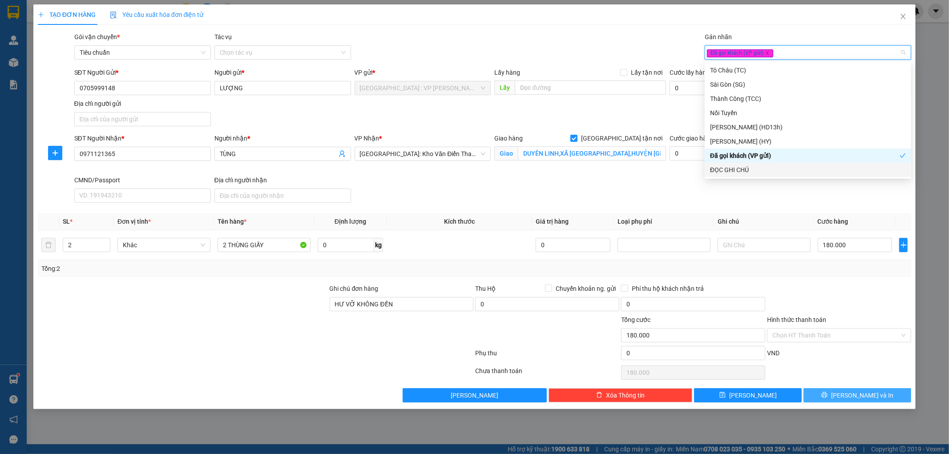
click at [864, 396] on span "[PERSON_NAME] và In" at bounding box center [862, 396] width 62 height 10
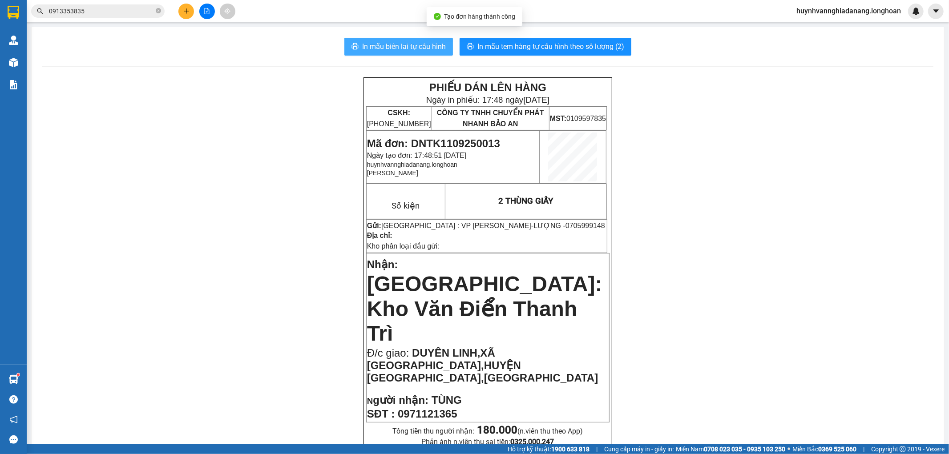
click at [395, 46] on span "In mẫu biên lai tự cấu hình" at bounding box center [404, 46] width 84 height 11
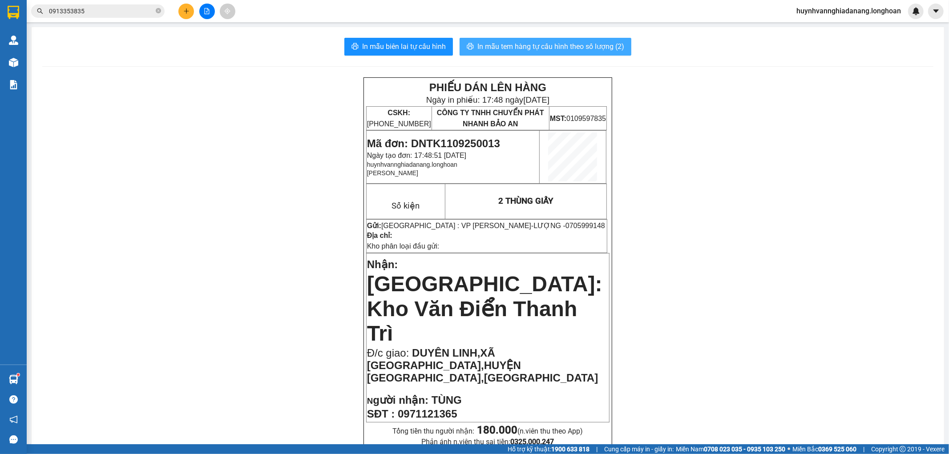
click at [549, 45] on span "In mẫu tem hàng tự cấu hình theo số lượng (2)" at bounding box center [550, 46] width 147 height 11
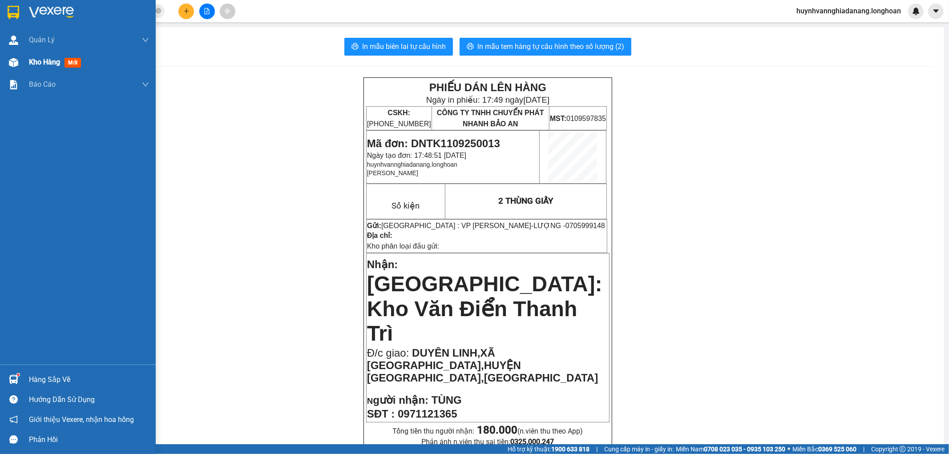
click at [36, 61] on span "Kho hàng" at bounding box center [44, 62] width 31 height 8
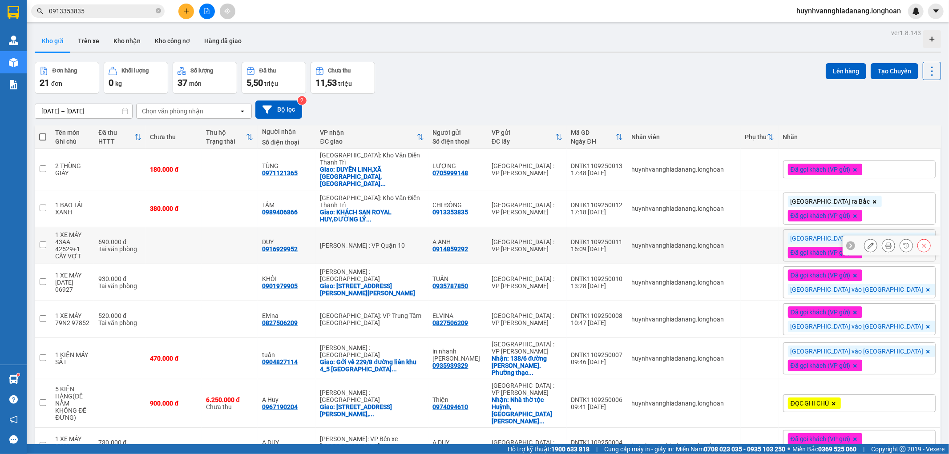
click at [885, 242] on icon at bounding box center [888, 245] width 6 height 6
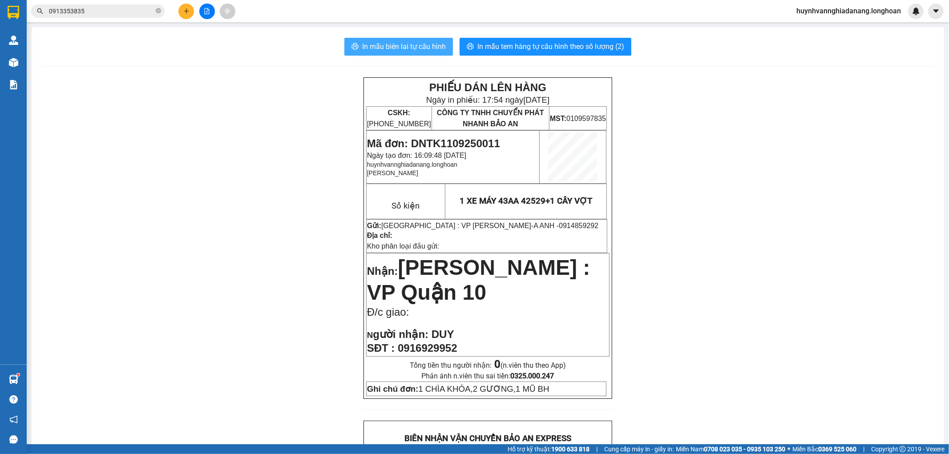
click at [401, 47] on span "In mẫu biên lai tự cấu hình" at bounding box center [404, 46] width 84 height 11
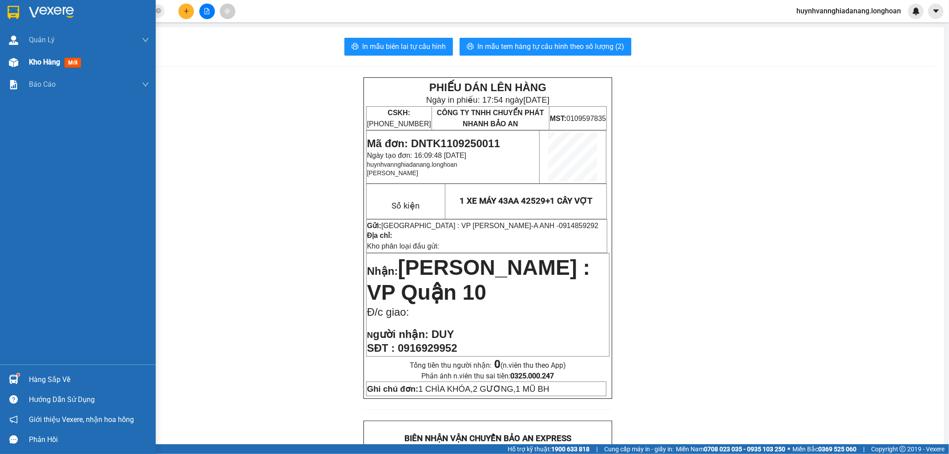
click at [24, 62] on div "Kho hàng mới" at bounding box center [78, 62] width 156 height 22
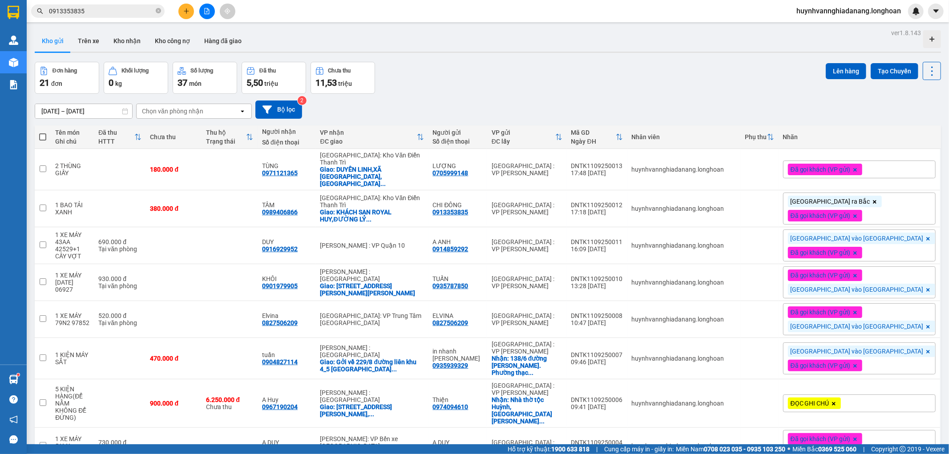
click at [851, 165] on span "Đã gọi khách (VP gửi)" at bounding box center [821, 169] width 60 height 8
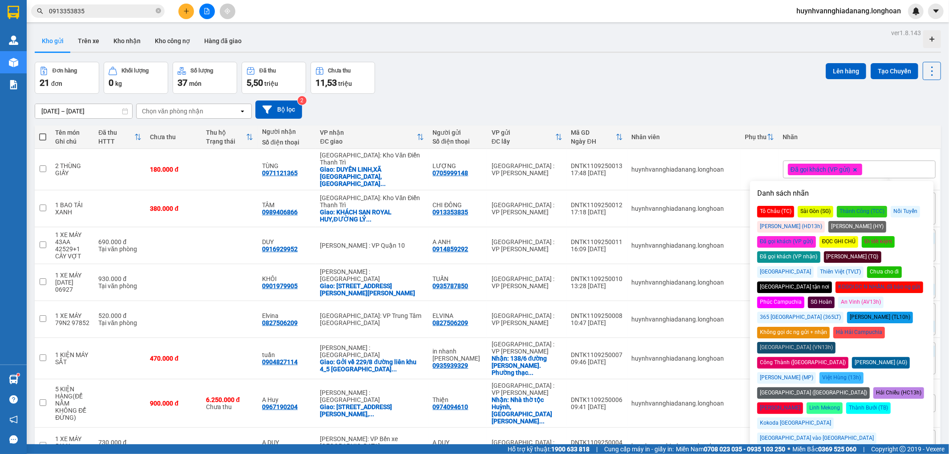
click at [785, 448] on div "[GEOGRAPHIC_DATA] ra Bắc" at bounding box center [793, 454] width 73 height 12
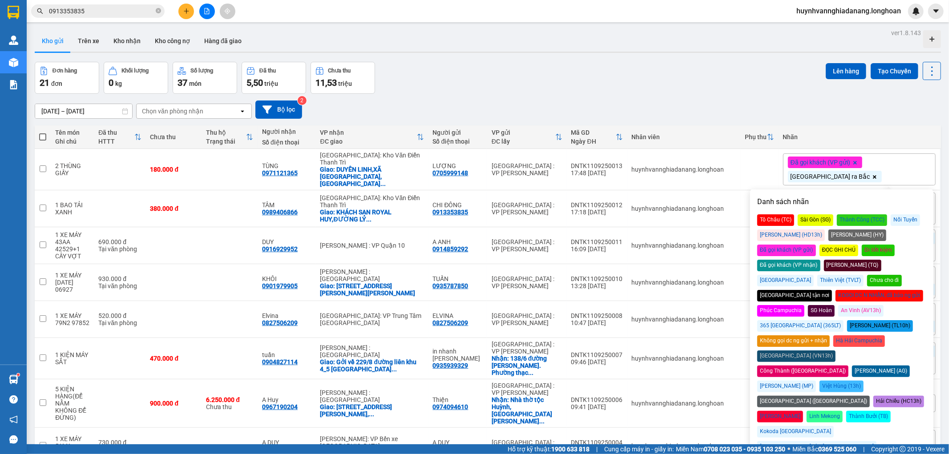
click at [629, 101] on div "11/08/2025 – 11/09/2025 Press the down arrow key to interact with the calendar …" at bounding box center [488, 110] width 906 height 18
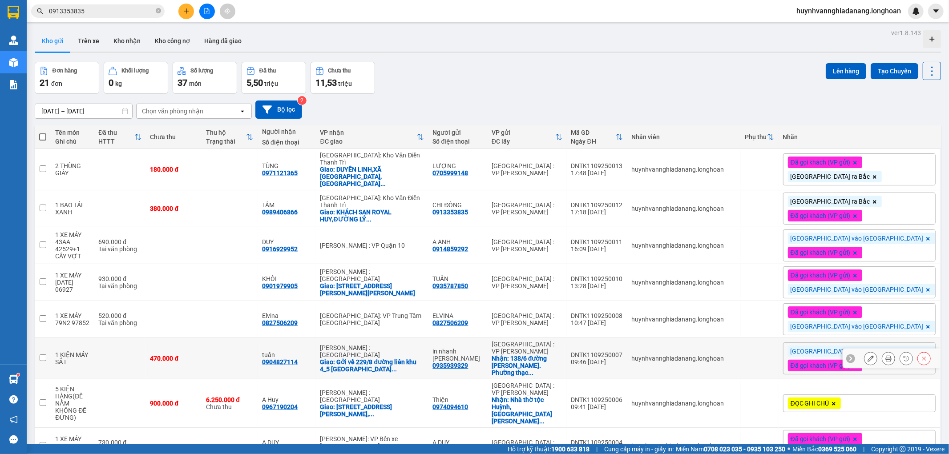
click at [884, 351] on button at bounding box center [888, 359] width 12 height 16
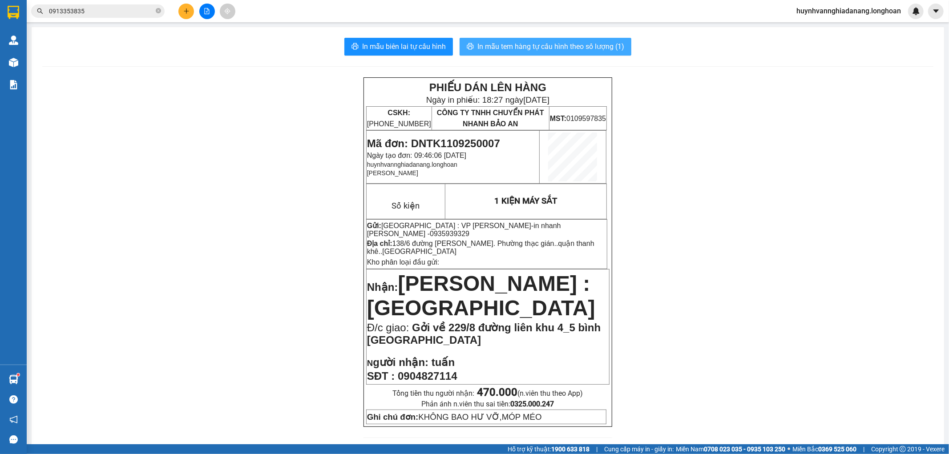
click at [556, 48] on span "In mẫu tem hàng tự cấu hình theo số lượng (1)" at bounding box center [550, 46] width 147 height 11
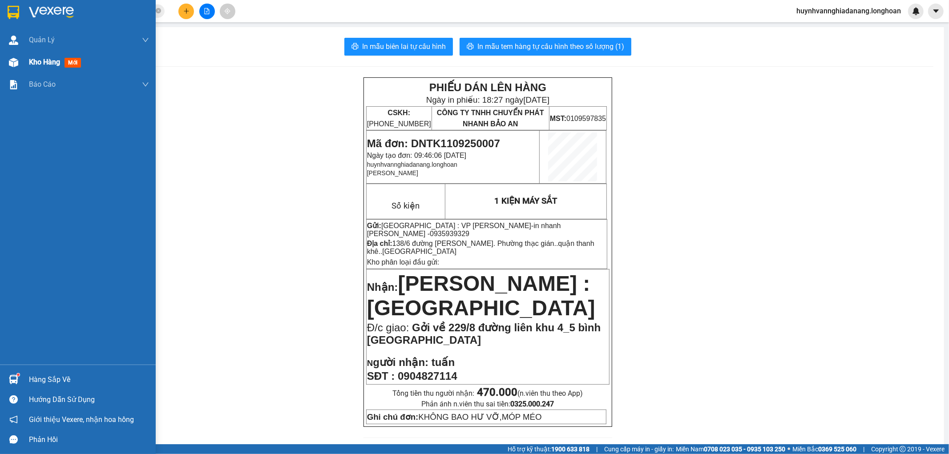
click at [40, 61] on span "Kho hàng" at bounding box center [44, 62] width 31 height 8
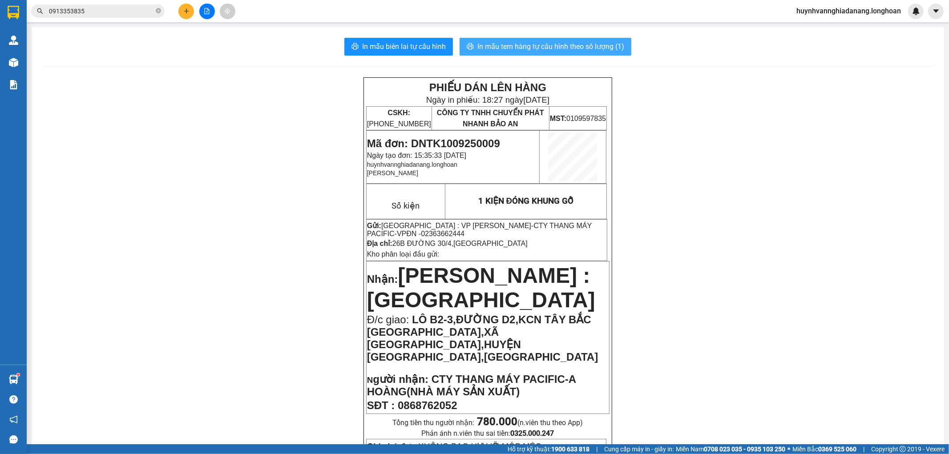
click at [536, 47] on span "In mẫu tem hàng tự cấu hình theo số lượng (1)" at bounding box center [550, 46] width 147 height 11
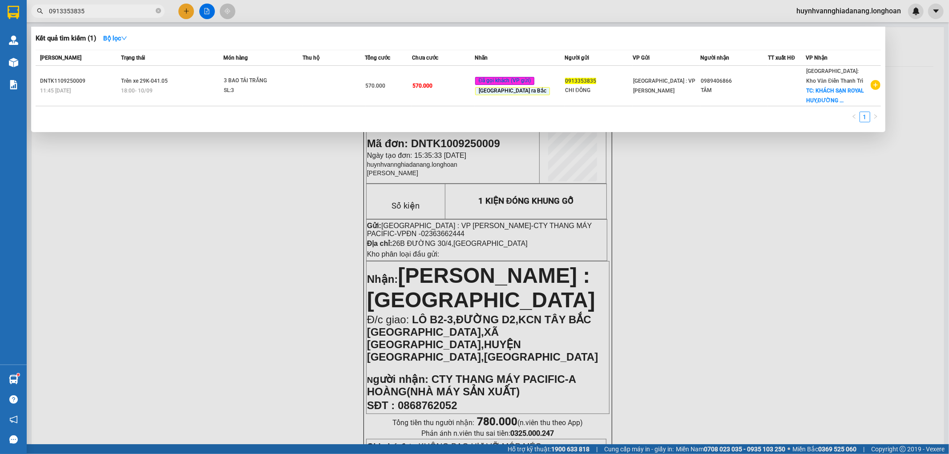
click at [122, 14] on input "0913353835" at bounding box center [101, 11] width 105 height 10
type input "0"
type input "09662233"
click at [209, 181] on div at bounding box center [474, 227] width 949 height 454
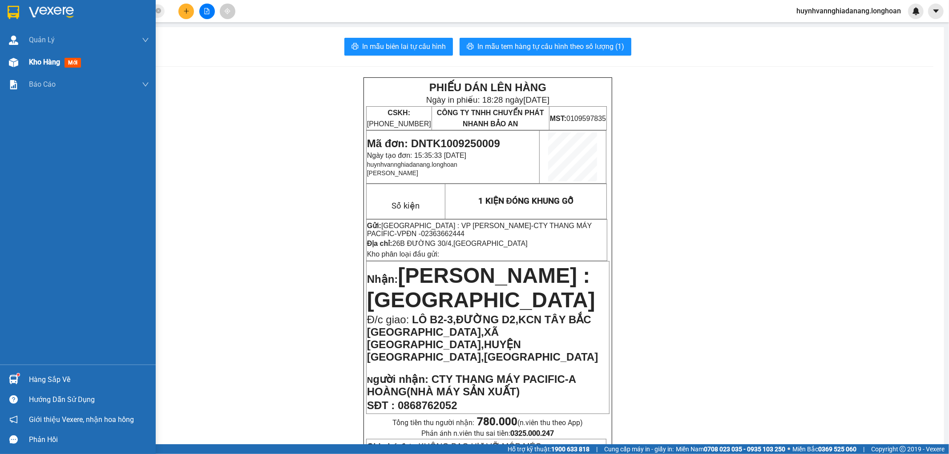
click at [30, 60] on span "Kho hàng" at bounding box center [44, 62] width 31 height 8
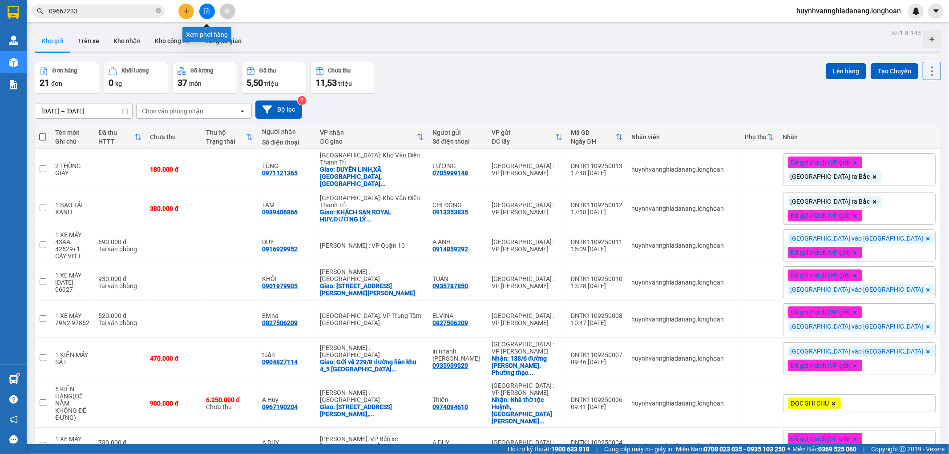
click at [206, 16] on button at bounding box center [207, 12] width 16 height 16
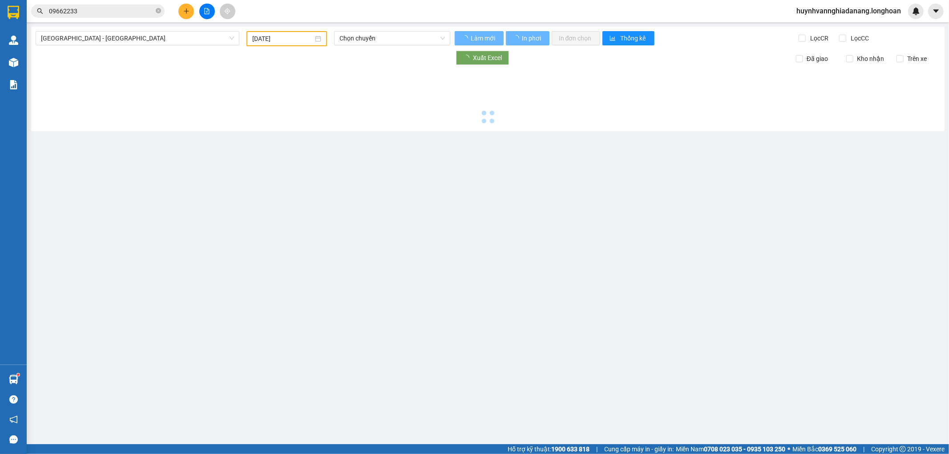
type input "11/09/2025"
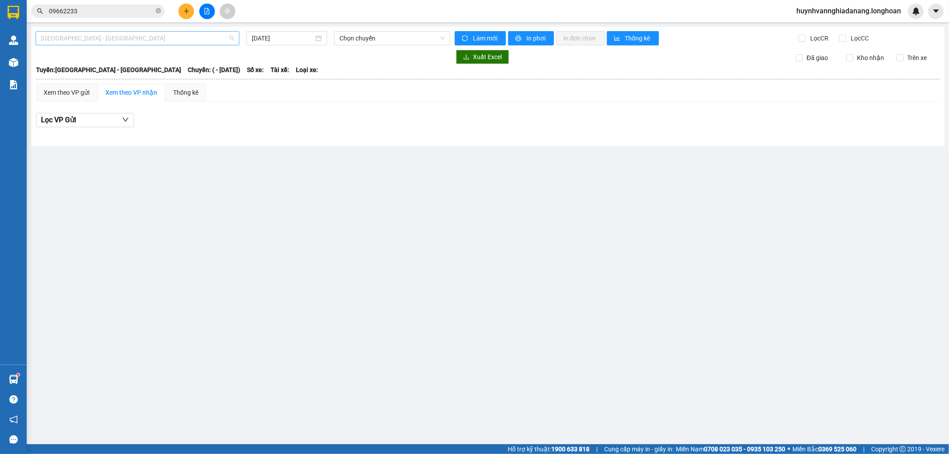
click at [202, 37] on span "Hải Phòng - Hà Nội" at bounding box center [137, 38] width 193 height 13
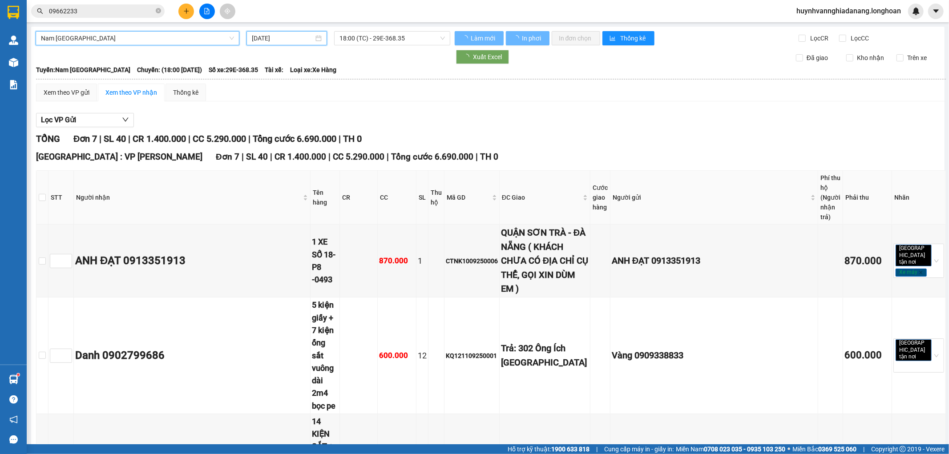
click at [294, 36] on input "11/09/2025" at bounding box center [283, 38] width 62 height 10
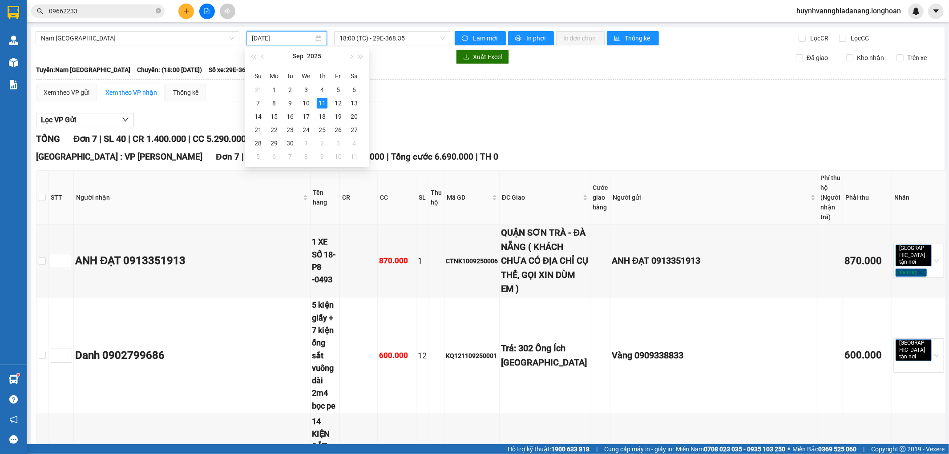
click at [438, 120] on div "Lọc VP Gửi" at bounding box center [491, 120] width 910 height 15
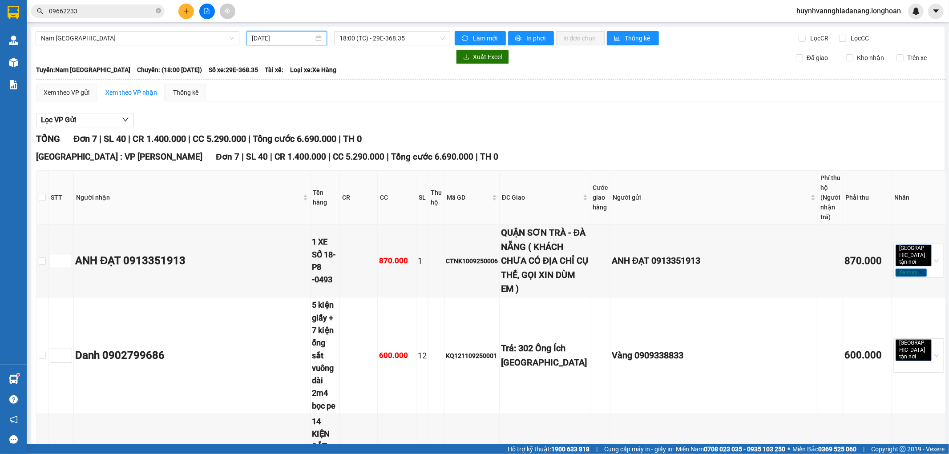
click at [288, 36] on input "11/09/2025" at bounding box center [283, 38] width 62 height 10
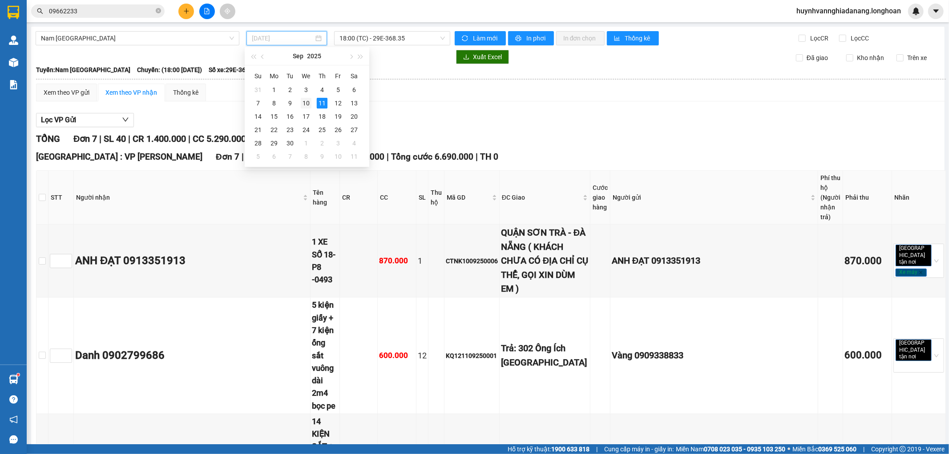
click at [308, 102] on div "10" at bounding box center [306, 103] width 11 height 11
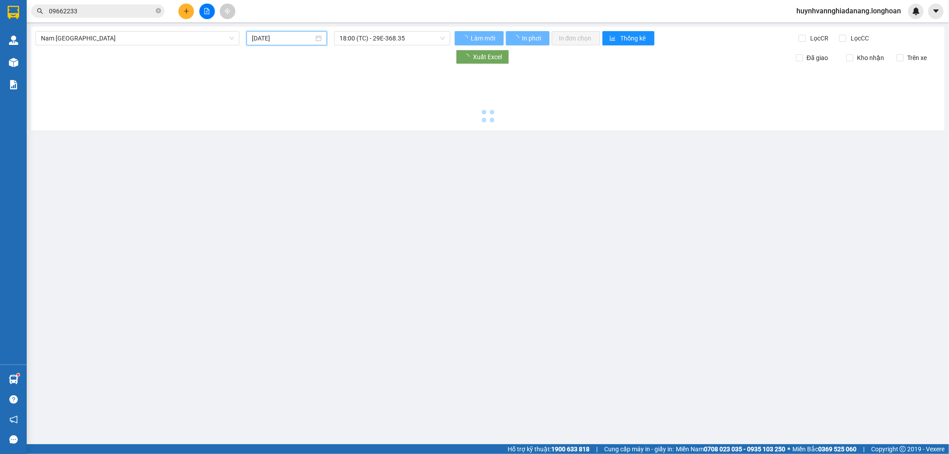
type input "10/09/2025"
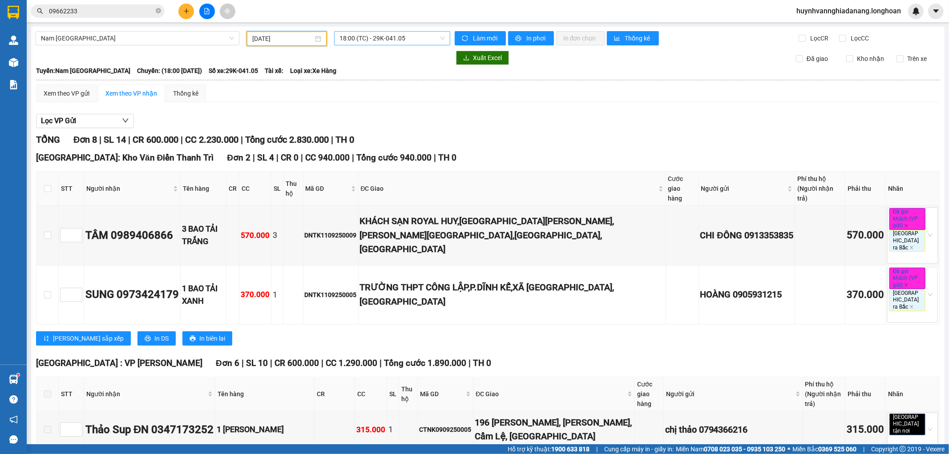
click at [386, 37] on span "18:00 (TC) - 29K-041.05" at bounding box center [391, 38] width 105 height 13
click at [384, 85] on div "22:00 (TC) - 29K-107.57" at bounding box center [371, 85] width 69 height 10
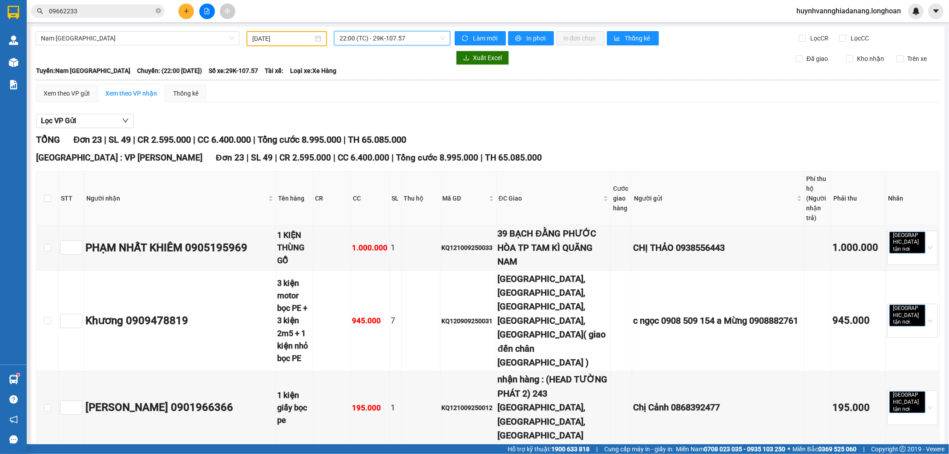
drag, startPoint x: 197, startPoint y: 410, endPoint x: 203, endPoint y: 401, distance: 10.6
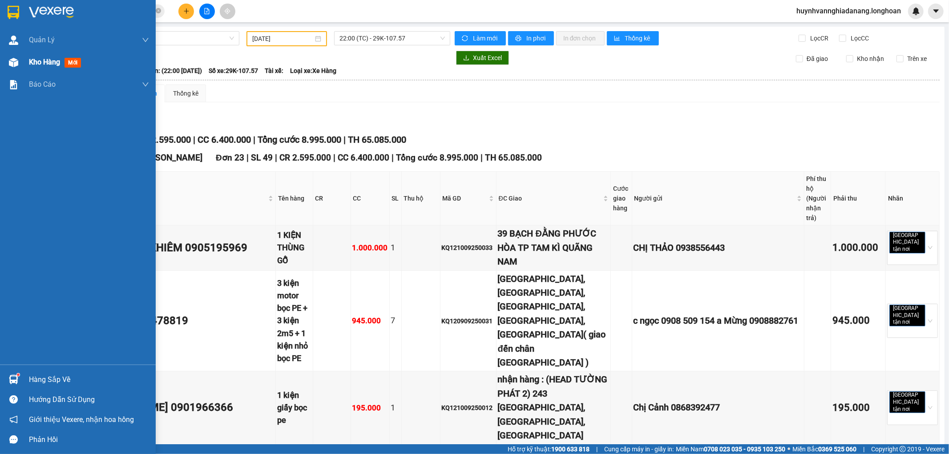
click at [28, 62] on div "Kho hàng mới" at bounding box center [78, 62] width 156 height 22
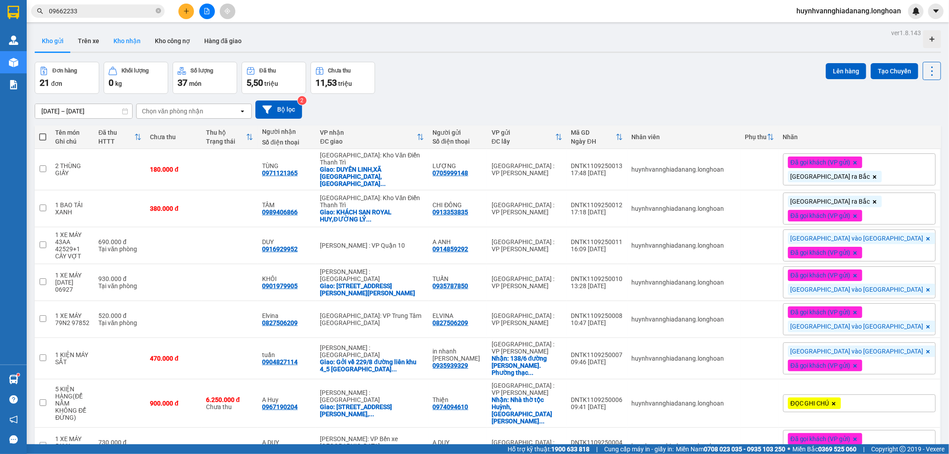
click at [130, 46] on button "Kho nhận" at bounding box center [126, 40] width 41 height 21
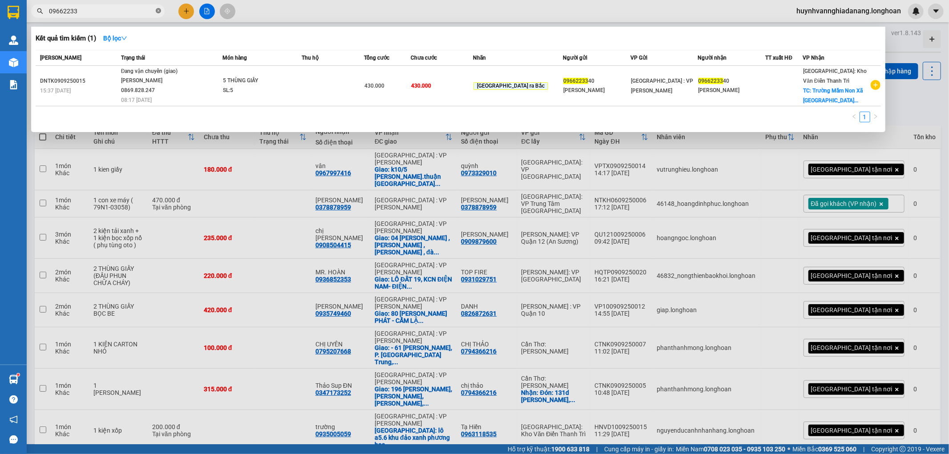
click at [158, 7] on span at bounding box center [158, 11] width 5 height 8
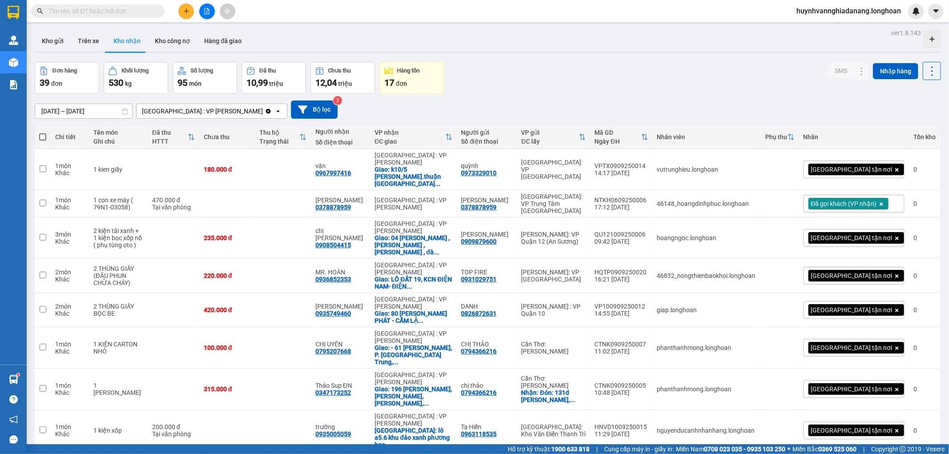
click at [143, 9] on input "text" at bounding box center [101, 11] width 105 height 10
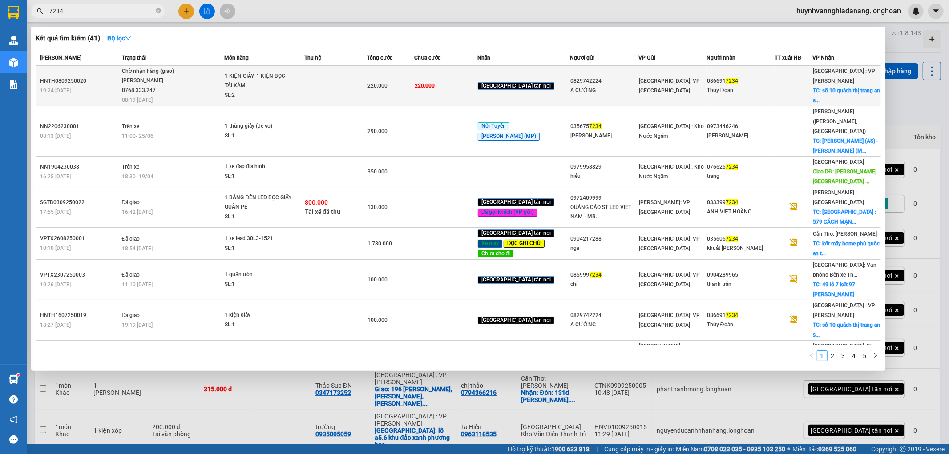
type input "7234"
click at [330, 84] on td at bounding box center [335, 86] width 63 height 40
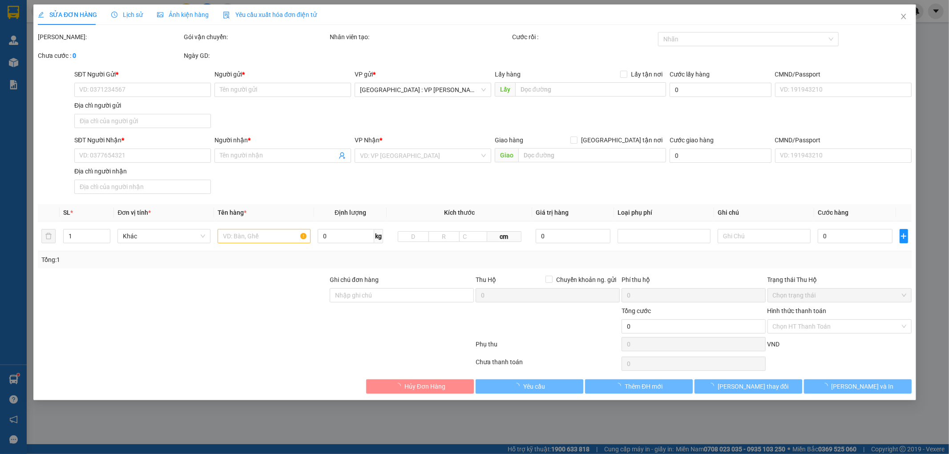
type input "0829742224"
type input "A CƯỜNG"
type input "0866917234"
type input "Thủy Đoàn"
checkbox input "true"
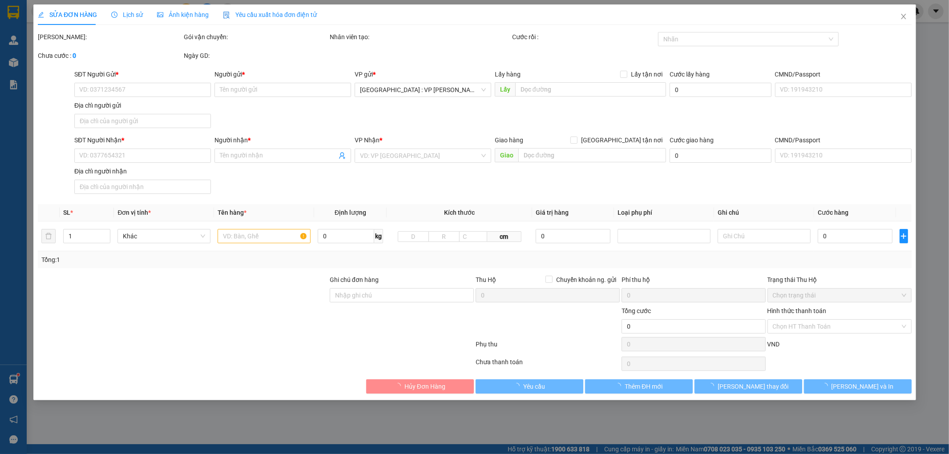
type input "số 10 quách thị trang an sơn tp tam kỳ quảng nam"
type input "220.000"
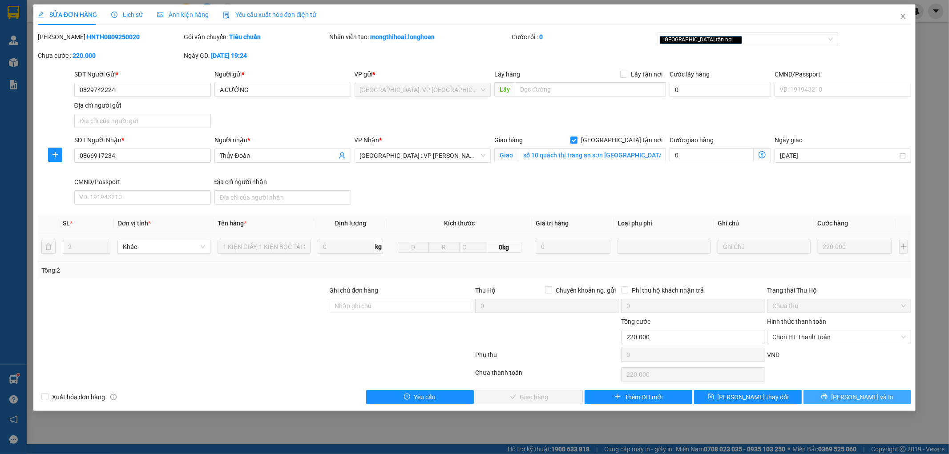
click at [863, 403] on button "[PERSON_NAME] và In" at bounding box center [857, 397] width 108 height 14
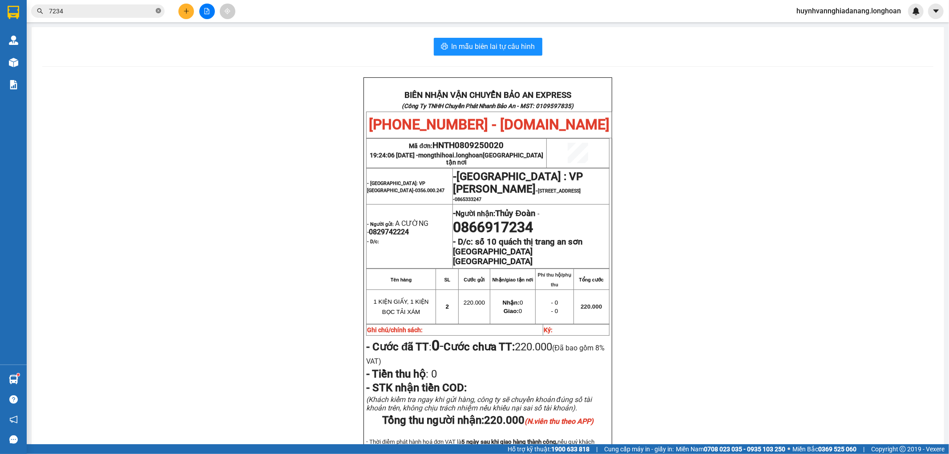
click at [158, 10] on icon "close-circle" at bounding box center [158, 10] width 5 height 5
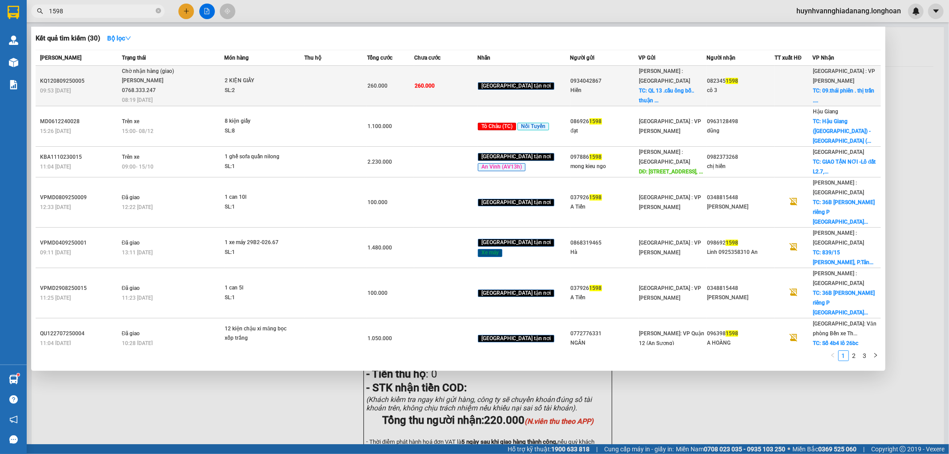
type input "1598"
click at [319, 84] on td at bounding box center [335, 86] width 63 height 40
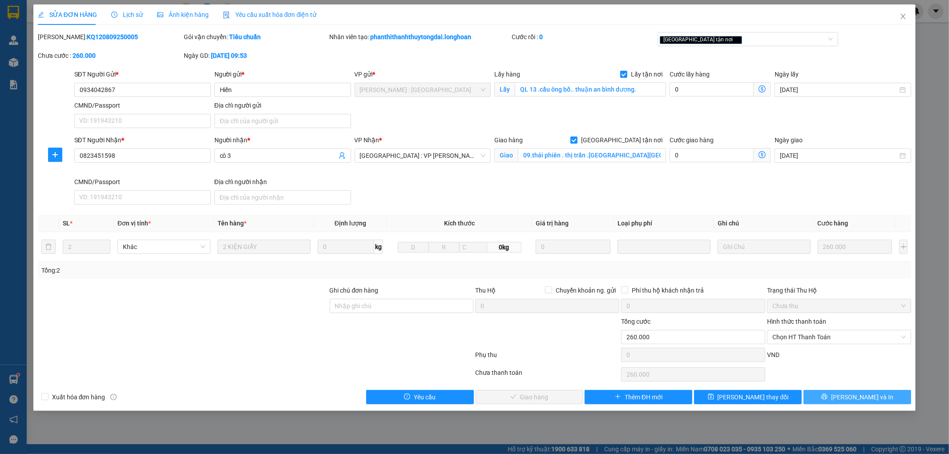
click at [874, 395] on span "[PERSON_NAME] và In" at bounding box center [862, 397] width 62 height 10
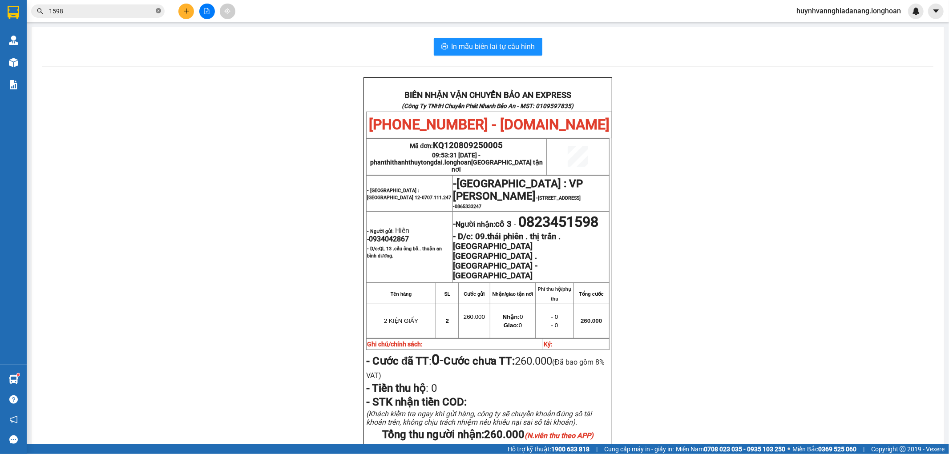
click at [160, 11] on icon "close-circle" at bounding box center [158, 10] width 5 height 5
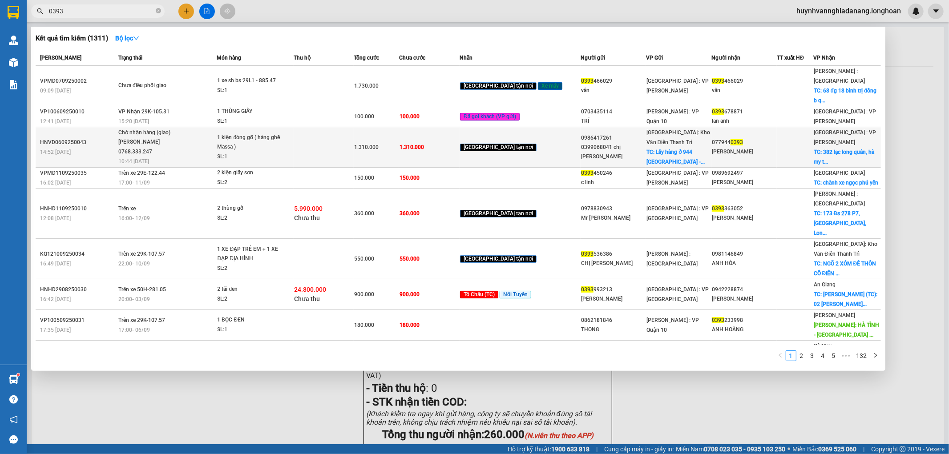
type input "0393"
click at [328, 130] on td at bounding box center [324, 147] width 61 height 40
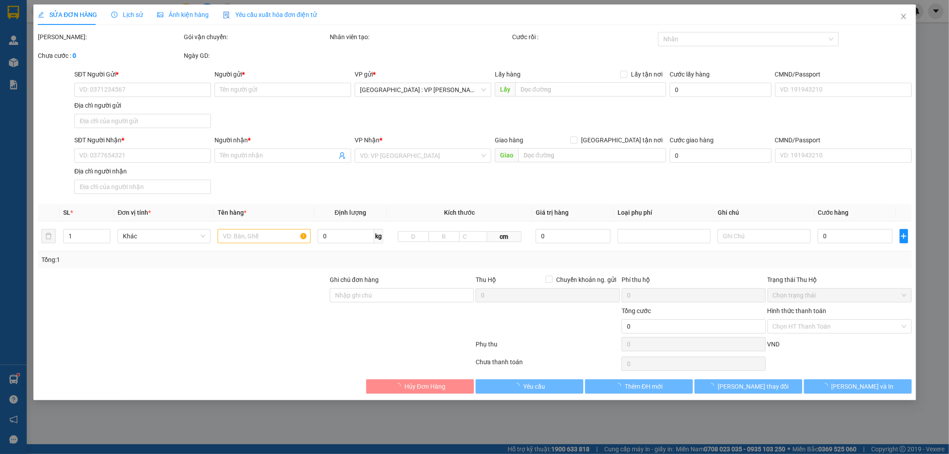
type input "0986417261"
type input "0399068041 chị [PERSON_NAME]"
checkbox input "true"
type input "Lấy hàng ở 944 Bạch Đằng - Hai Bà Trưng"
type input "0779440393"
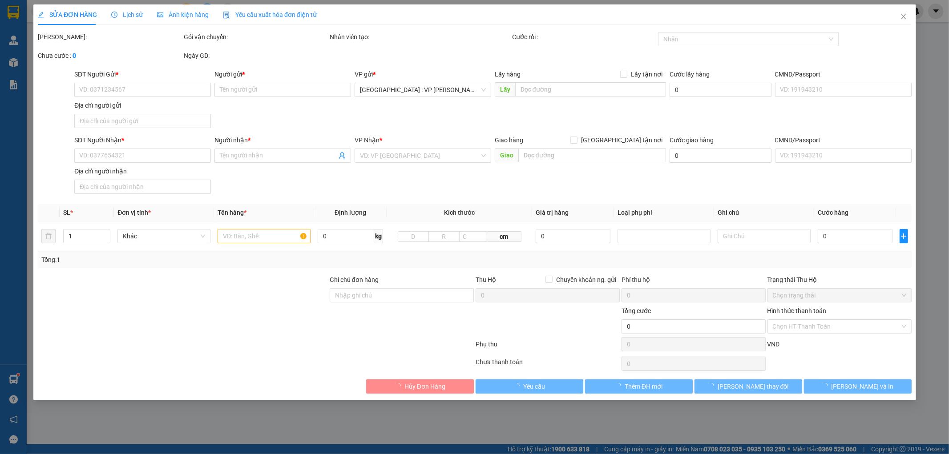
type input "[PERSON_NAME]"
checkbox input "true"
type input "382 lạc long quân, hà my tây, phường điện dương, thị xã điện bàn, quảng nam."
type input "1.310.000"
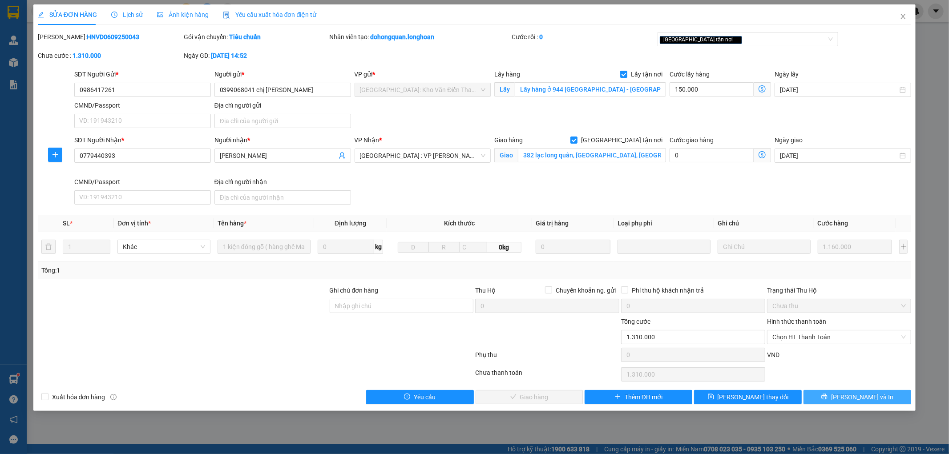
click at [859, 399] on span "[PERSON_NAME] và In" at bounding box center [862, 397] width 62 height 10
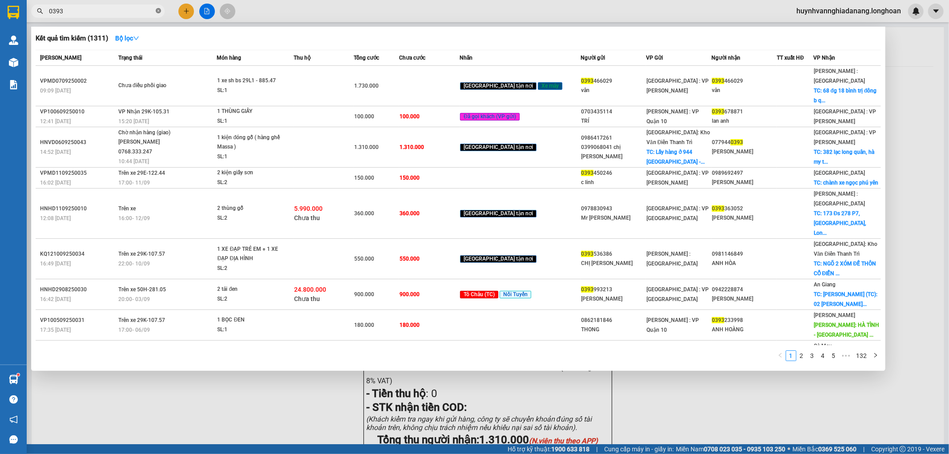
click at [158, 12] on icon "close-circle" at bounding box center [158, 10] width 5 height 5
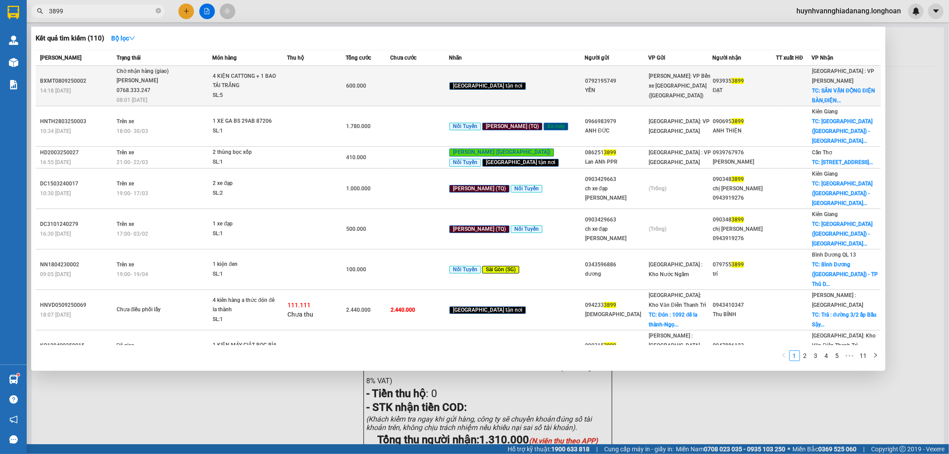
type input "3899"
click at [286, 81] on span "4 KIỆN CATTONG + 1 BAO TẢI TRẮNG SL: 5" at bounding box center [250, 86] width 74 height 29
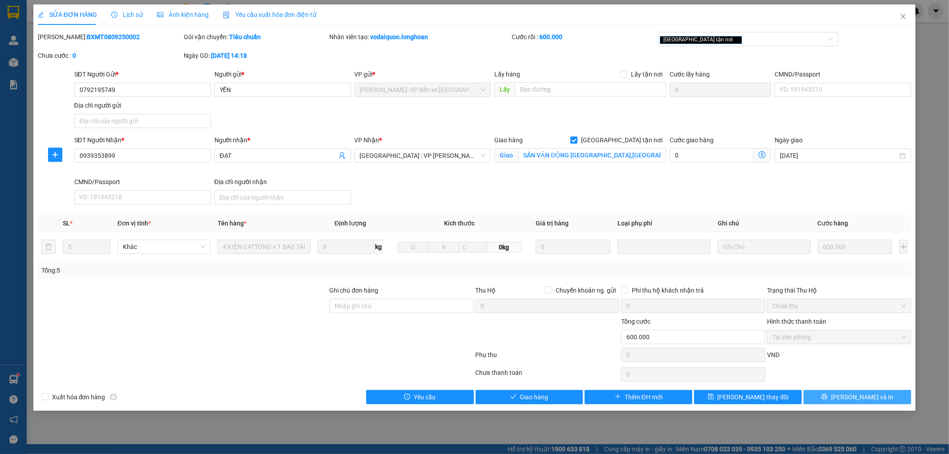
click at [839, 394] on button "[PERSON_NAME] và In" at bounding box center [857, 397] width 108 height 14
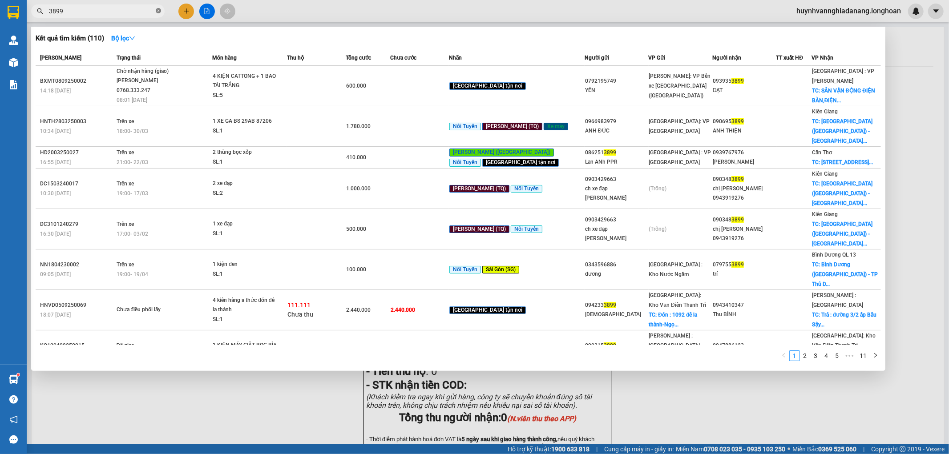
click at [157, 11] on icon "close-circle" at bounding box center [158, 10] width 5 height 5
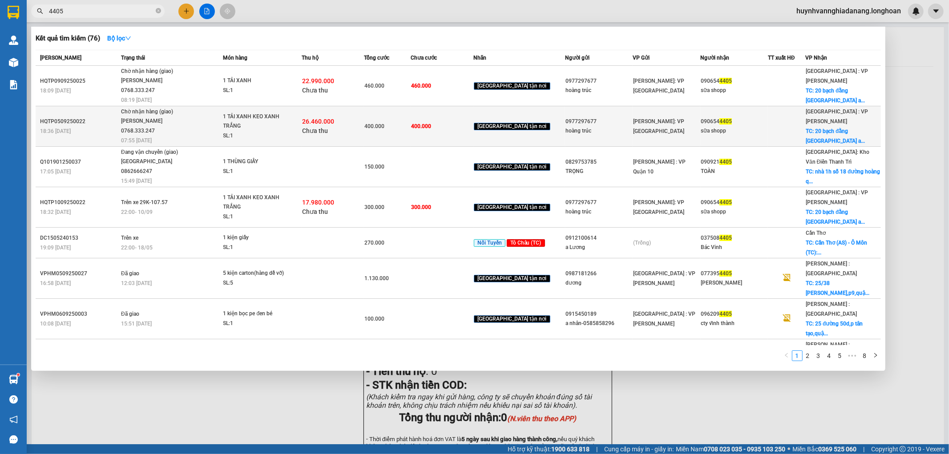
type input "4405"
click at [345, 123] on div "26.460.000 Chưa thu" at bounding box center [332, 126] width 61 height 19
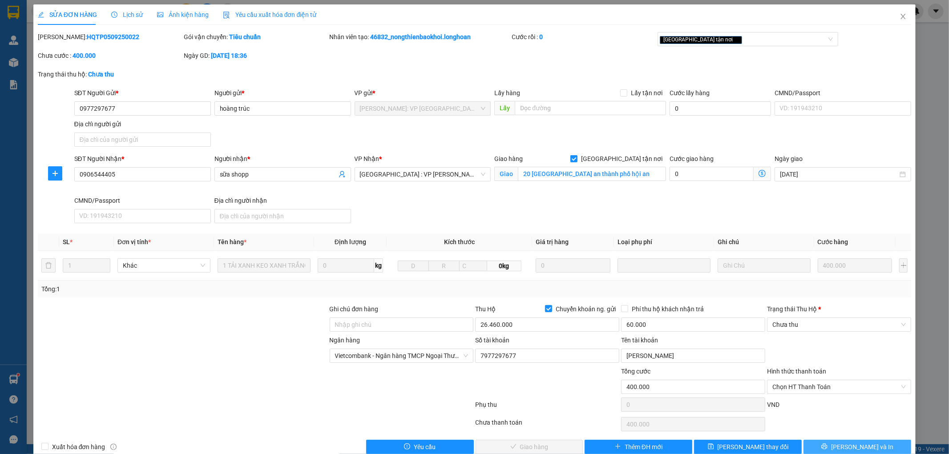
click at [856, 447] on span "[PERSON_NAME] và In" at bounding box center [862, 447] width 62 height 10
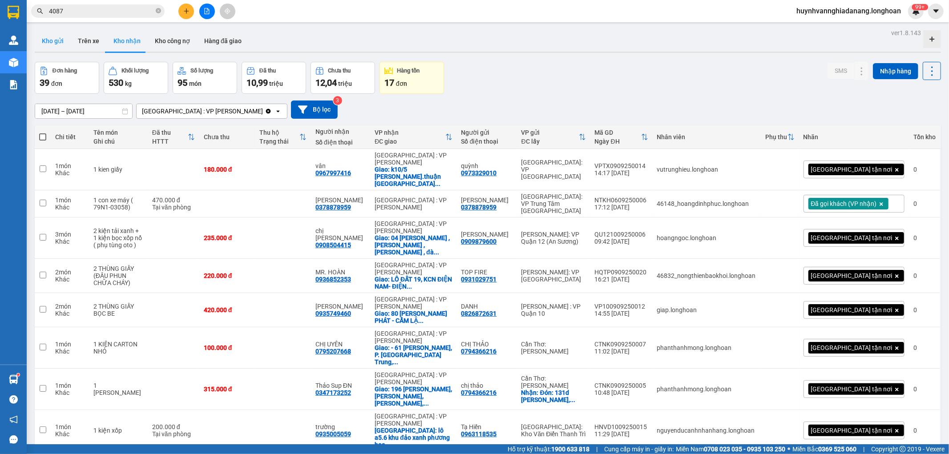
click at [60, 37] on button "Kho gửi" at bounding box center [53, 40] width 36 height 21
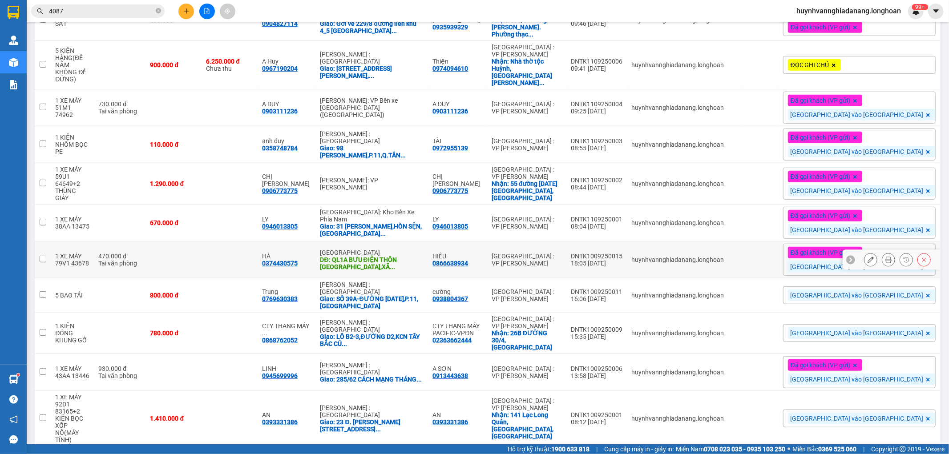
scroll to position [338, 0]
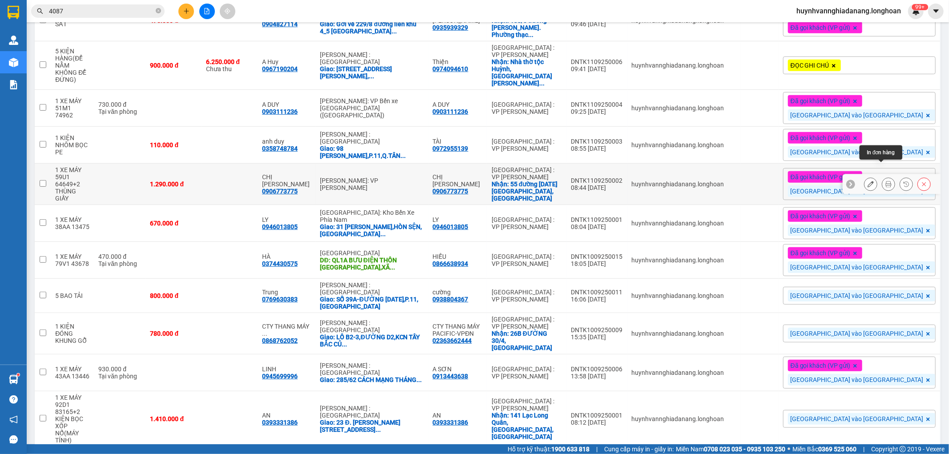
click at [885, 181] on icon at bounding box center [888, 184] width 6 height 6
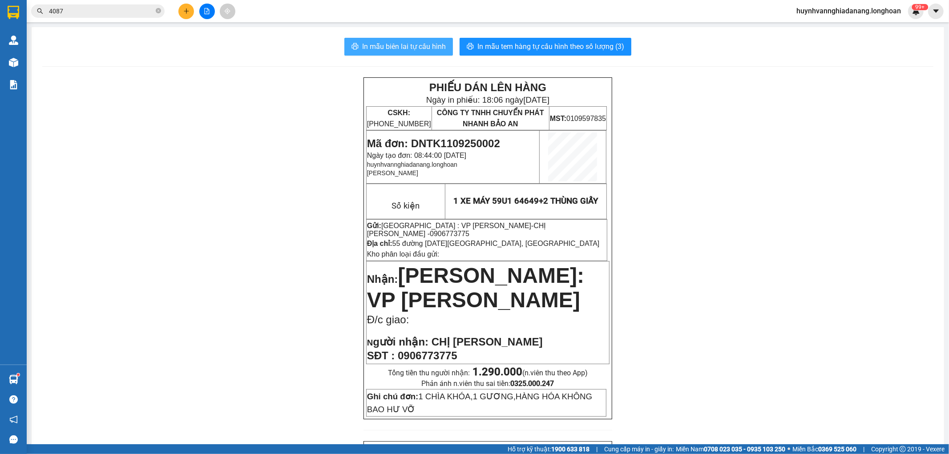
click at [392, 46] on span "In mẫu biên lai tự cấu hình" at bounding box center [404, 46] width 84 height 11
drag, startPoint x: 98, startPoint y: 41, endPoint x: 771, endPoint y: 234, distance: 699.7
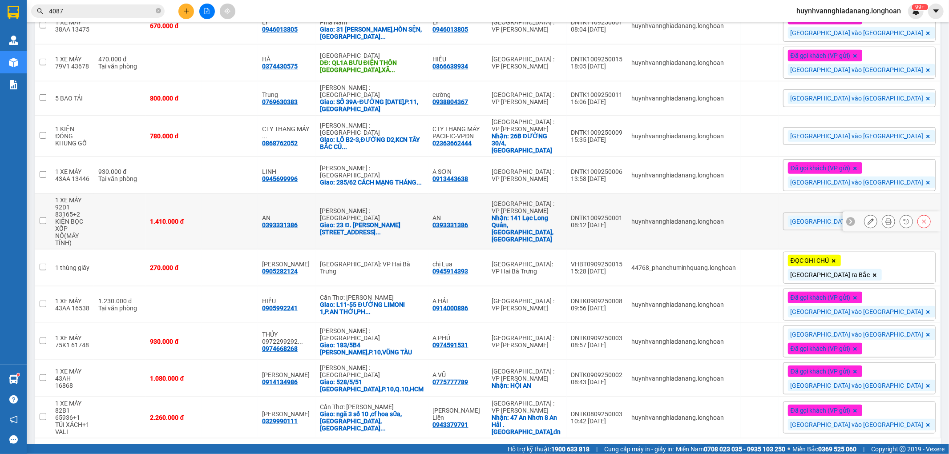
scroll to position [486, 0]
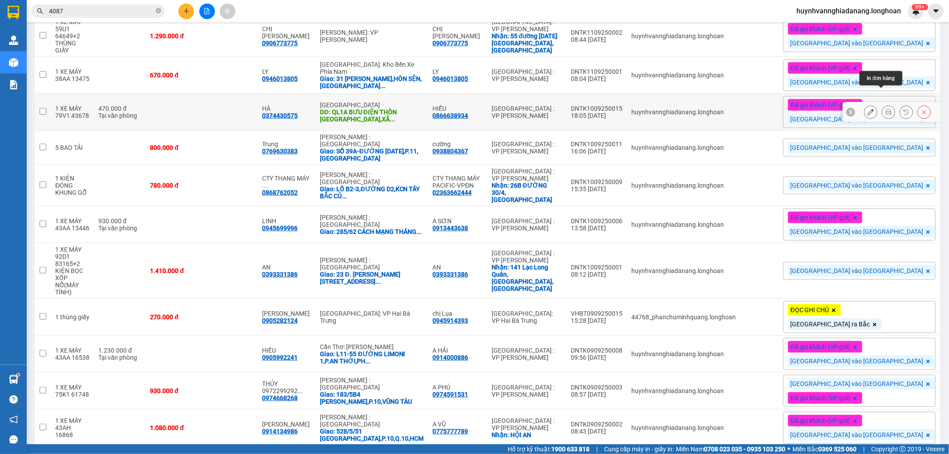
click at [885, 109] on icon at bounding box center [888, 112] width 6 height 6
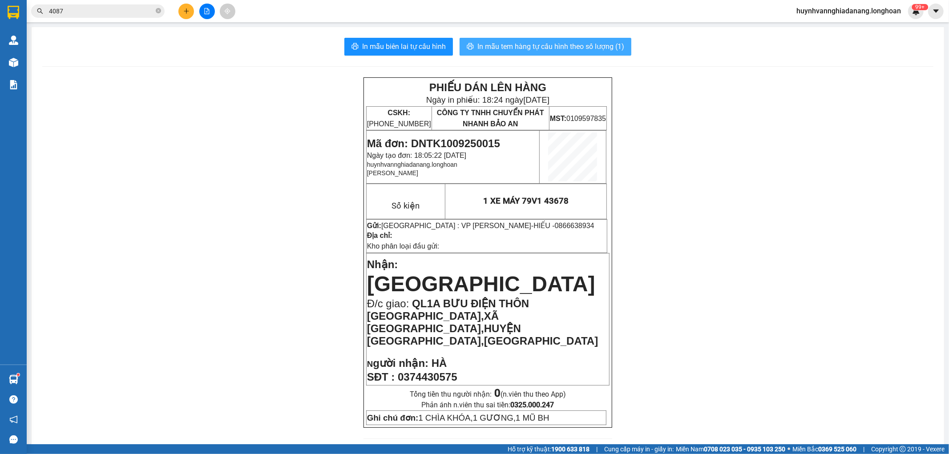
click at [572, 41] on span "In mẫu tem hàng tự cấu hình theo số lượng (1)" at bounding box center [550, 46] width 147 height 11
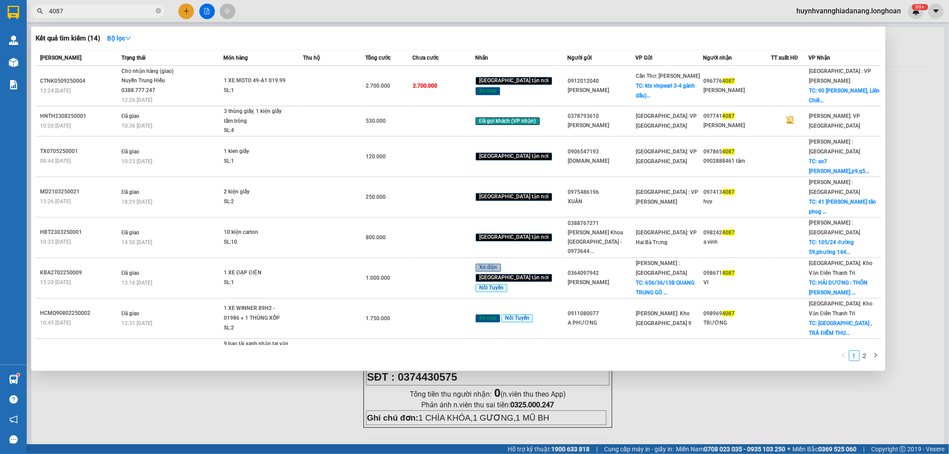
click at [113, 10] on input "4087" at bounding box center [101, 11] width 105 height 10
type input "4"
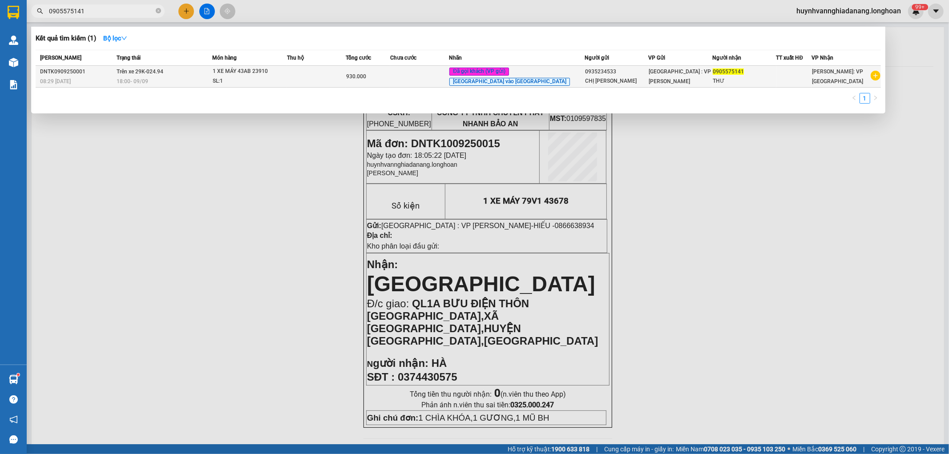
type input "0905575141"
click at [207, 73] on td "Trên xe 29K-024.94 18:00 [DATE]" at bounding box center [163, 77] width 98 height 22
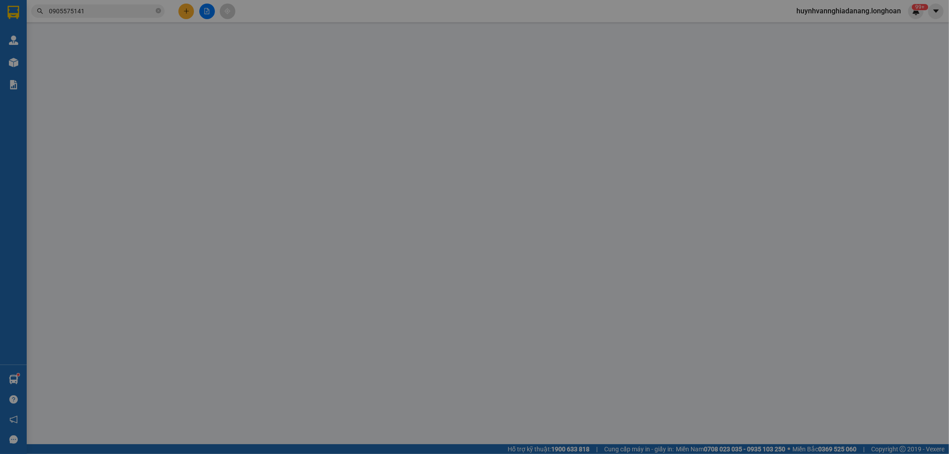
type input "0935234533"
type input "CHỊ [PERSON_NAME]"
type input "0905575141"
type input "THƯ"
type input "0 CHÌA KHÓA,2 GƯƠNG"
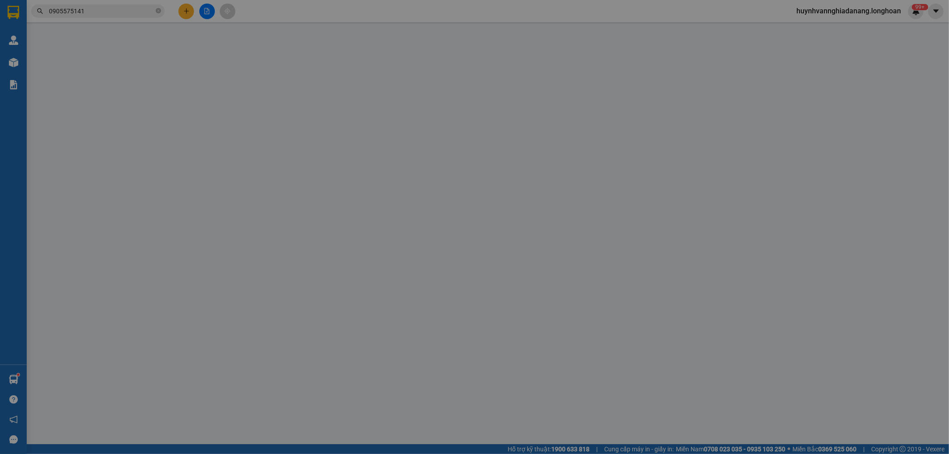
type input "930.000"
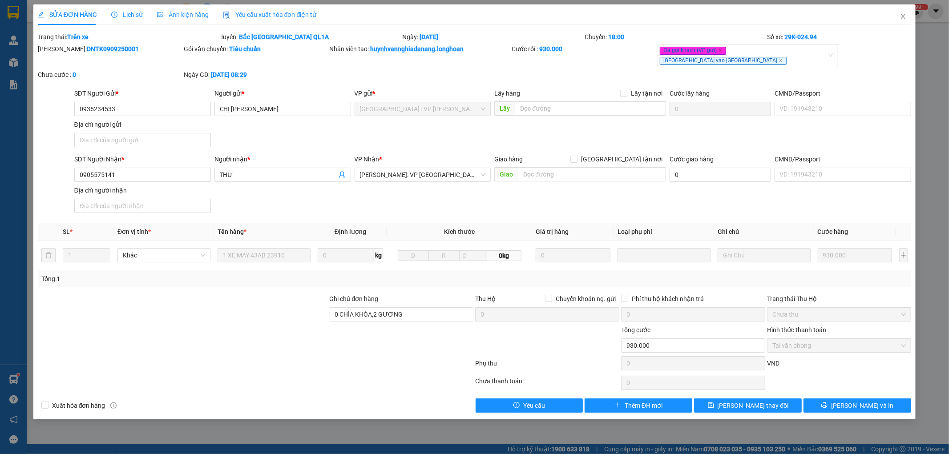
click at [129, 14] on span "Lịch sử" at bounding box center [127, 14] width 32 height 7
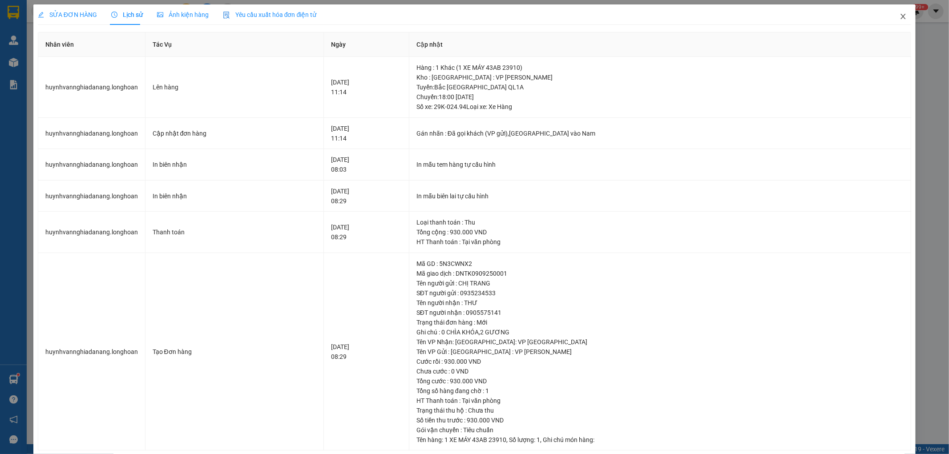
click at [900, 15] on icon "close" at bounding box center [903, 16] width 7 height 7
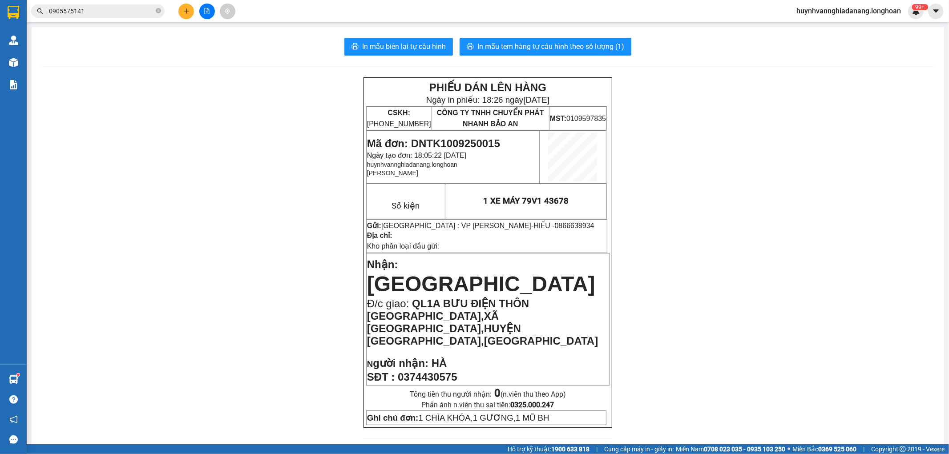
click at [93, 4] on div "Kết quả tìm kiếm ( 1 ) Bộ lọc Mã ĐH Trạng thái Món hàng Thu hộ Tổng cước Chưa c…" at bounding box center [87, 12] width 174 height 16
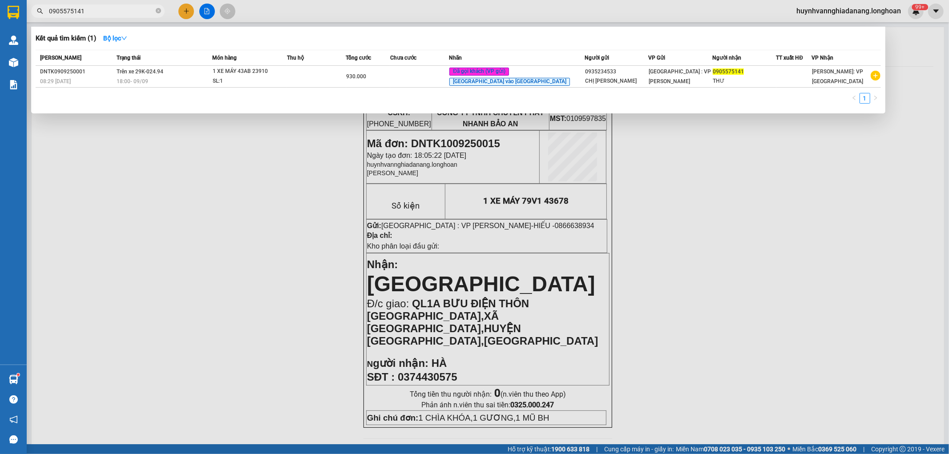
click at [103, 8] on input "0905575141" at bounding box center [101, 11] width 105 height 10
click at [241, 225] on div at bounding box center [474, 227] width 949 height 454
